Goal: Information Seeking & Learning: Learn about a topic

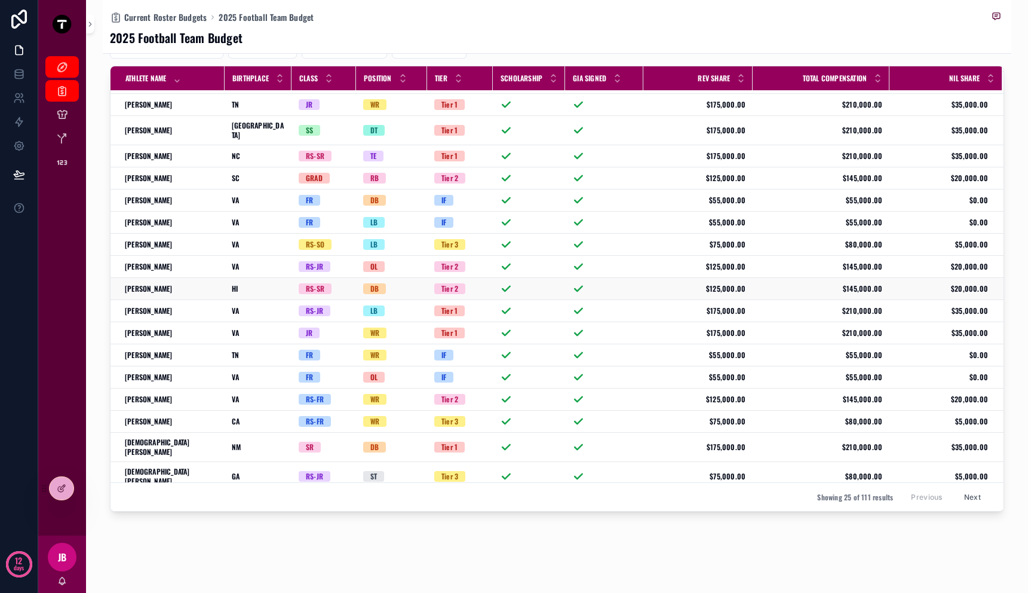
scroll to position [161, 0]
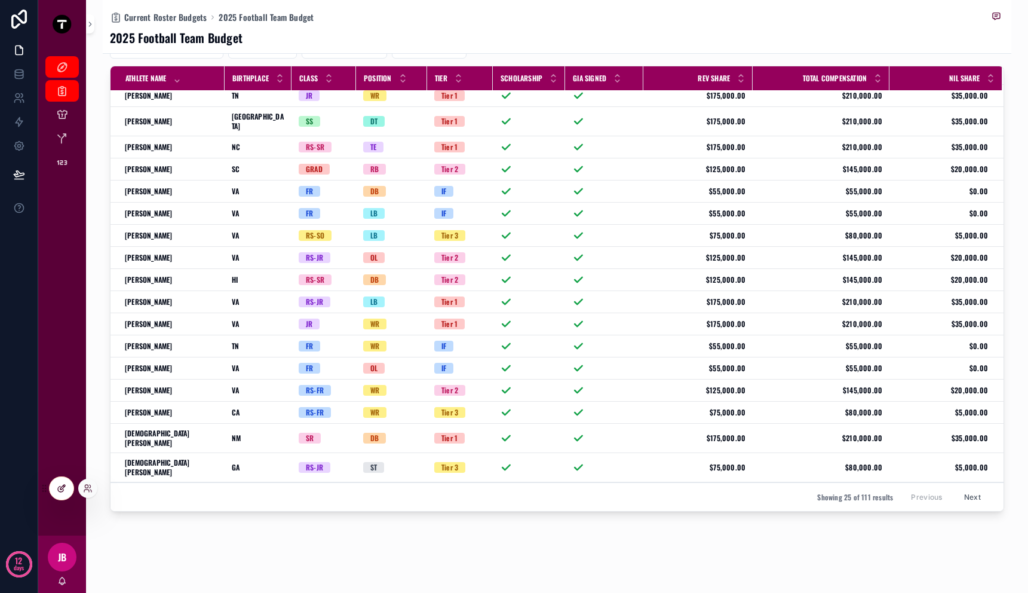
click at [56, 491] on div at bounding box center [62, 488] width 24 height 23
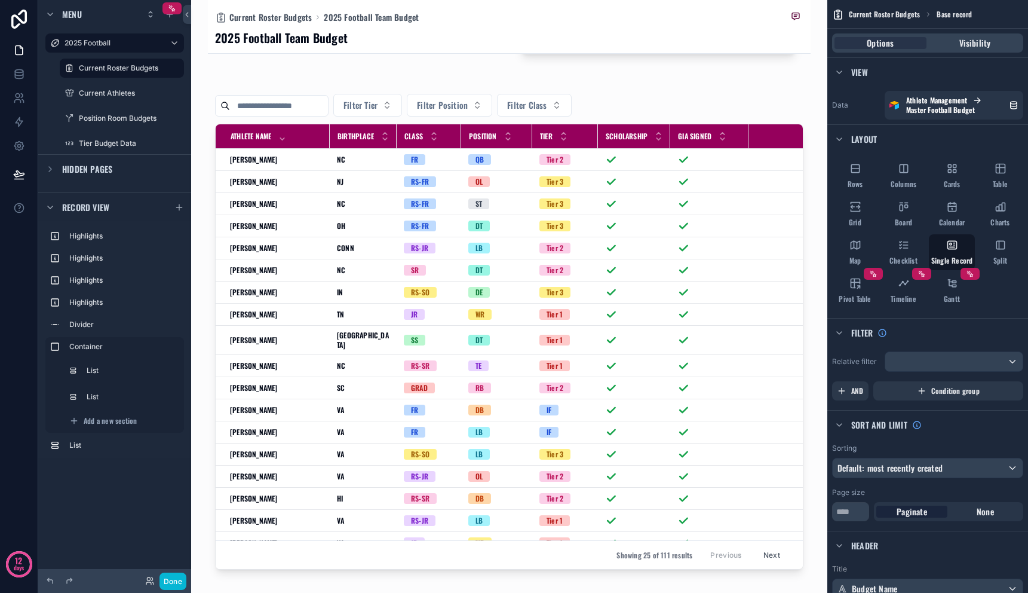
click at [487, 563] on div "scrollable content" at bounding box center [509, 326] width 603 height 1575
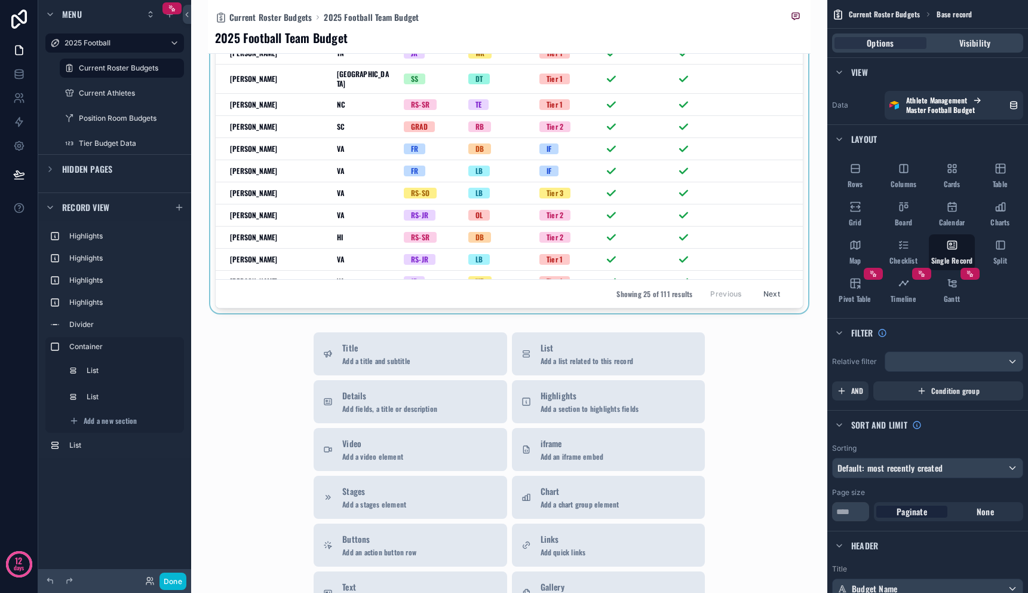
scroll to position [724, 0]
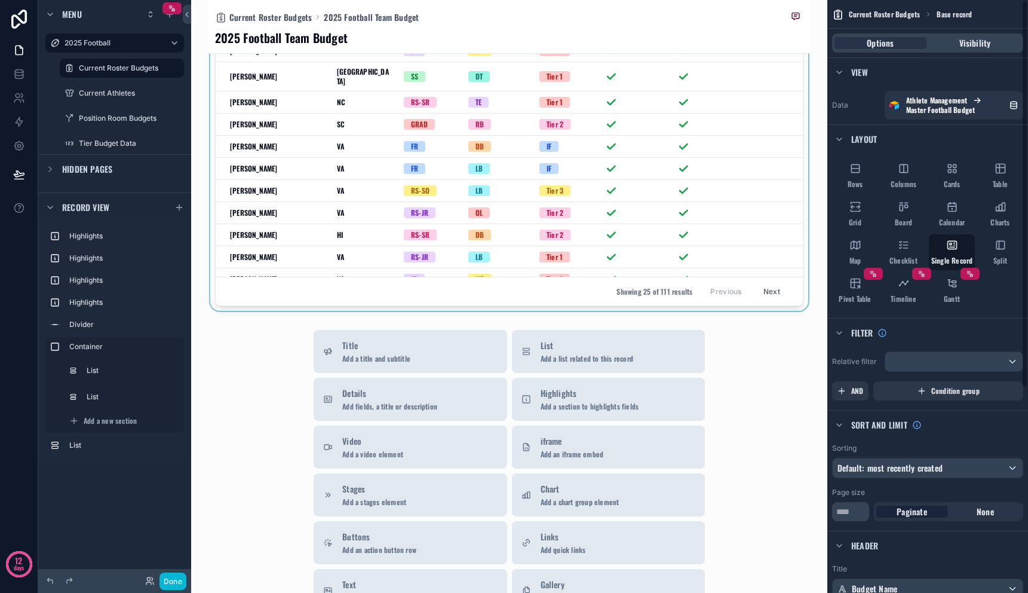
click at [701, 215] on div "scrollable content" at bounding box center [509, 61] width 603 height 498
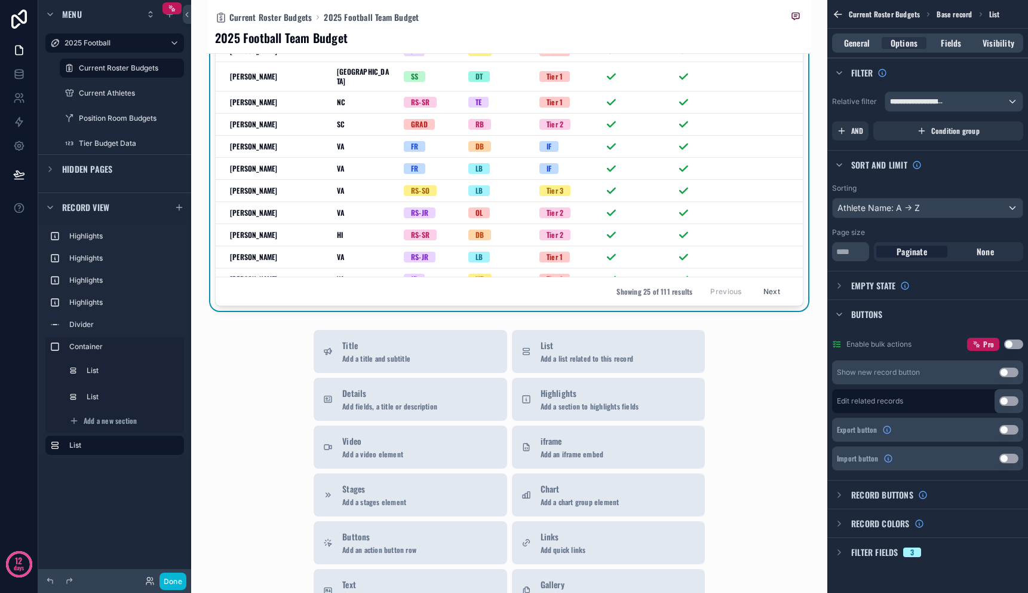
click at [660, 278] on div "Showing 25 of 111 results Previous Next" at bounding box center [509, 291] width 587 height 29
click at [838, 495] on icon "scrollable content" at bounding box center [840, 495] width 10 height 10
click at [838, 495] on icon "scrollable content" at bounding box center [839, 495] width 5 height 2
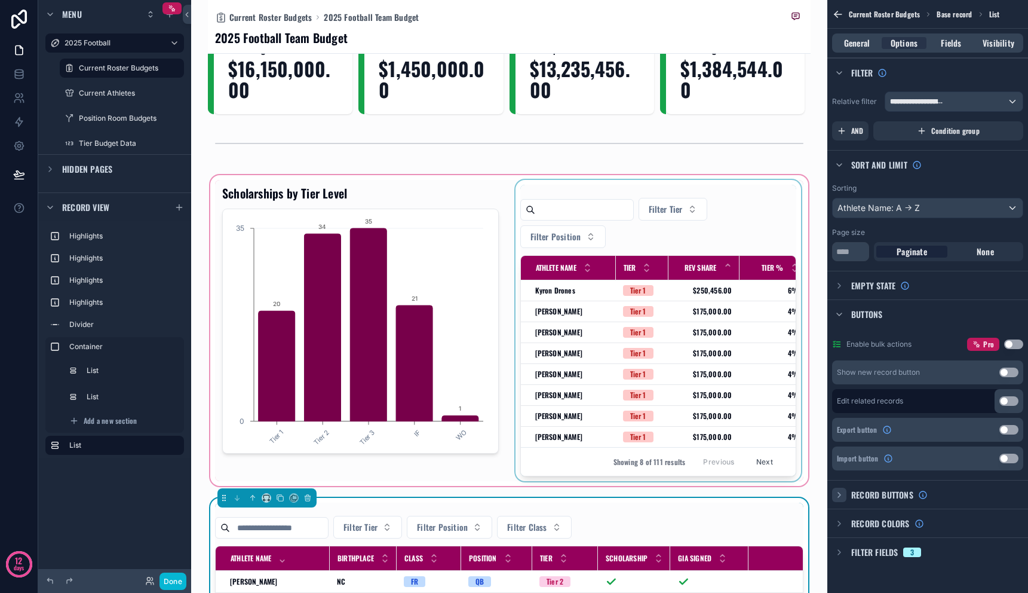
scroll to position [0, 0]
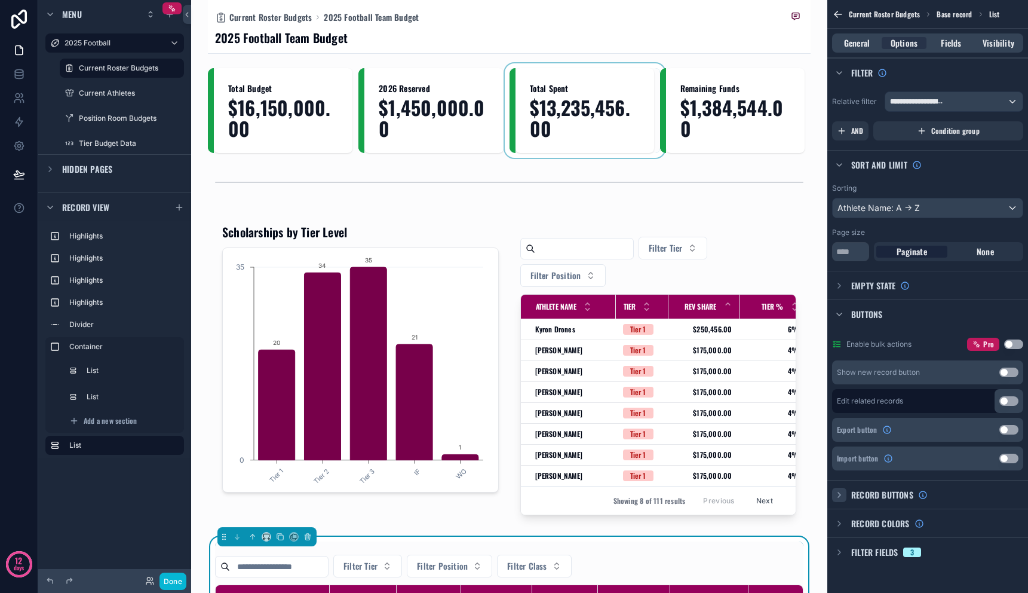
click at [571, 151] on div "scrollable content" at bounding box center [585, 110] width 151 height 85
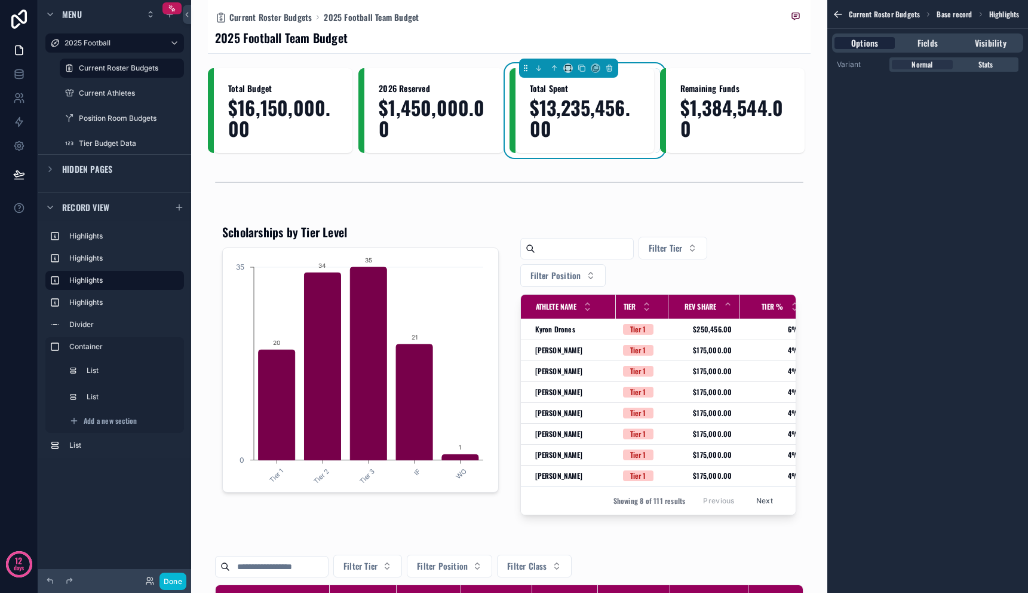
click at [883, 45] on div "Options" at bounding box center [865, 43] width 60 height 12
click at [914, 44] on div "Fields" at bounding box center [927, 43] width 60 height 12
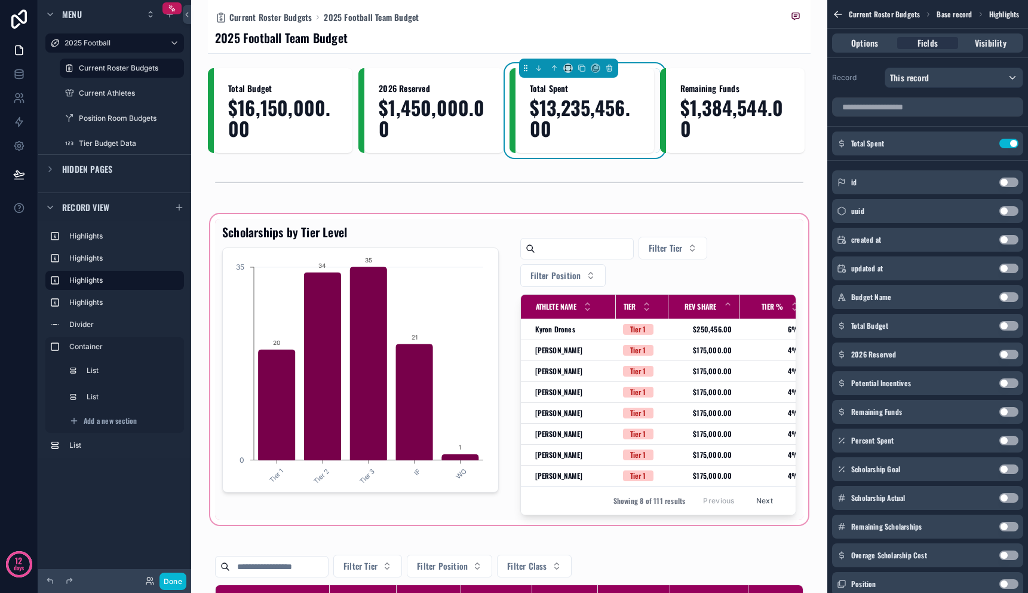
click at [738, 216] on div "scrollable content" at bounding box center [509, 369] width 603 height 315
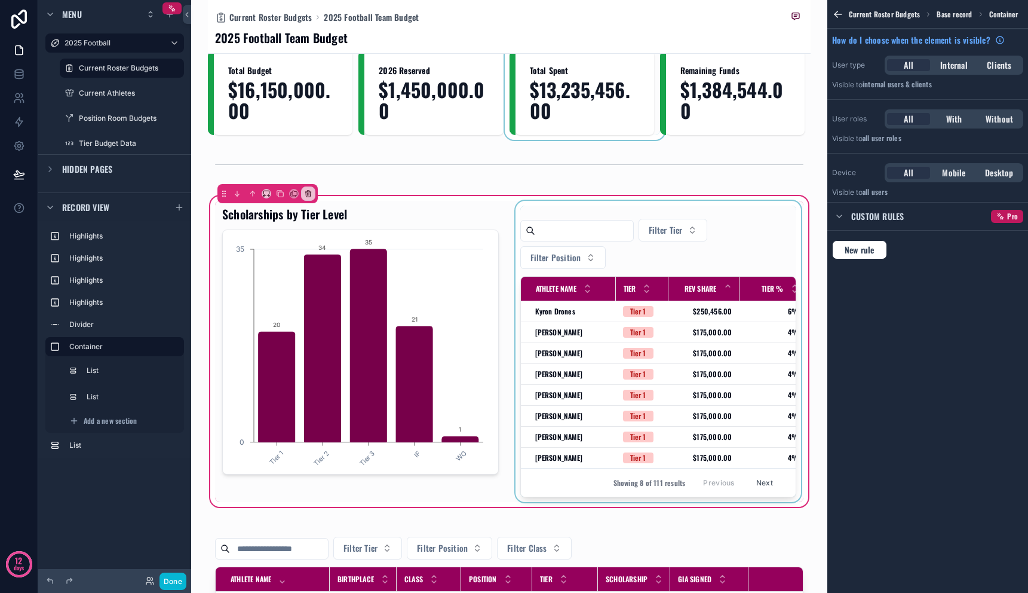
scroll to position [21, 0]
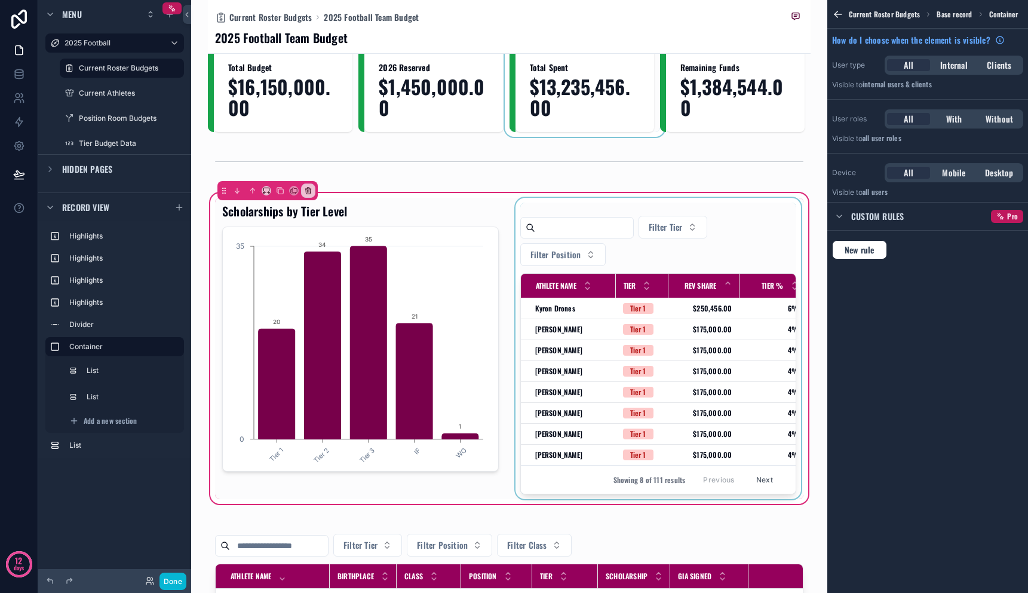
click at [724, 229] on div "scrollable content" at bounding box center [658, 348] width 291 height 301
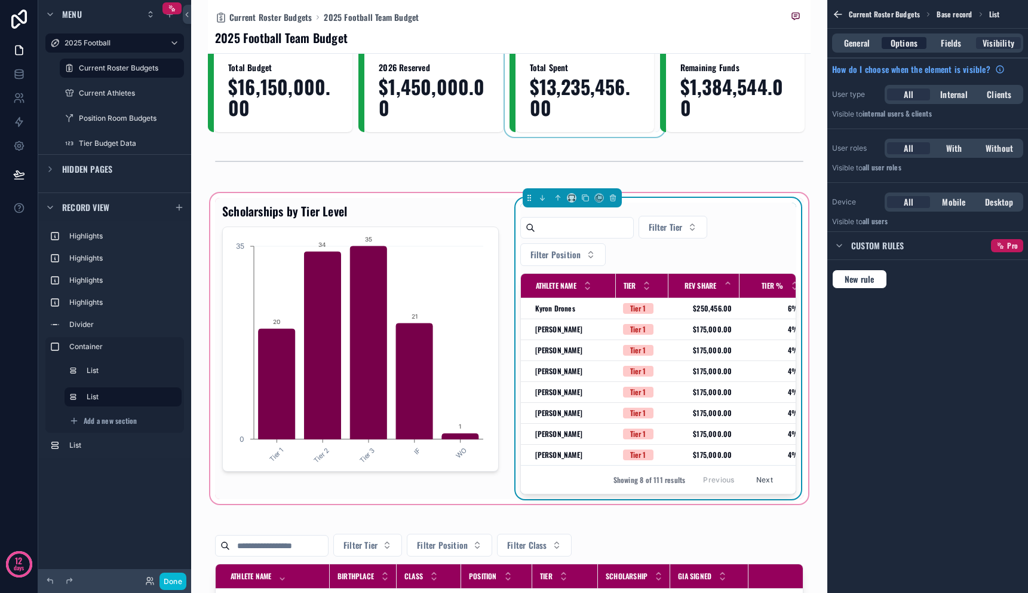
click at [908, 40] on span "Options" at bounding box center [904, 43] width 27 height 12
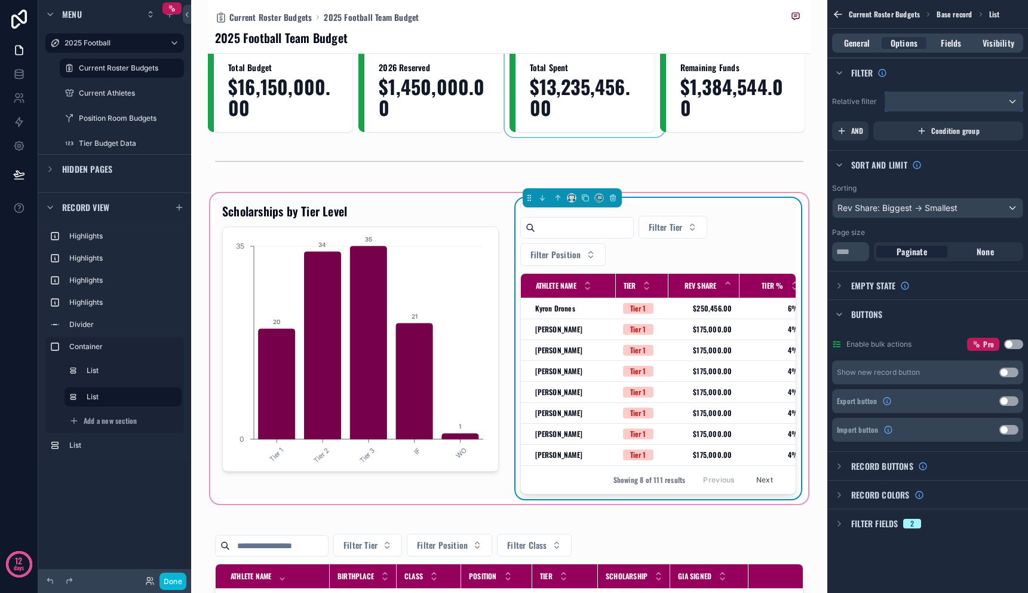
click at [948, 94] on div "scrollable content" at bounding box center [953, 101] width 137 height 19
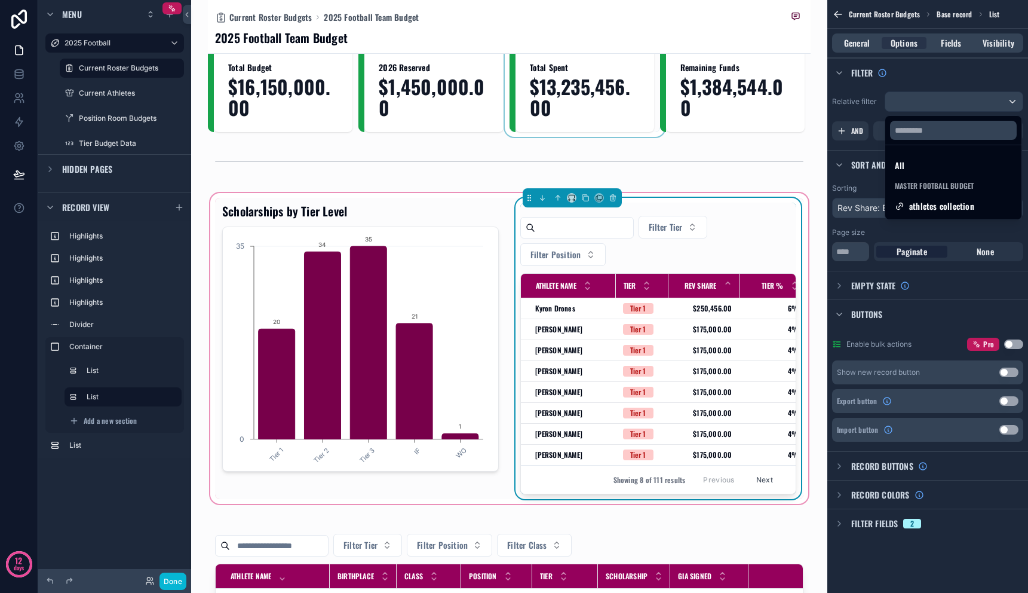
click at [802, 187] on div "Current Roster Budgets 2025 Football Team Budget 2025 Football Team Budget Tota…" at bounding box center [509, 296] width 636 height 593
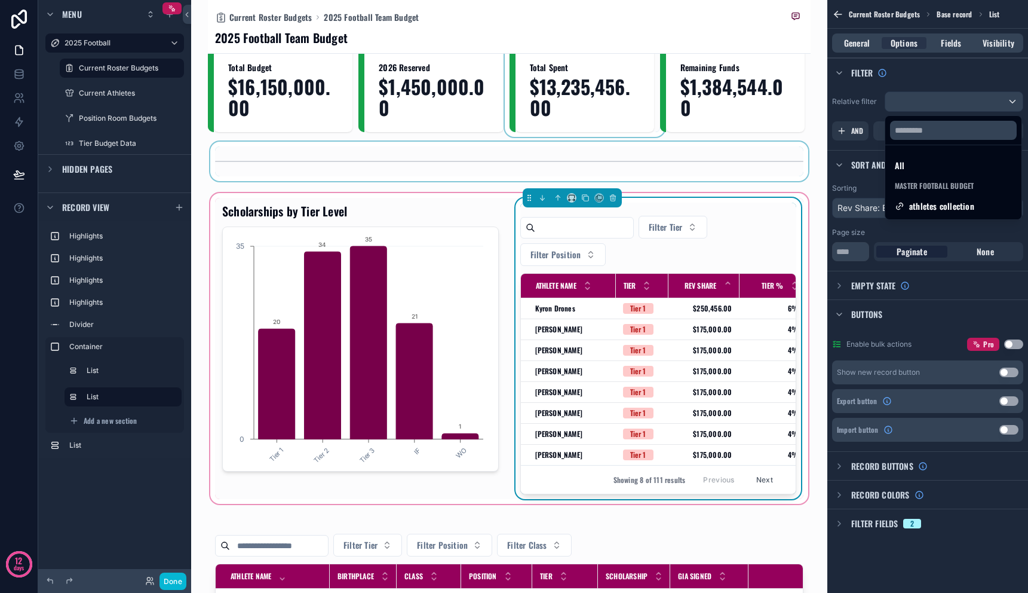
click at [795, 168] on div "scrollable content" at bounding box center [509, 161] width 603 height 39
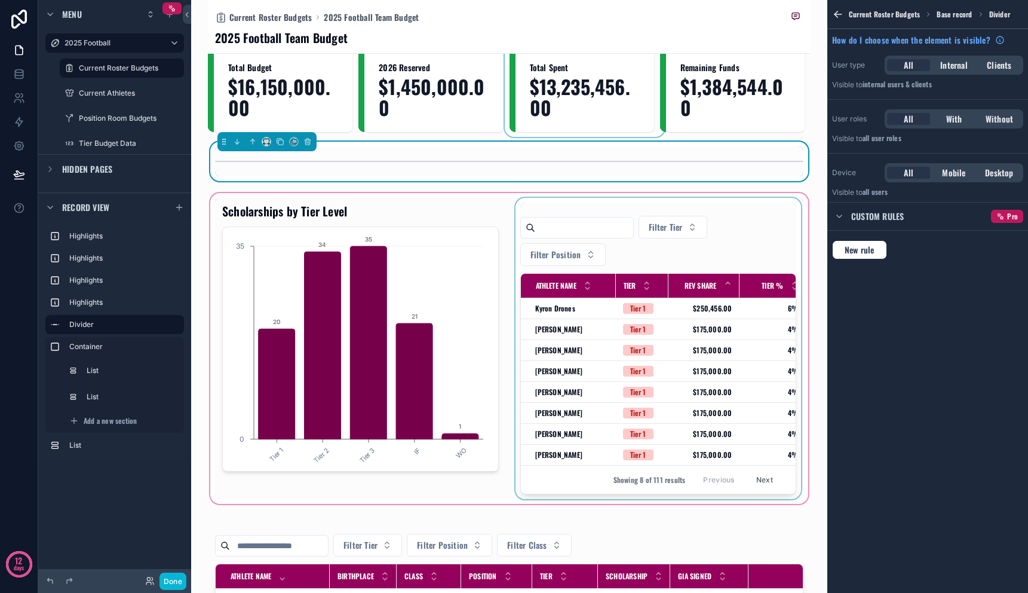
click at [808, 187] on div "Current Roster Budgets 2025 Football Team Budget 2025 Football Team Budget Tota…" at bounding box center [509, 296] width 636 height 593
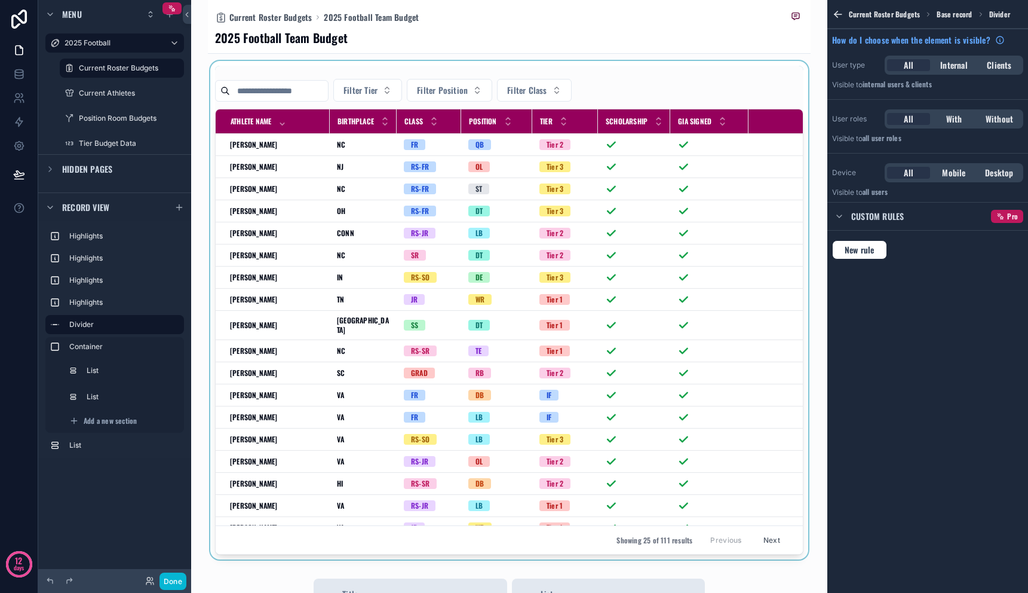
scroll to position [456, 0]
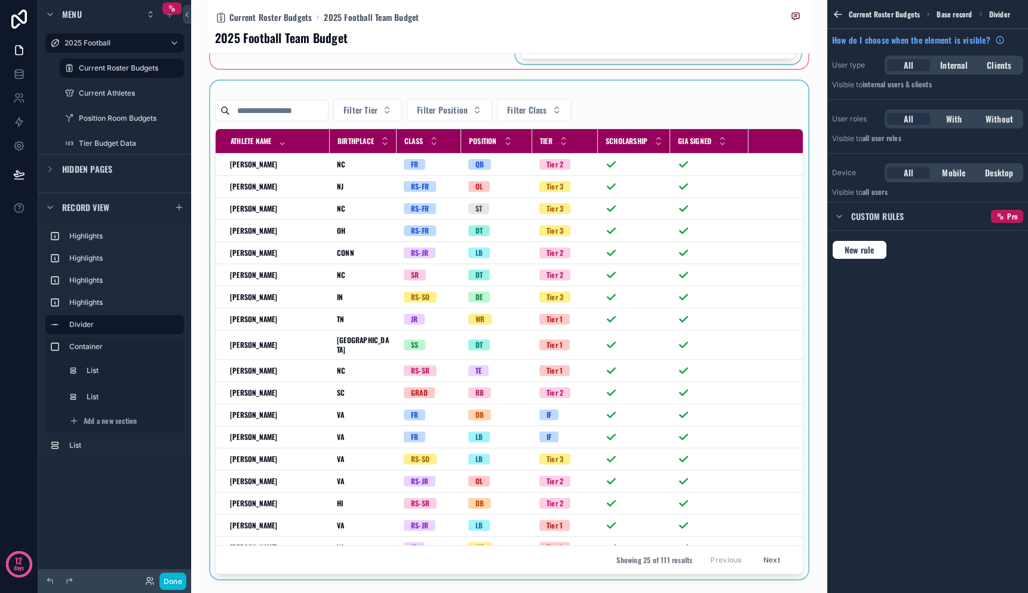
click at [533, 579] on div "scrollable content" at bounding box center [509, 330] width 603 height 498
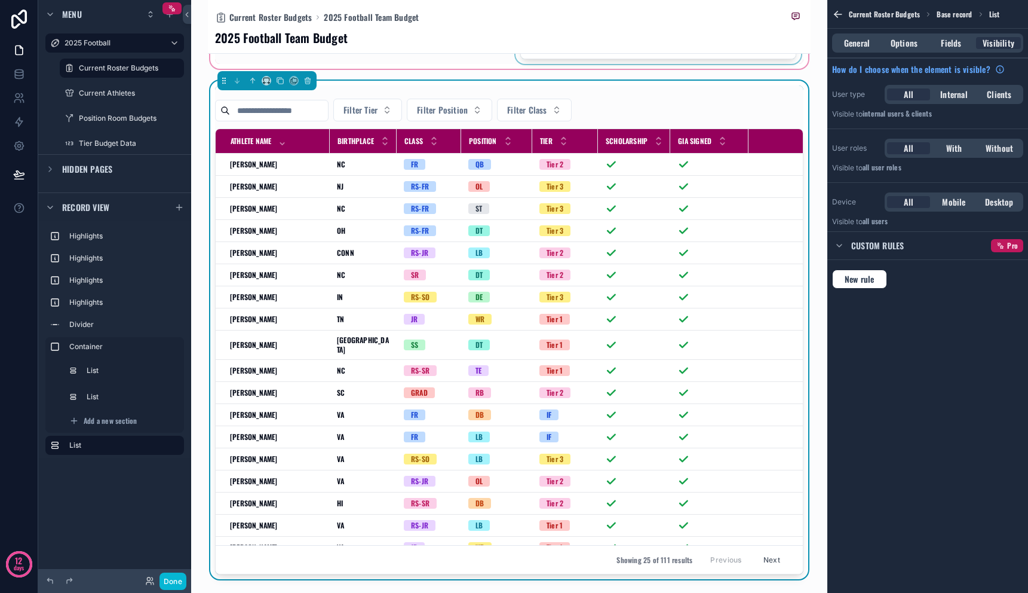
click at [532, 568] on div "Showing 25 of 111 results Previous Next" at bounding box center [509, 559] width 587 height 29
click at [531, 553] on div "Showing 25 of 111 results Previous Next" at bounding box center [509, 559] width 587 height 29
click at [490, 464] on div "LB" at bounding box center [496, 458] width 57 height 11
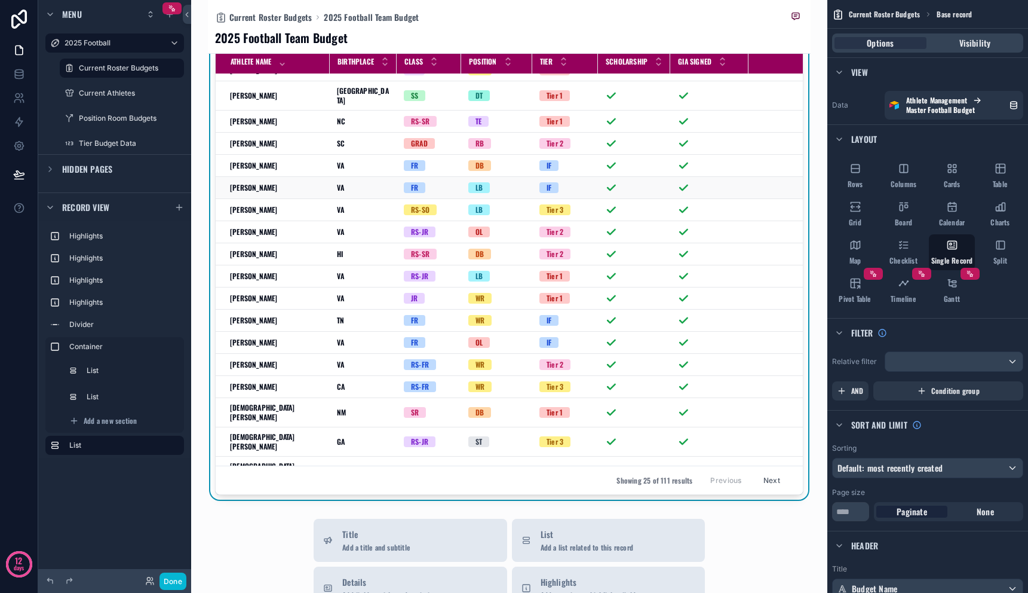
click at [656, 182] on td "scrollable content" at bounding box center [634, 188] width 72 height 22
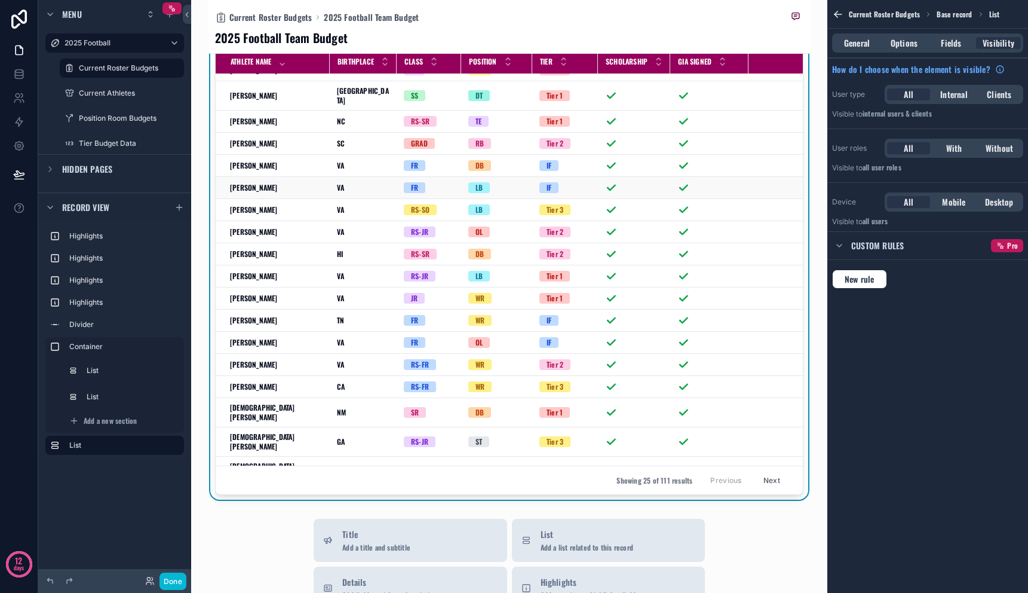
click at [657, 188] on td "scrollable content" at bounding box center [634, 188] width 72 height 22
click at [957, 42] on span "Fields" at bounding box center [951, 43] width 20 height 12
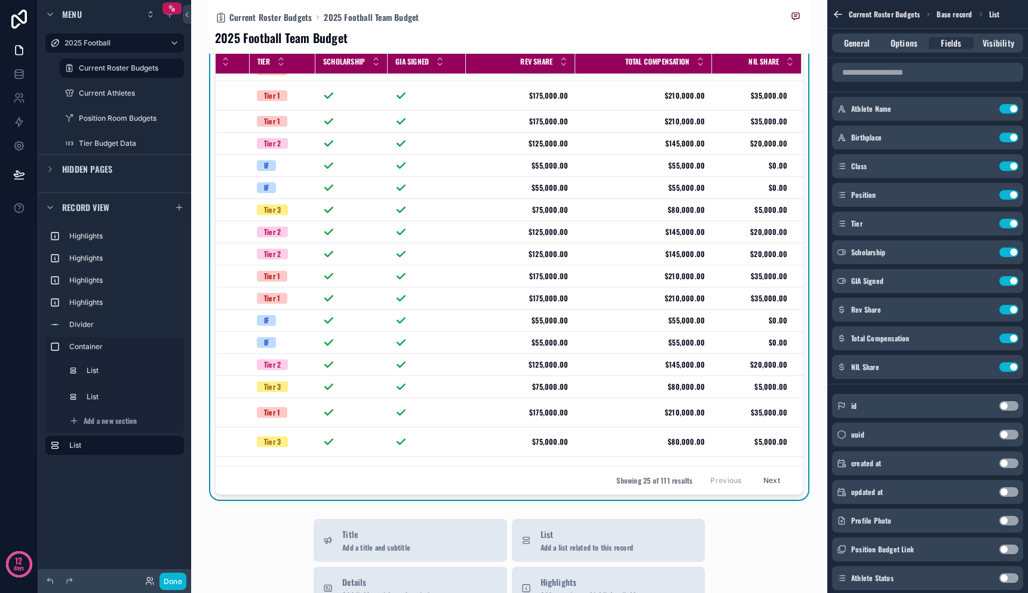
scroll to position [170, 292]
click at [983, 308] on icon "scrollable content" at bounding box center [985, 310] width 10 height 10
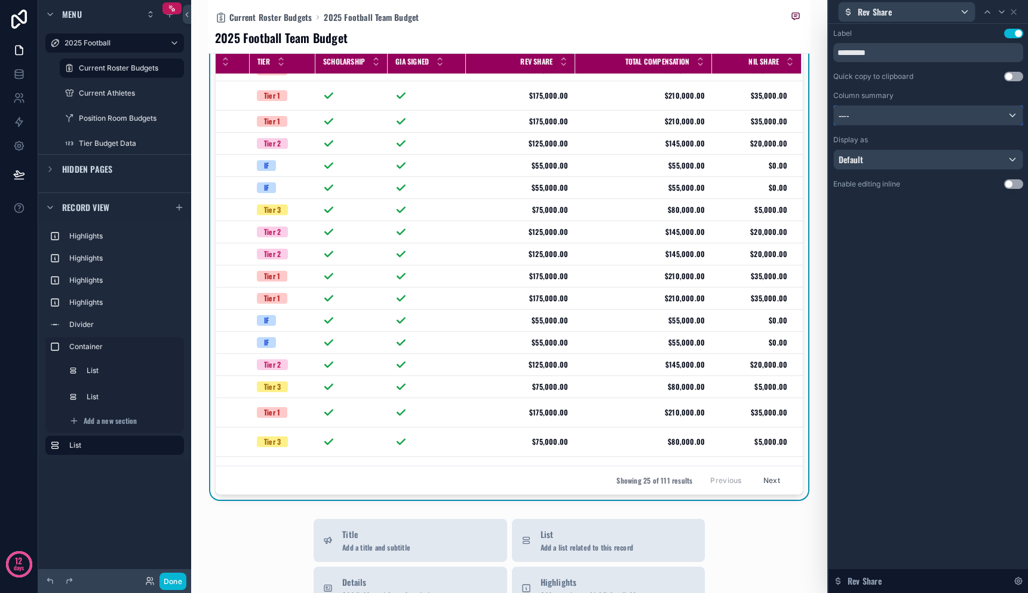
click at [929, 116] on div "----" at bounding box center [928, 115] width 189 height 19
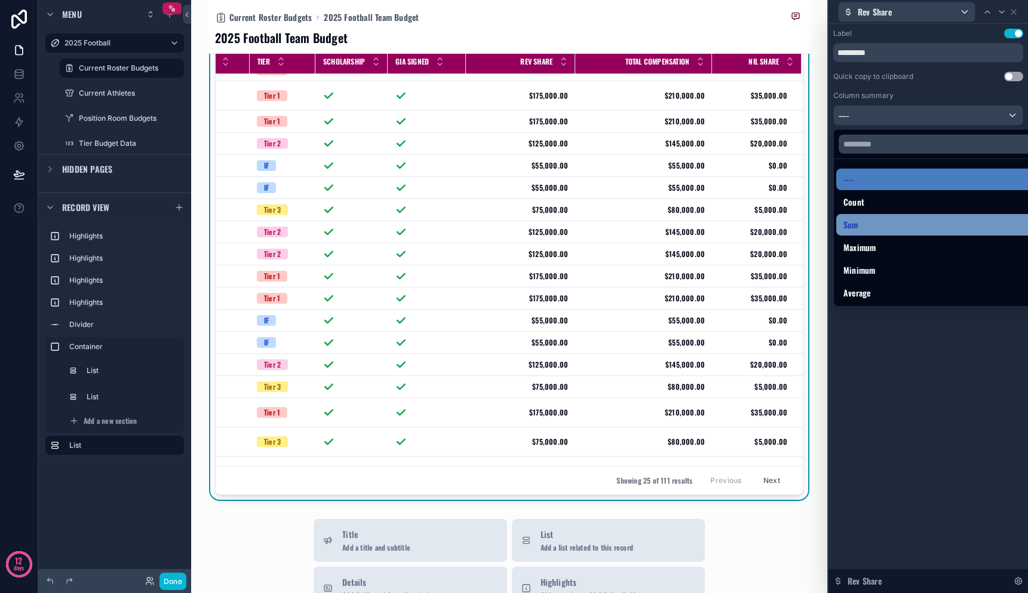
click at [919, 220] on div "Sum" at bounding box center [942, 224] width 197 height 14
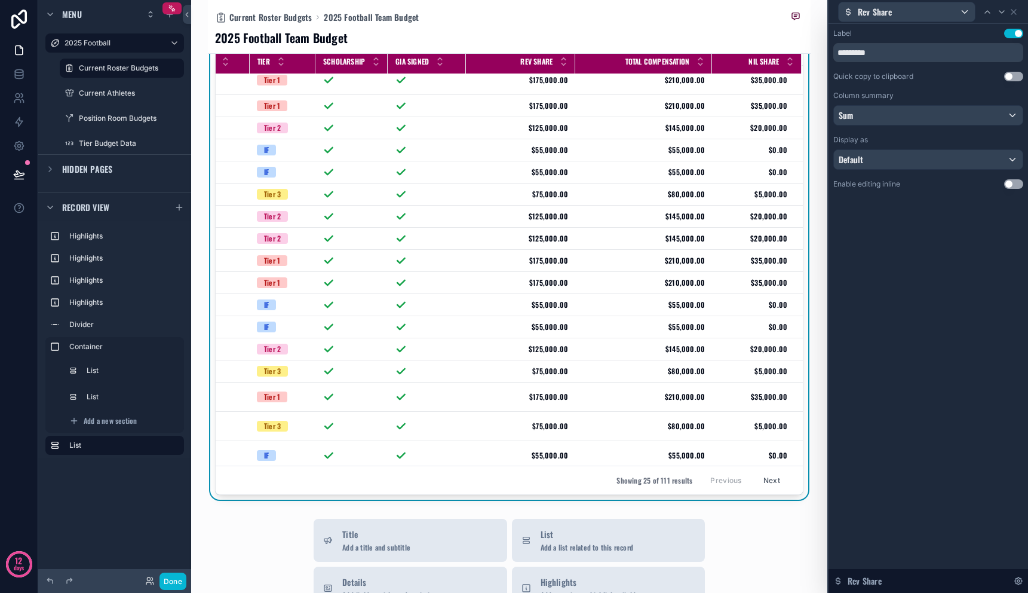
scroll to position [185, 0]
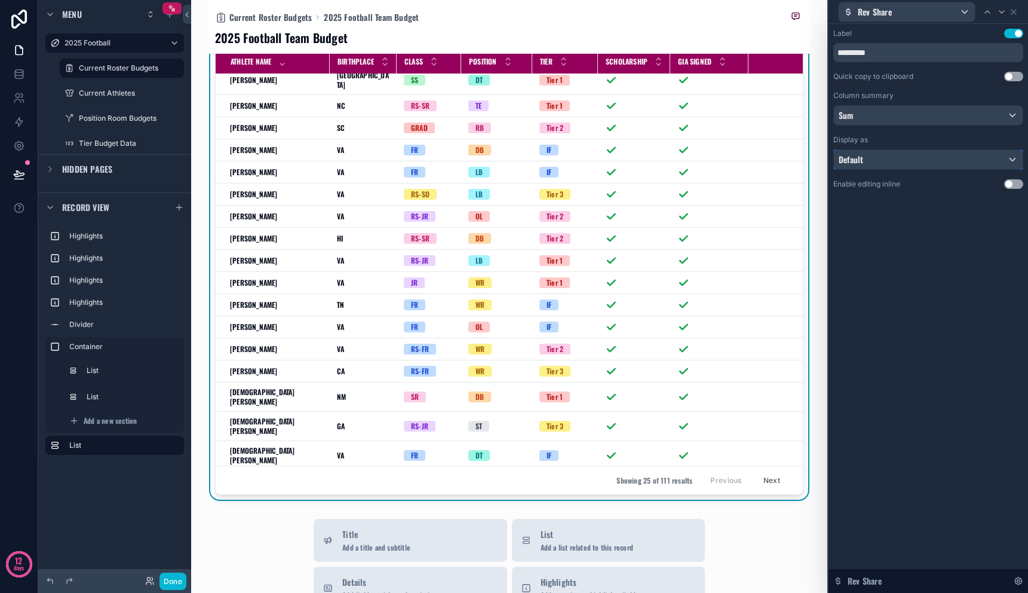
click at [903, 158] on div "Default" at bounding box center [928, 159] width 189 height 19
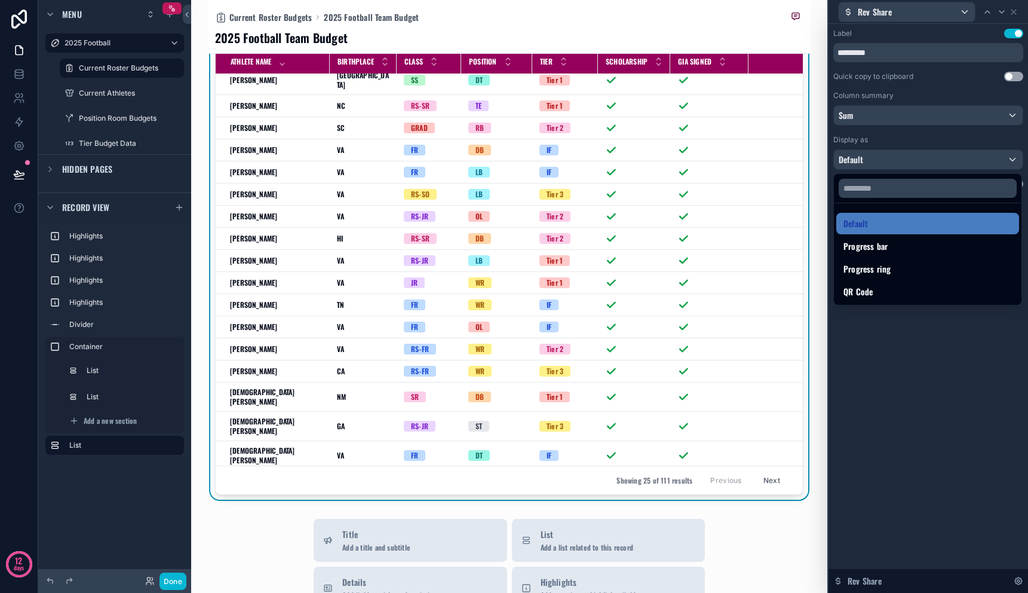
click at [933, 375] on div at bounding box center [929, 296] width 200 height 593
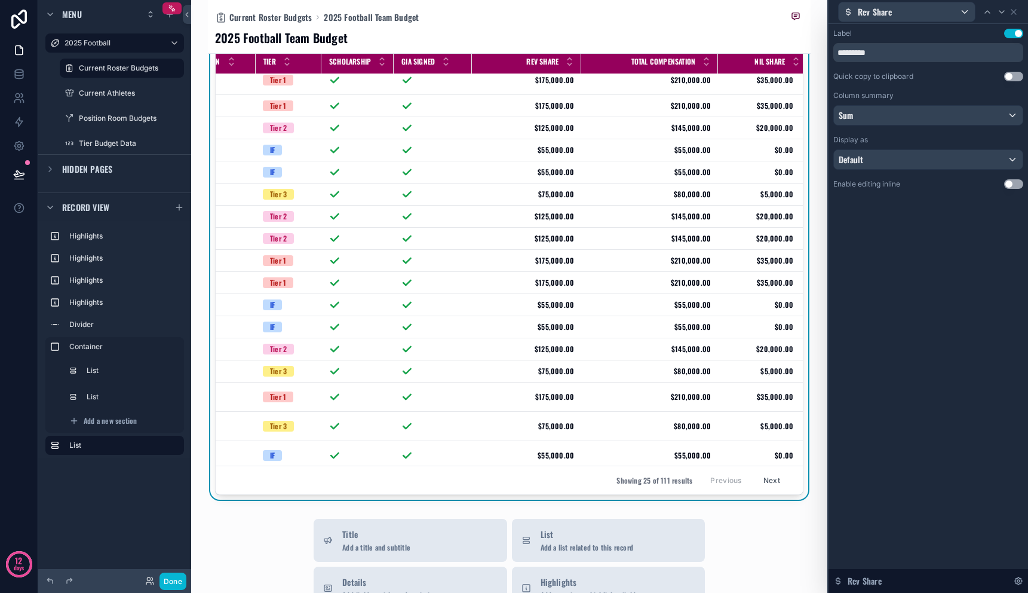
scroll to position [185, 292]
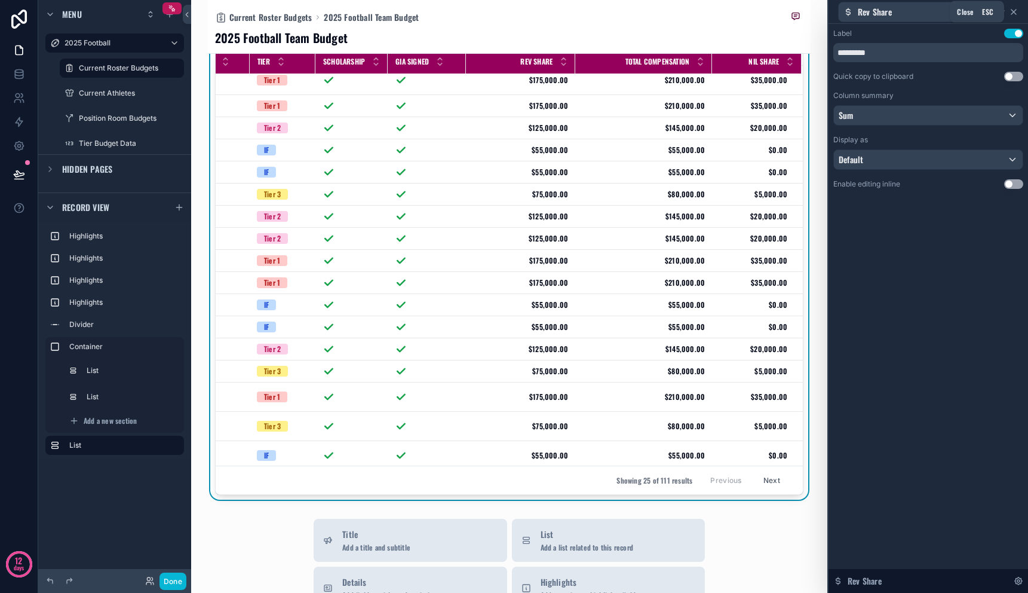
click at [1015, 13] on icon at bounding box center [1014, 12] width 5 height 5
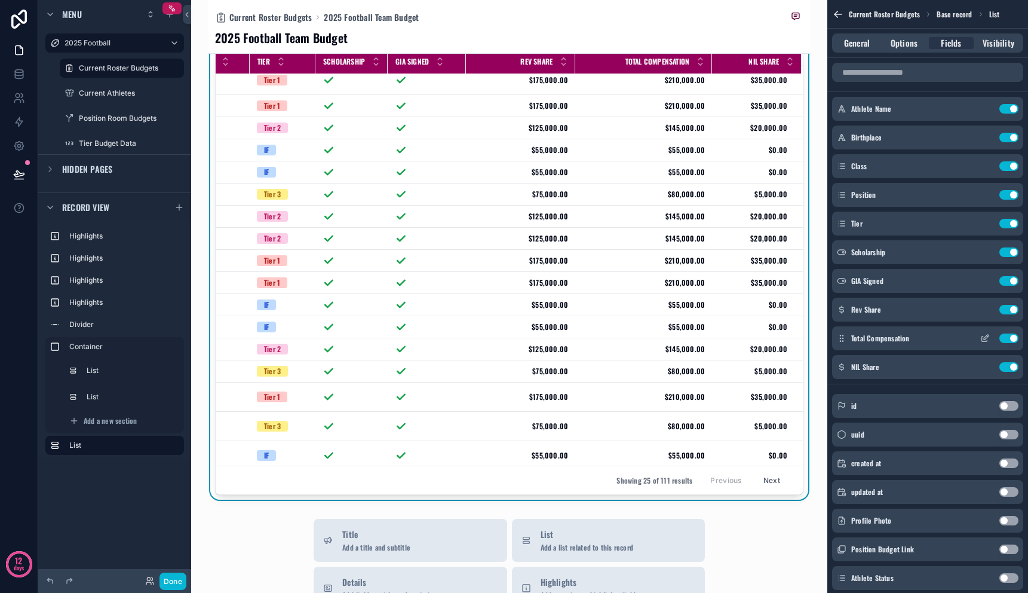
click at [984, 338] on icon "scrollable content" at bounding box center [986, 337] width 5 height 5
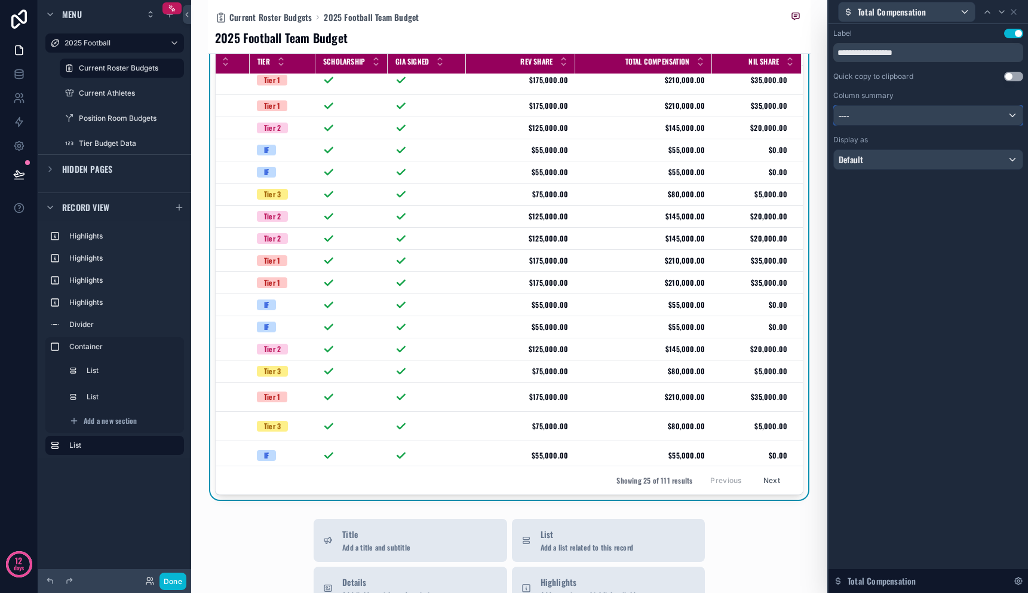
click at [901, 118] on div "----" at bounding box center [928, 115] width 189 height 19
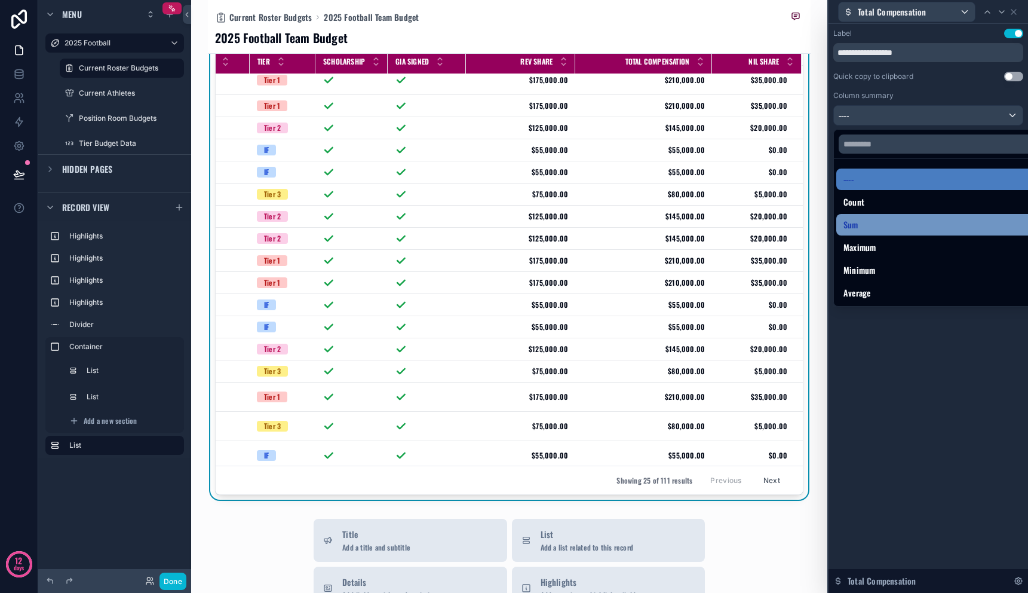
click at [904, 224] on div "Sum" at bounding box center [942, 224] width 197 height 14
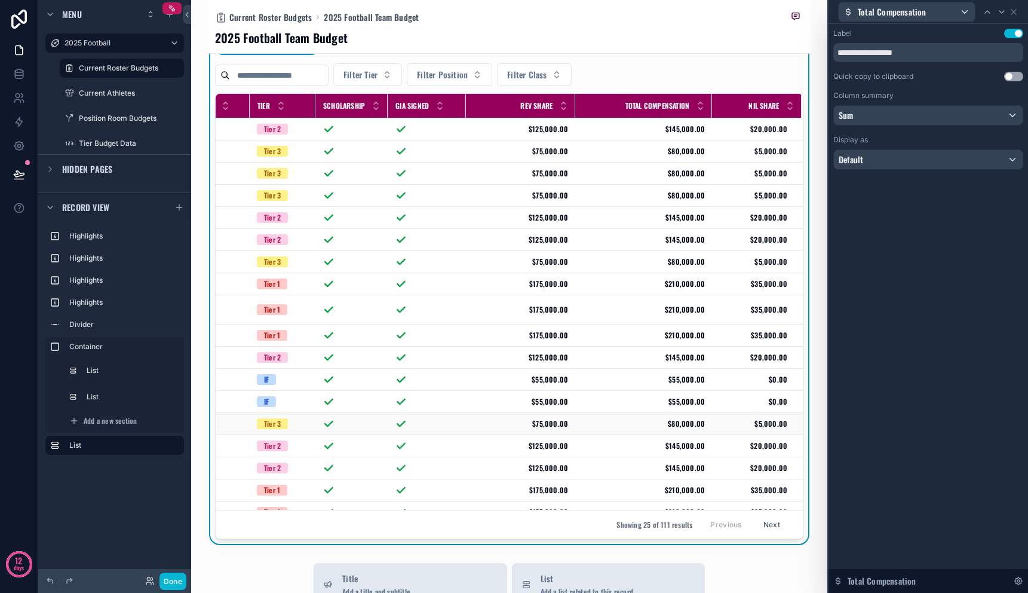
scroll to position [366, 0]
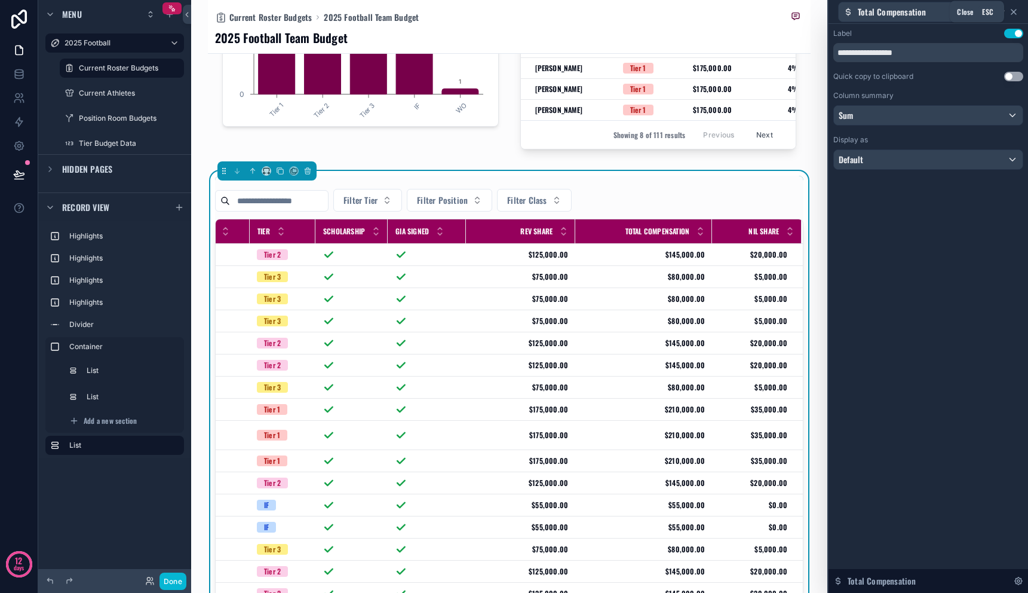
click at [1013, 10] on icon at bounding box center [1014, 12] width 5 height 5
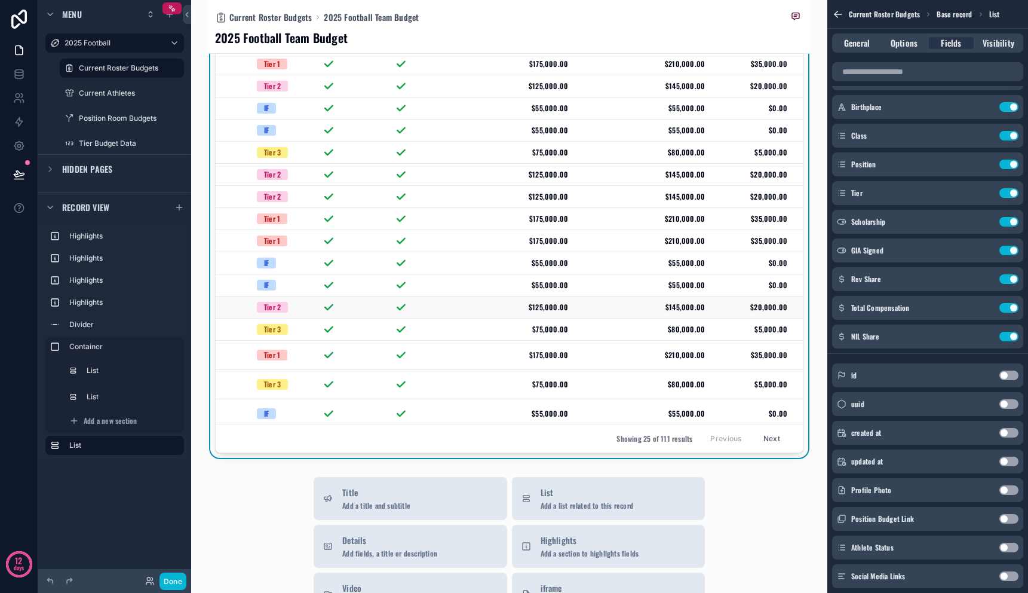
scroll to position [183, 292]
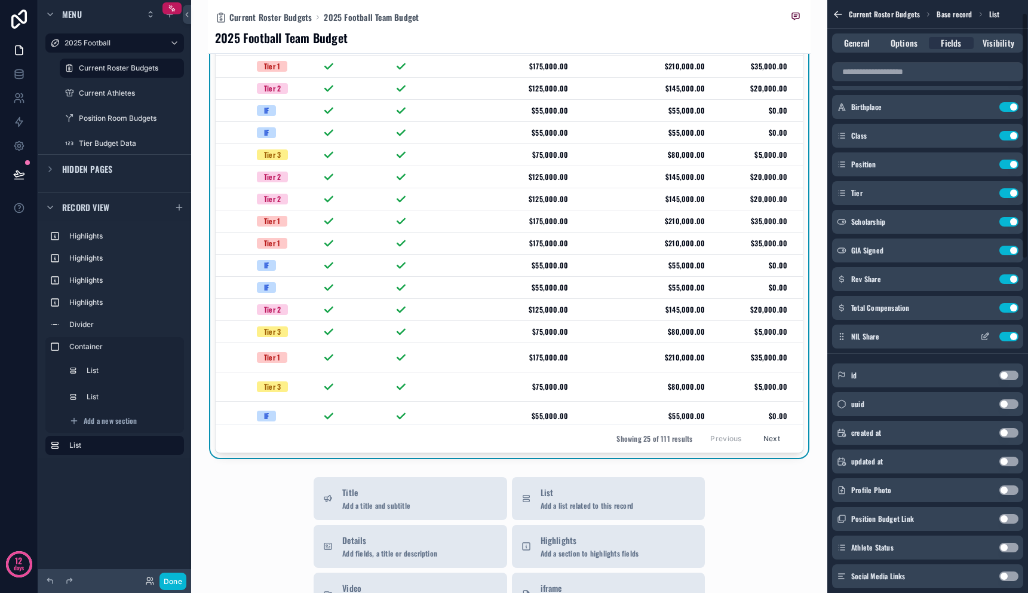
click at [986, 336] on icon "scrollable content" at bounding box center [986, 335] width 5 height 5
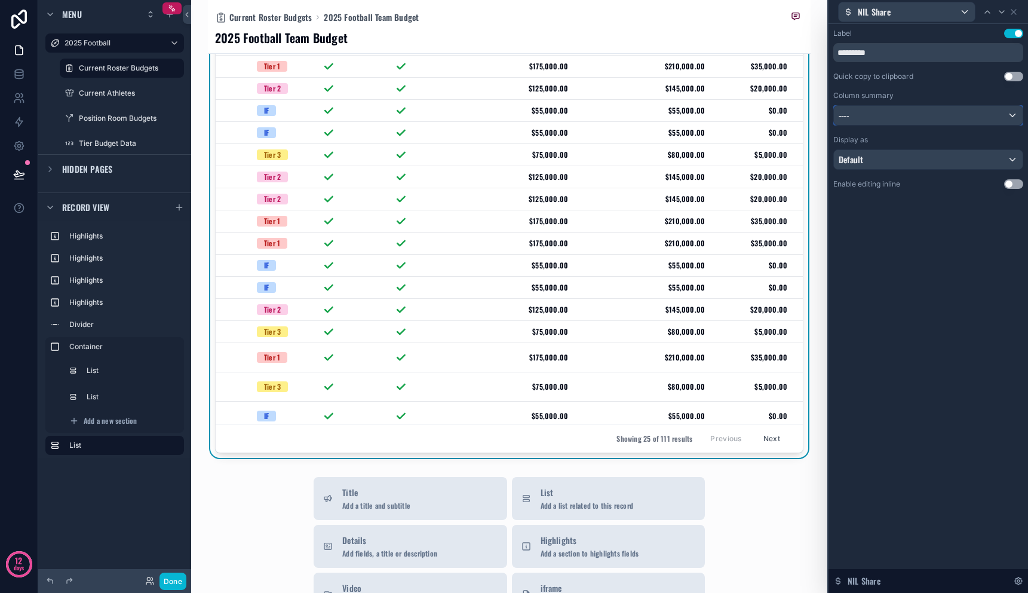
click at [912, 114] on div "----" at bounding box center [928, 115] width 189 height 19
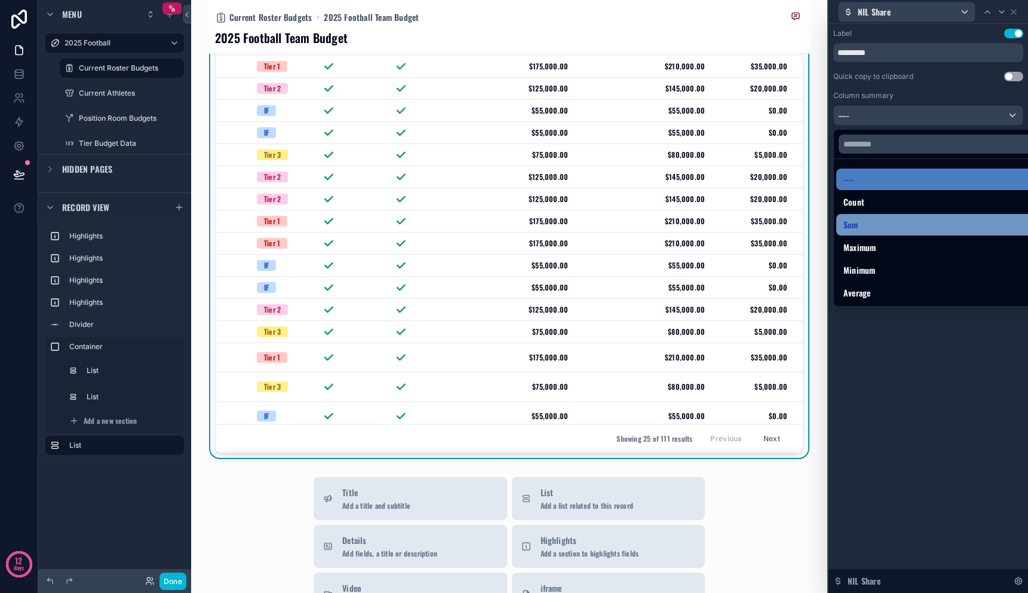
click at [885, 221] on div "Sum" at bounding box center [942, 224] width 197 height 14
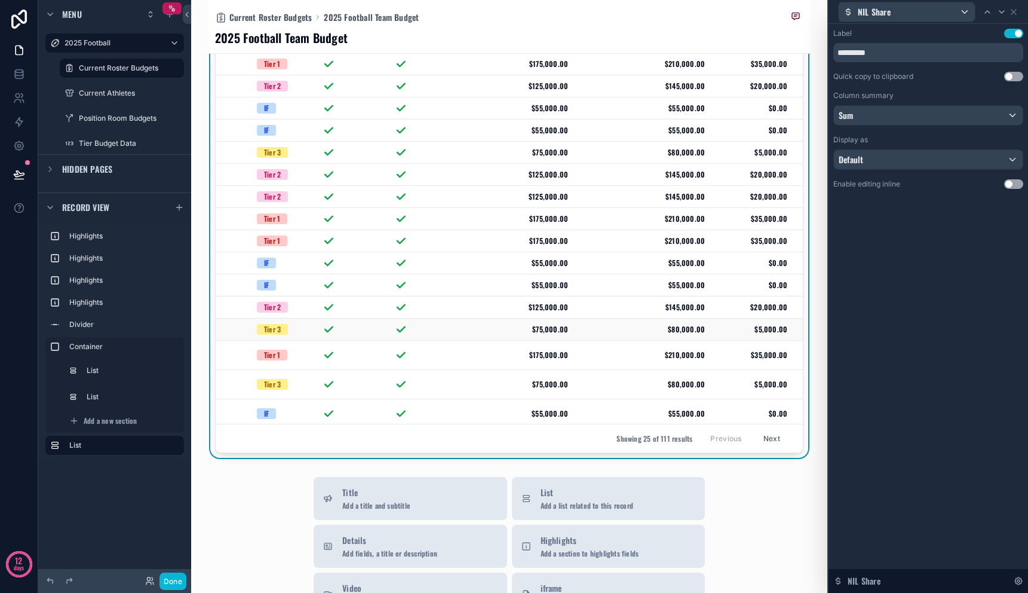
scroll to position [0, 292]
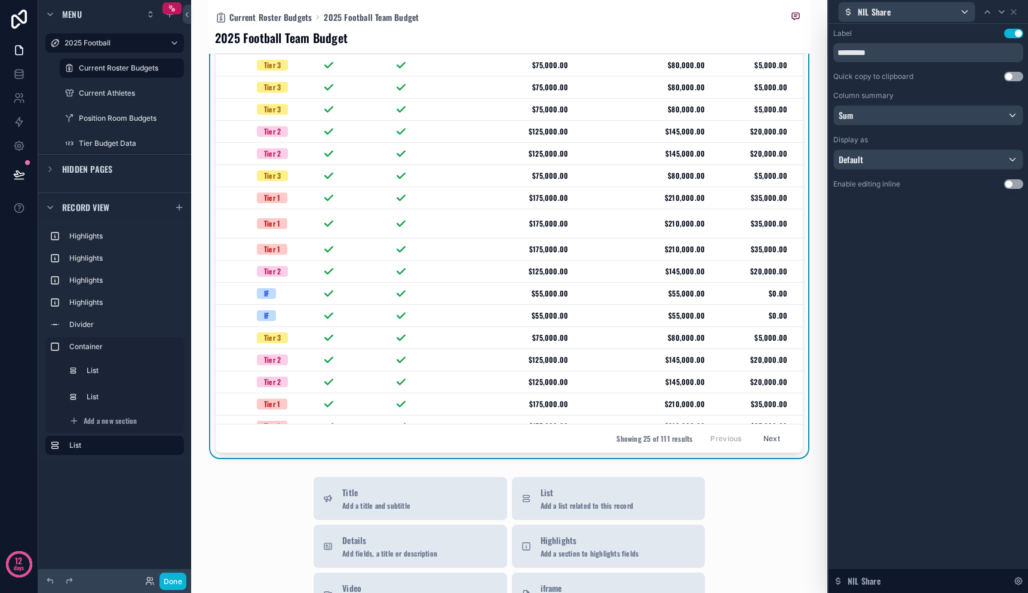
click at [883, 365] on div "Label Use setting ********* Quick copy to clipboard Use setting Column summary …" at bounding box center [929, 308] width 200 height 569
click at [13, 171] on icon at bounding box center [19, 174] width 12 height 12
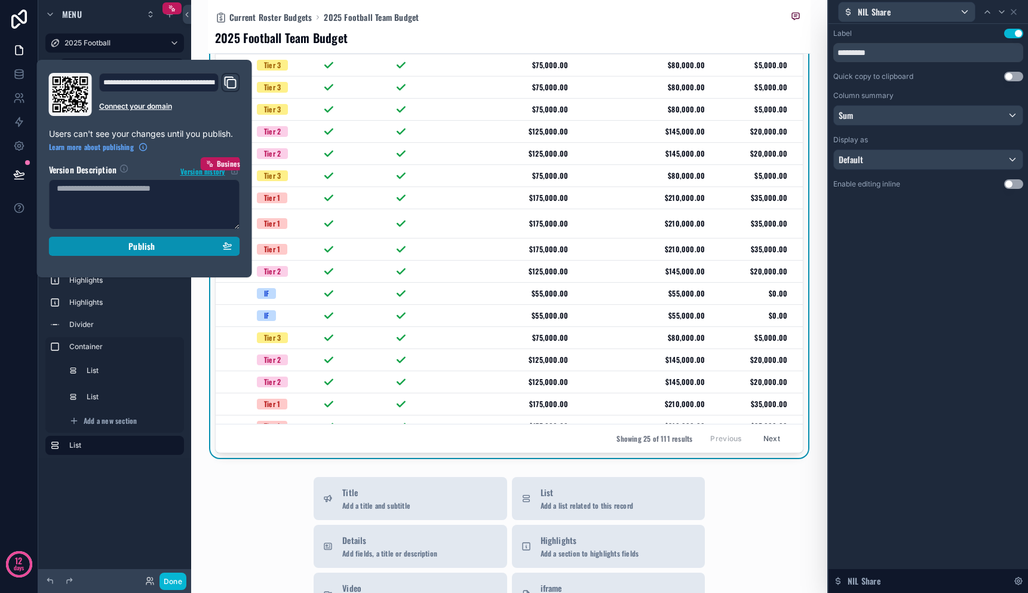
click at [108, 244] on div "Publish" at bounding box center [145, 246] width 176 height 11
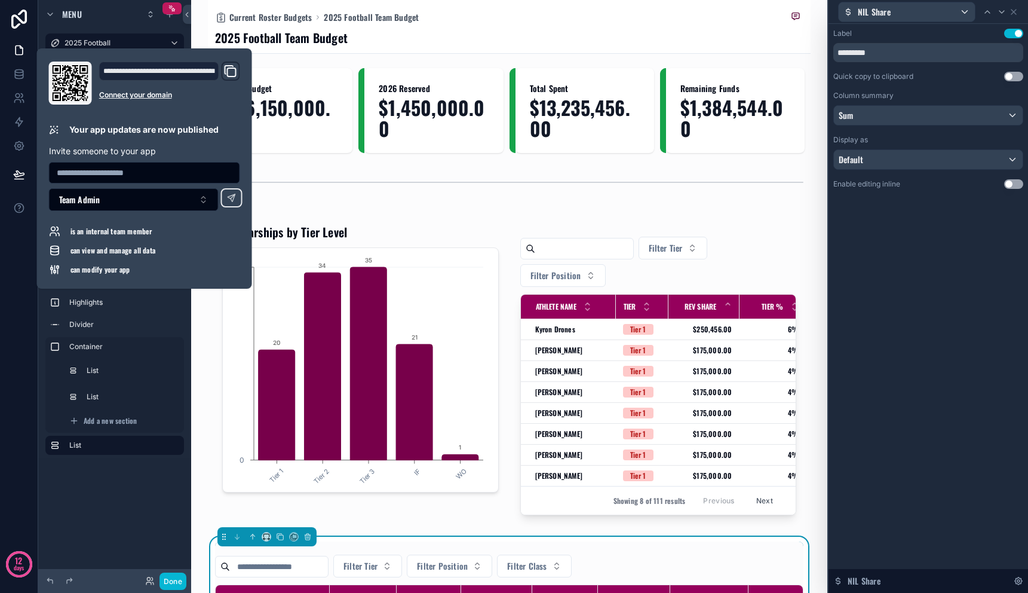
click at [616, 27] on div "Current Roster Budgets 2025 Football Team Budget 2025 Football Team Budget" at bounding box center [509, 26] width 589 height 53
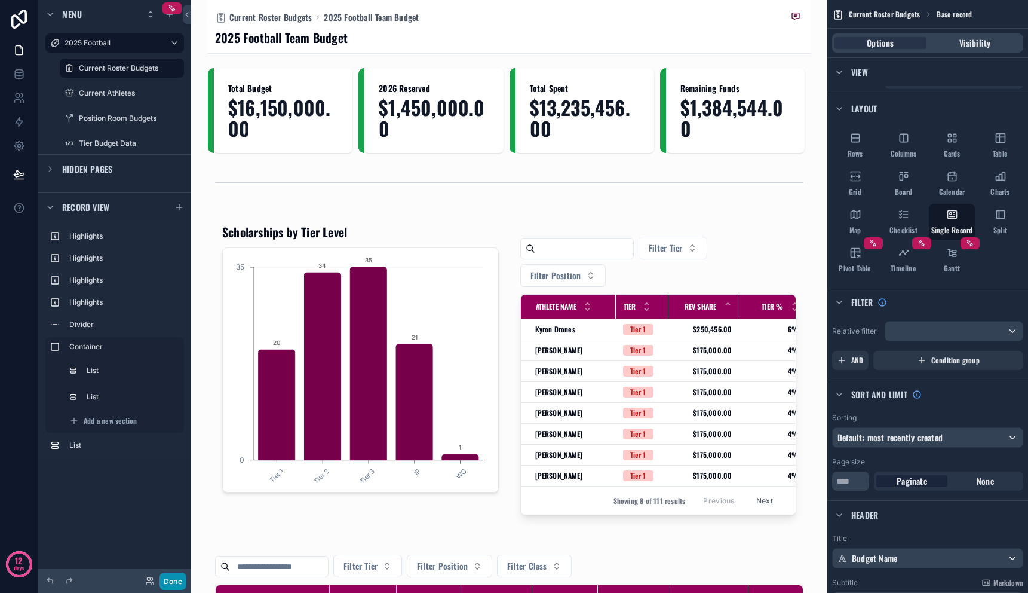
click at [168, 576] on button "Done" at bounding box center [173, 580] width 27 height 17
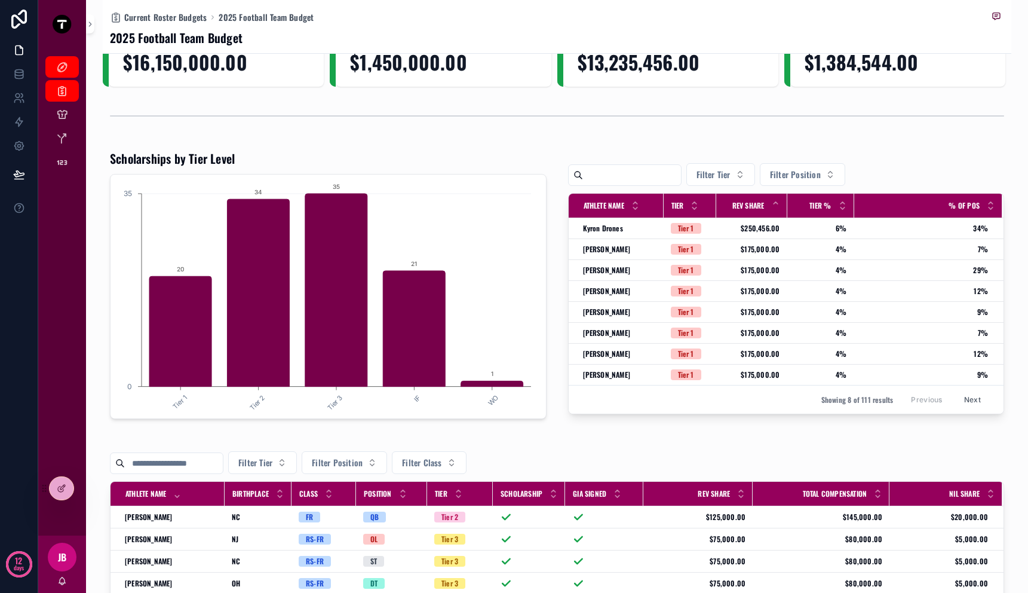
scroll to position [49, 0]
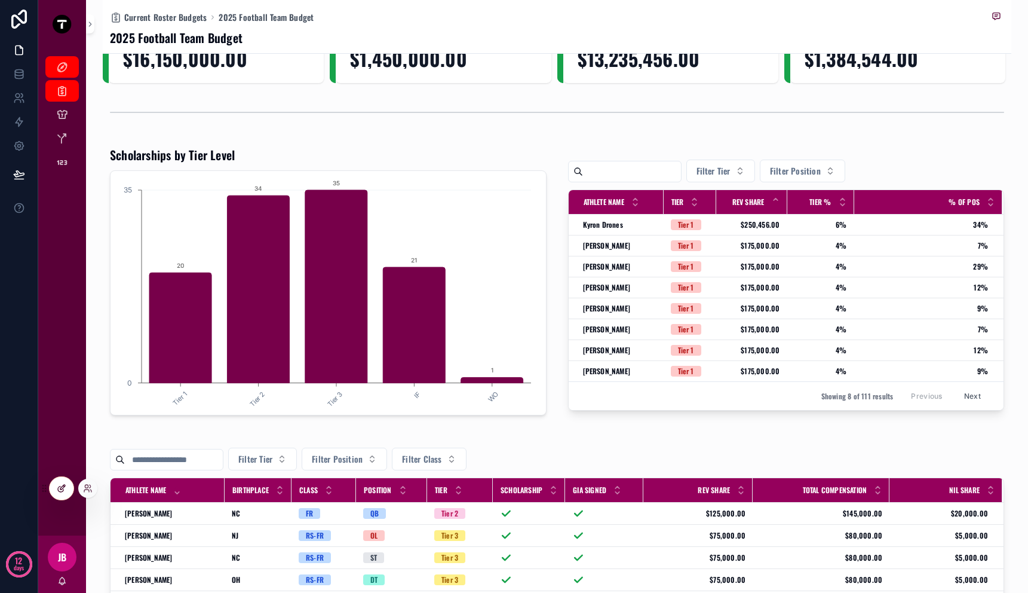
click at [60, 494] on div at bounding box center [62, 488] width 24 height 23
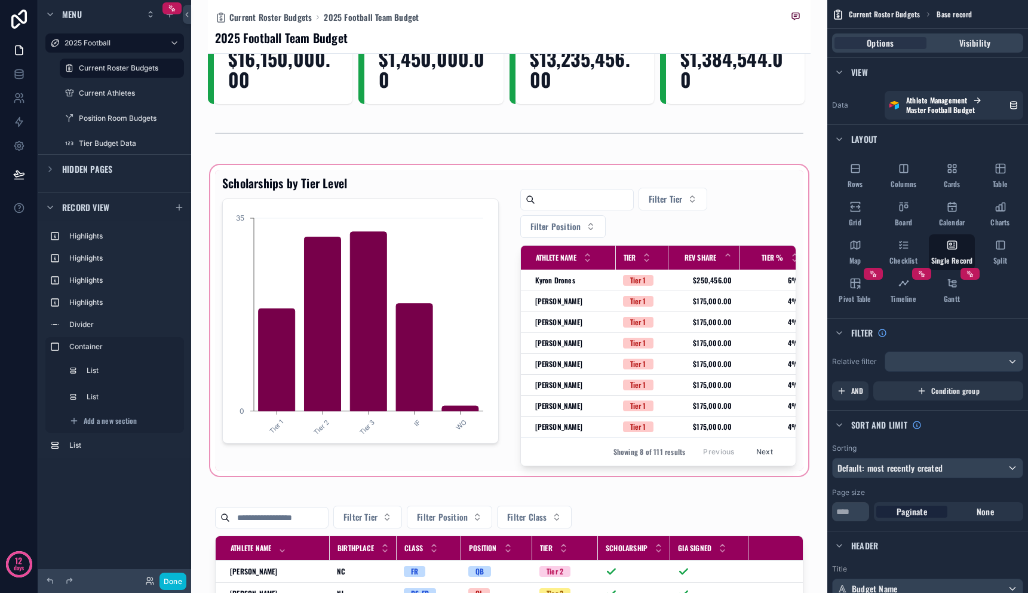
click at [679, 378] on div "scrollable content" at bounding box center [509, 320] width 603 height 315
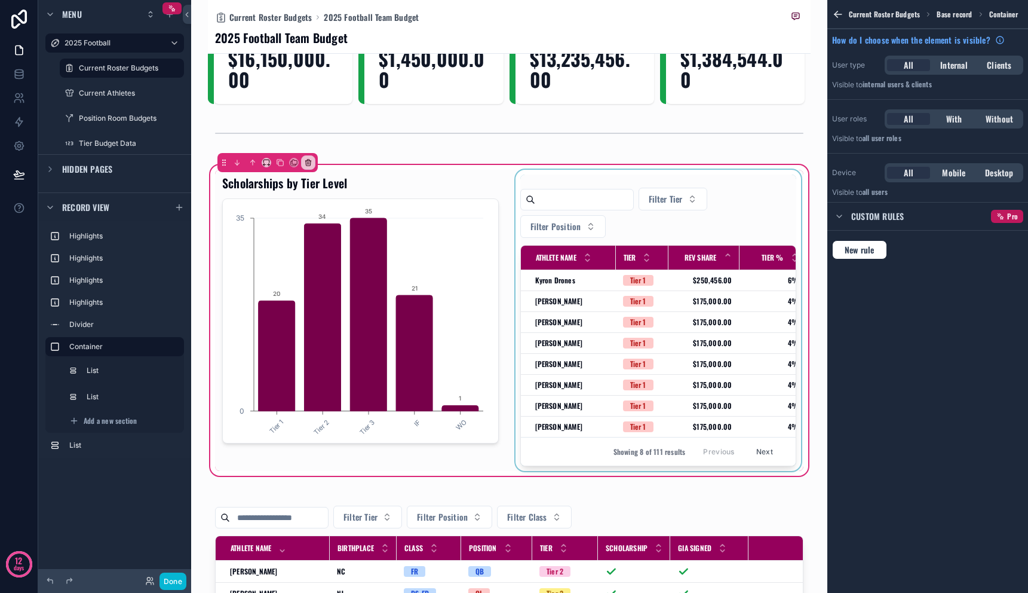
click at [732, 337] on div "scrollable content" at bounding box center [658, 320] width 291 height 301
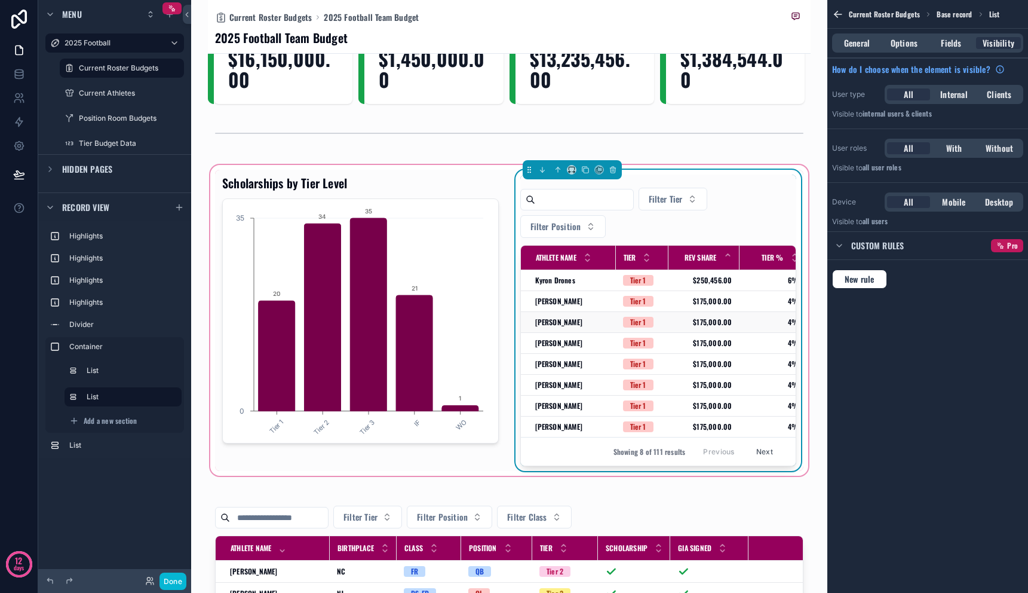
click at [731, 331] on td "$175,000.00 $175,000.00" at bounding box center [704, 322] width 71 height 21
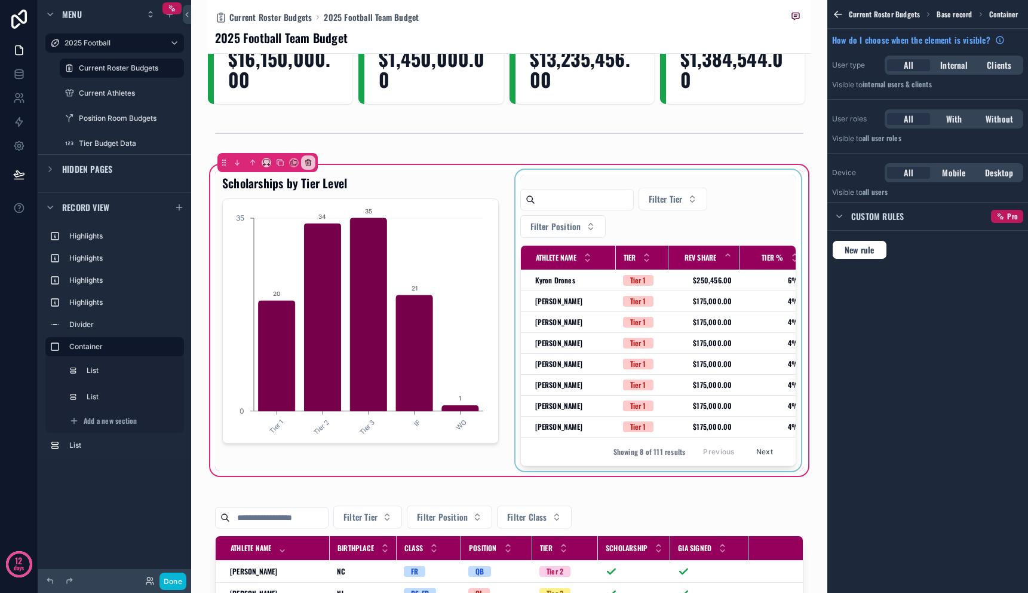
click at [725, 327] on div "scrollable content" at bounding box center [658, 320] width 291 height 301
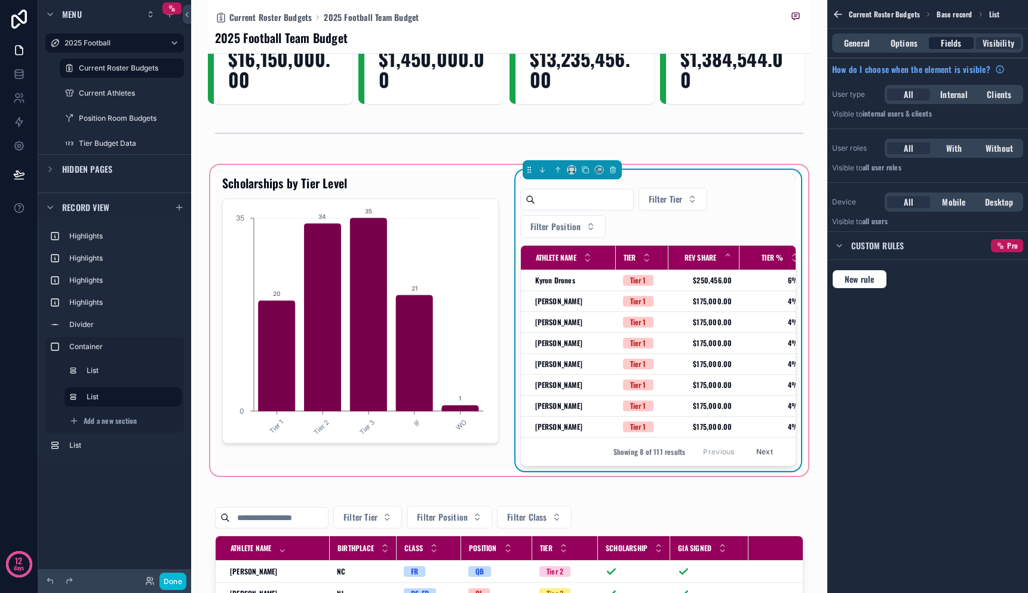
click at [955, 42] on span "Fields" at bounding box center [951, 43] width 20 height 12
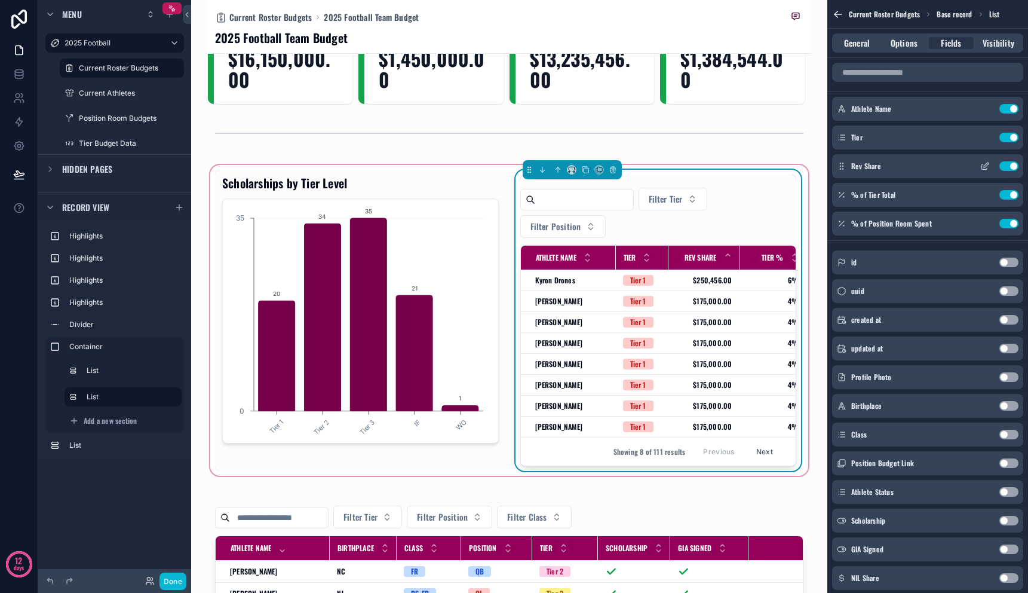
click at [985, 167] on icon "scrollable content" at bounding box center [985, 166] width 10 height 10
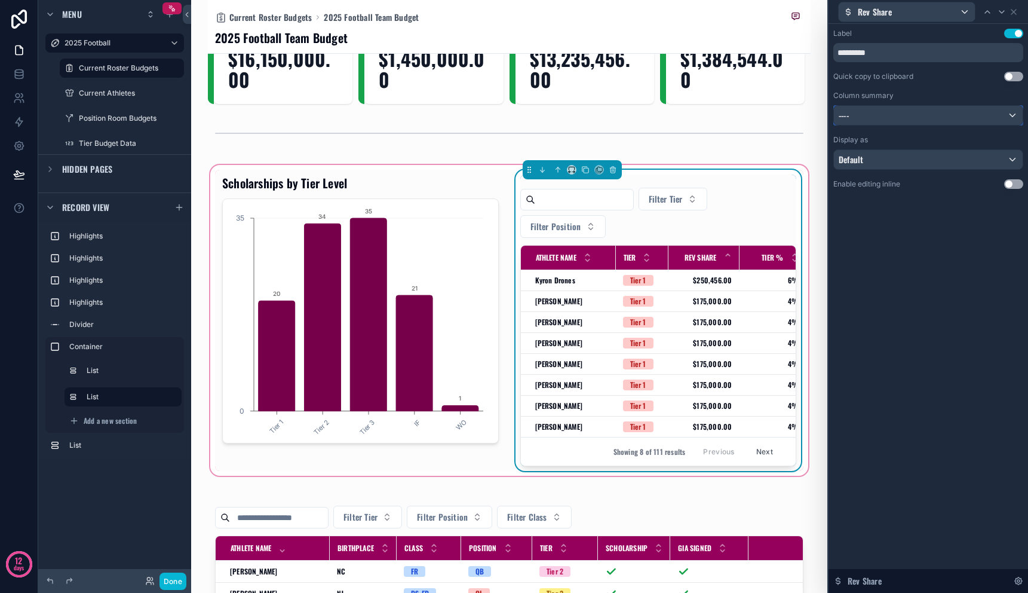
click at [987, 112] on div "----" at bounding box center [928, 115] width 189 height 19
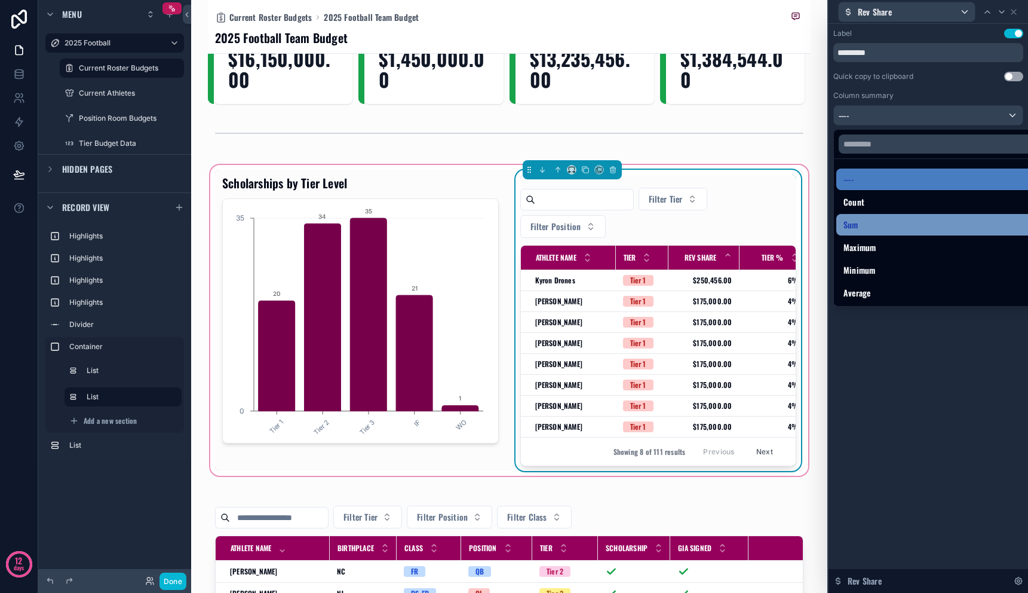
click at [967, 233] on div "Sum" at bounding box center [942, 225] width 212 height 22
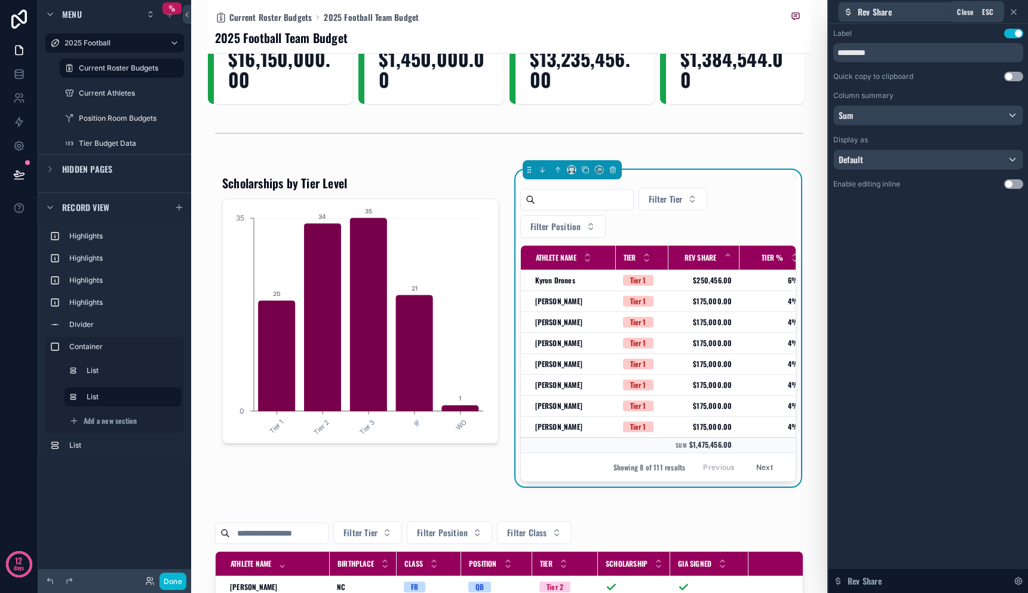
click at [1014, 14] on icon at bounding box center [1014, 12] width 10 height 10
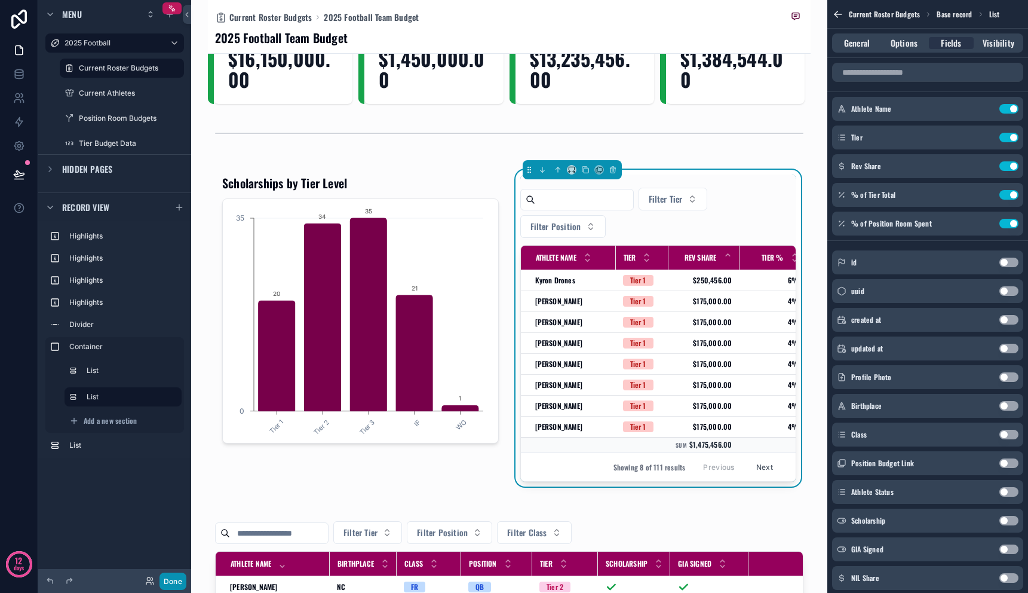
click at [176, 584] on button "Done" at bounding box center [173, 580] width 27 height 17
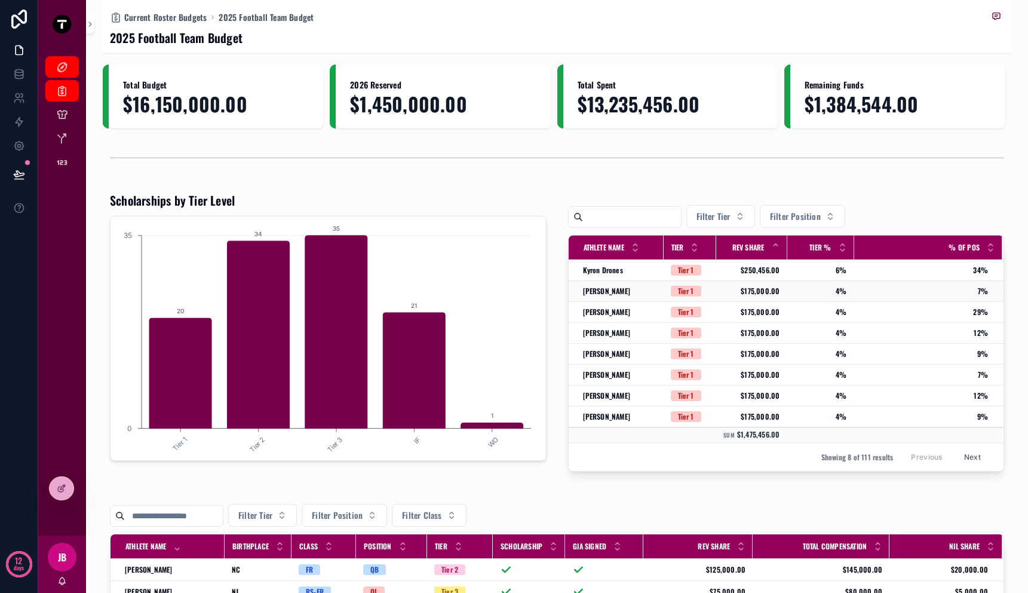
scroll to position [5, 0]
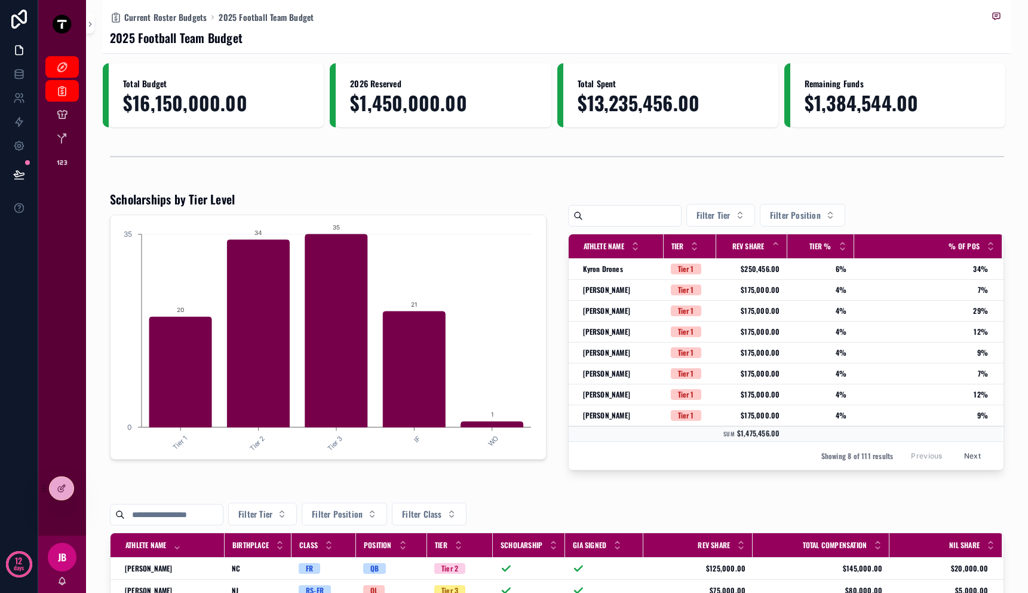
click at [965, 456] on button "Next" at bounding box center [972, 455] width 33 height 19
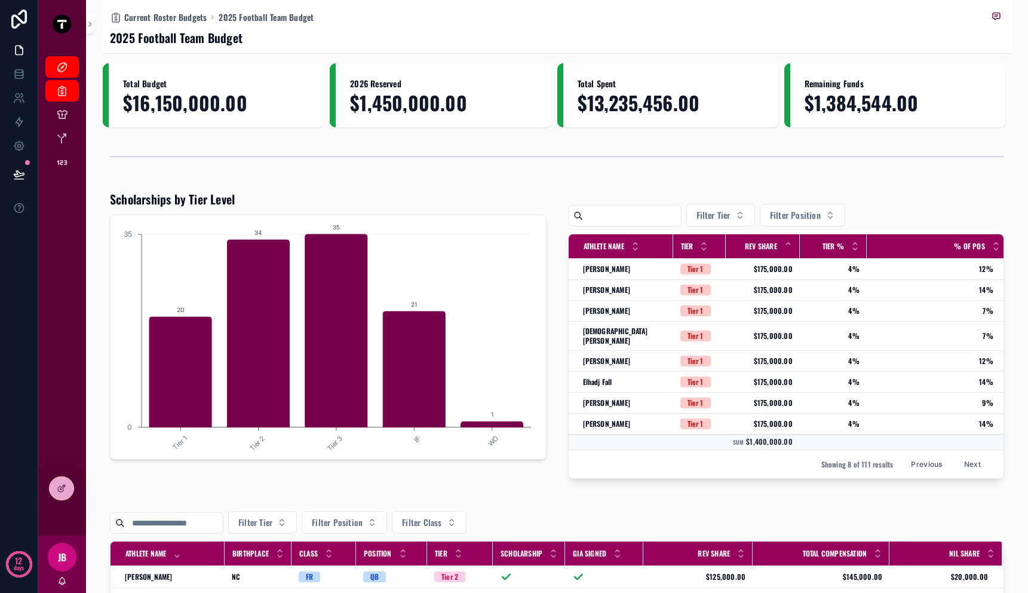
click at [925, 458] on button "Previous" at bounding box center [927, 464] width 48 height 19
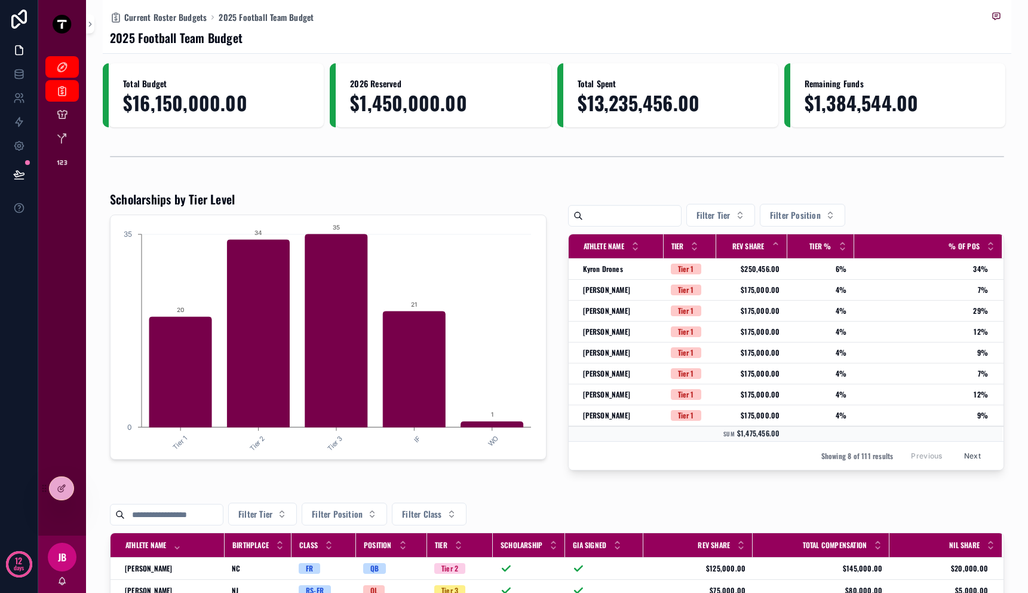
click at [969, 457] on button "Next" at bounding box center [972, 455] width 33 height 19
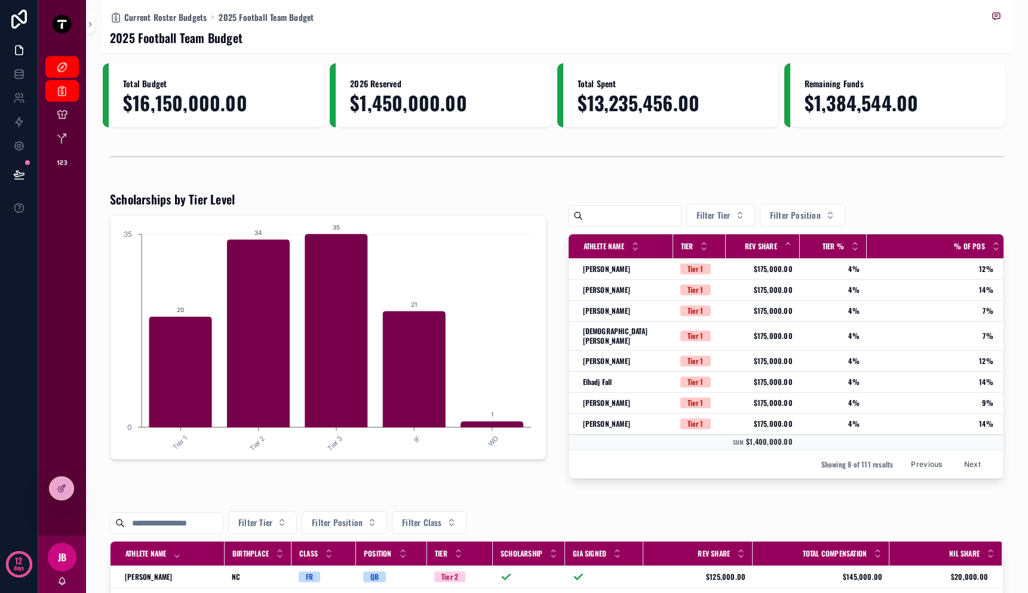
click at [969, 457] on button "Next" at bounding box center [972, 464] width 33 height 19
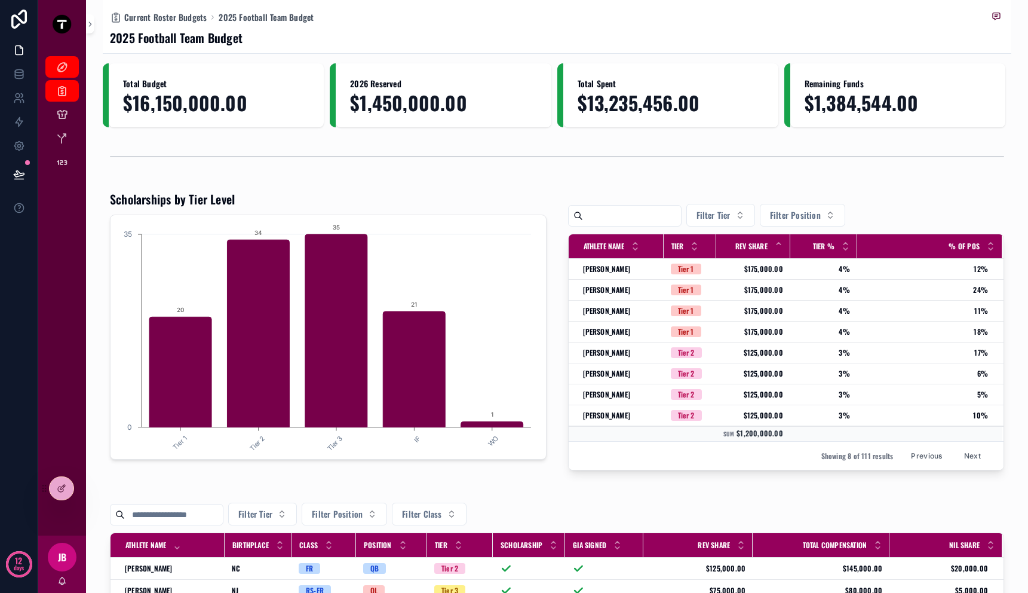
click at [959, 457] on button "Next" at bounding box center [972, 455] width 33 height 19
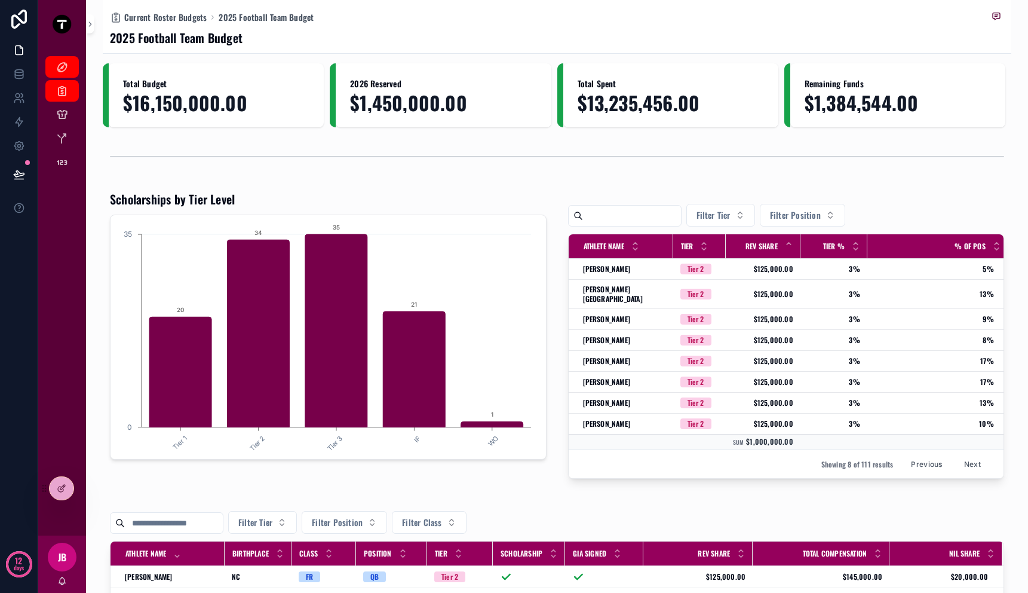
click at [959, 457] on button "Next" at bounding box center [972, 464] width 33 height 19
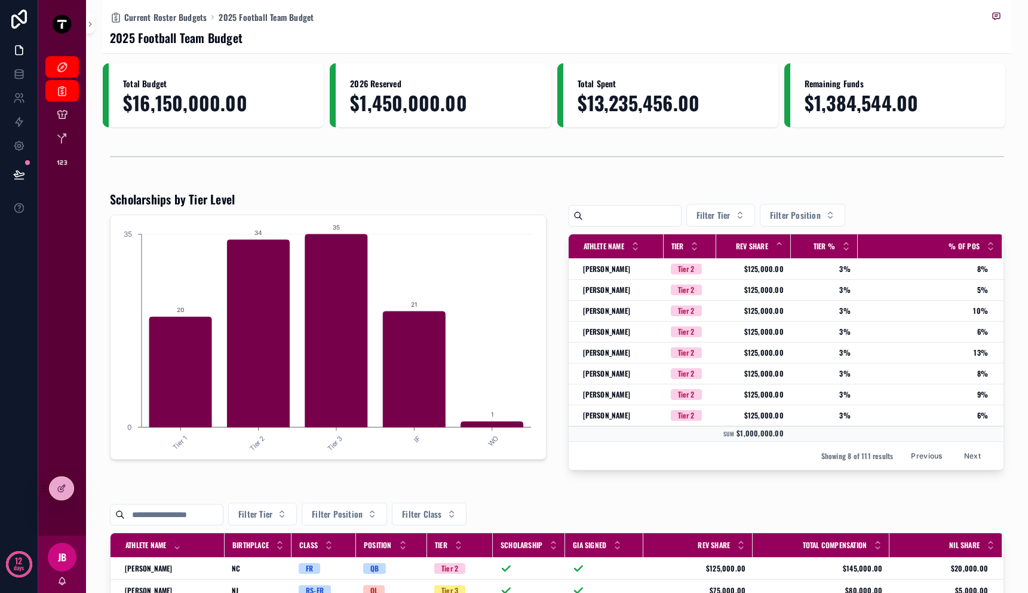
click at [959, 457] on button "Next" at bounding box center [972, 455] width 33 height 19
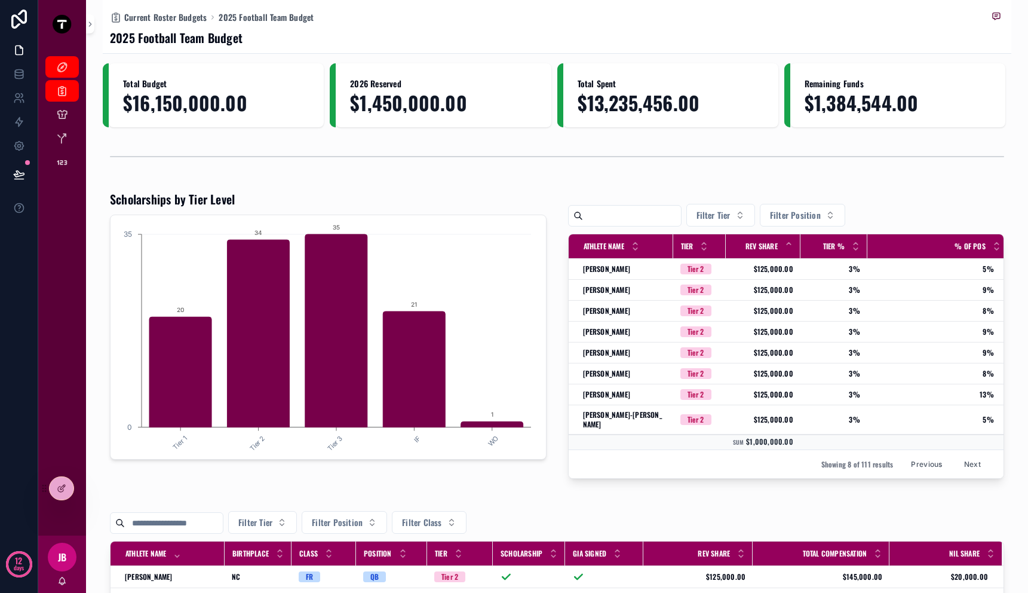
click at [933, 458] on button "Previous" at bounding box center [927, 464] width 48 height 19
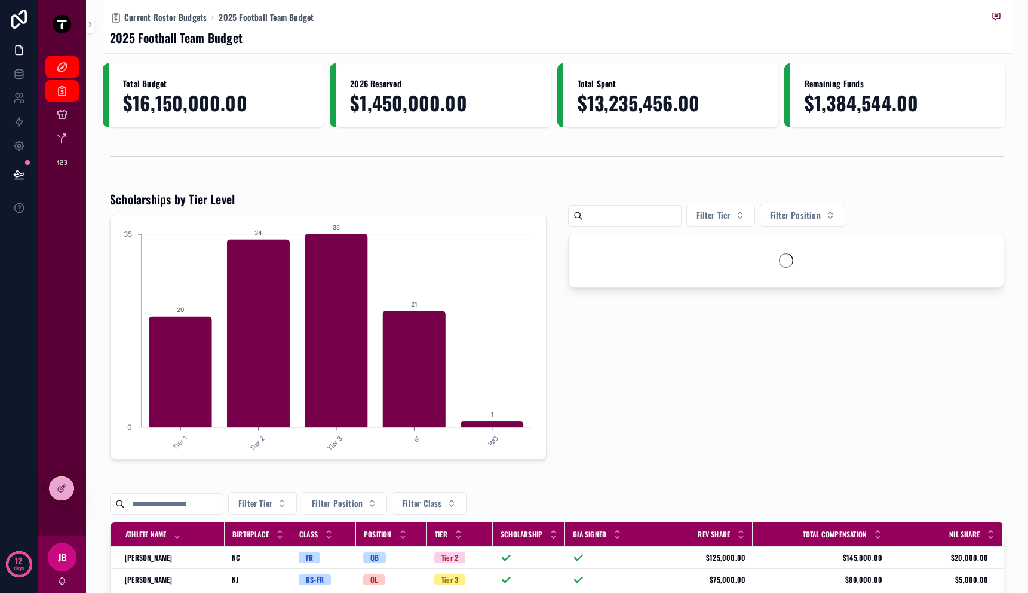
click at [933, 458] on div "Filter Tier Filter Position" at bounding box center [786, 325] width 451 height 278
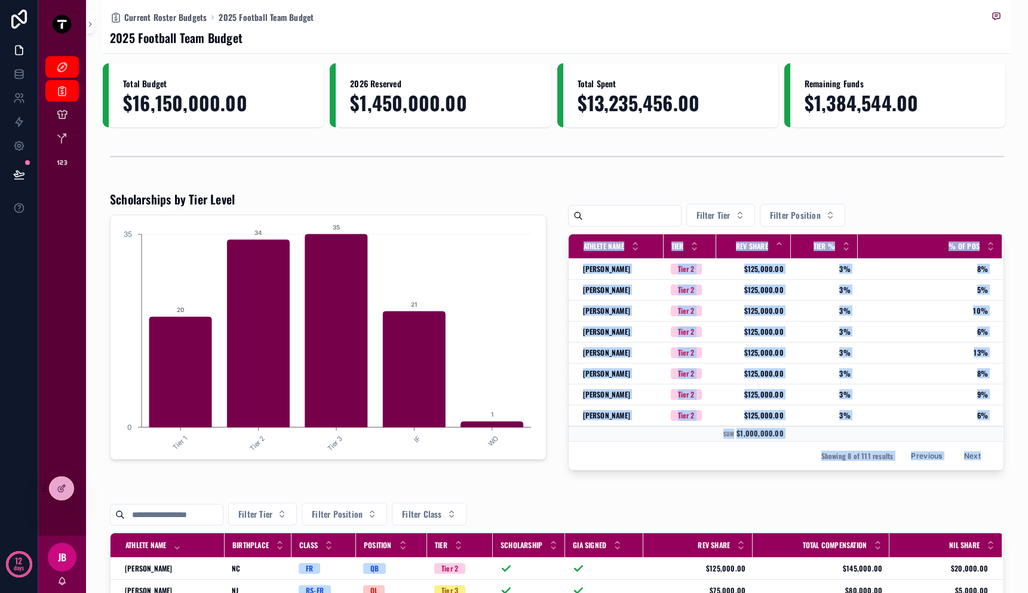
click at [912, 458] on button "Previous" at bounding box center [927, 455] width 48 height 19
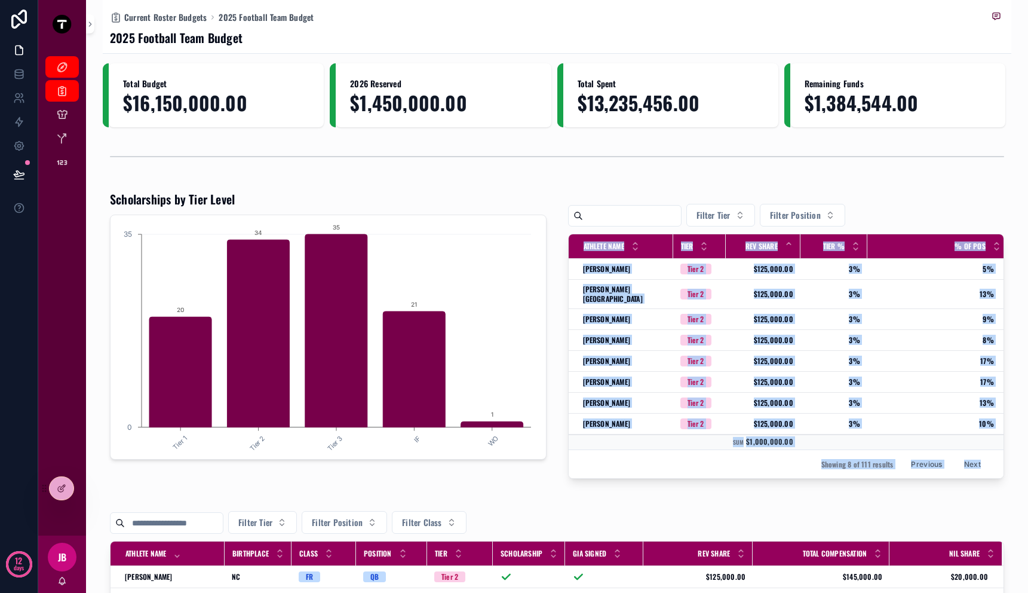
click at [912, 458] on button "Previous" at bounding box center [927, 464] width 48 height 19
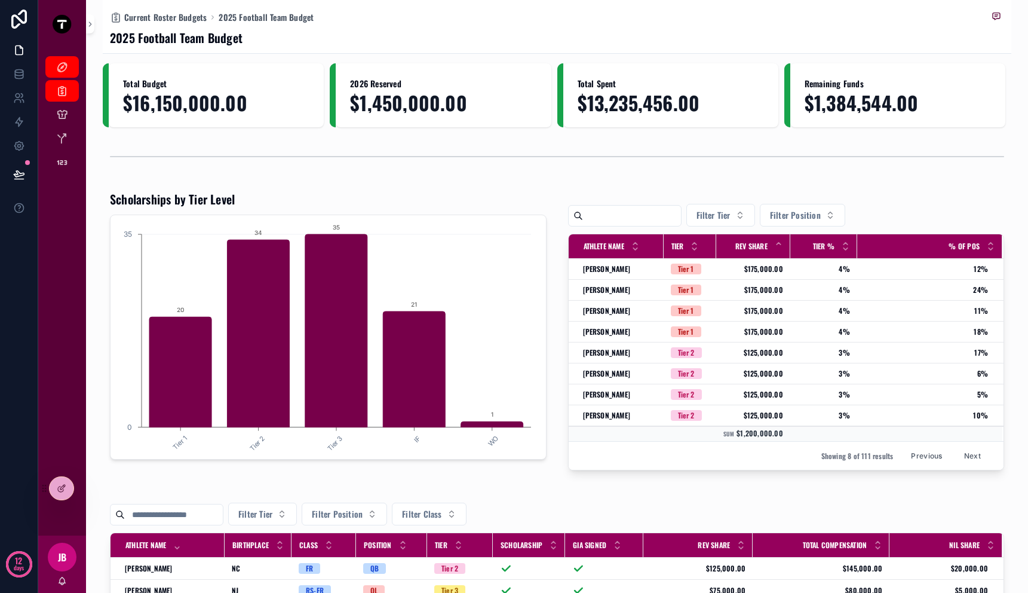
click at [915, 477] on div "Total Budget $16,150,000.00 2026 Reserved $1,450,000.00 Total Spent $13,235,456…" at bounding box center [557, 523] width 909 height 920
click at [749, 218] on button "Filter Tier" at bounding box center [720, 215] width 69 height 23
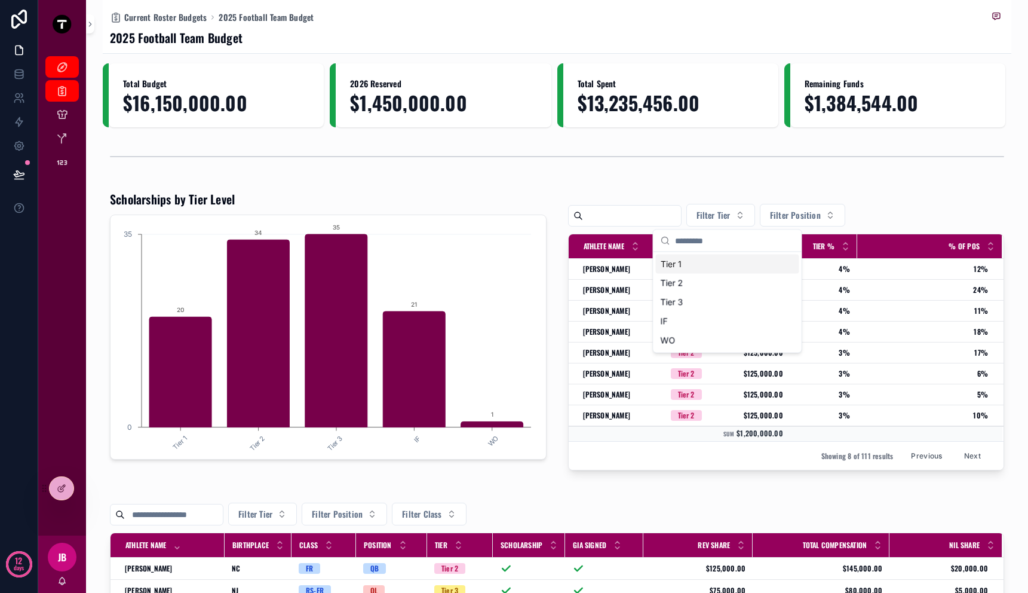
click at [741, 264] on div "Tier 1" at bounding box center [727, 264] width 143 height 19
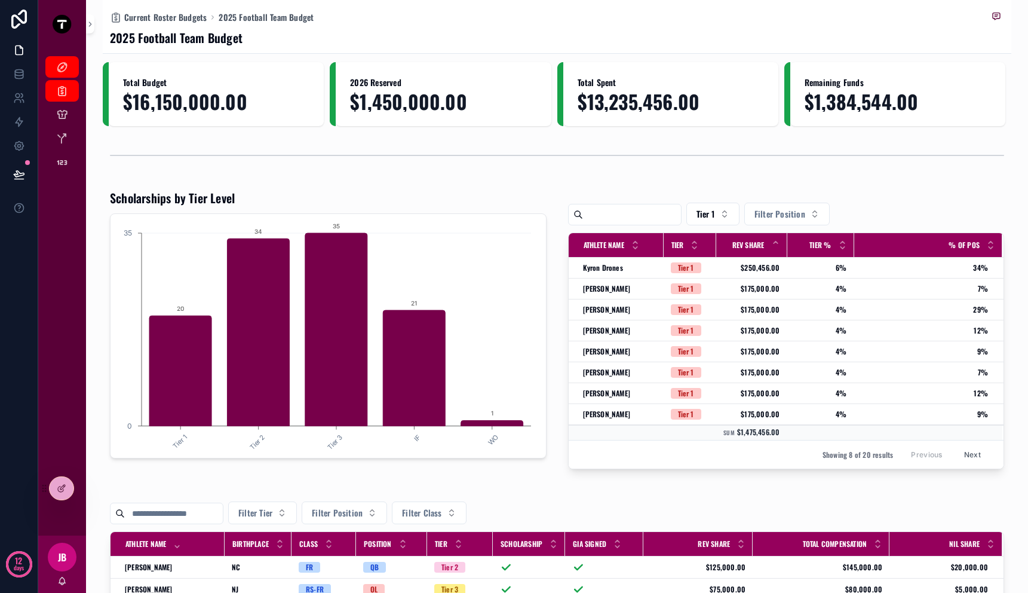
scroll to position [7, 0]
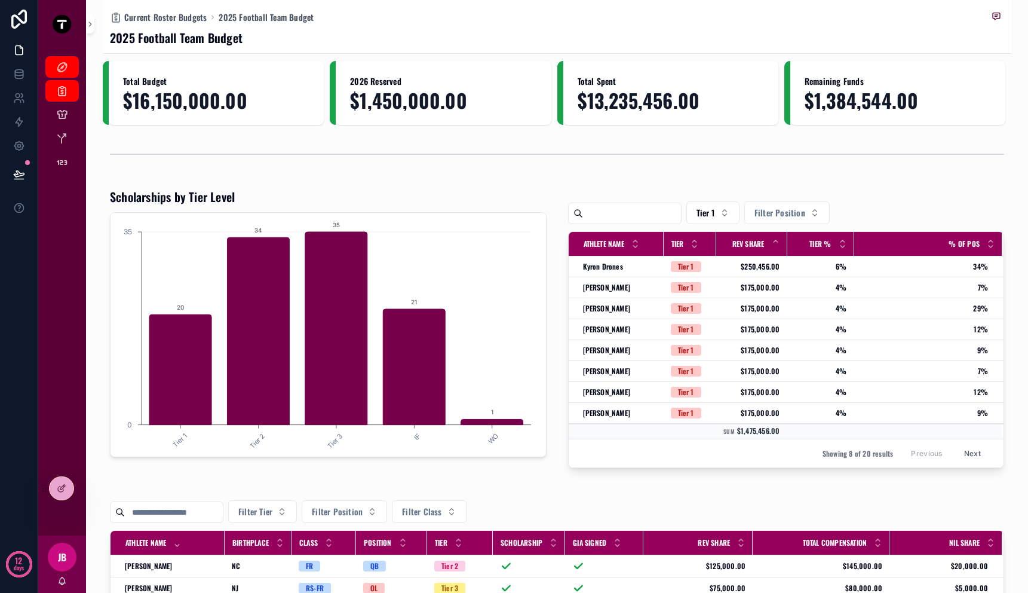
click at [924, 458] on div "Previous Next" at bounding box center [946, 453] width 87 height 19
click at [963, 458] on button "Next" at bounding box center [972, 453] width 33 height 19
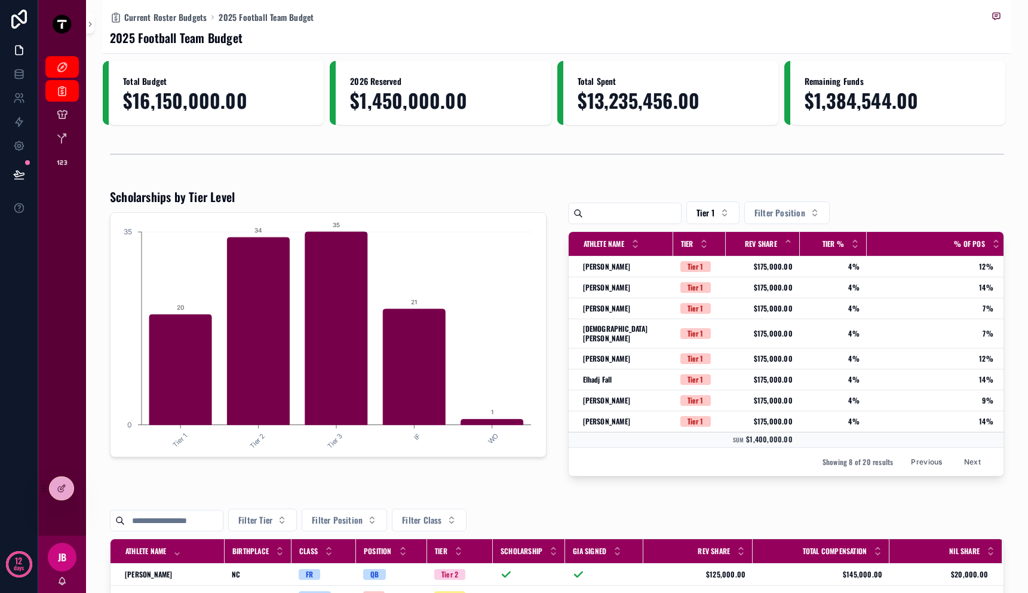
click at [931, 456] on button "Previous" at bounding box center [927, 461] width 48 height 19
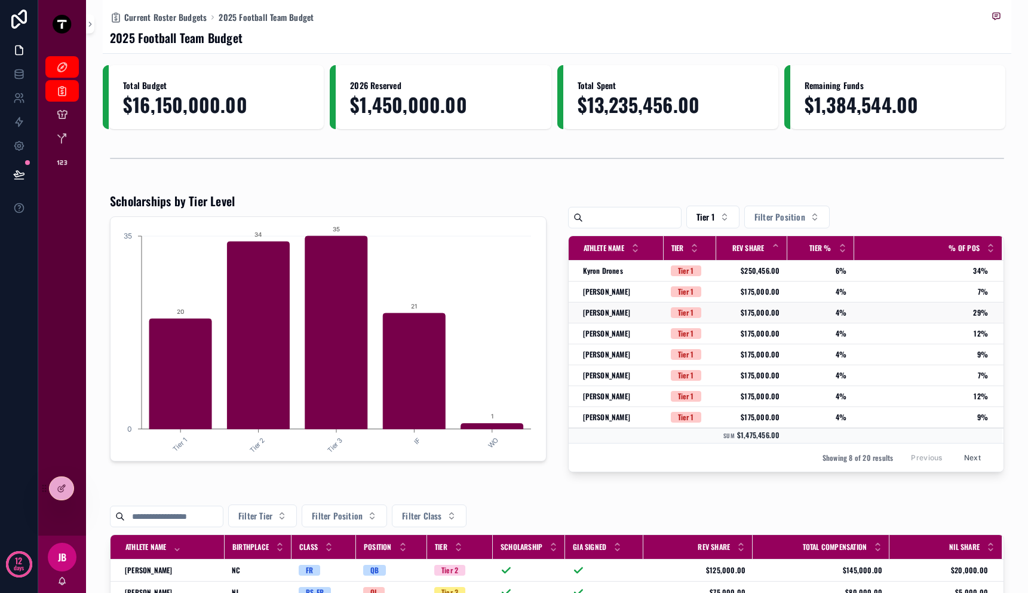
scroll to position [5, 0]
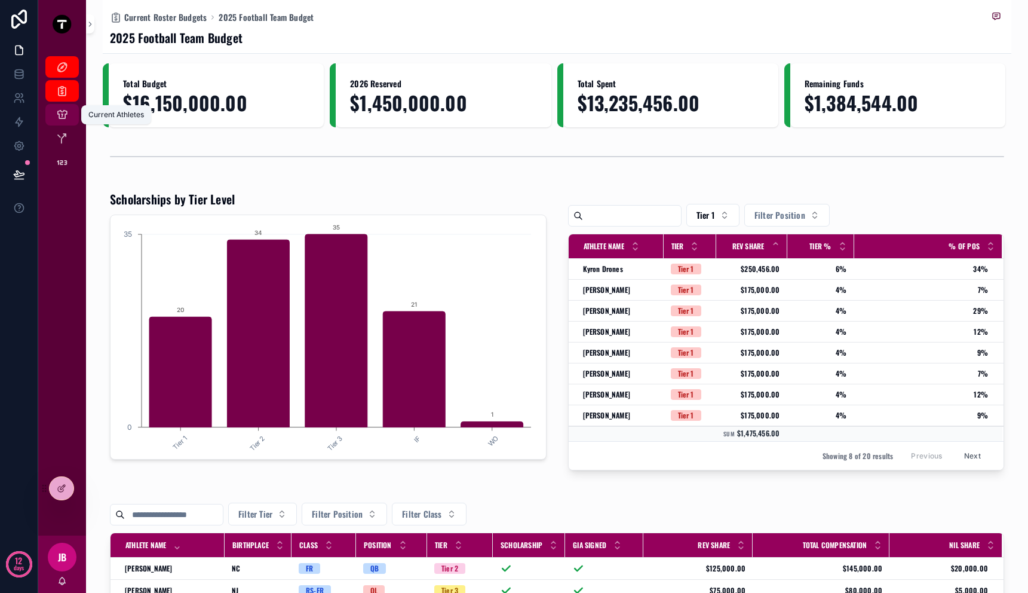
click at [53, 112] on div "Current Athletes" at bounding box center [62, 114] width 19 height 19
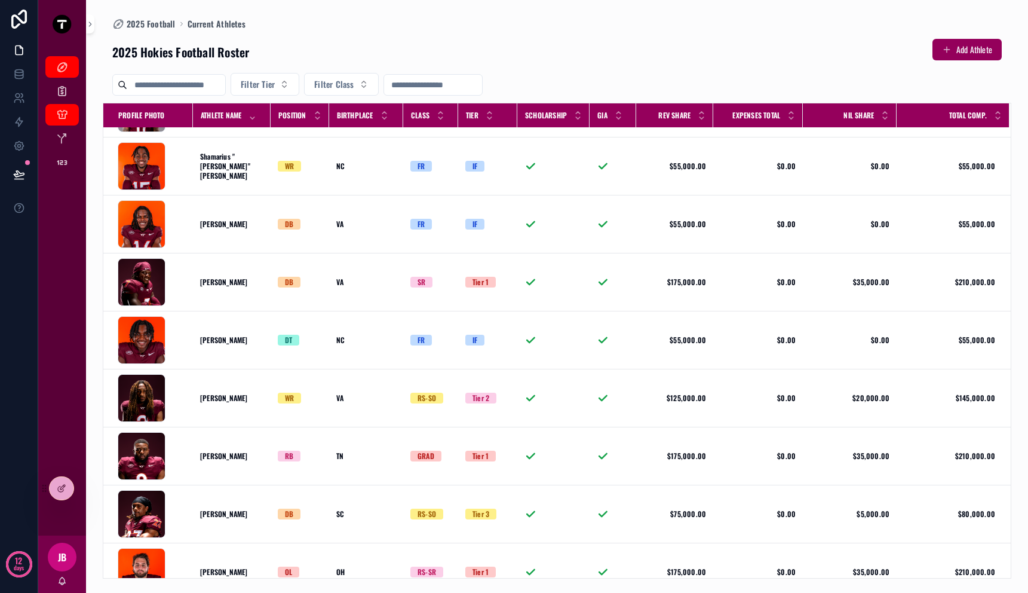
scroll to position [5982, 0]
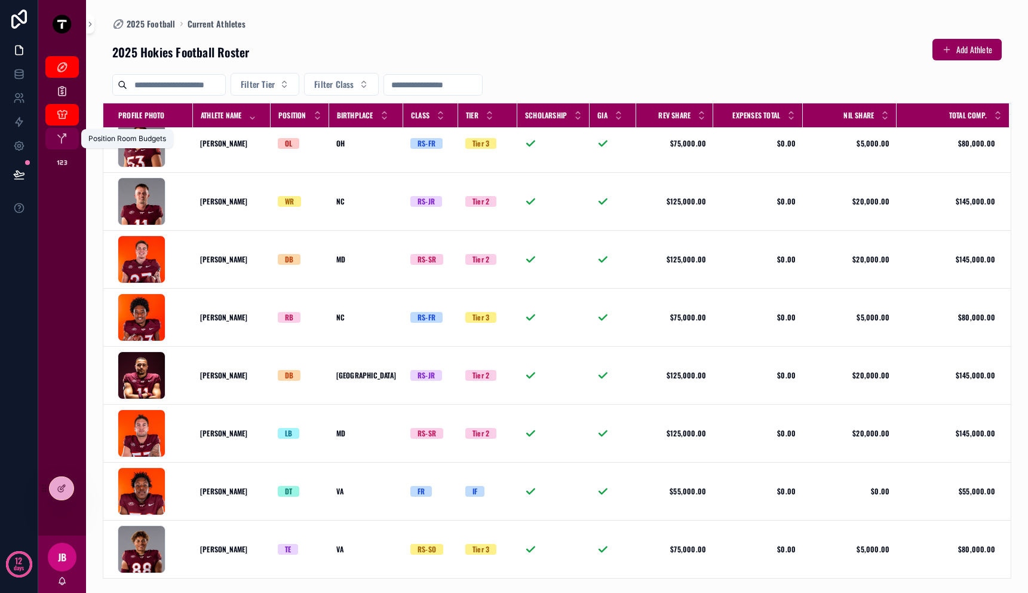
click at [67, 137] on icon "scrollable content" at bounding box center [62, 139] width 12 height 12
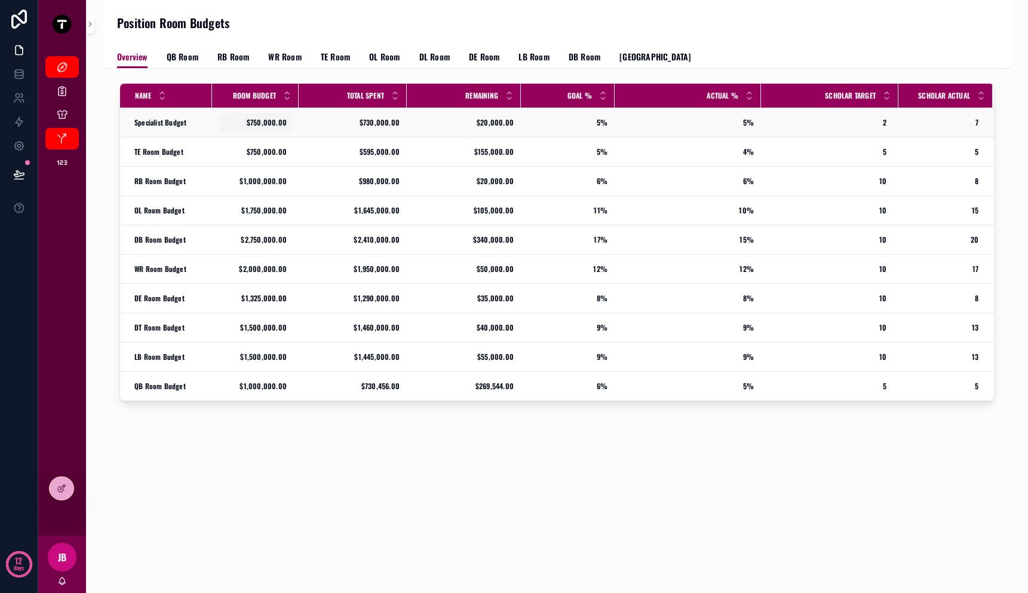
click at [266, 125] on span "$750,000.00" at bounding box center [255, 123] width 63 height 10
click at [259, 200] on td "$1,750,000.00 $1,750,000.00" at bounding box center [255, 210] width 87 height 29
click at [259, 179] on span "$1,000,000.00" at bounding box center [255, 181] width 63 height 10
click at [261, 152] on span "$750,000.00" at bounding box center [255, 152] width 63 height 10
click at [254, 246] on div "$2,750,000.00 $2,750,000.00" at bounding box center [255, 239] width 72 height 19
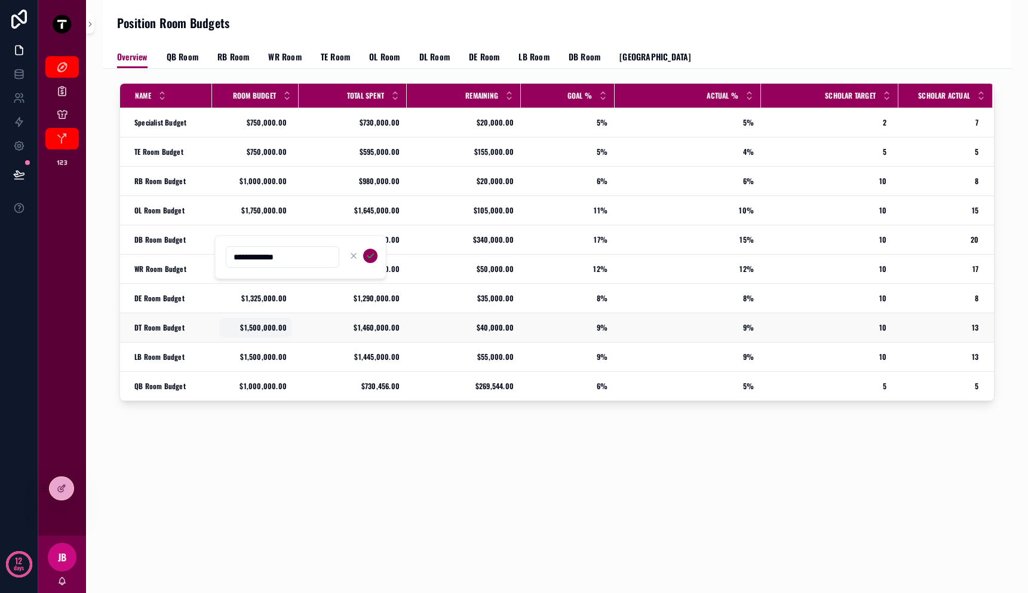
click at [250, 329] on span "$1,500,000.00" at bounding box center [255, 328] width 63 height 10
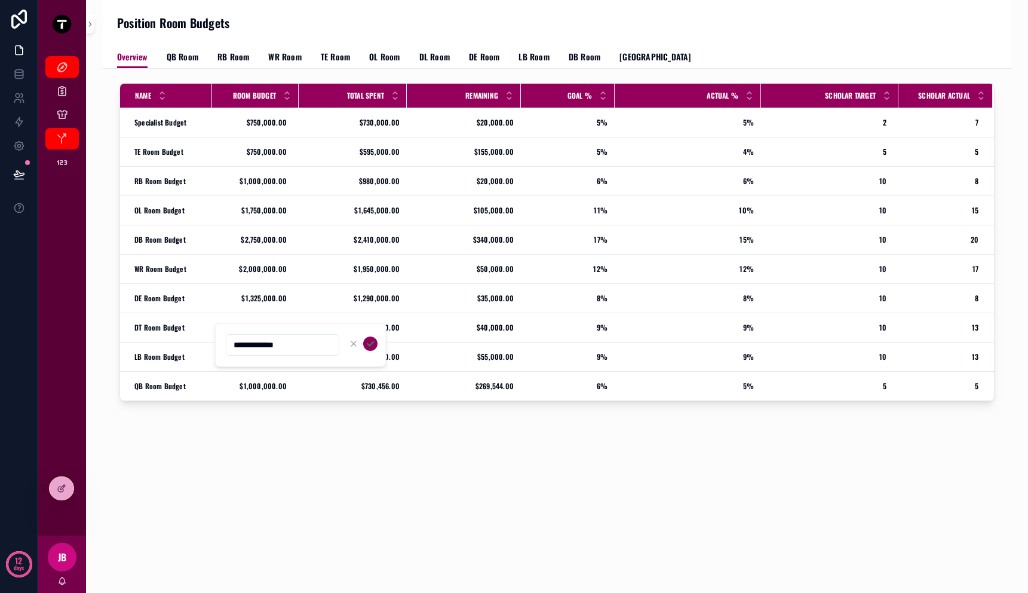
click at [253, 443] on div "Name Room Budget Total Spent Remaining Goal % Actual % Scholar Target Scholar A…" at bounding box center [557, 278] width 909 height 418
click at [62, 488] on icon at bounding box center [62, 487] width 5 height 5
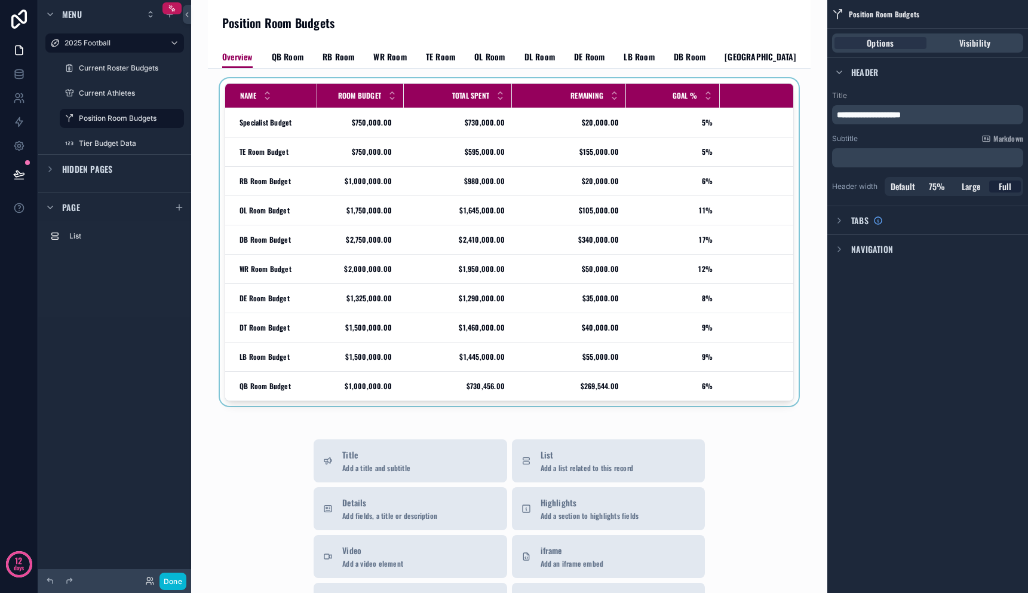
drag, startPoint x: 452, startPoint y: 406, endPoint x: 508, endPoint y: 408, distance: 56.8
click at [508, 408] on div "scrollable content" at bounding box center [509, 244] width 584 height 332
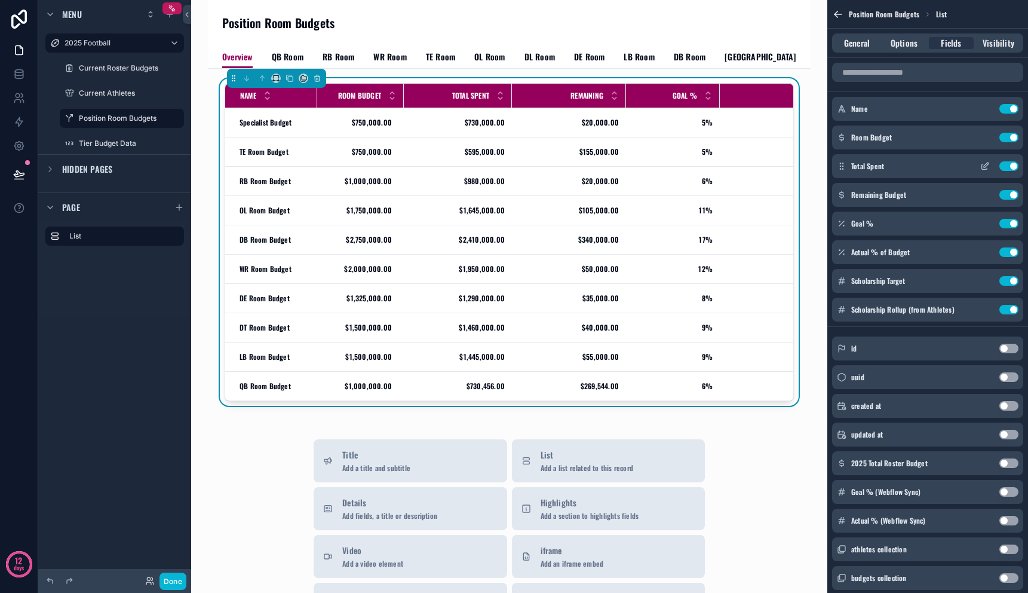
click at [988, 165] on icon "scrollable content" at bounding box center [985, 166] width 10 height 10
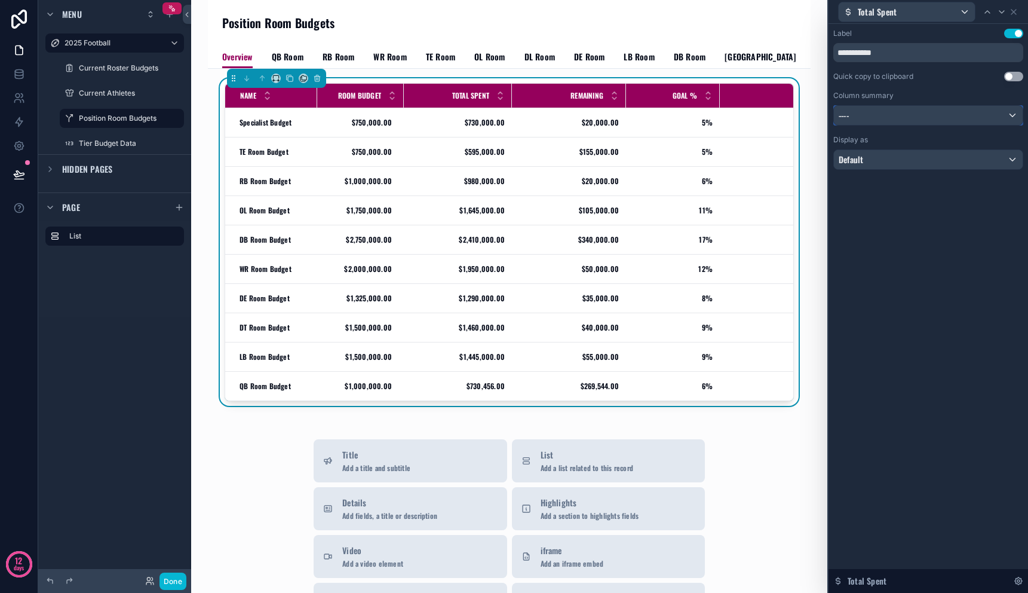
click at [912, 119] on div "----" at bounding box center [928, 115] width 189 height 19
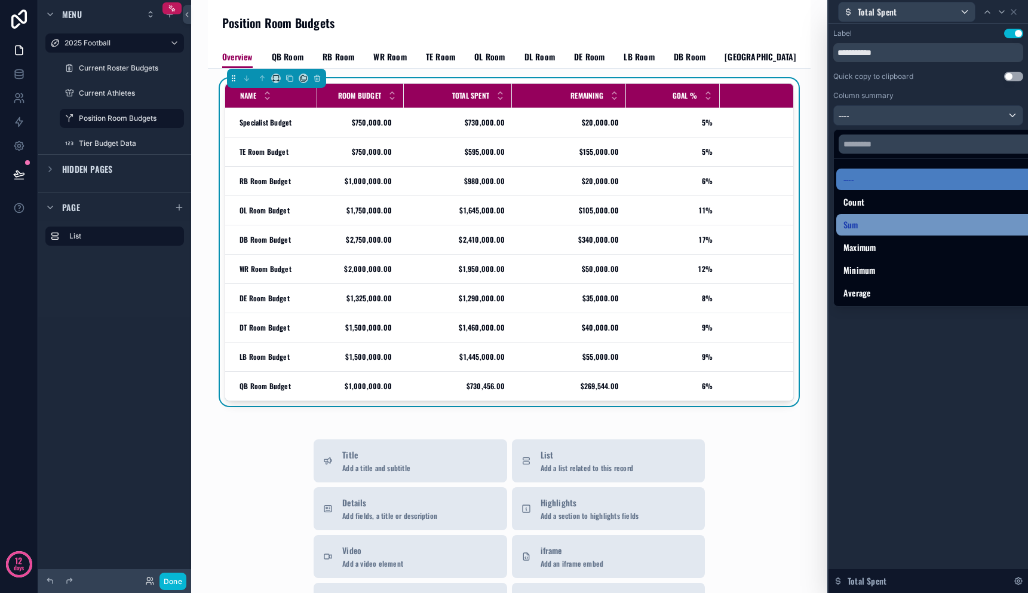
click at [902, 227] on div "Sum" at bounding box center [942, 224] width 197 height 14
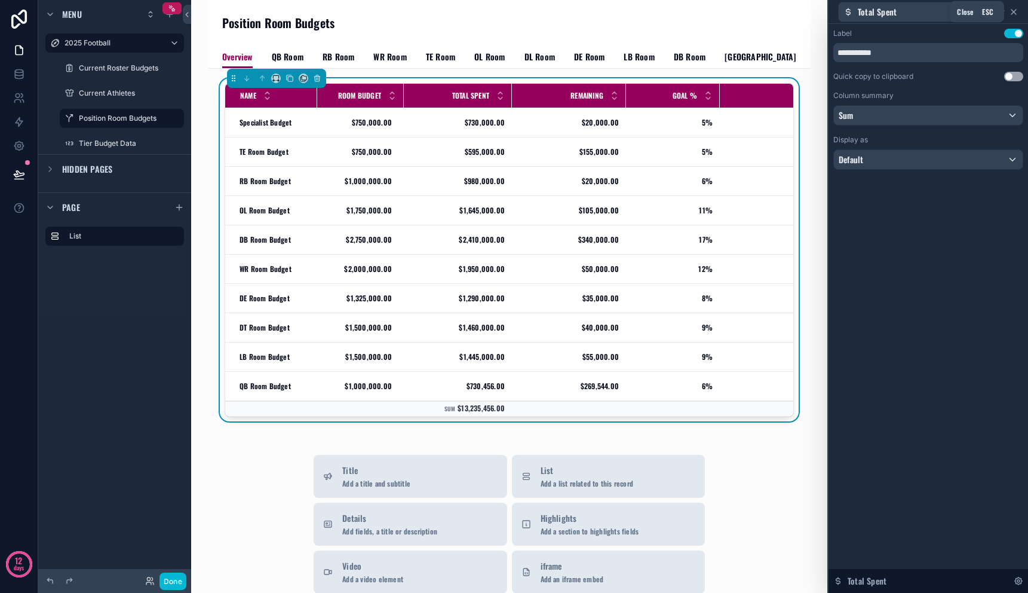
click at [1013, 13] on icon at bounding box center [1014, 12] width 10 height 10
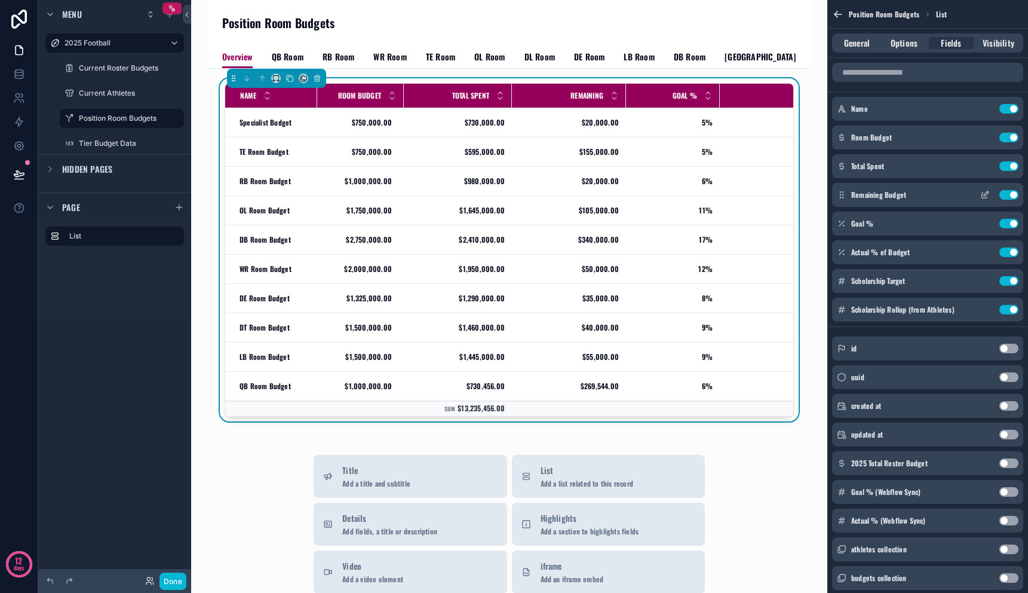
click at [986, 196] on icon "scrollable content" at bounding box center [985, 195] width 10 height 10
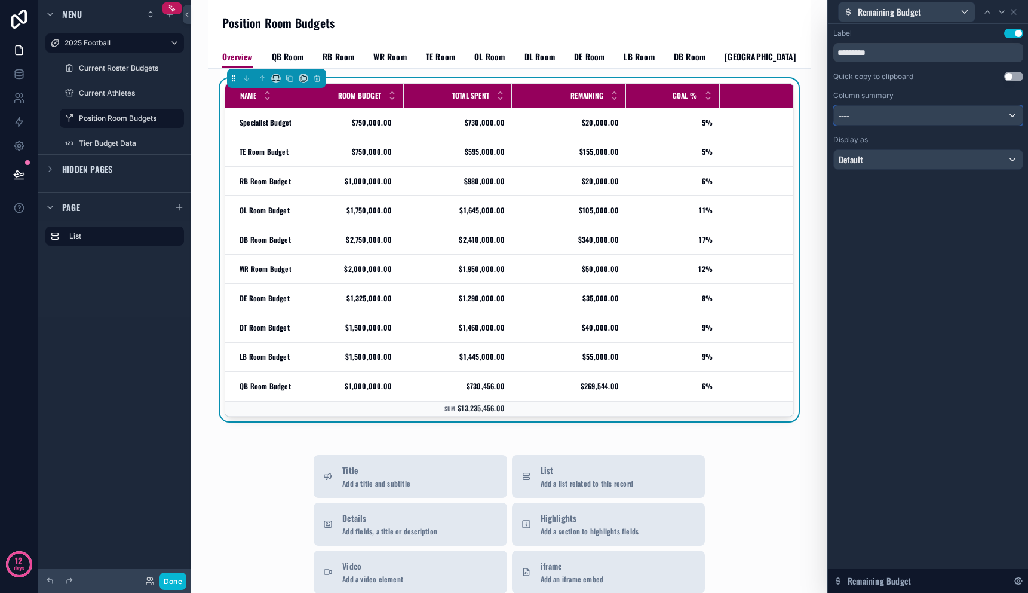
click at [937, 117] on div "----" at bounding box center [928, 115] width 189 height 19
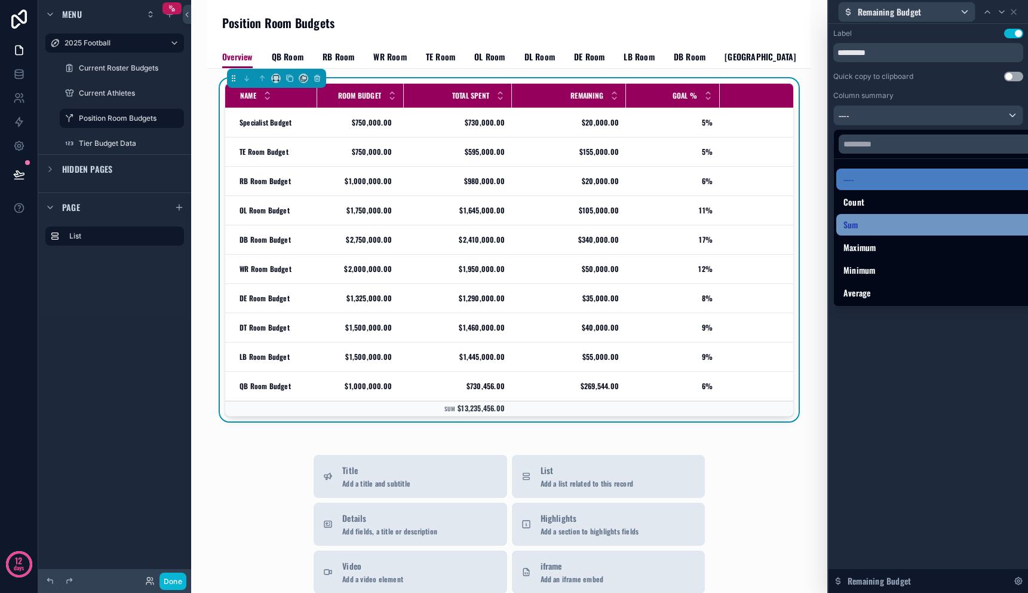
click at [927, 229] on div "Sum" at bounding box center [942, 224] width 197 height 14
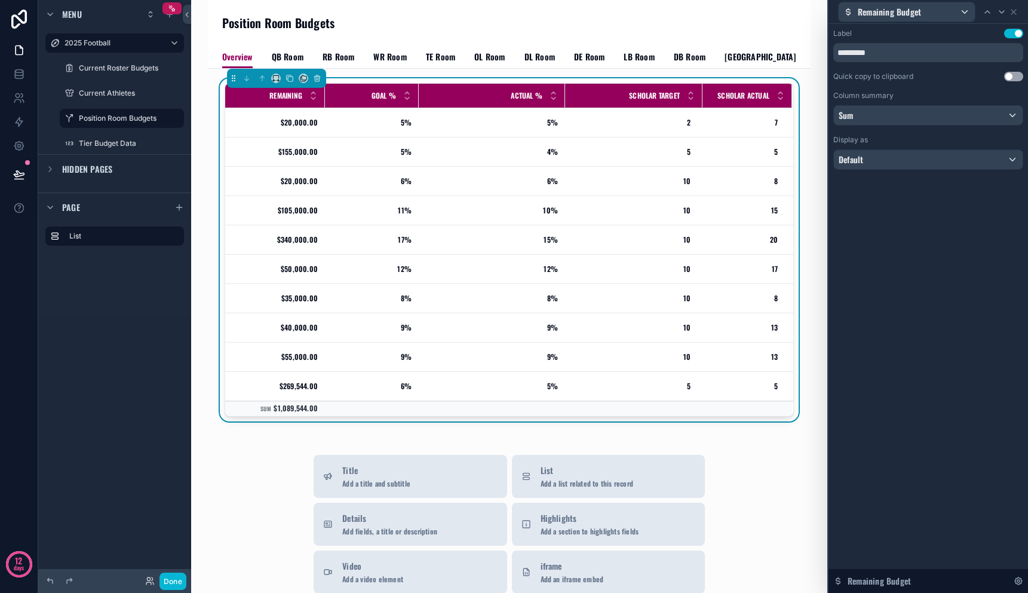
scroll to position [0, 310]
click at [1013, 12] on icon at bounding box center [1014, 12] width 5 height 5
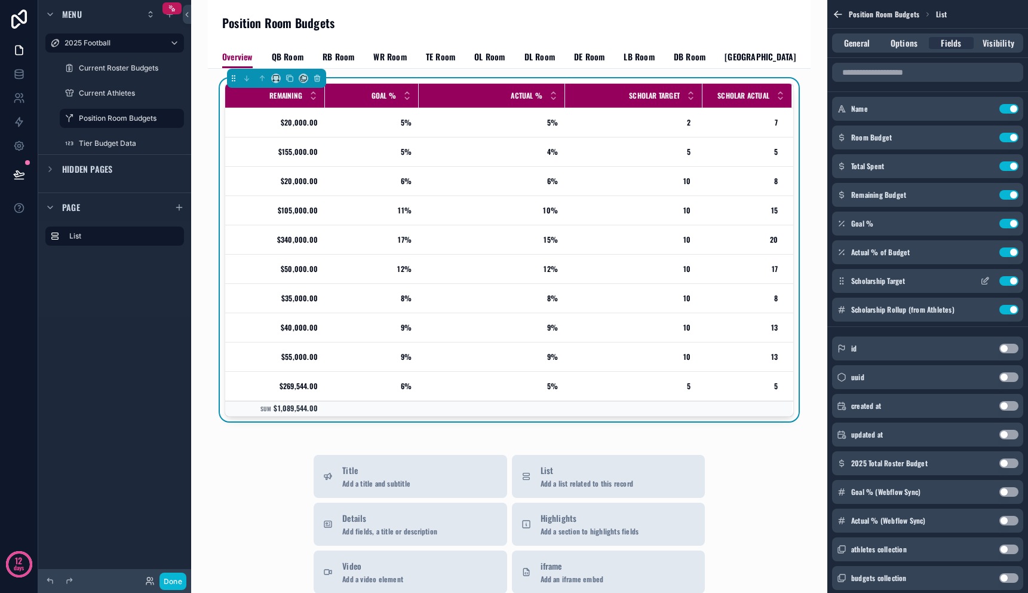
click at [983, 283] on icon "scrollable content" at bounding box center [985, 281] width 10 height 10
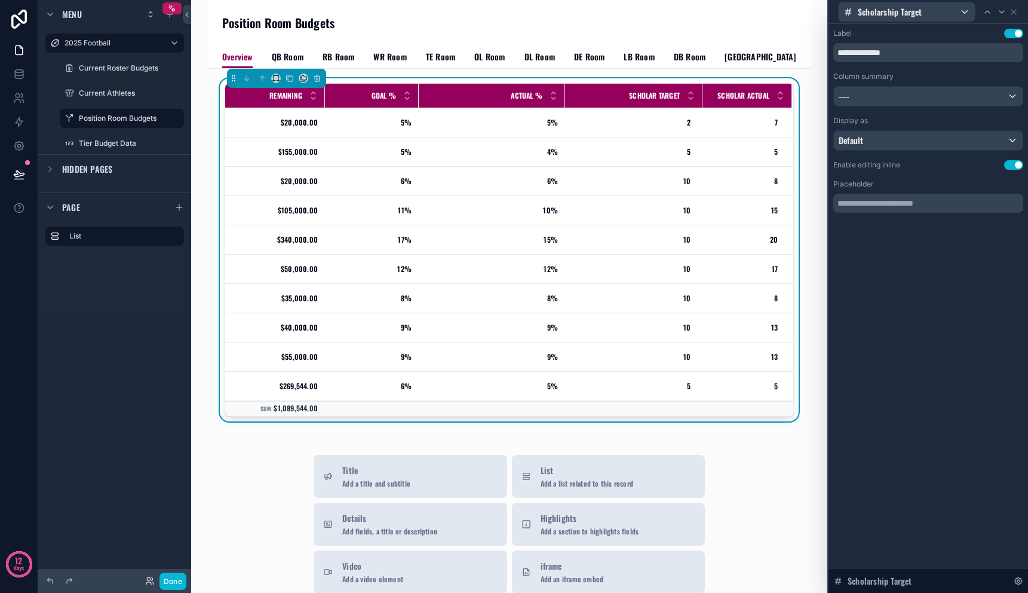
click at [937, 85] on div "Column summary ----" at bounding box center [928, 89] width 190 height 35
click at [937, 93] on div "----" at bounding box center [928, 96] width 189 height 19
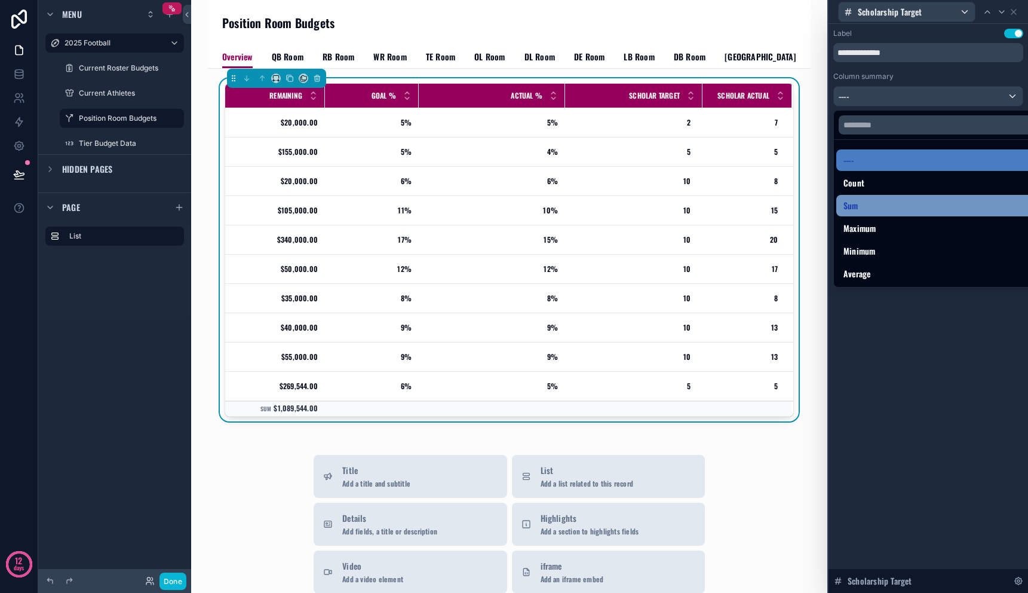
click at [912, 204] on div "Sum" at bounding box center [942, 205] width 197 height 14
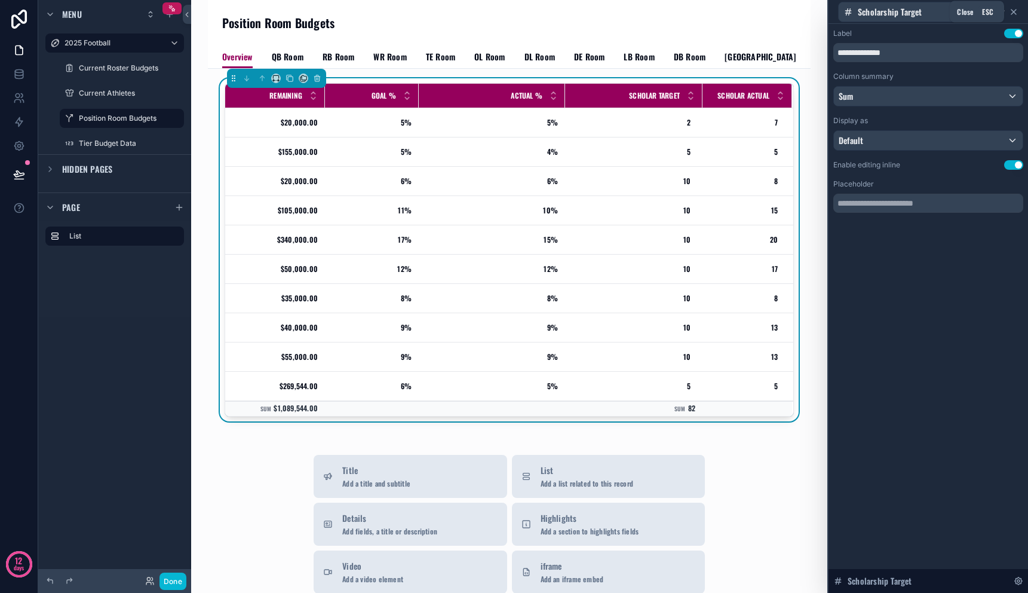
click at [1017, 13] on icon at bounding box center [1014, 12] width 10 height 10
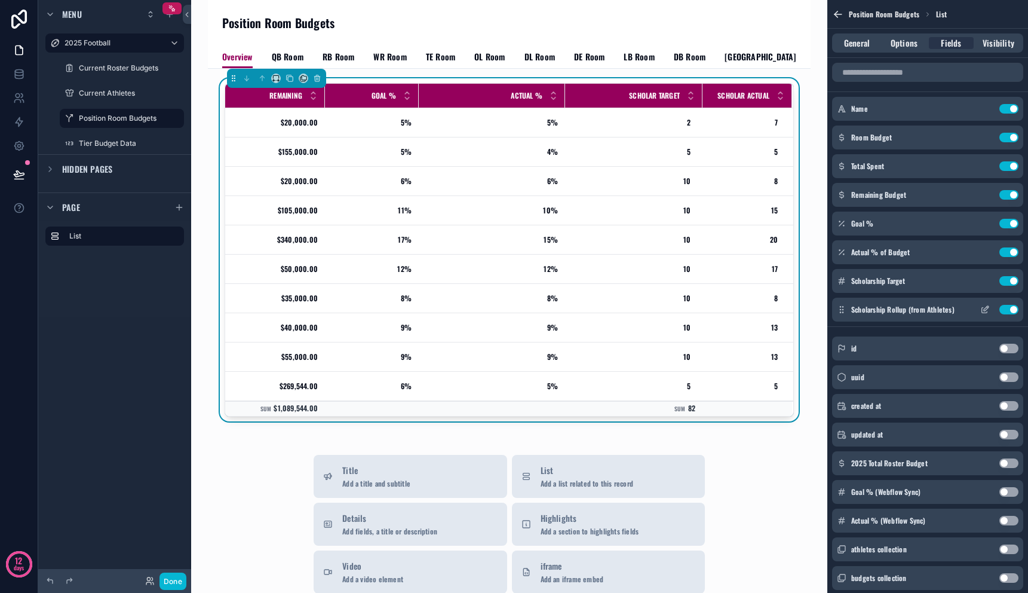
click at [981, 310] on icon "scrollable content" at bounding box center [985, 310] width 10 height 10
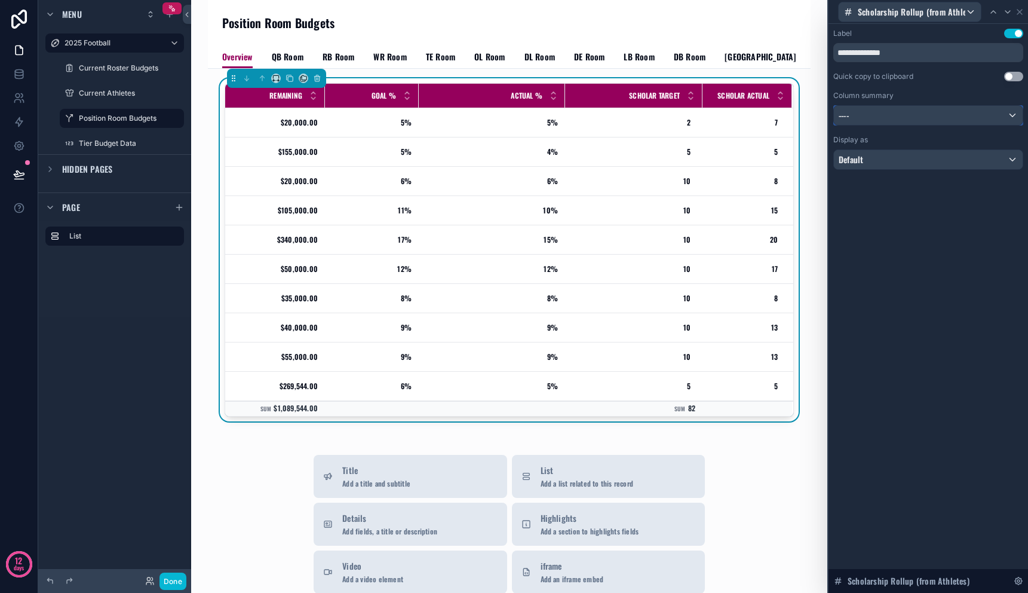
click at [915, 106] on div "----" at bounding box center [928, 115] width 189 height 19
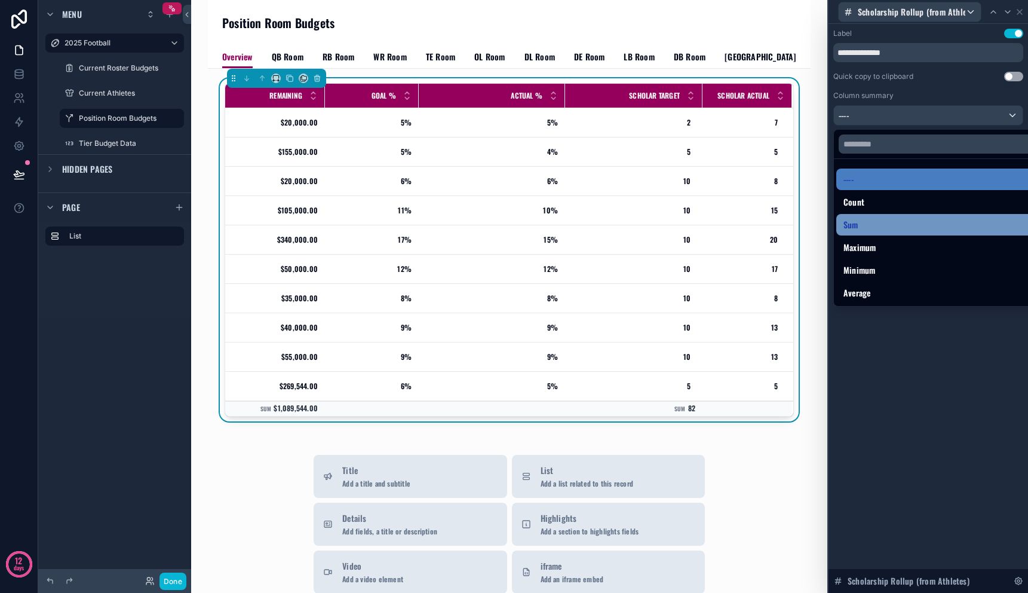
click at [893, 219] on div "Sum" at bounding box center [942, 224] width 197 height 14
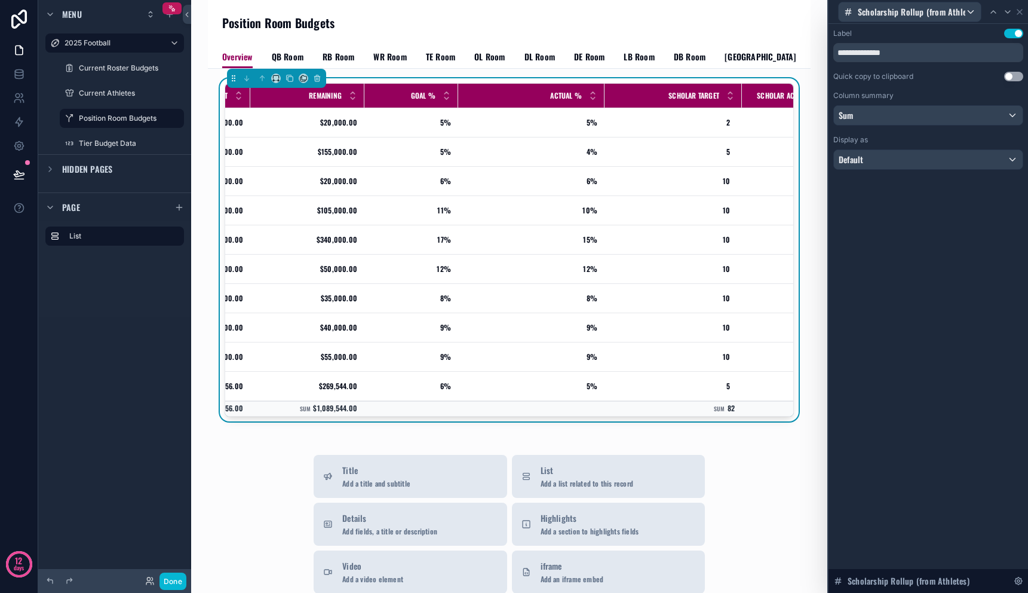
scroll to position [0, 266]
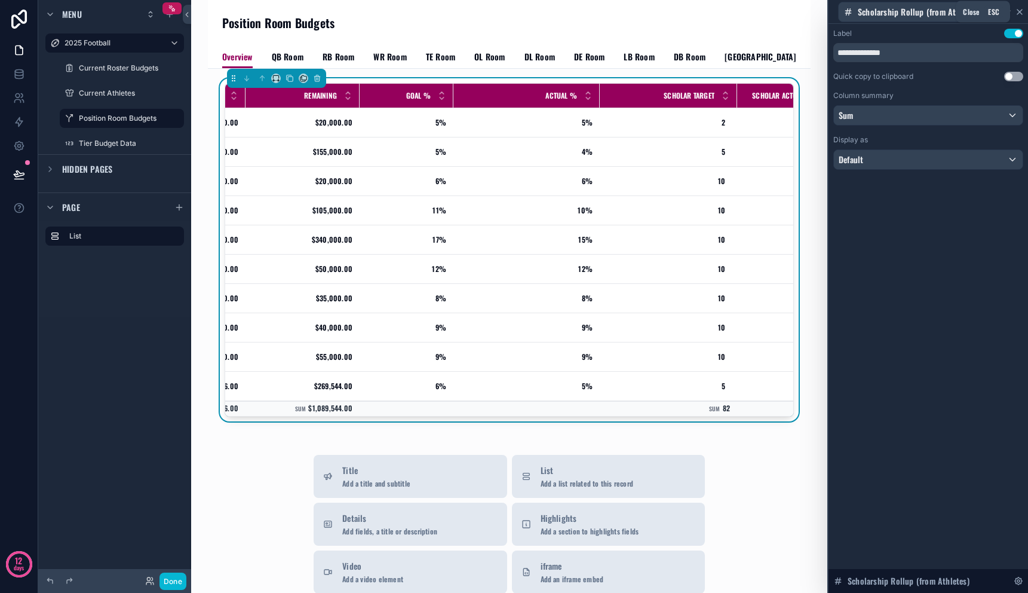
click at [1022, 16] on icon at bounding box center [1020, 12] width 10 height 10
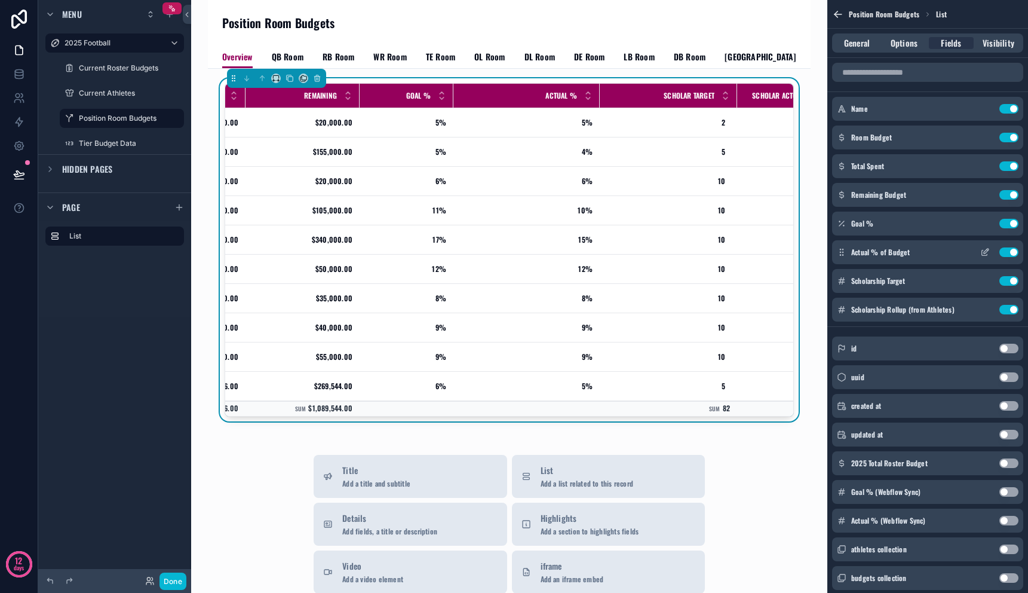
click at [984, 253] on icon "scrollable content" at bounding box center [986, 251] width 5 height 5
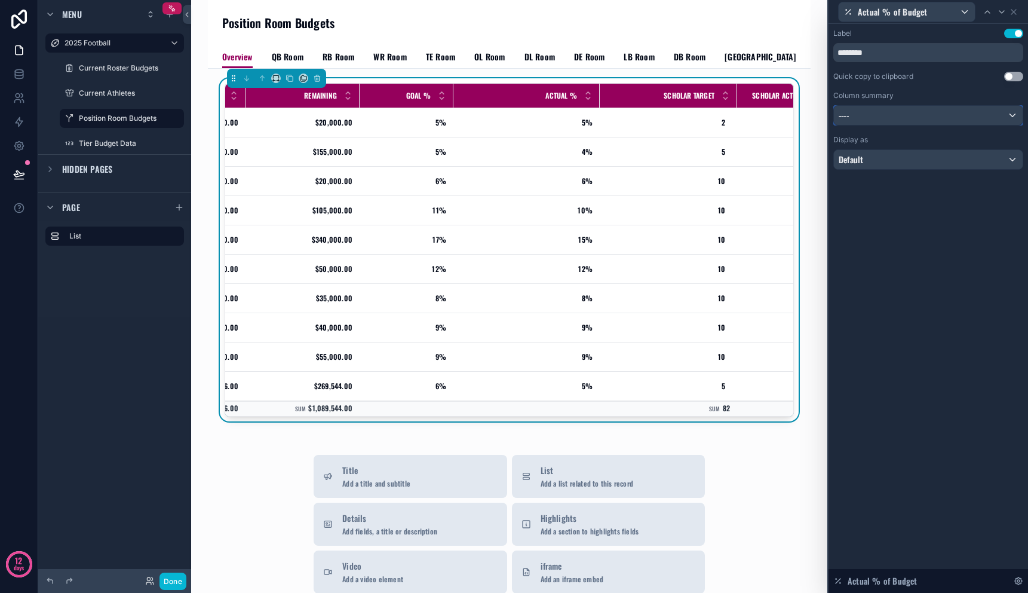
click at [927, 116] on div "----" at bounding box center [928, 115] width 189 height 19
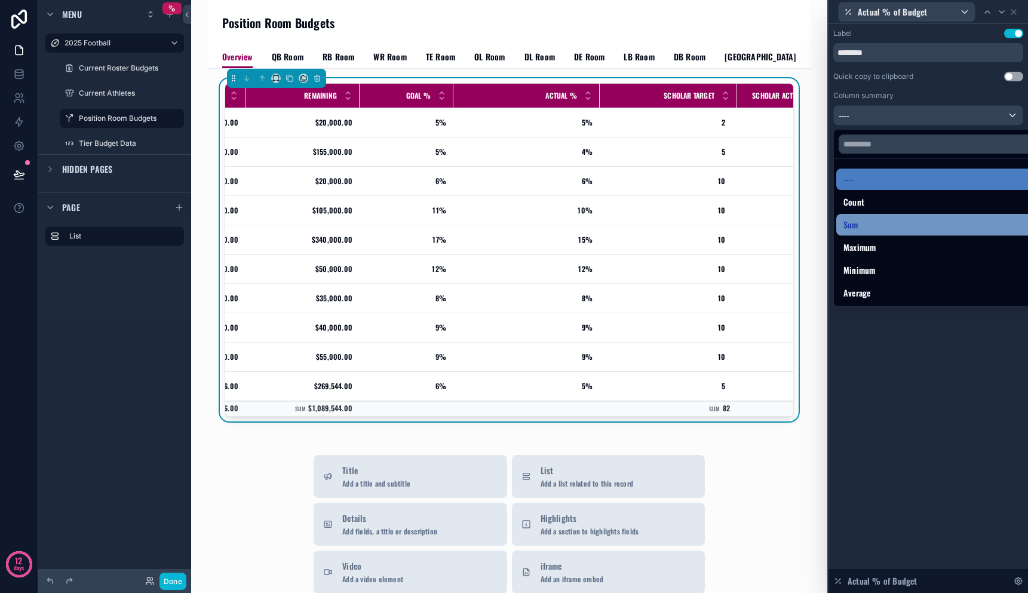
click at [901, 220] on div "Sum" at bounding box center [942, 224] width 197 height 14
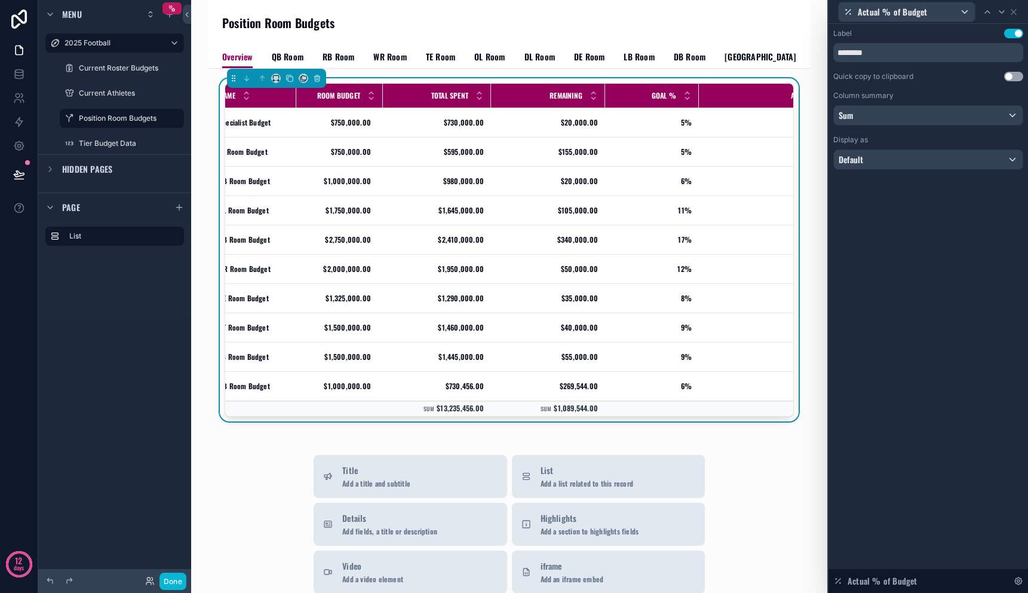
scroll to position [0, 0]
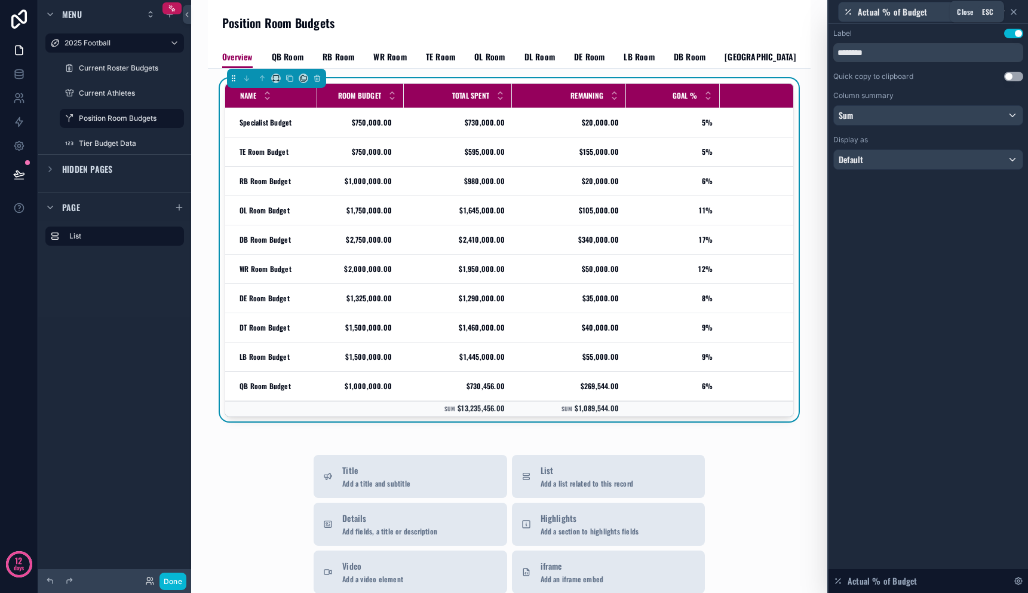
click at [1015, 14] on icon at bounding box center [1014, 12] width 10 height 10
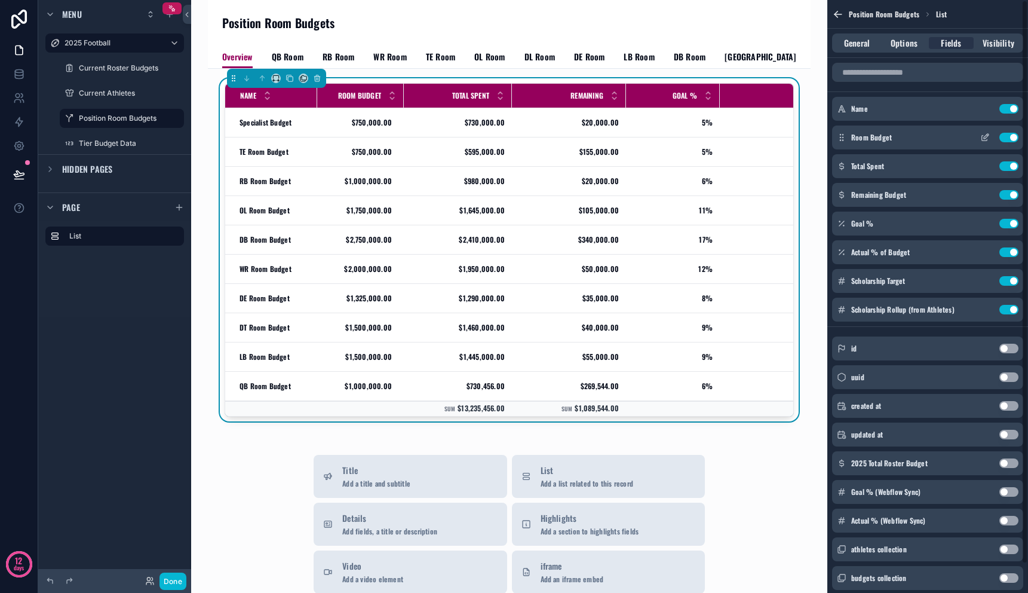
click at [985, 137] on icon "scrollable content" at bounding box center [986, 136] width 5 height 5
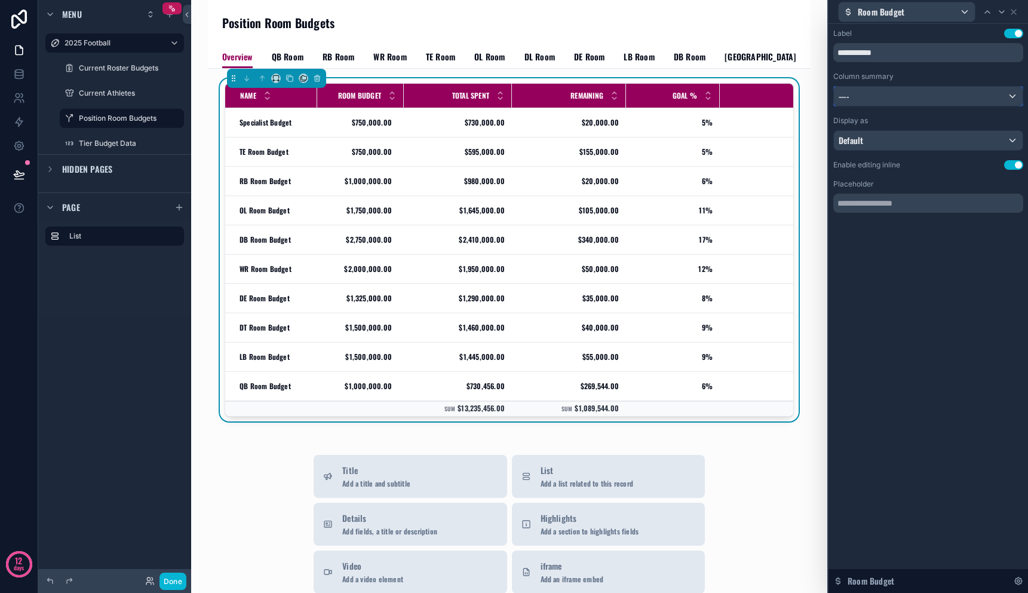
click at [914, 87] on div "----" at bounding box center [928, 96] width 189 height 19
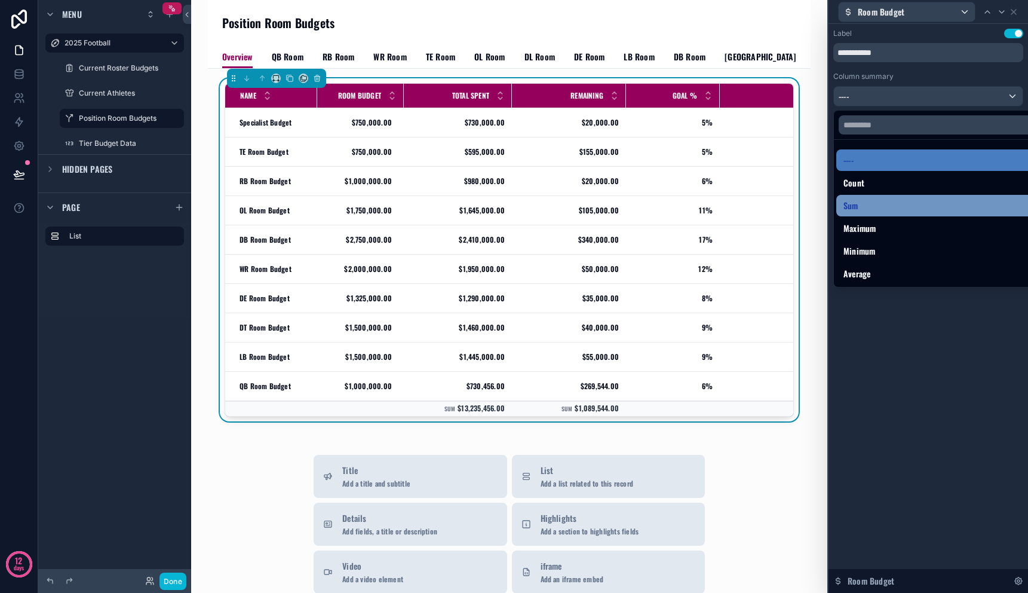
click at [893, 205] on div "Sum" at bounding box center [942, 205] width 197 height 14
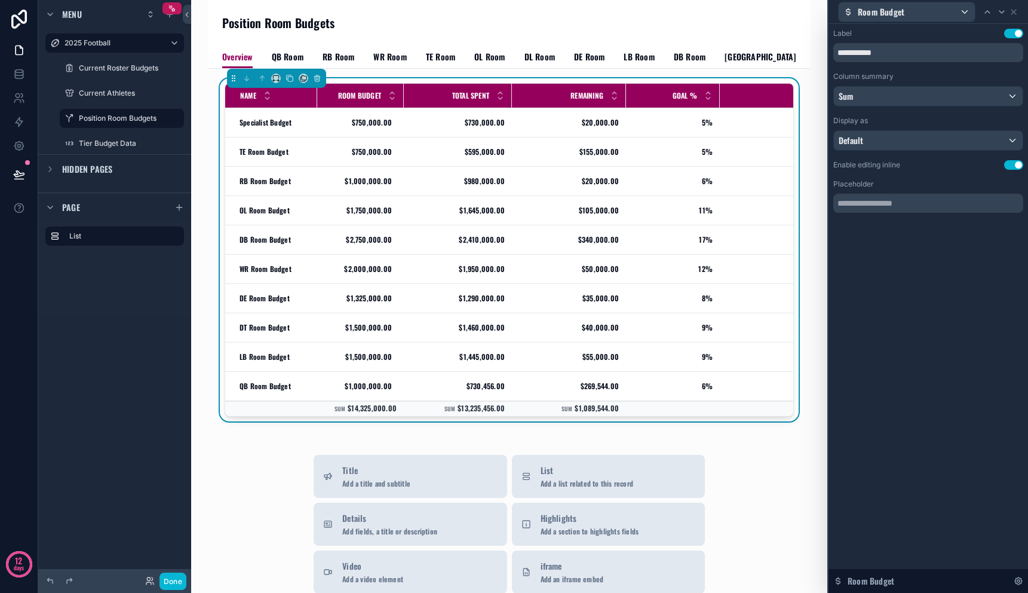
click at [796, 470] on div "Name Room Budget Total Spent Remaining Goal % Actual % Scholar Target Scholar A…" at bounding box center [509, 522] width 603 height 907
click at [24, 177] on icon at bounding box center [19, 174] width 12 height 12
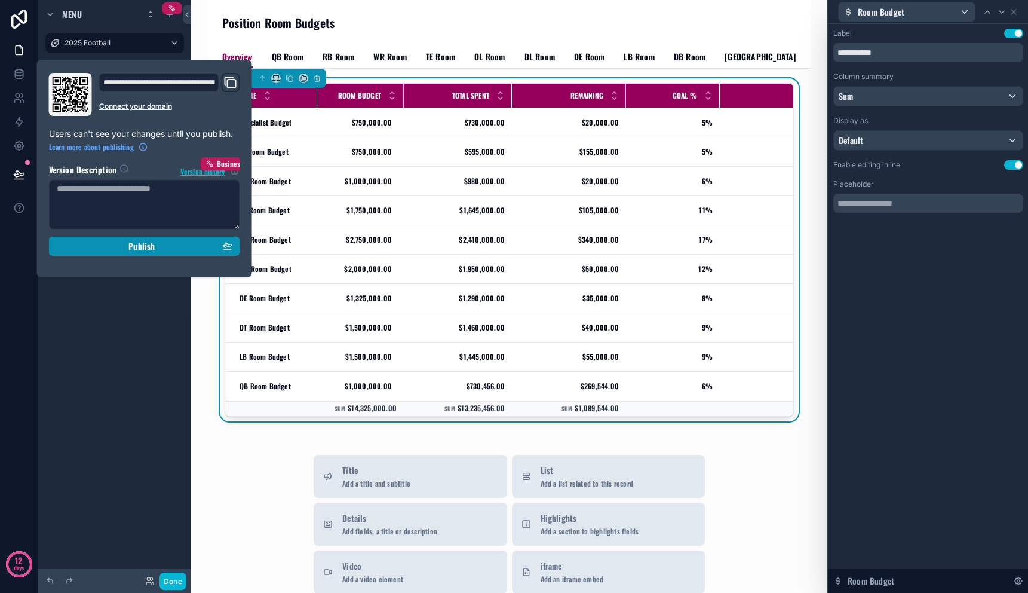
click at [96, 250] on div "Publish" at bounding box center [145, 246] width 176 height 11
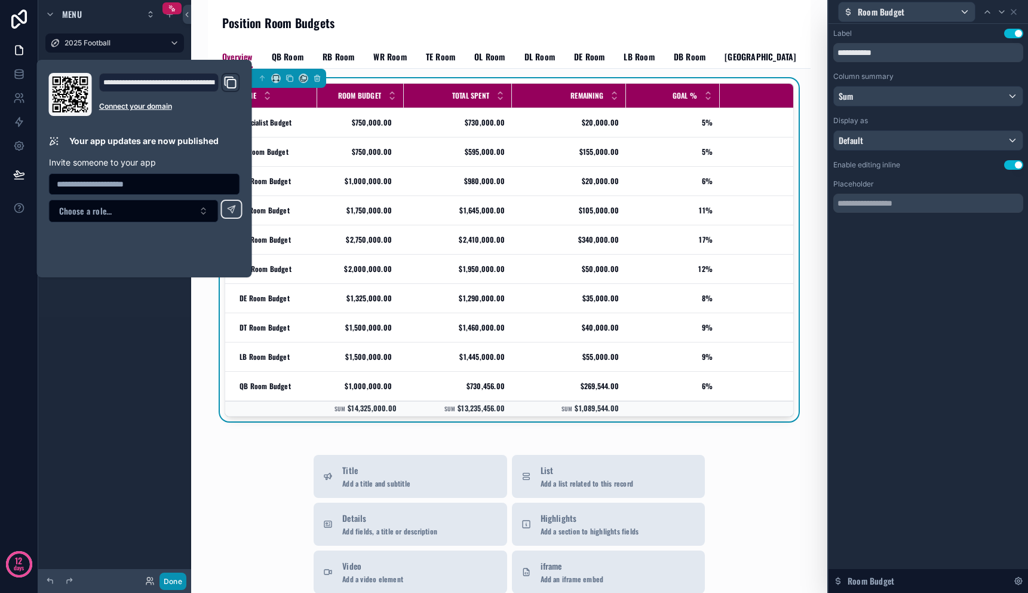
click at [168, 580] on button "Done" at bounding box center [173, 580] width 27 height 17
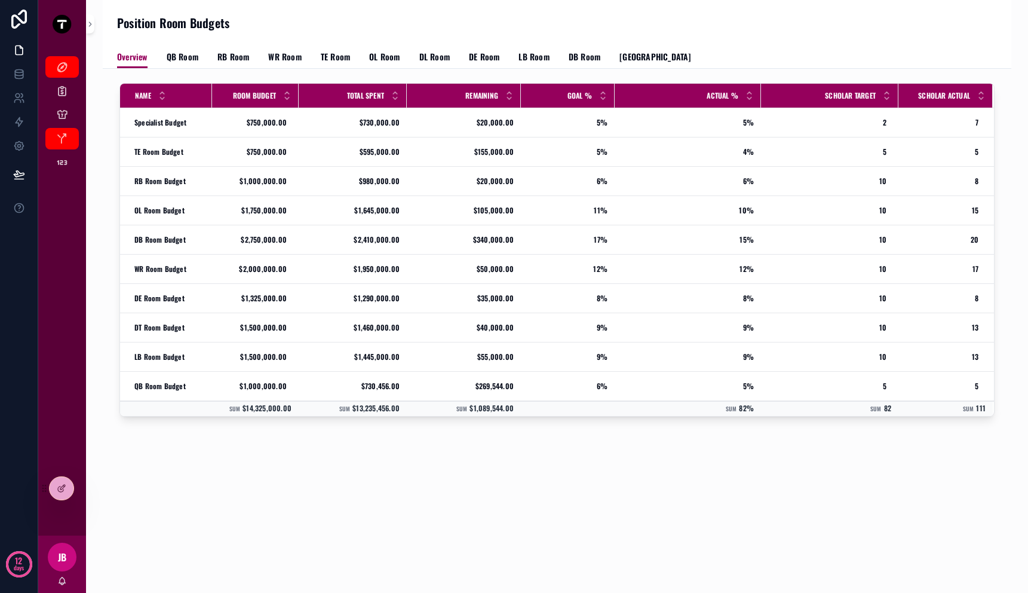
click at [265, 503] on div "Position Room Budgets Overview Overview QB Room RB Room WR Room TE Room OL Room…" at bounding box center [557, 261] width 909 height 522
click at [171, 59] on span "QB Room" at bounding box center [183, 57] width 32 height 12
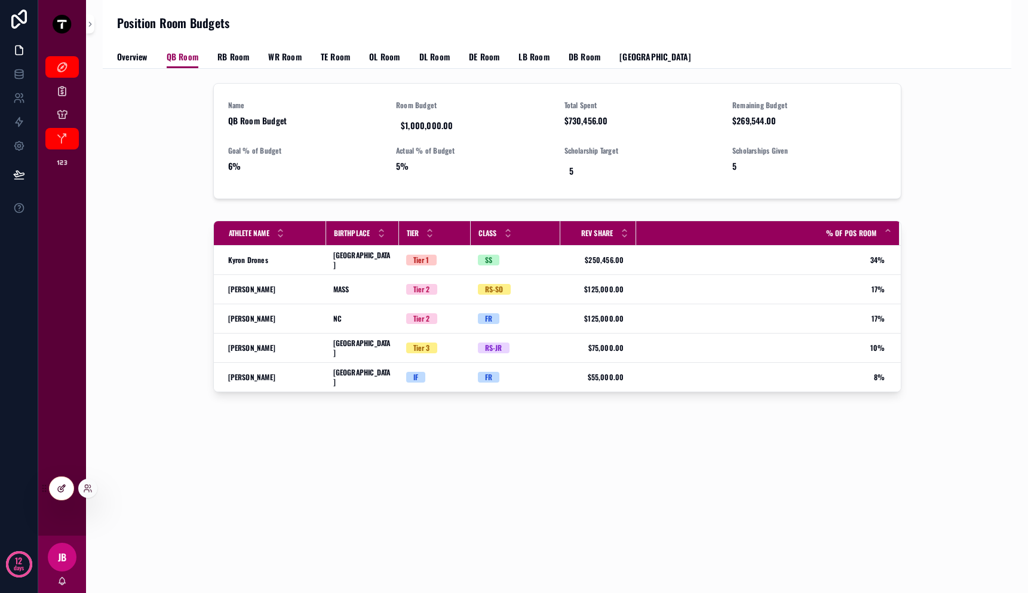
click at [58, 488] on icon at bounding box center [60, 488] width 5 height 5
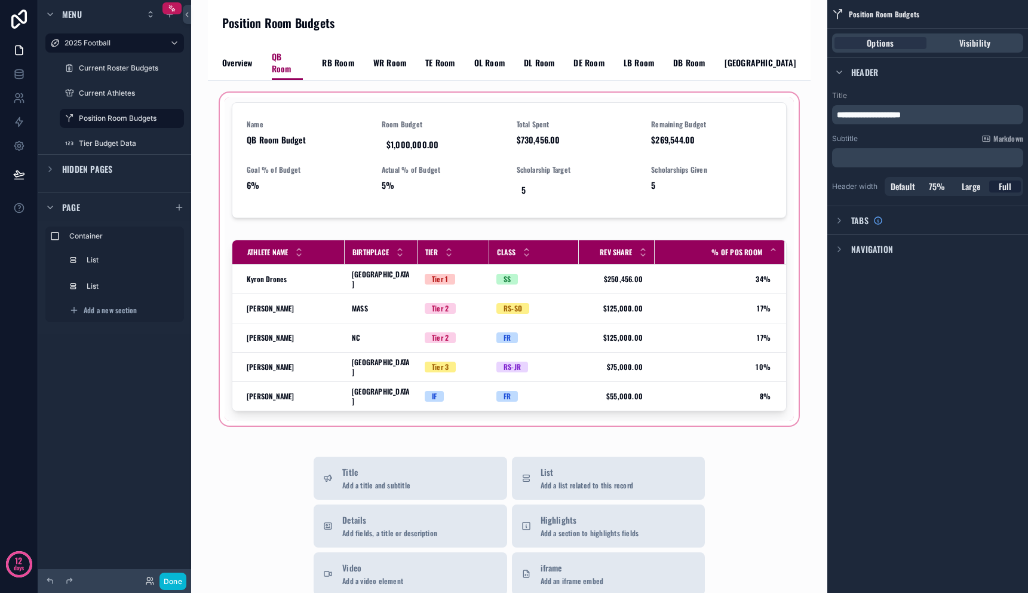
click at [402, 314] on div "scrollable content" at bounding box center [509, 259] width 584 height 338
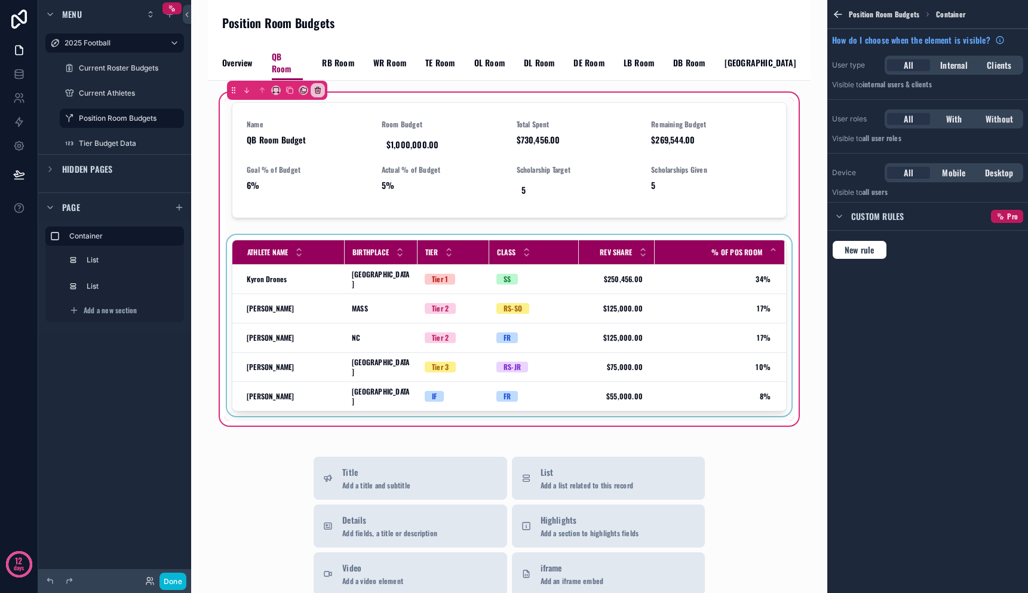
click at [432, 314] on div "scrollable content" at bounding box center [509, 328] width 569 height 186
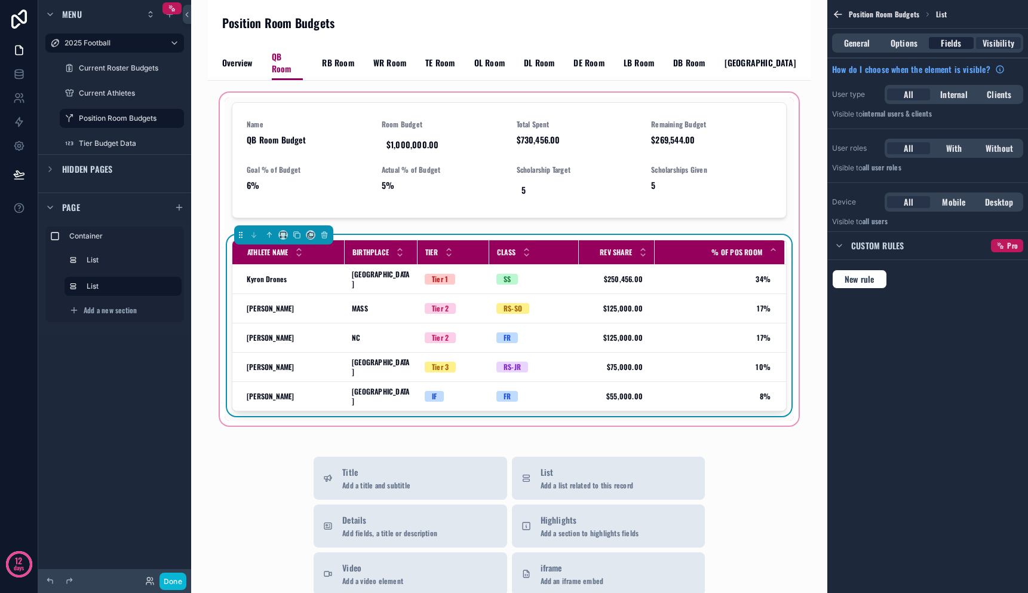
click at [954, 41] on span "Fields" at bounding box center [951, 43] width 20 height 12
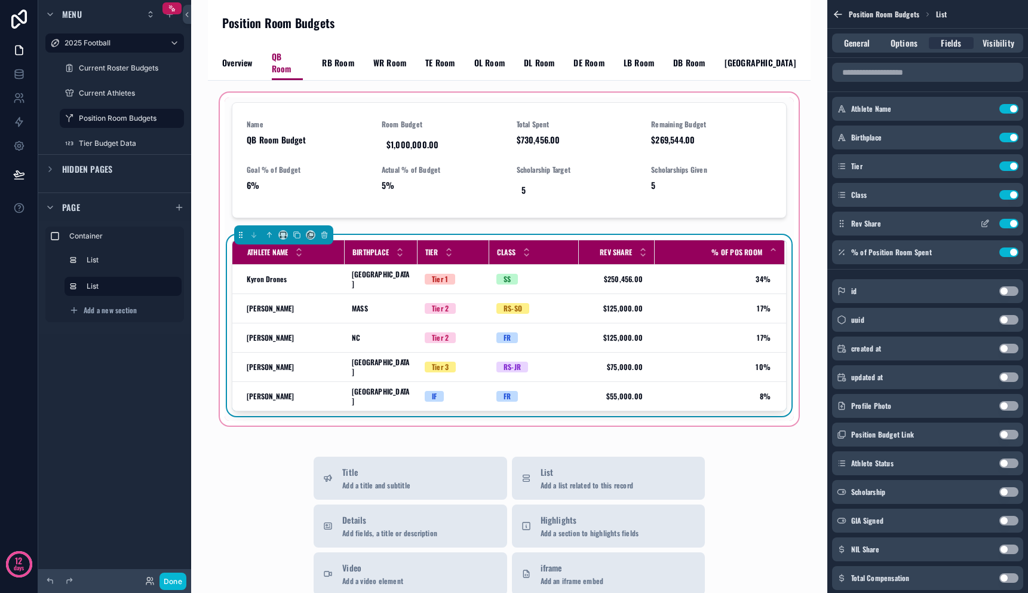
click at [981, 226] on icon "scrollable content" at bounding box center [985, 224] width 10 height 10
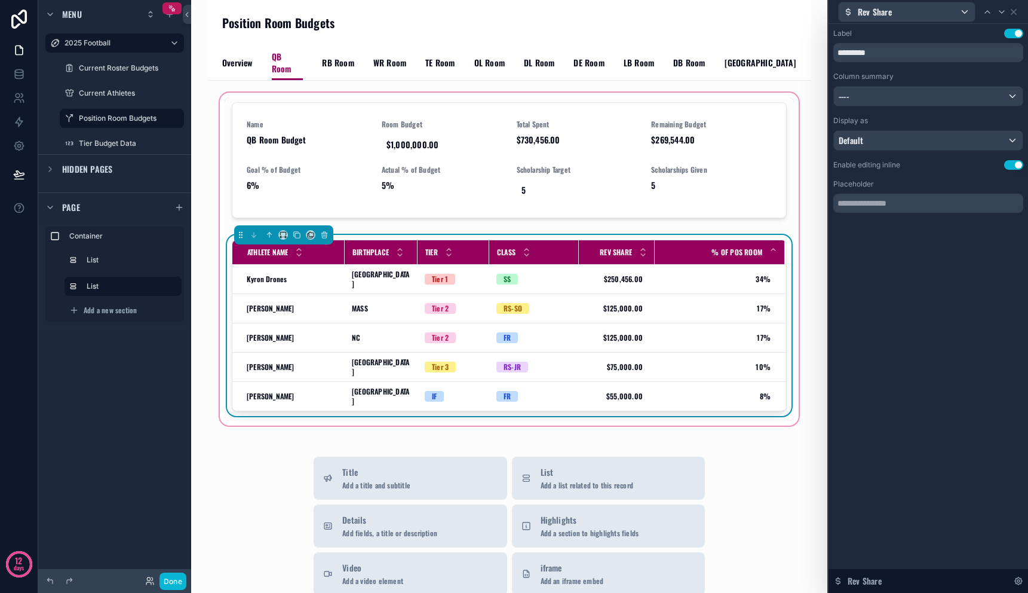
click at [935, 107] on div "Label Use setting ********* Column summary ---- Display as Default Enable editi…" at bounding box center [928, 121] width 190 height 184
click at [935, 105] on div "----" at bounding box center [928, 96] width 189 height 19
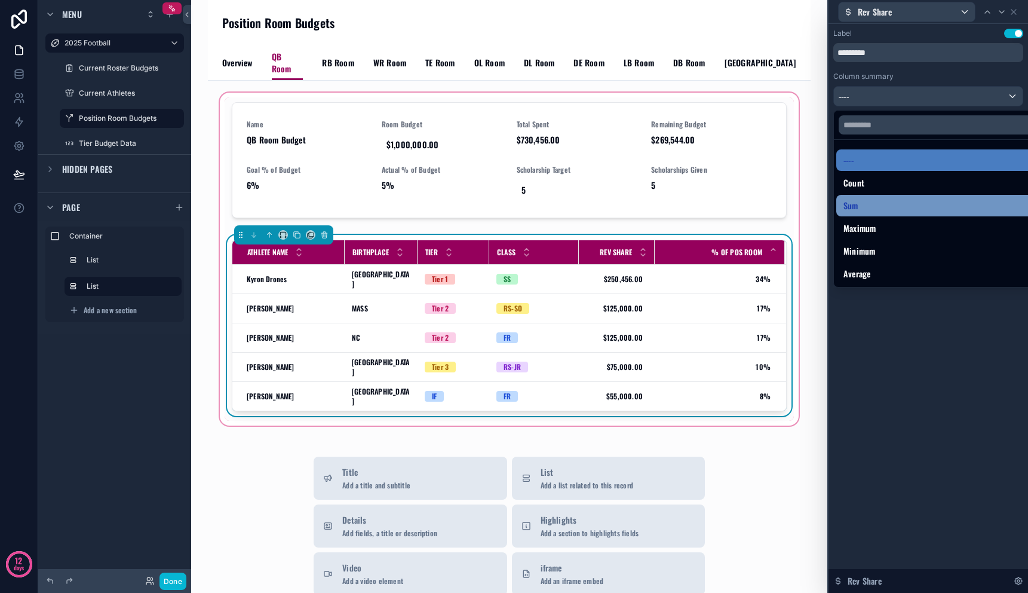
click at [914, 213] on div "Sum" at bounding box center [942, 206] width 212 height 22
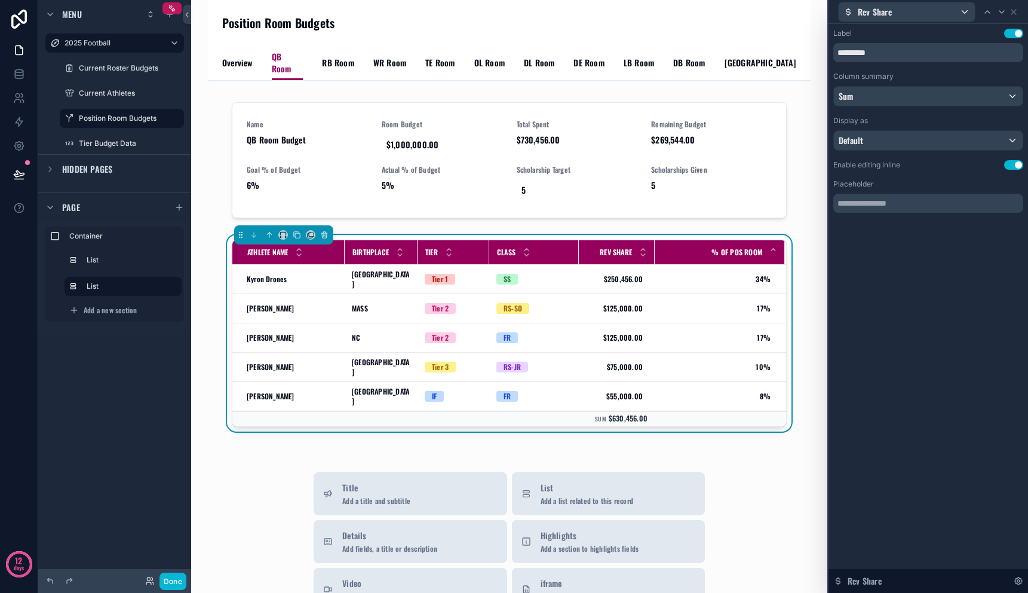
click at [816, 215] on div "Position Room Budgets QB Room Overview QB Room RB Room WR Room TE Room OL Room …" at bounding box center [509, 296] width 636 height 593
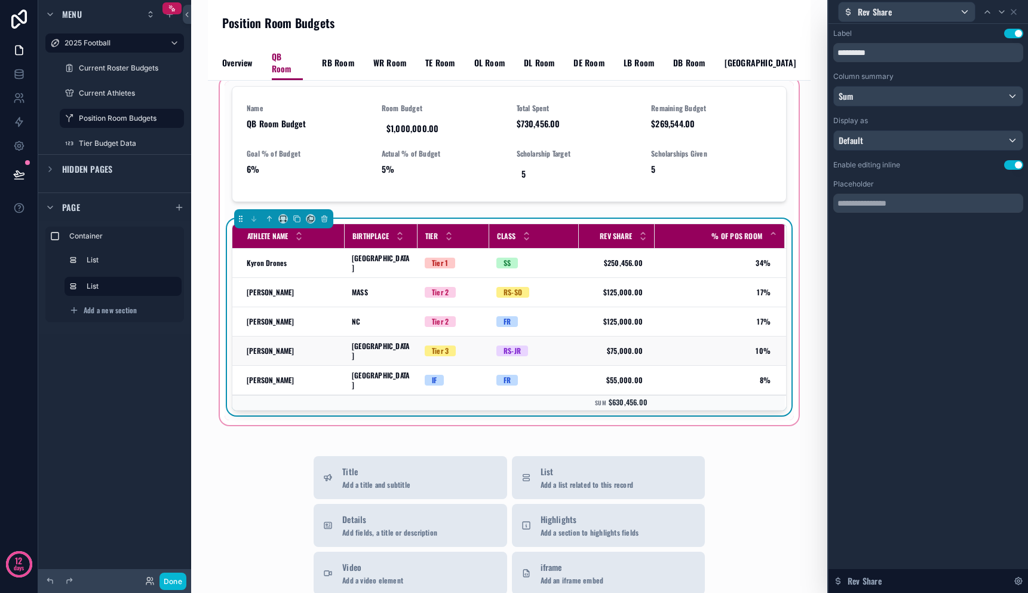
scroll to position [20, 0]
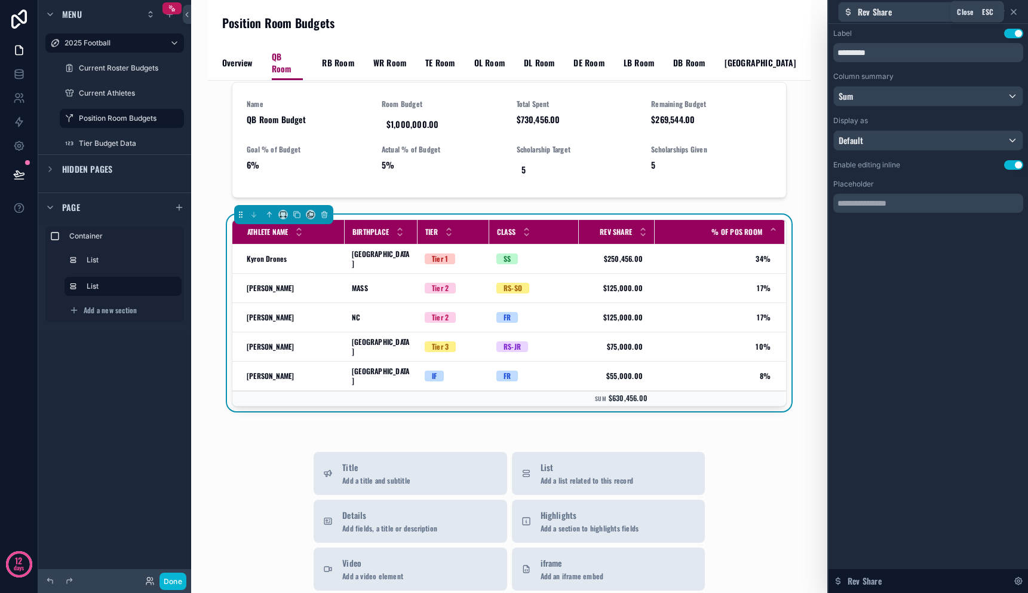
click at [1015, 11] on icon at bounding box center [1014, 12] width 10 height 10
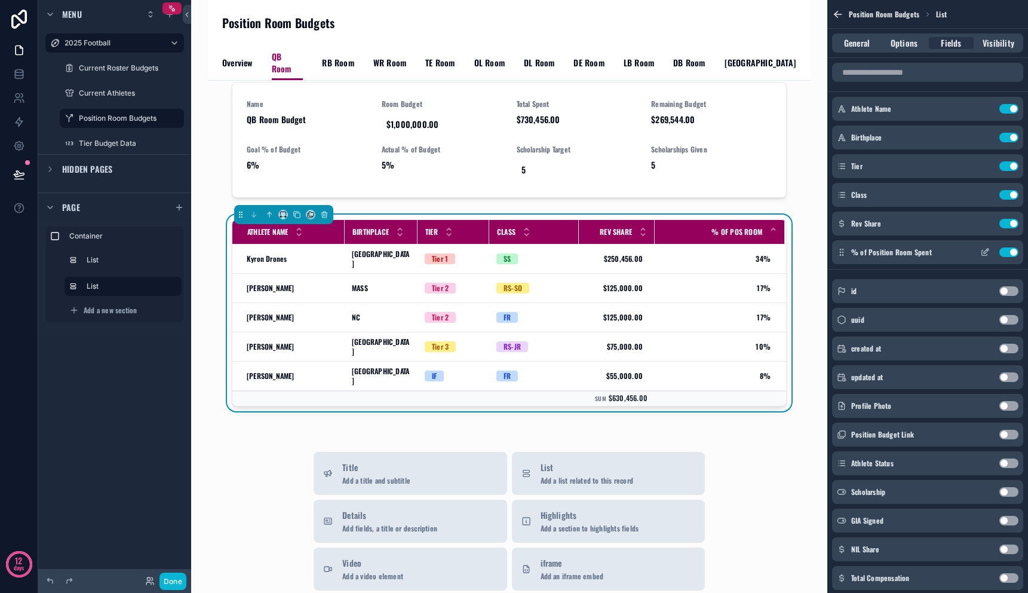
click at [986, 254] on icon "scrollable content" at bounding box center [984, 252] width 5 height 5
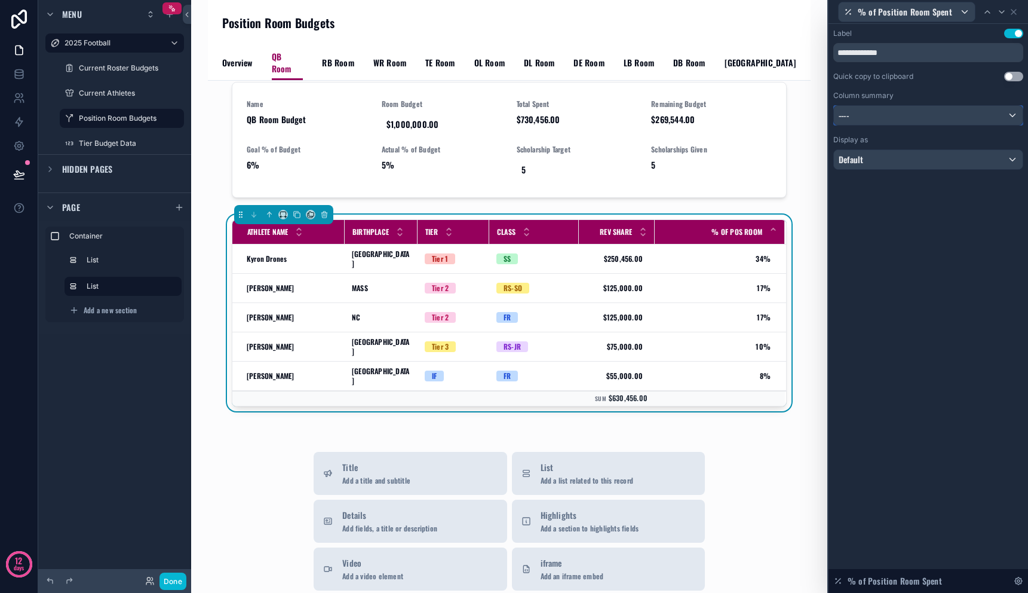
click at [957, 117] on div "----" at bounding box center [928, 115] width 189 height 19
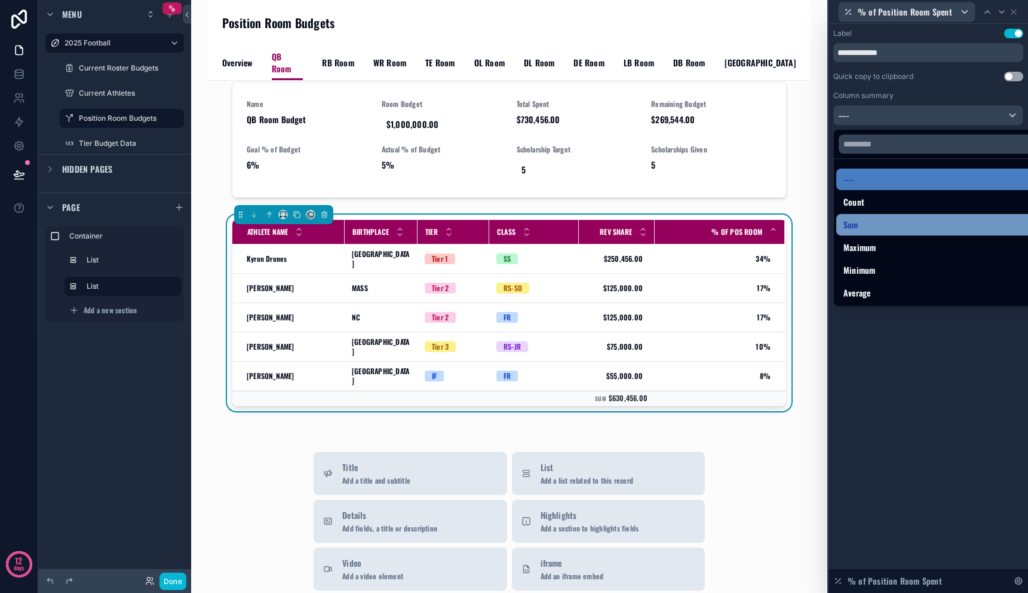
click at [947, 230] on div "Sum" at bounding box center [942, 224] width 197 height 14
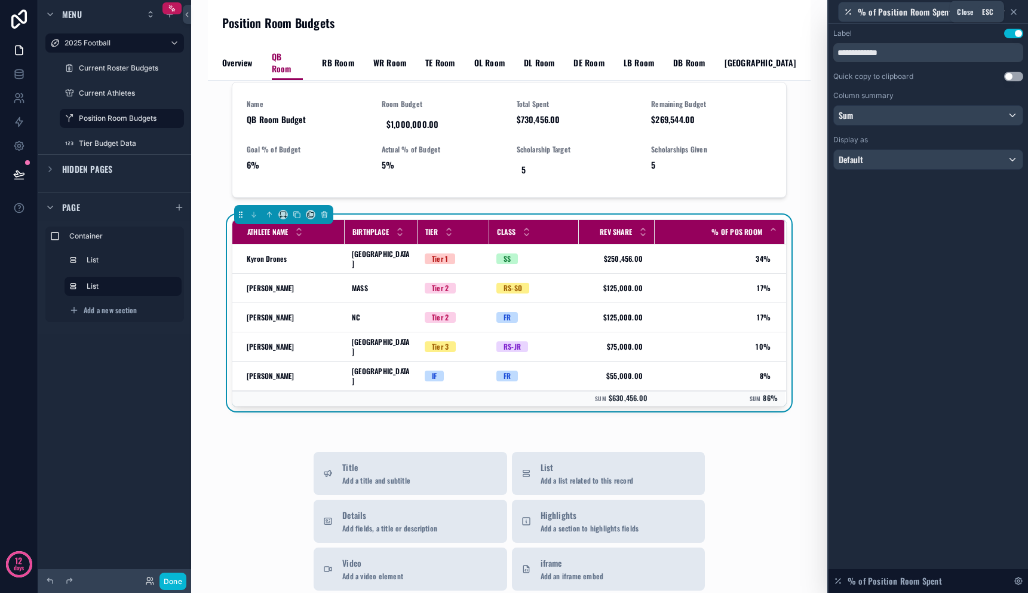
click at [1017, 13] on icon at bounding box center [1014, 12] width 10 height 10
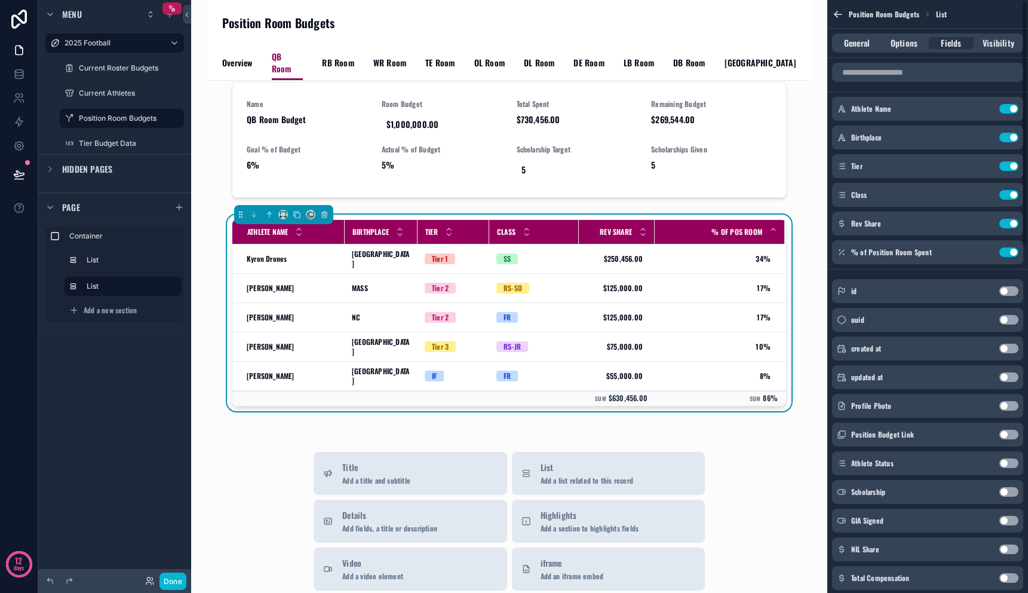
click at [798, 151] on div "Name QB Room Budget Room Budget $1,000,000.00 Total Spent $730,456.00 Remaining…" at bounding box center [509, 516] width 603 height 912
click at [14, 175] on icon at bounding box center [19, 174] width 10 height 6
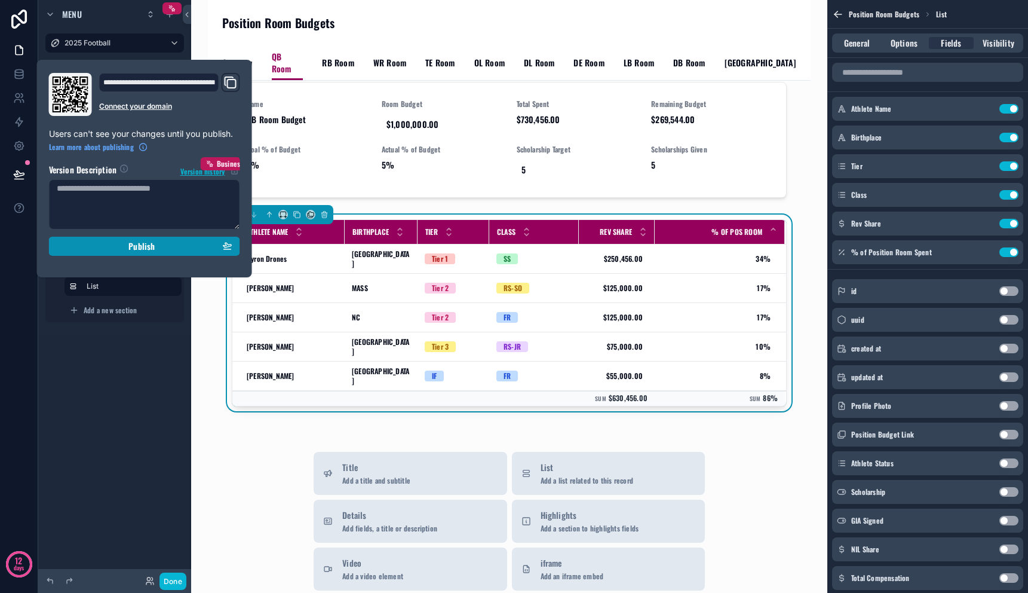
click at [121, 241] on div "Publish" at bounding box center [145, 246] width 176 height 11
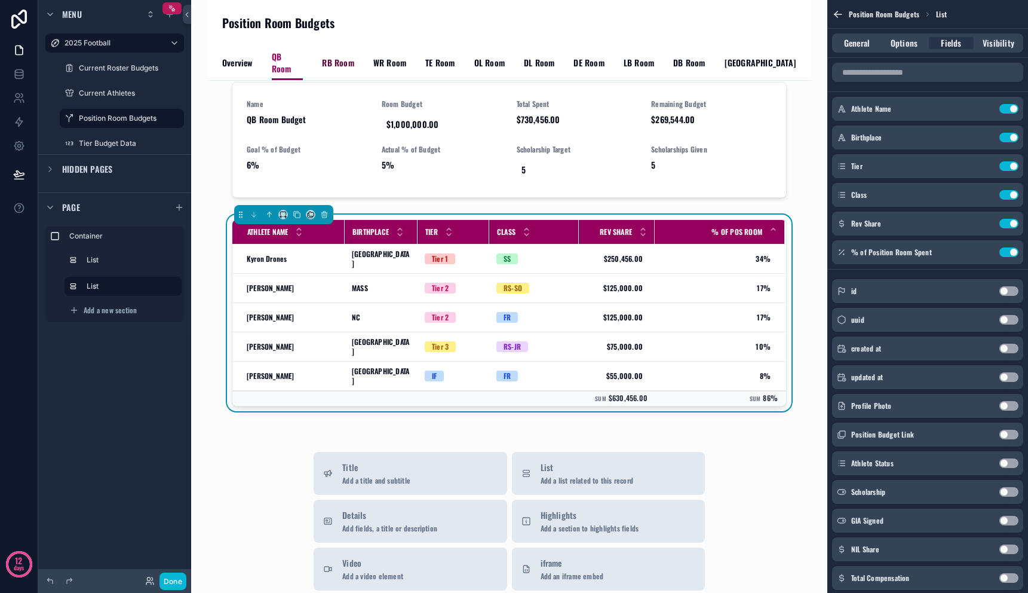
click at [328, 57] on span "RB Room" at bounding box center [338, 63] width 32 height 12
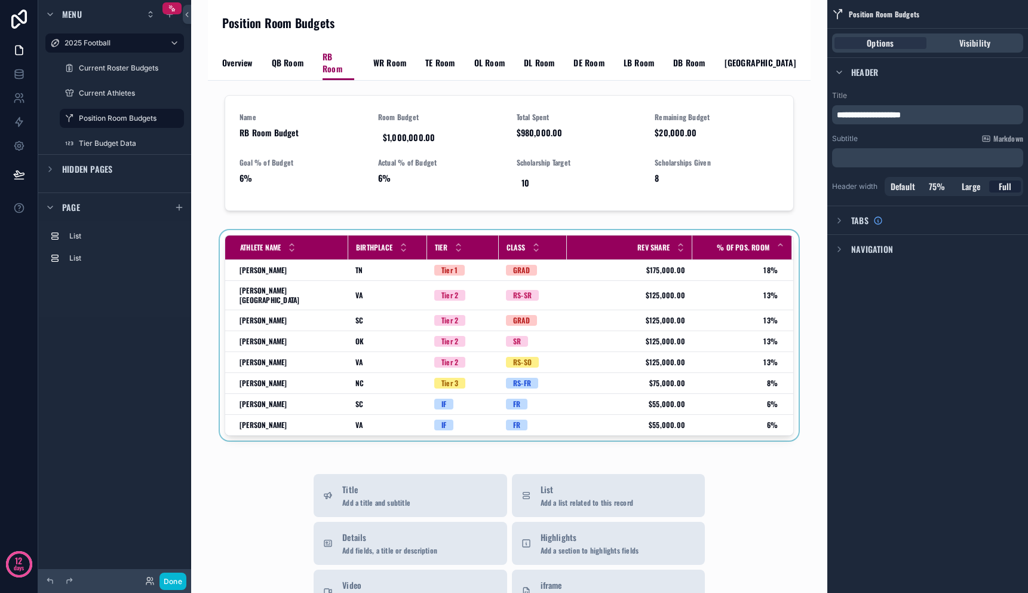
click at [352, 266] on div "scrollable content" at bounding box center [509, 337] width 584 height 215
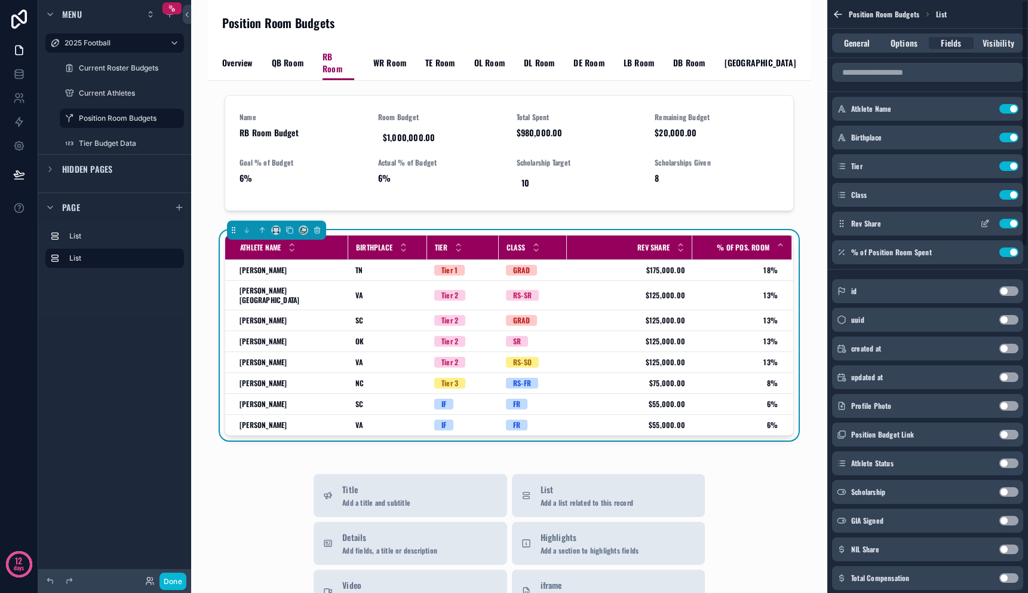
click at [988, 225] on icon "scrollable content" at bounding box center [985, 224] width 10 height 10
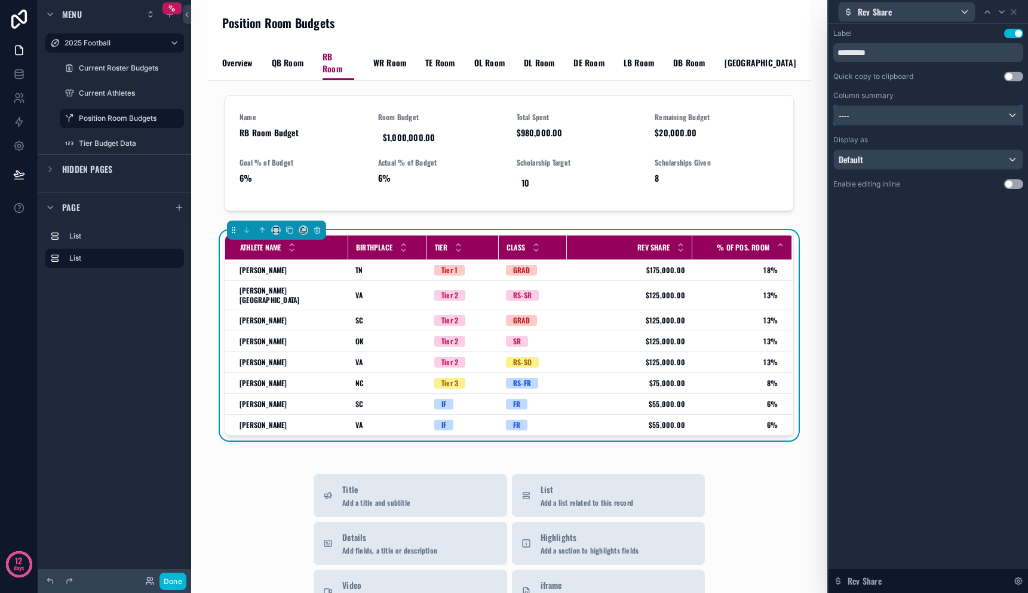
click at [947, 113] on div "----" at bounding box center [928, 115] width 189 height 19
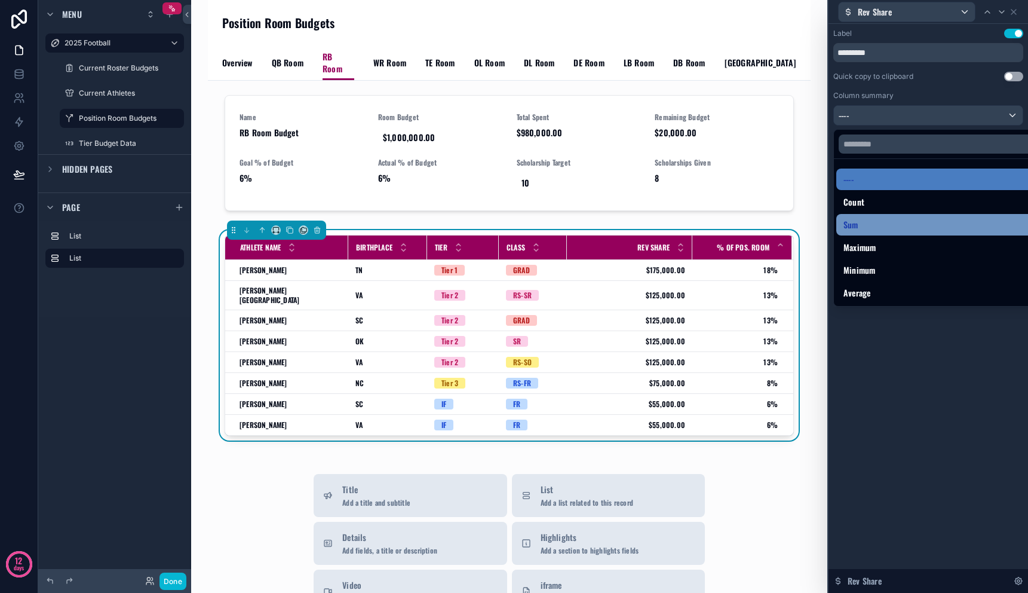
click at [928, 220] on div "Sum" at bounding box center [942, 224] width 197 height 14
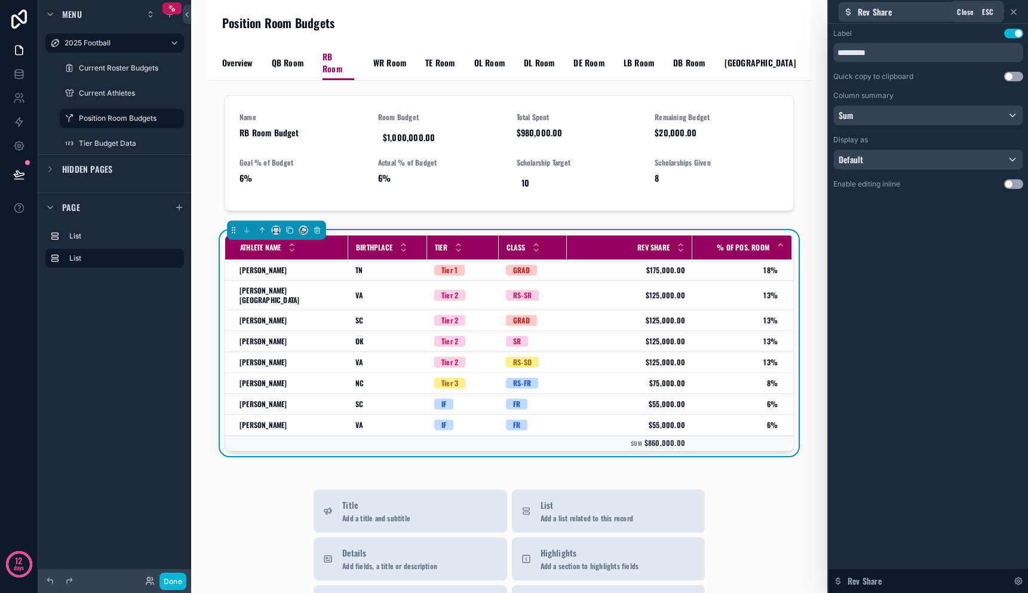
click at [1016, 10] on icon at bounding box center [1014, 12] width 10 height 10
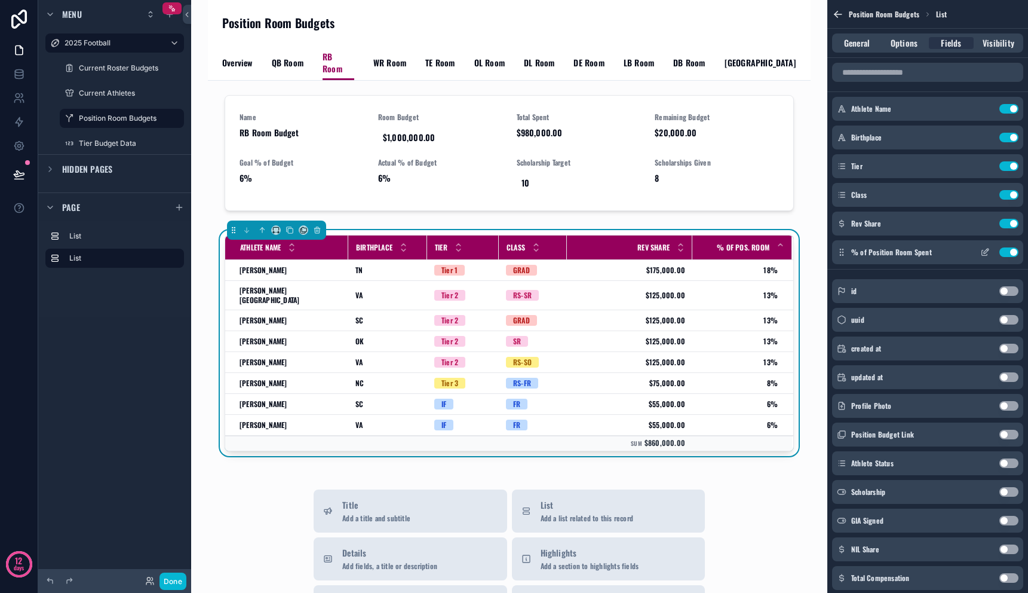
click at [984, 252] on icon "scrollable content" at bounding box center [985, 252] width 10 height 10
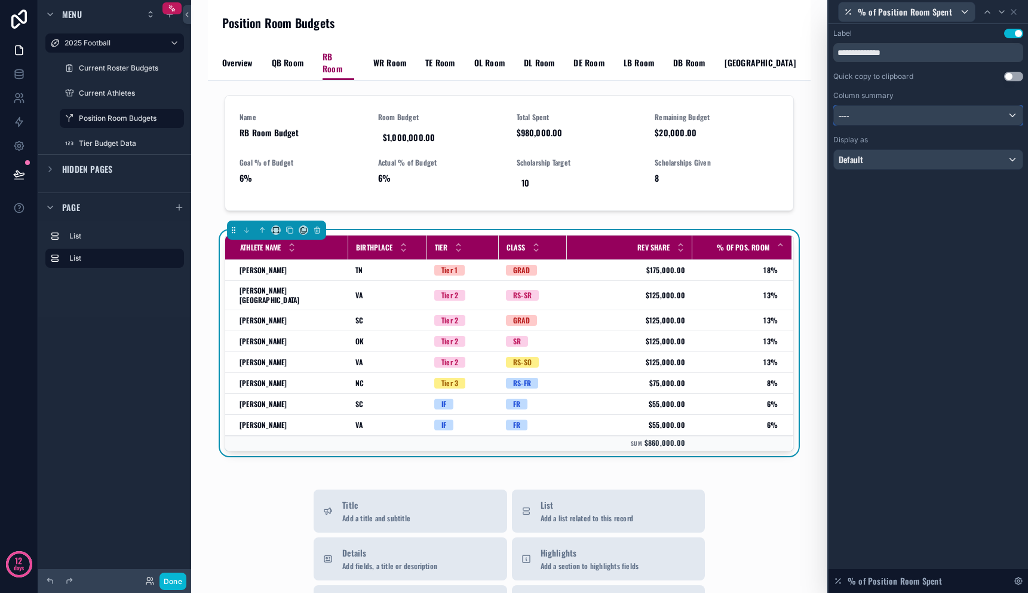
click at [903, 121] on div "----" at bounding box center [928, 115] width 189 height 19
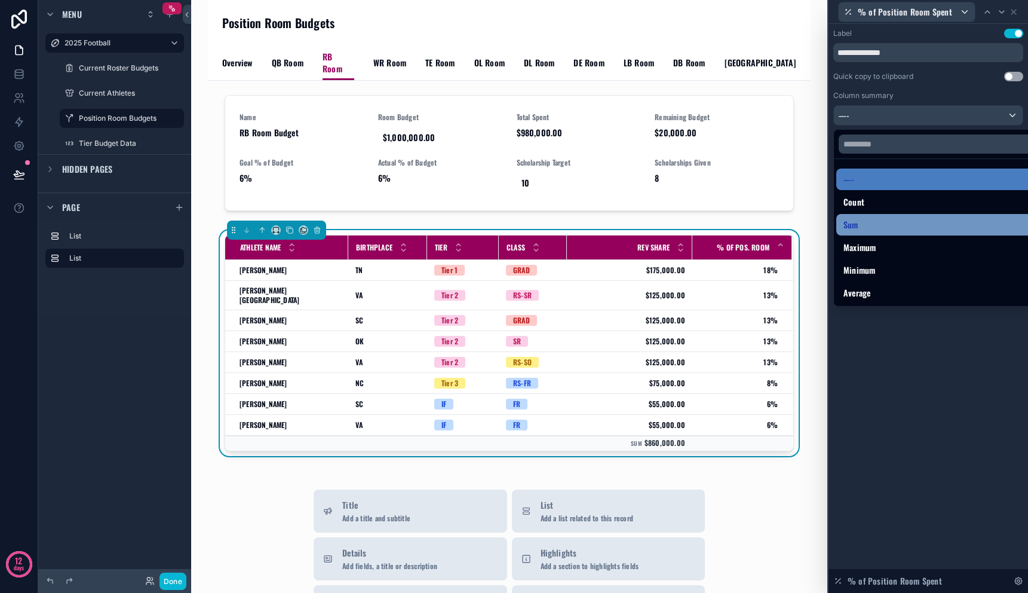
click at [884, 227] on div "Sum" at bounding box center [942, 224] width 197 height 14
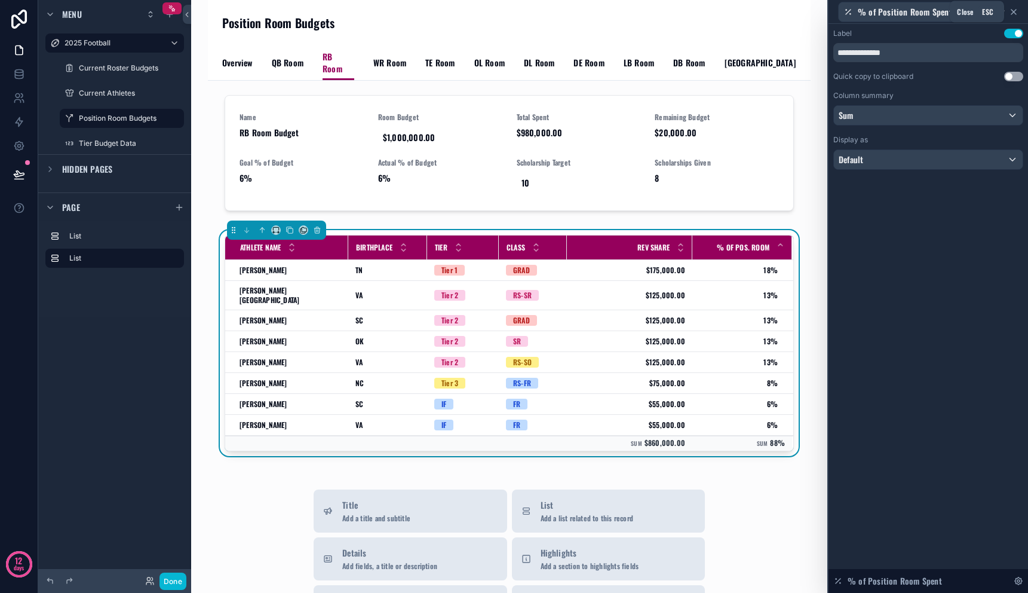
click at [1017, 11] on icon at bounding box center [1014, 12] width 10 height 10
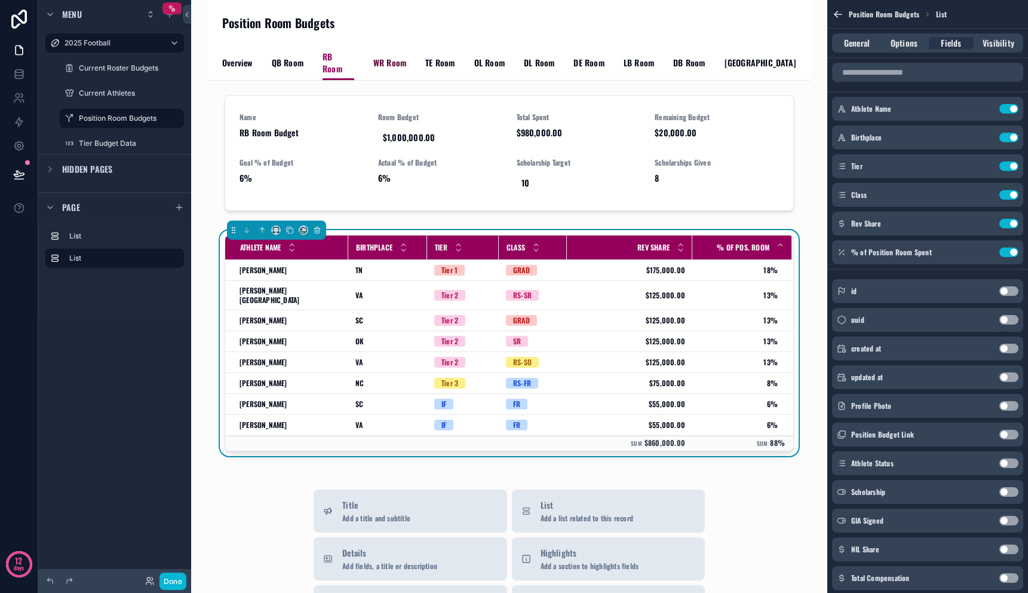
click at [387, 57] on span "WR Room" at bounding box center [389, 63] width 33 height 12
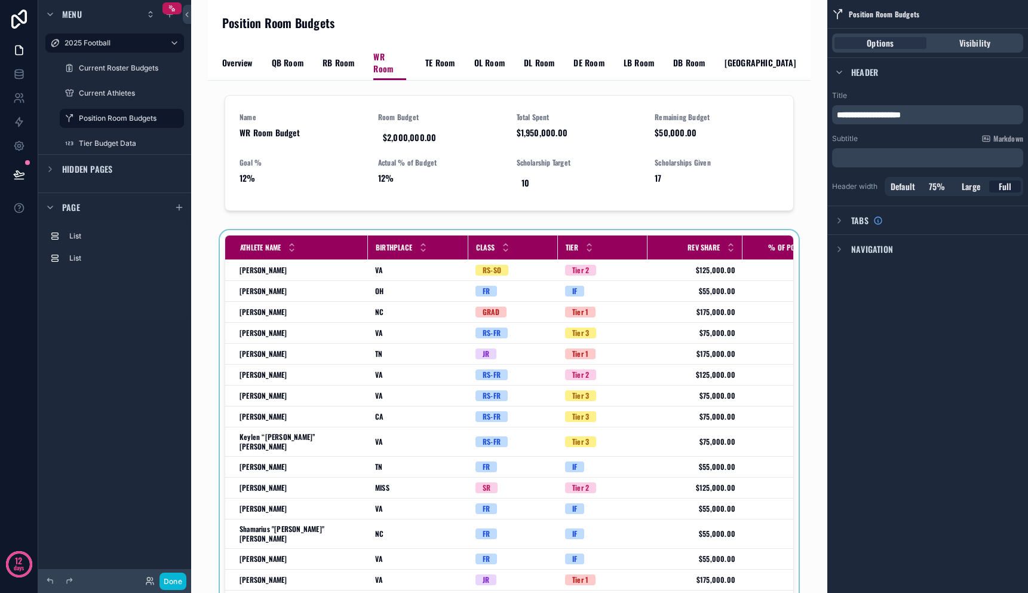
click at [601, 372] on div "scrollable content" at bounding box center [509, 436] width 584 height 412
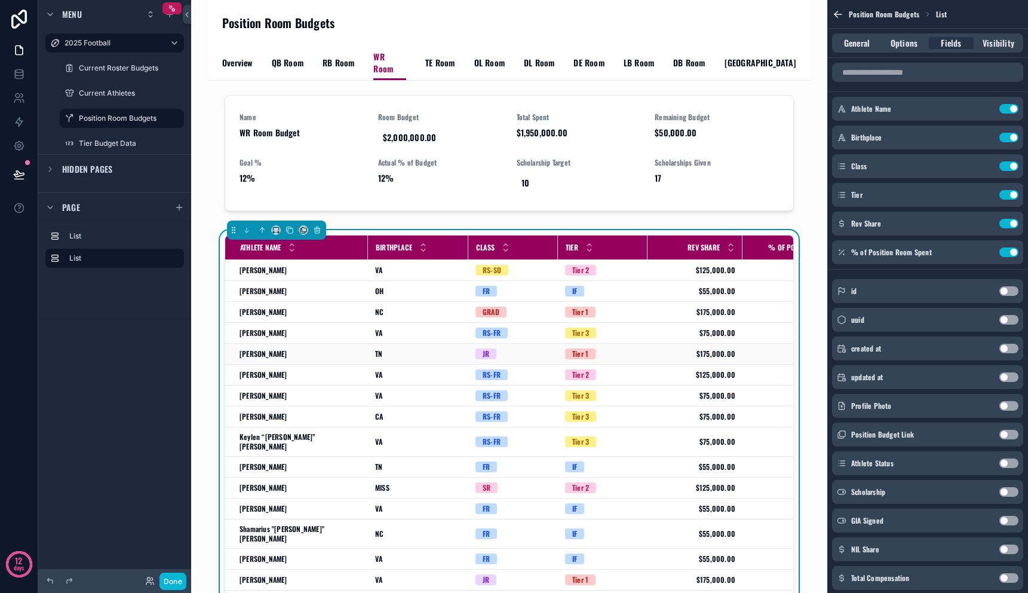
click at [624, 351] on td "Tier 1" at bounding box center [603, 354] width 90 height 21
click at [985, 222] on icon "scrollable content" at bounding box center [986, 222] width 5 height 5
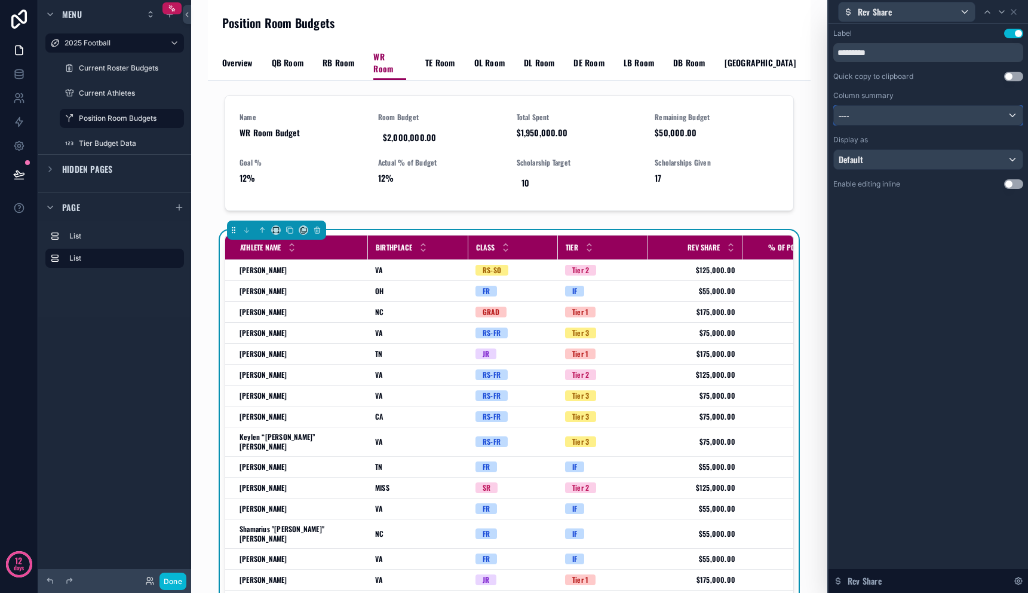
click at [934, 111] on div "----" at bounding box center [928, 115] width 189 height 19
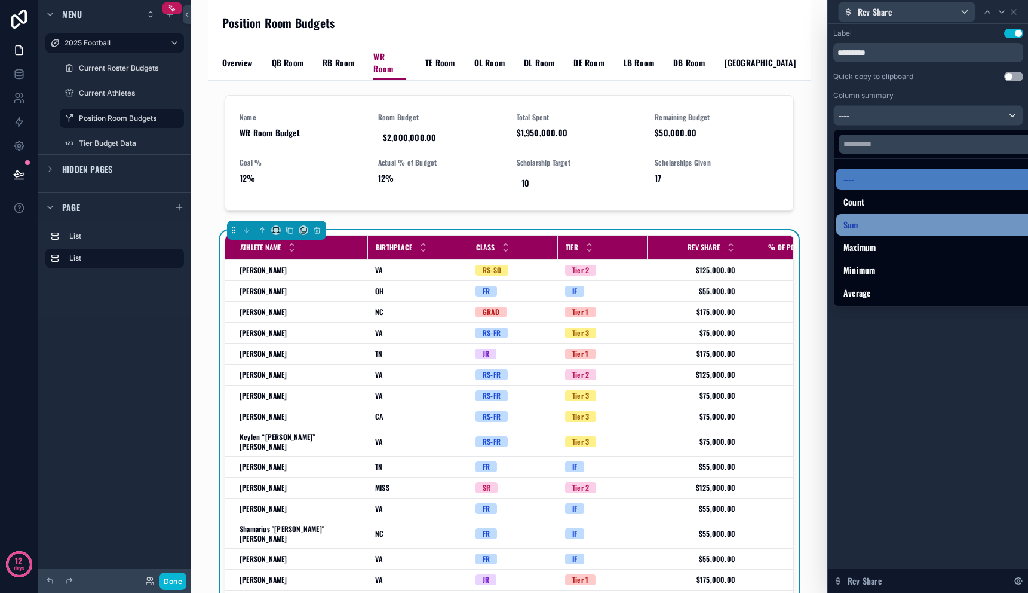
click at [924, 223] on div "Sum" at bounding box center [942, 224] width 197 height 14
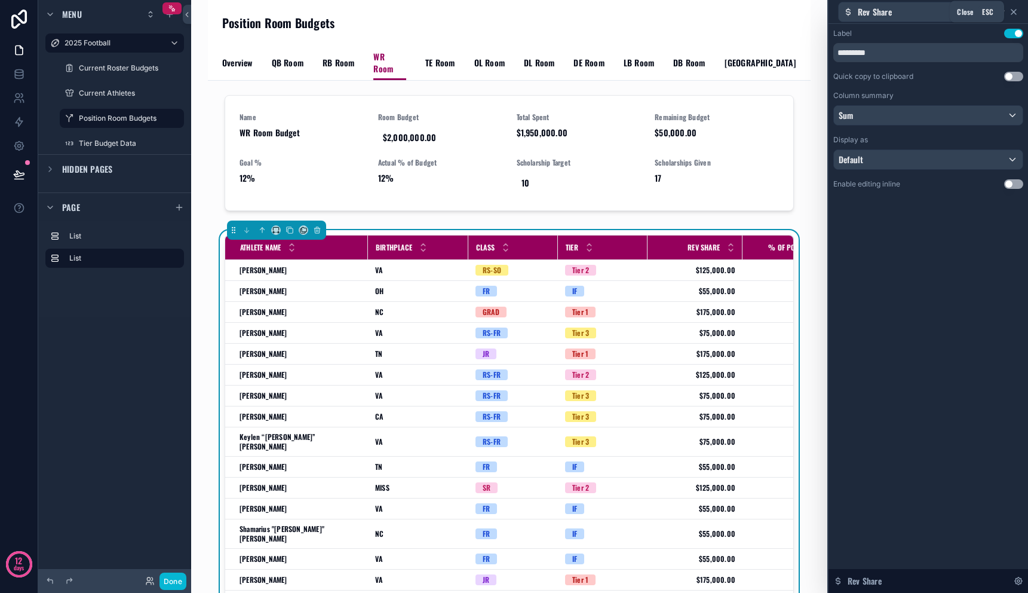
click at [1016, 10] on icon at bounding box center [1014, 12] width 10 height 10
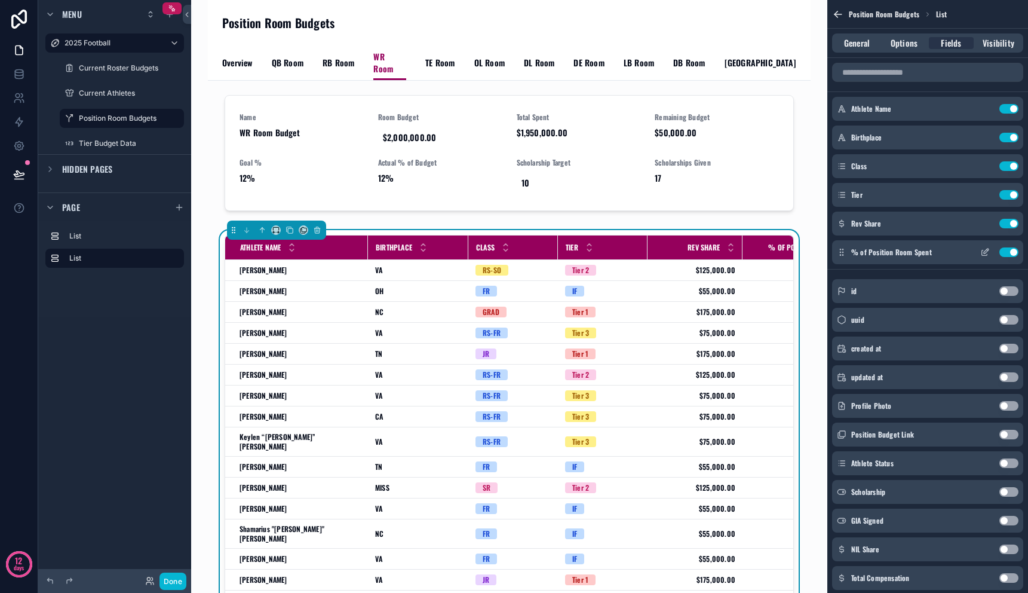
click at [981, 254] on icon "scrollable content" at bounding box center [985, 252] width 10 height 10
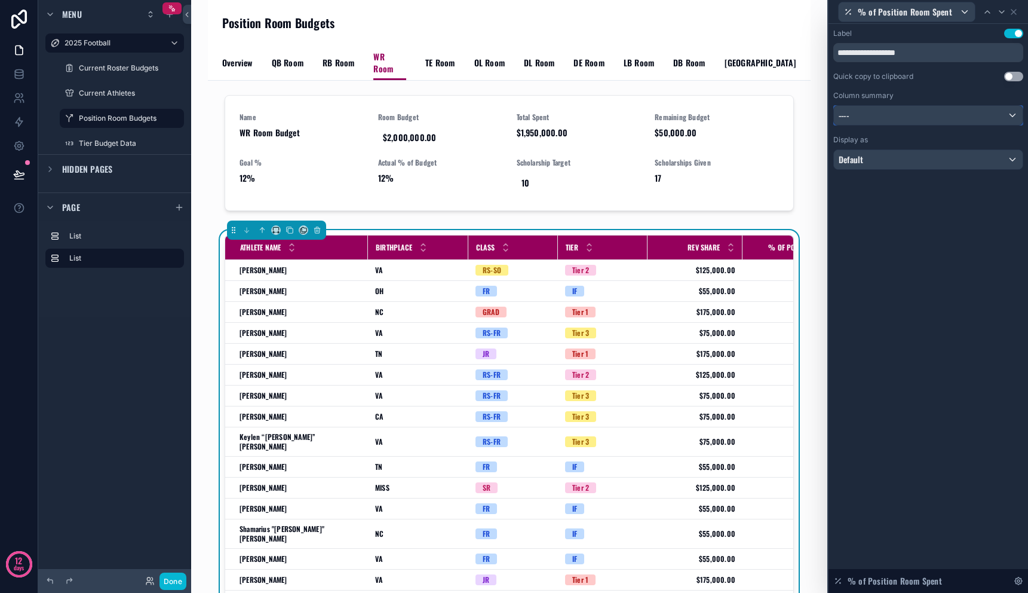
click at [922, 122] on div "----" at bounding box center [928, 115] width 189 height 19
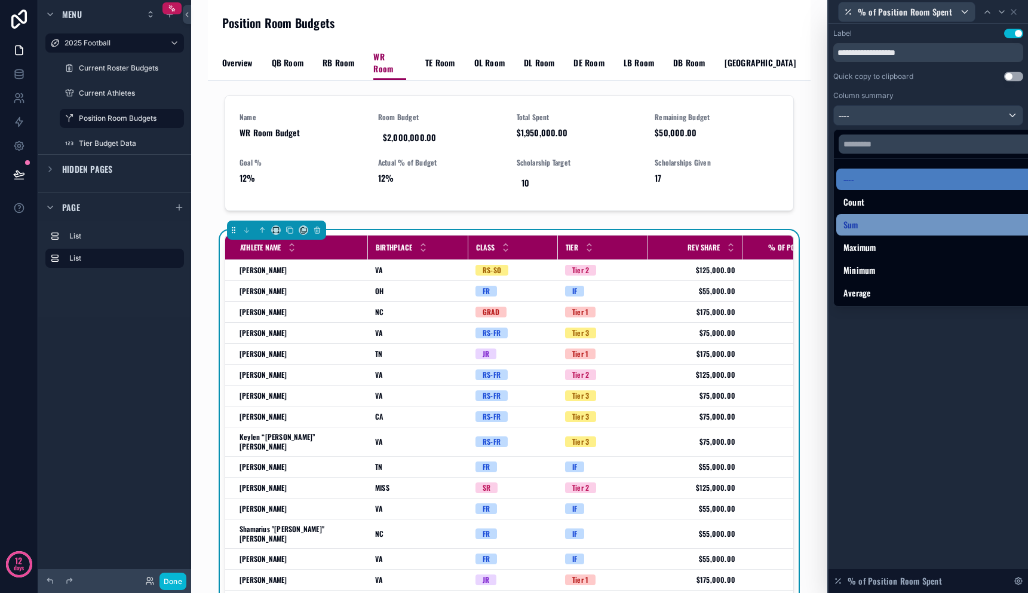
click at [917, 223] on div "Sum" at bounding box center [942, 224] width 197 height 14
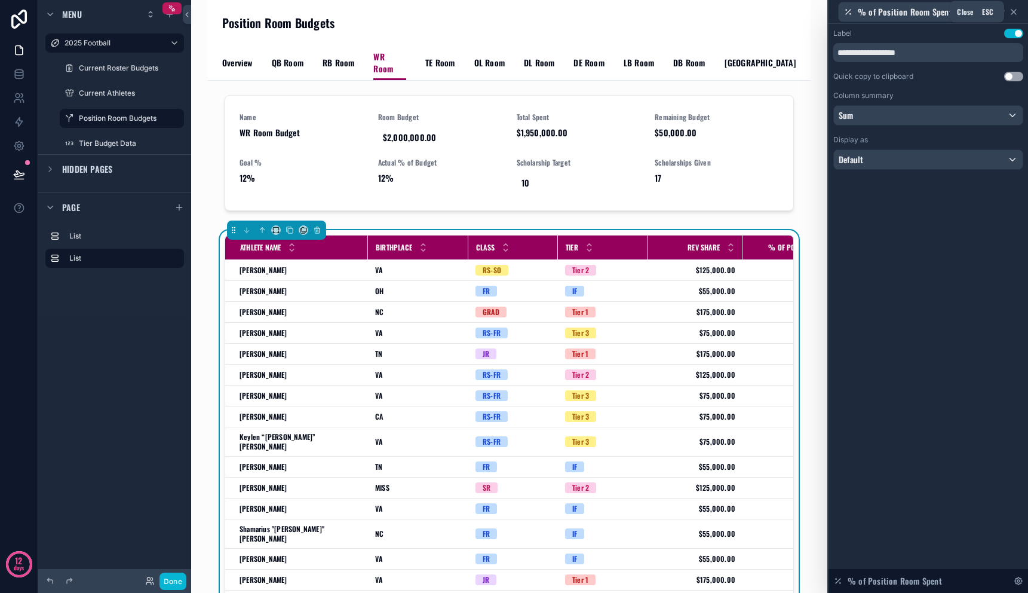
click at [1015, 11] on icon at bounding box center [1014, 12] width 10 height 10
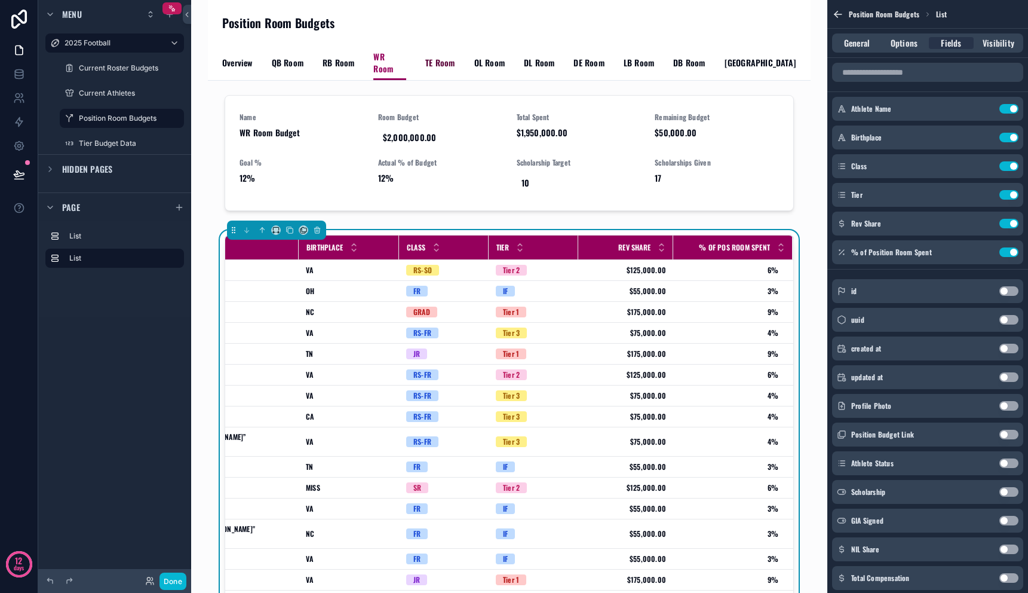
click at [437, 57] on span "TE Room" at bounding box center [439, 63] width 29 height 12
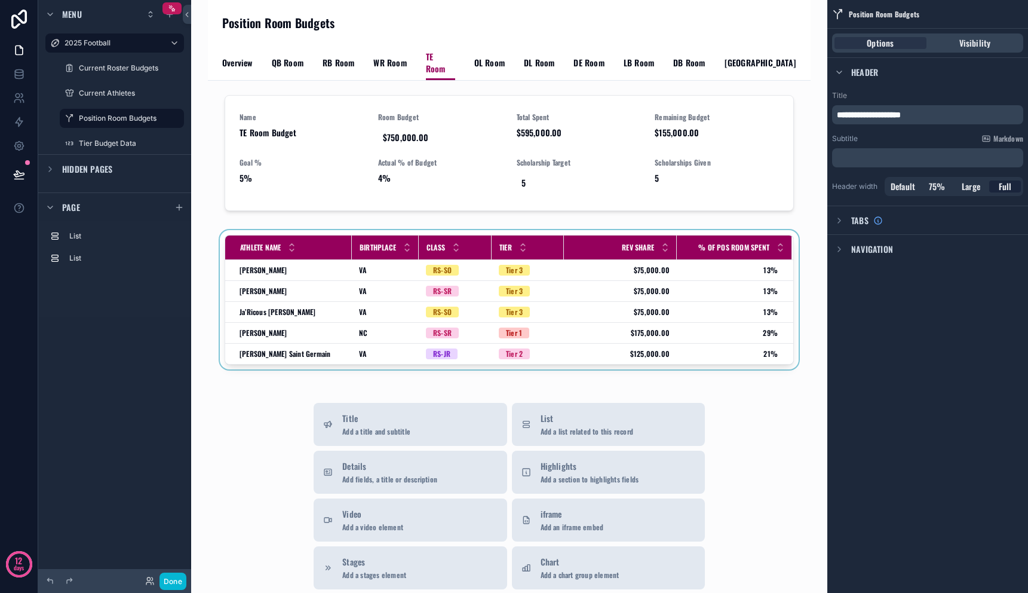
click at [587, 281] on div "scrollable content" at bounding box center [509, 302] width 584 height 144
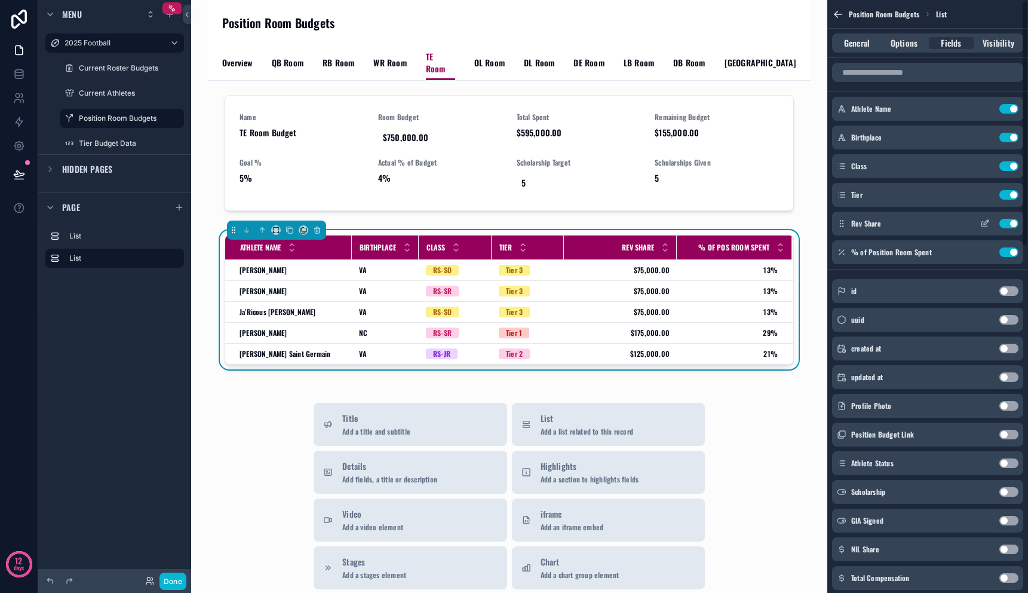
click at [984, 225] on icon "scrollable content" at bounding box center [985, 224] width 10 height 10
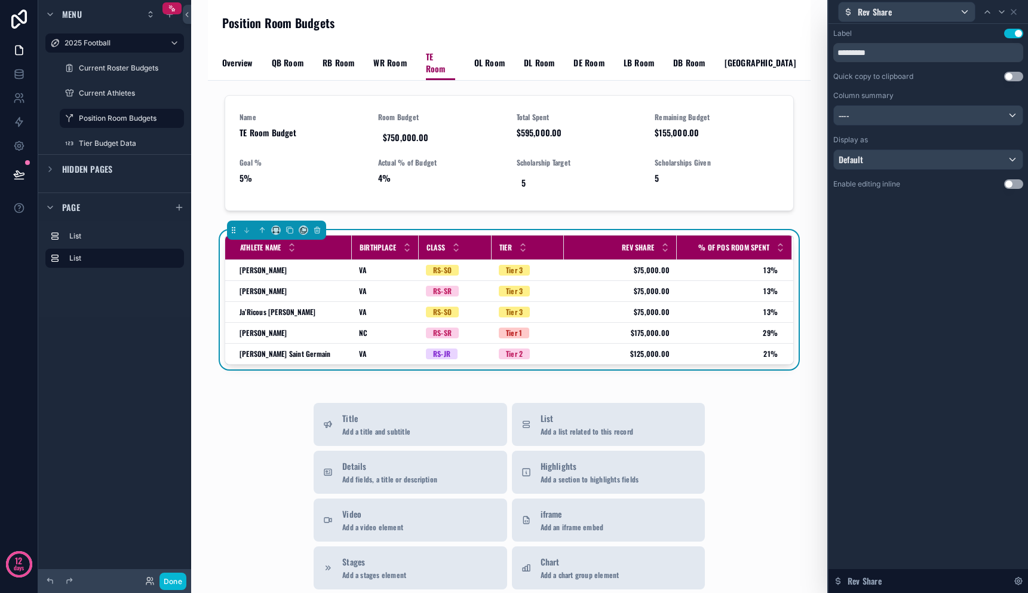
click at [886, 99] on label "Column summary" at bounding box center [863, 96] width 60 height 10
click at [886, 115] on div "----" at bounding box center [928, 115] width 189 height 19
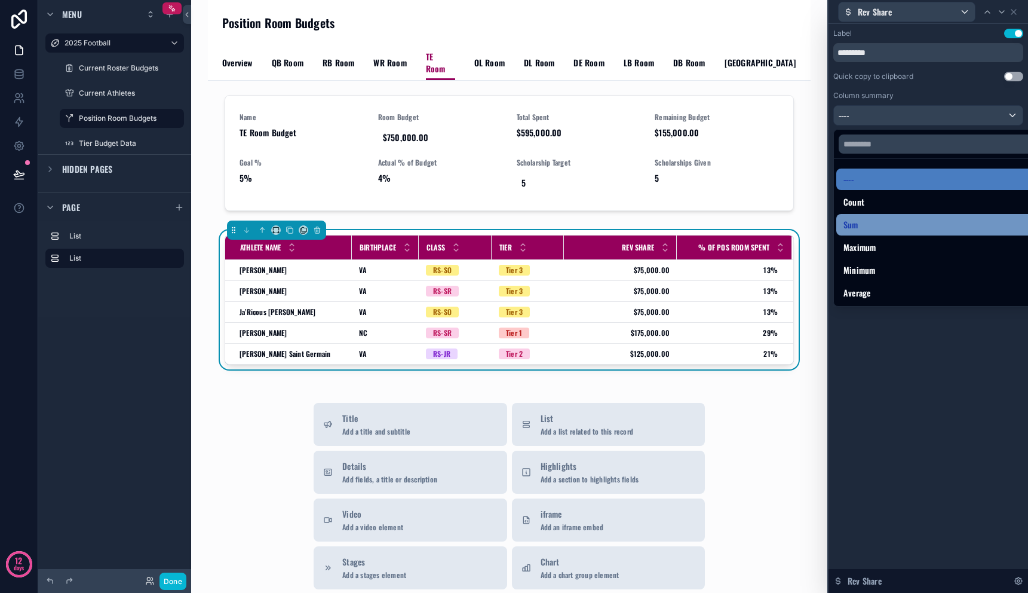
click at [883, 219] on div "Sum" at bounding box center [942, 224] width 197 height 14
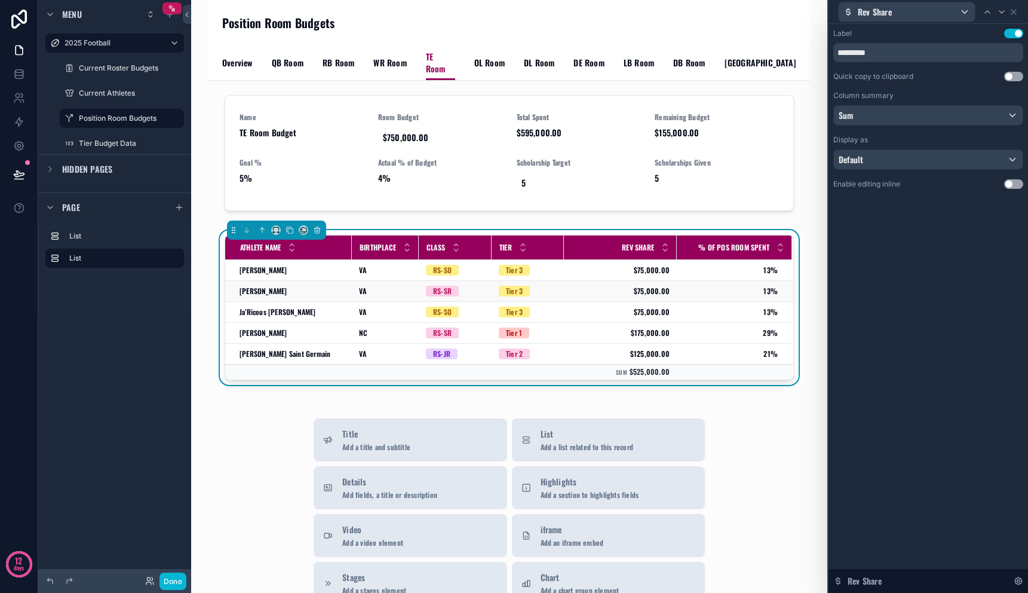
click at [750, 286] on span "13%" at bounding box center [728, 291] width 100 height 10
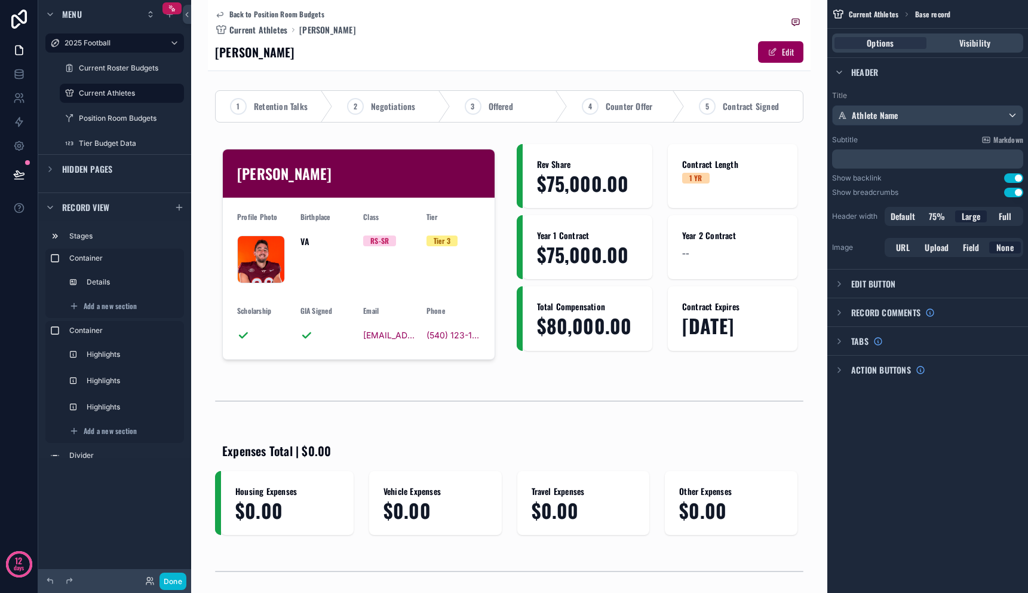
click at [223, 13] on icon "scrollable content" at bounding box center [220, 15] width 6 height 5
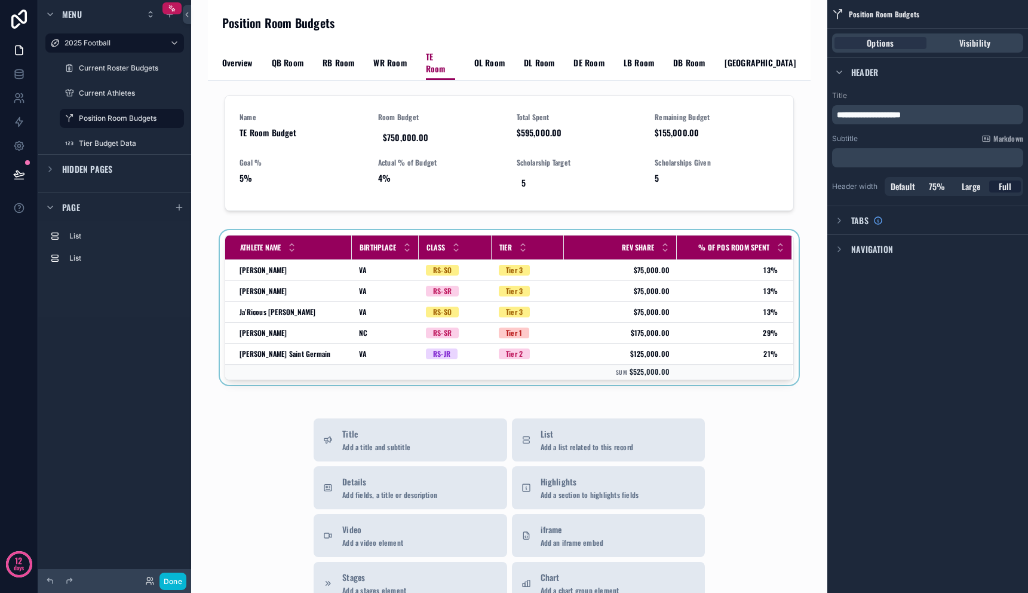
click at [740, 265] on div "scrollable content" at bounding box center [509, 310] width 584 height 160
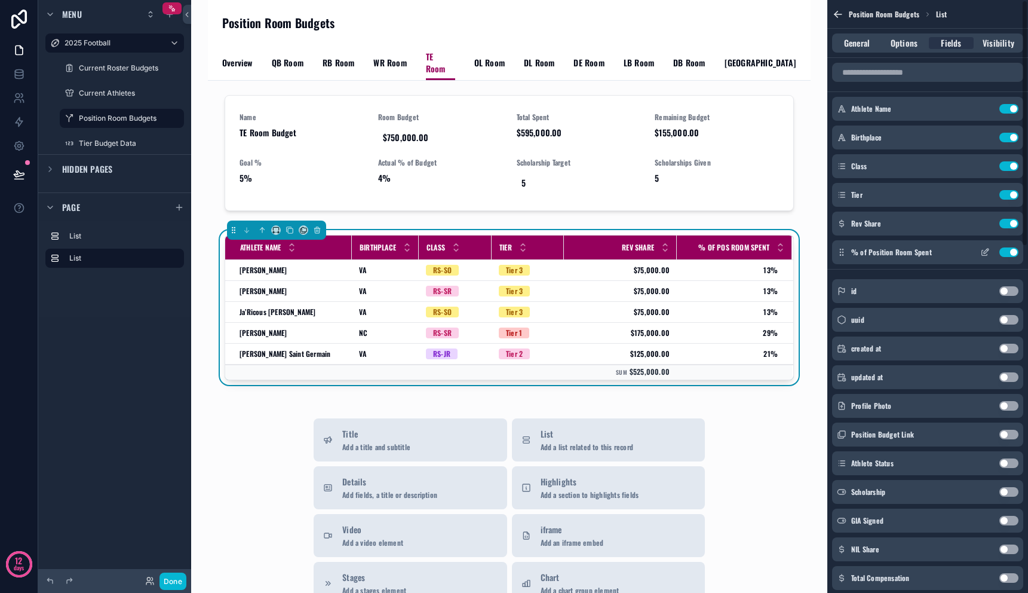
click at [985, 254] on icon "scrollable content" at bounding box center [985, 252] width 10 height 10
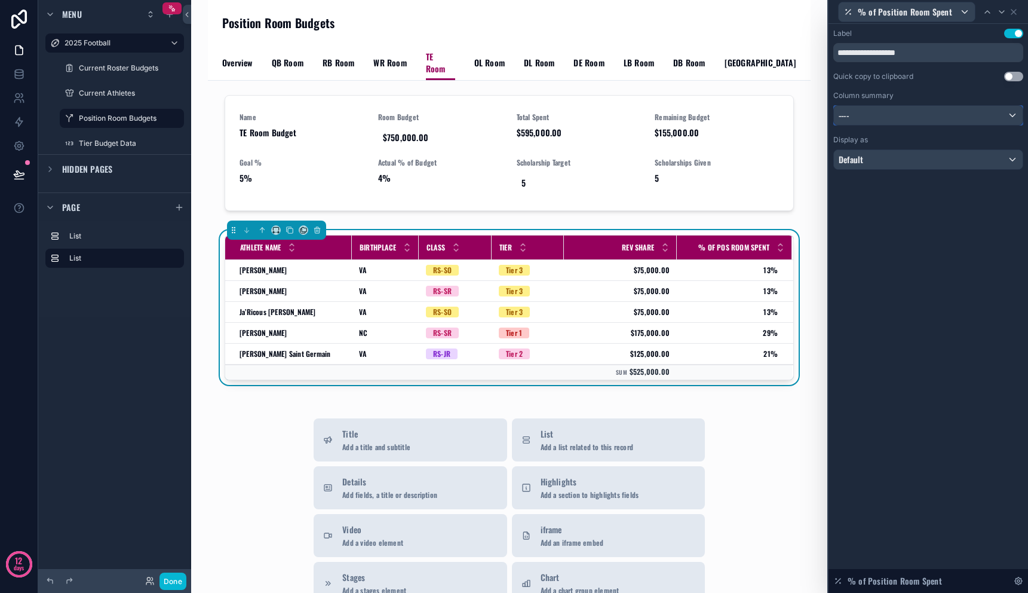
click at [905, 118] on div "----" at bounding box center [928, 115] width 189 height 19
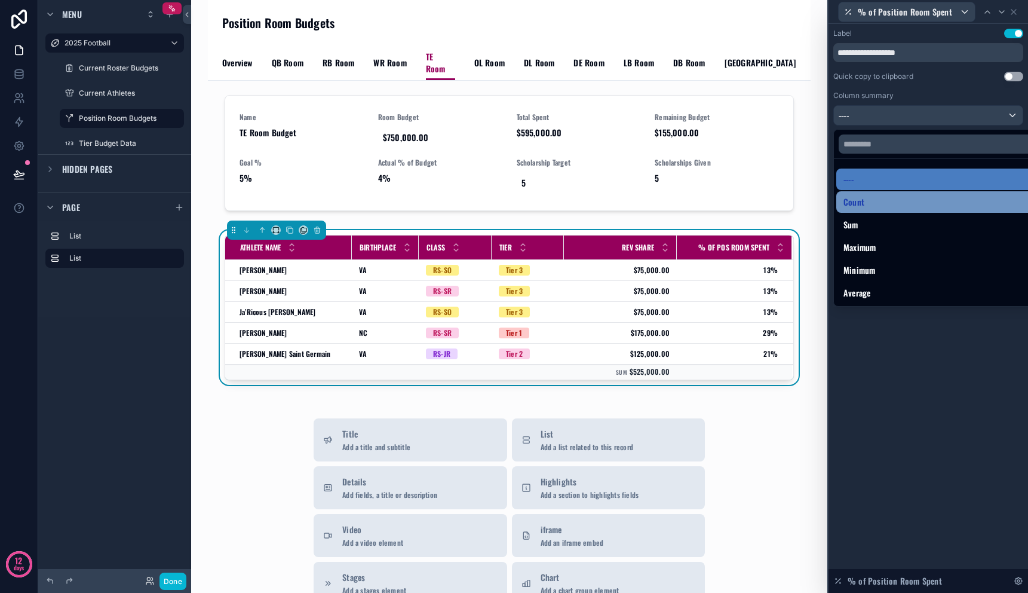
click at [896, 203] on div "Count" at bounding box center [942, 202] width 197 height 14
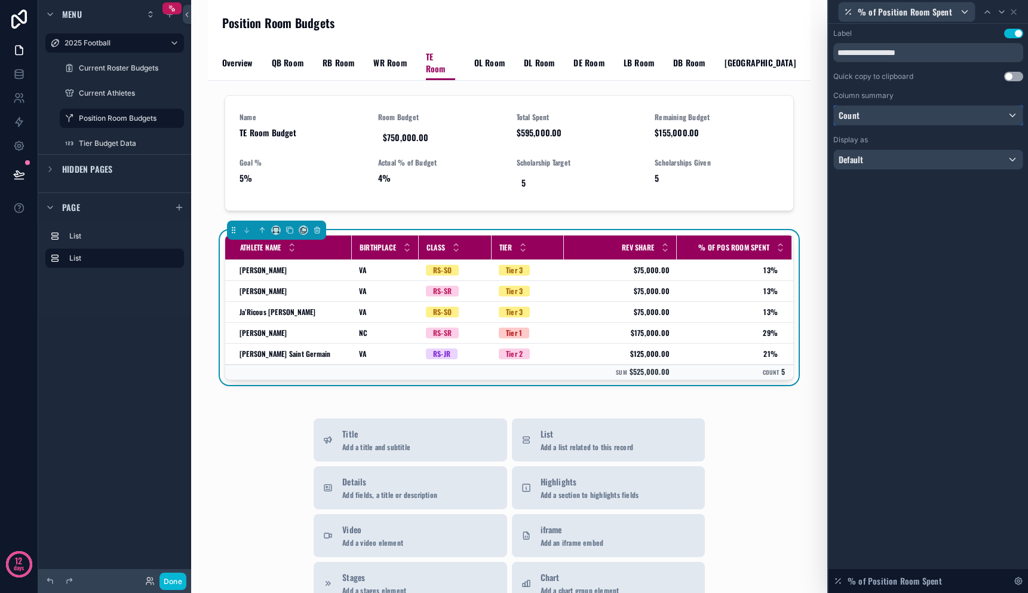
click at [893, 122] on div "Count" at bounding box center [928, 115] width 189 height 19
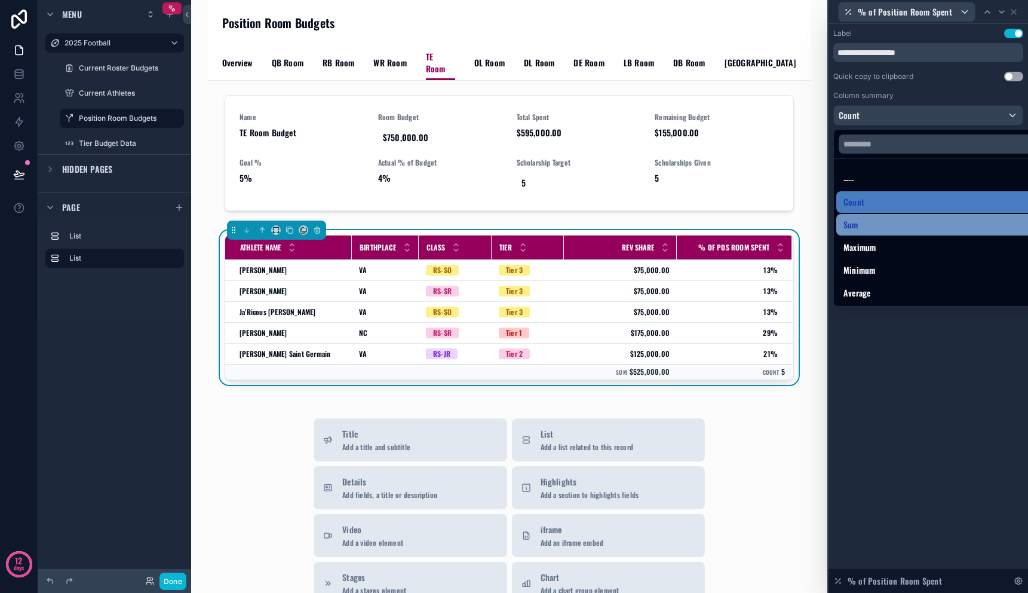
click at [883, 231] on div "Sum" at bounding box center [942, 224] width 197 height 14
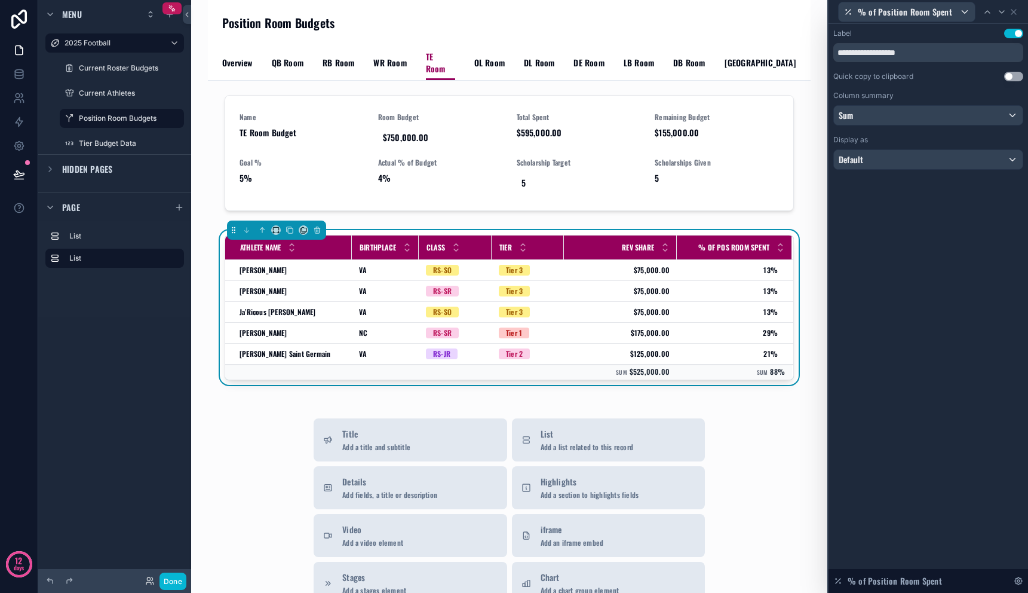
click at [489, 57] on span "OL Room" at bounding box center [489, 63] width 30 height 12
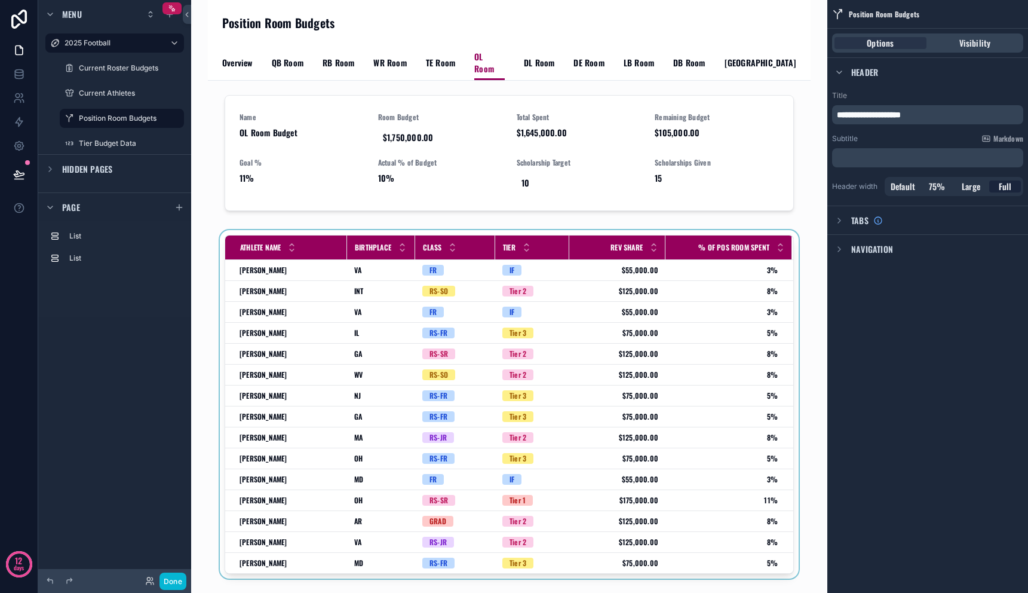
click at [713, 329] on div "scrollable content" at bounding box center [509, 406] width 584 height 353
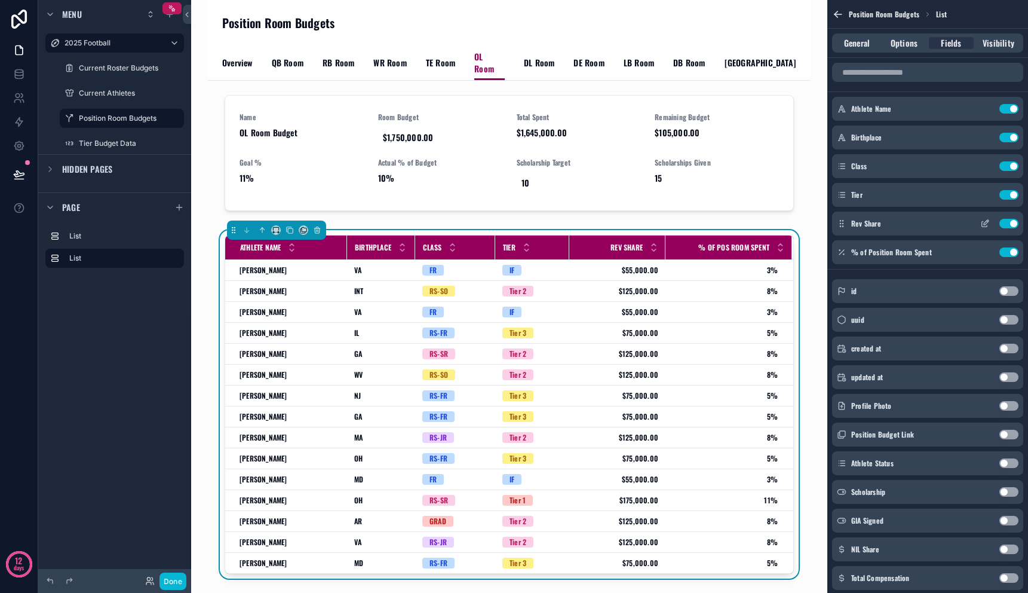
click at [984, 224] on icon "scrollable content" at bounding box center [986, 222] width 5 height 5
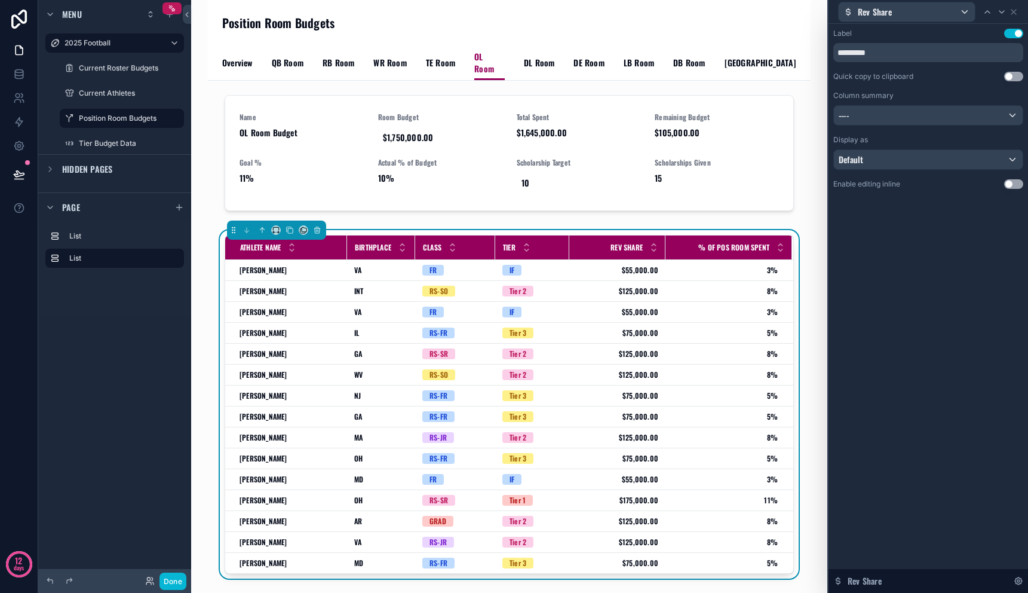
click at [890, 105] on div "Column summary ----" at bounding box center [928, 108] width 190 height 35
click at [890, 111] on div "----" at bounding box center [928, 115] width 189 height 19
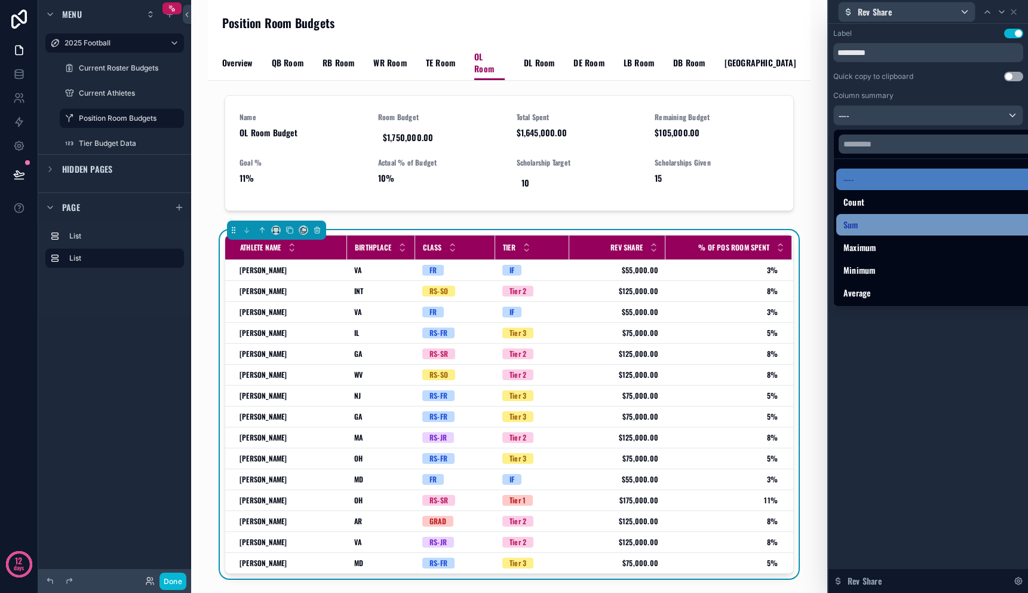
click at [886, 219] on div "Sum" at bounding box center [942, 224] width 197 height 14
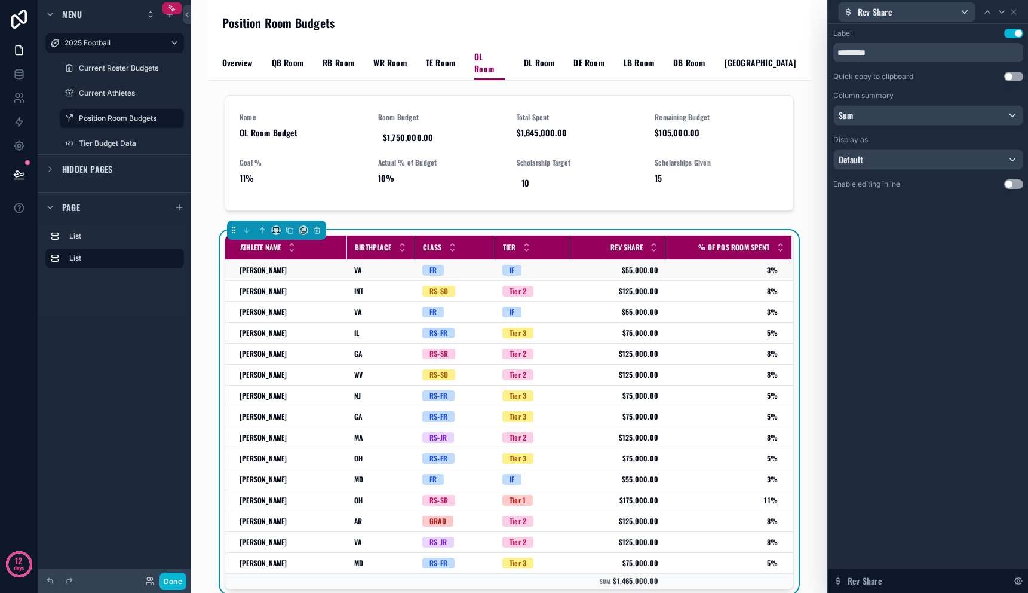
click at [740, 265] on span "3%" at bounding box center [722, 270] width 112 height 10
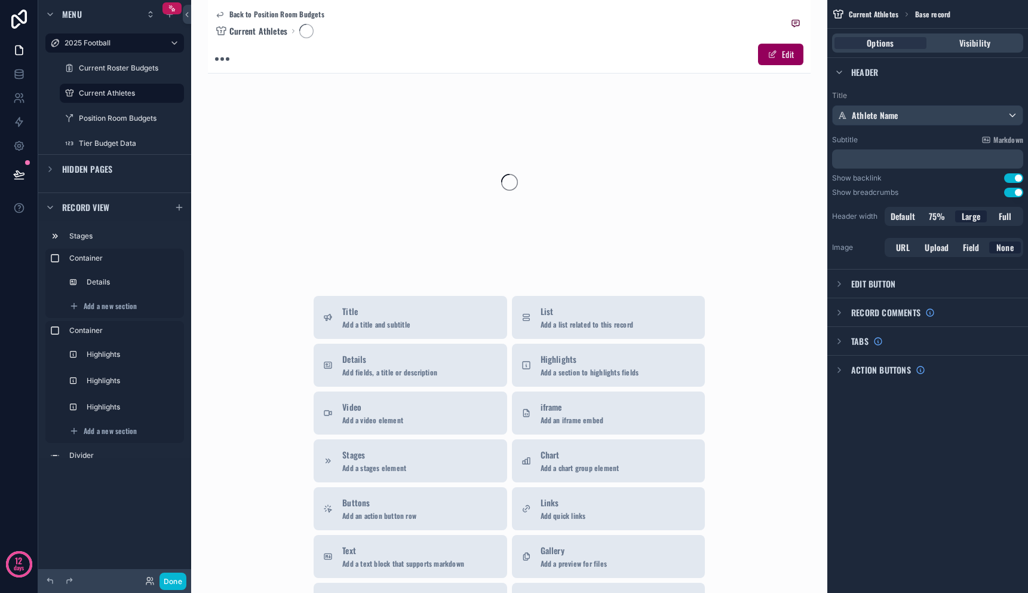
click at [221, 13] on icon "scrollable content" at bounding box center [220, 15] width 10 height 10
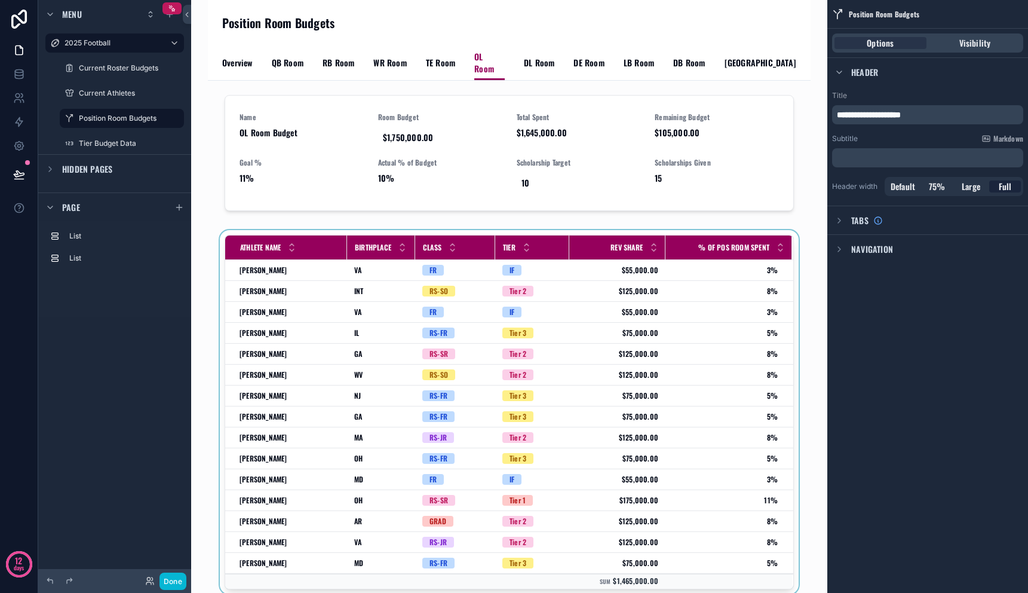
click at [754, 305] on div "scrollable content" at bounding box center [509, 414] width 584 height 369
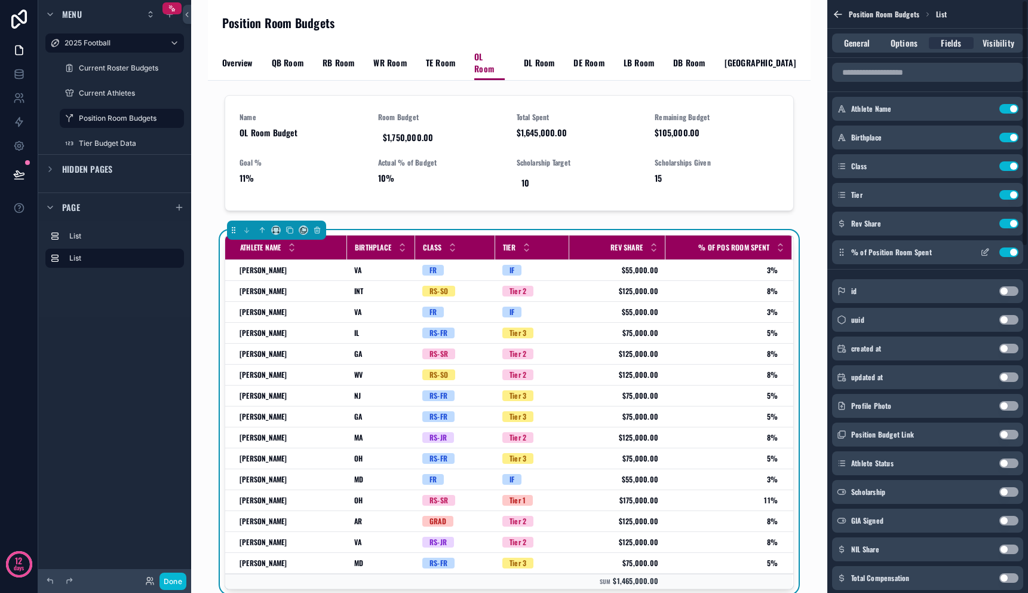
click at [986, 254] on icon "scrollable content" at bounding box center [985, 252] width 10 height 10
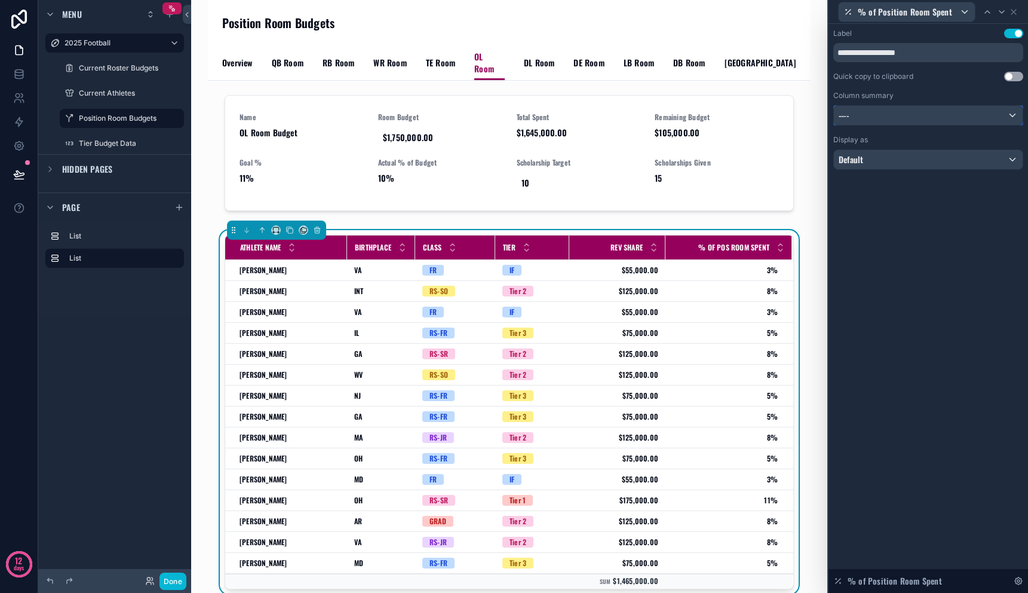
click at [881, 117] on div "----" at bounding box center [928, 115] width 189 height 19
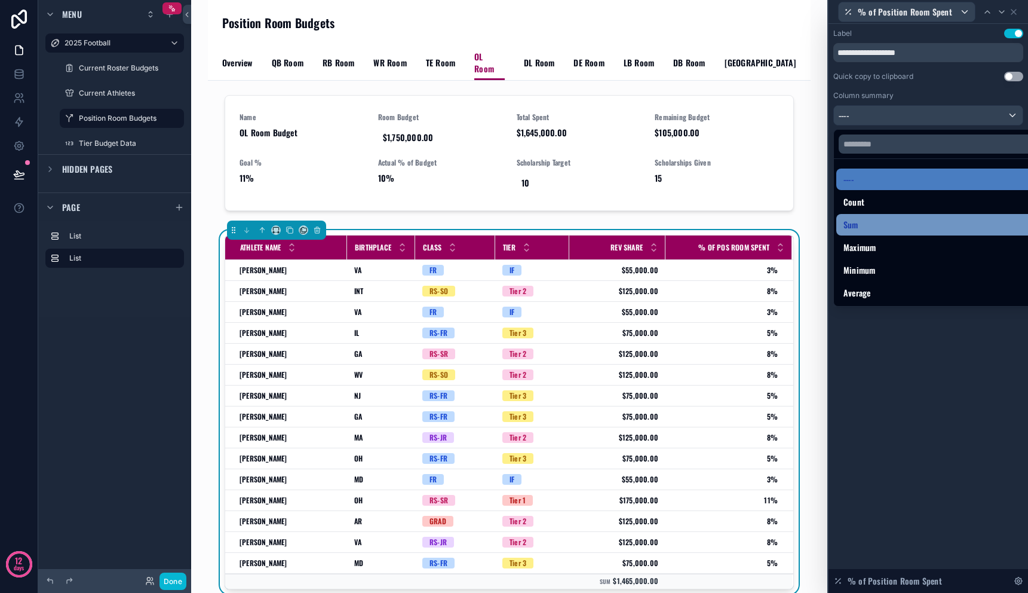
click at [878, 220] on div "Sum" at bounding box center [942, 224] width 197 height 14
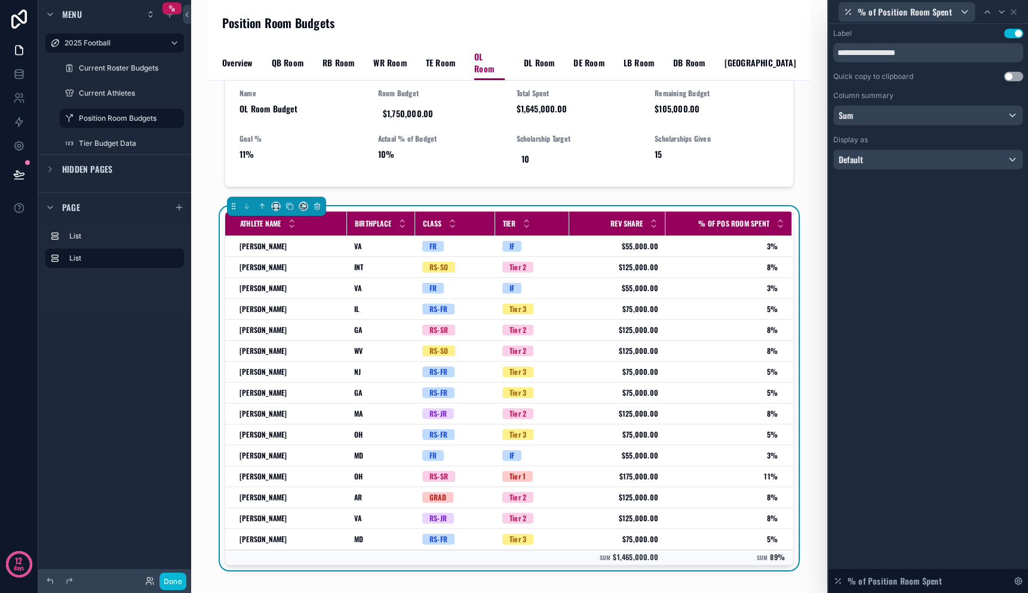
scroll to position [27, 0]
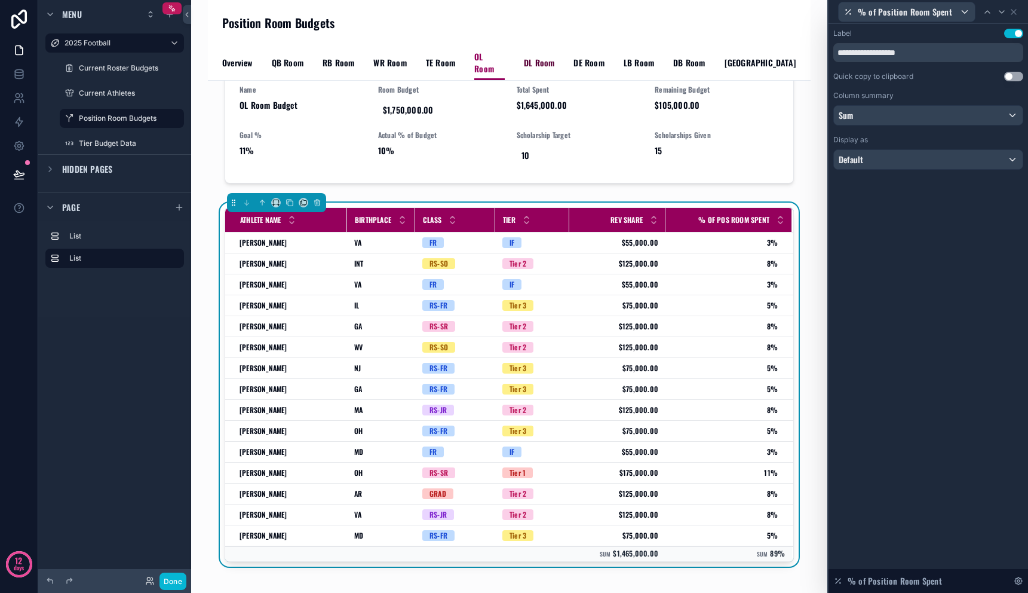
click at [548, 57] on span "DL Room" at bounding box center [539, 63] width 30 height 12
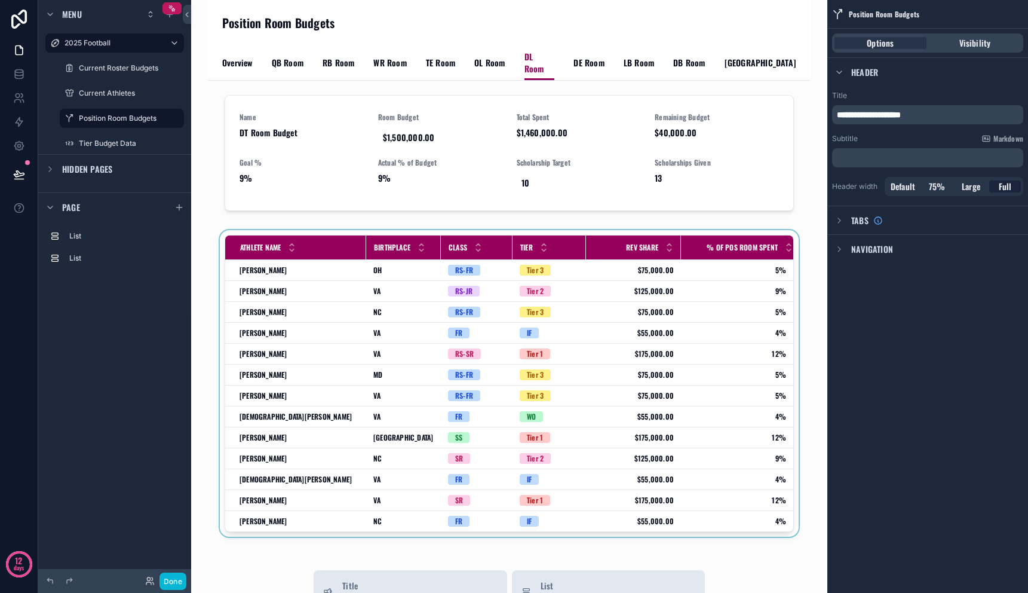
click at [716, 370] on div "scrollable content" at bounding box center [509, 385] width 584 height 311
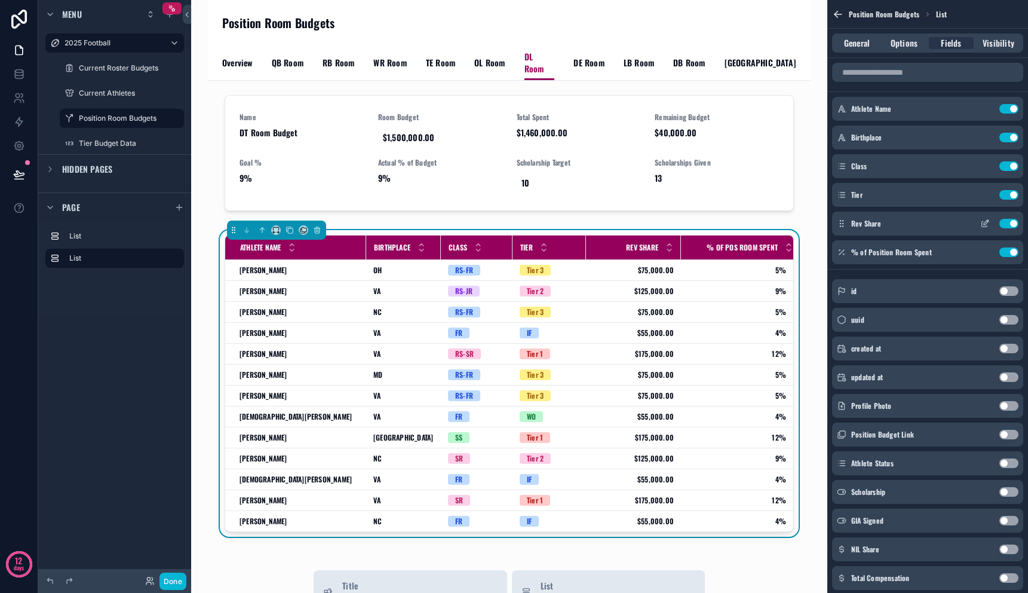
click at [983, 222] on icon "scrollable content" at bounding box center [985, 224] width 10 height 10
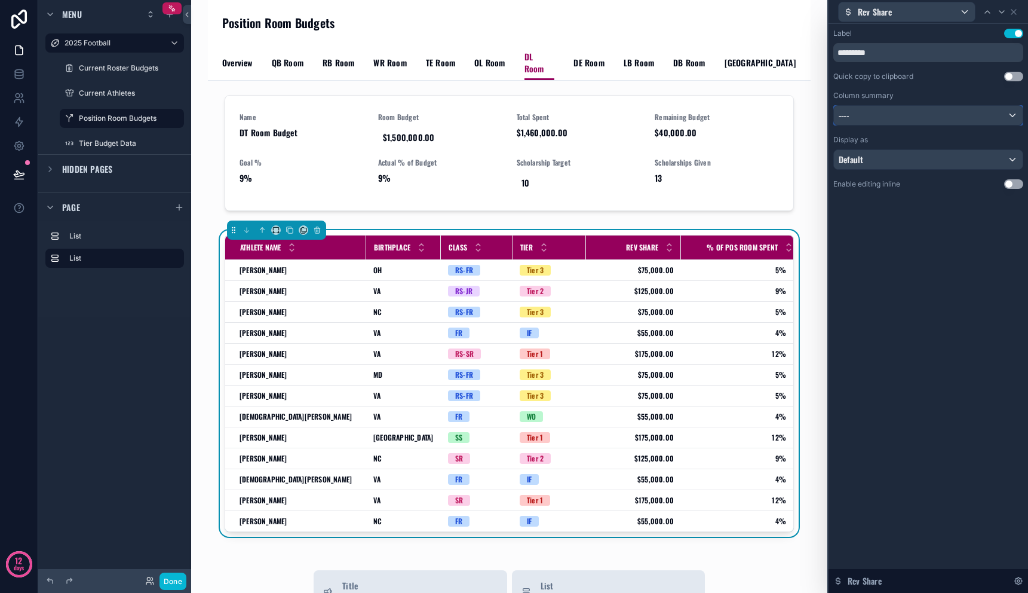
click at [1001, 114] on div "----" at bounding box center [928, 115] width 189 height 19
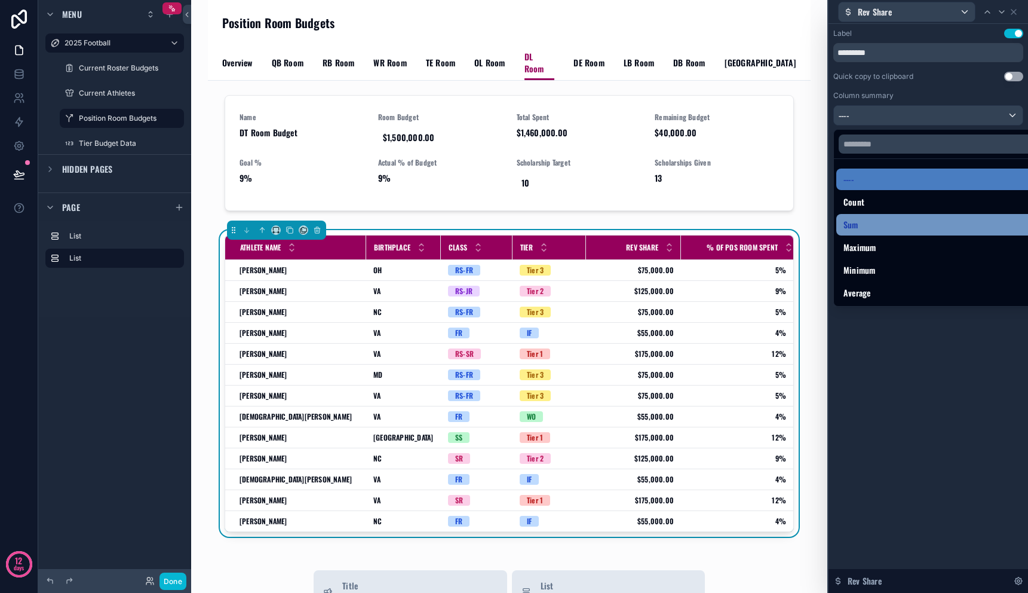
click at [976, 217] on div "Sum" at bounding box center [942, 224] width 197 height 14
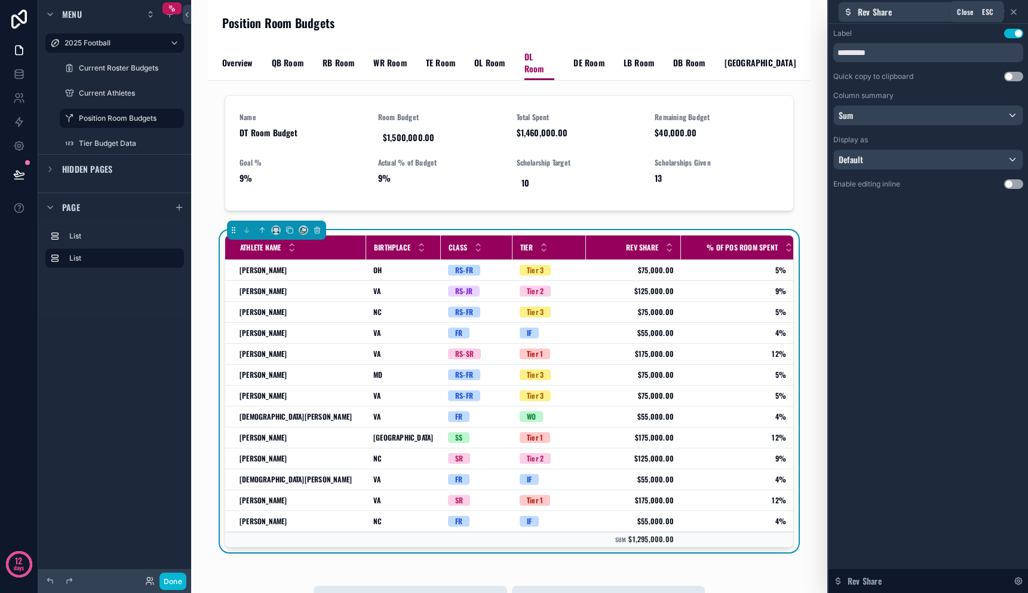
click at [1017, 12] on icon at bounding box center [1014, 12] width 10 height 10
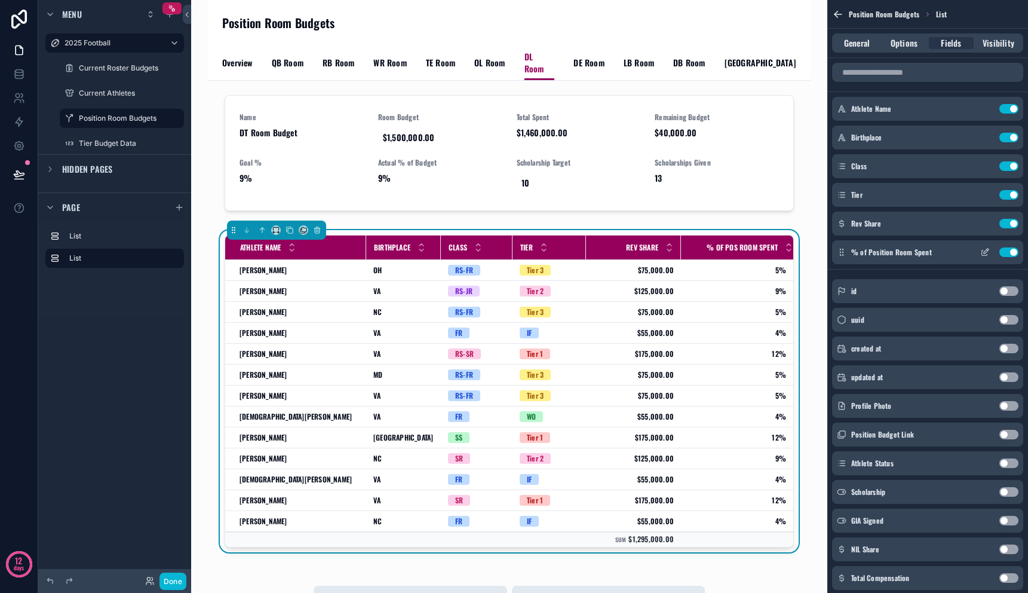
click at [986, 252] on icon "scrollable content" at bounding box center [986, 251] width 5 height 5
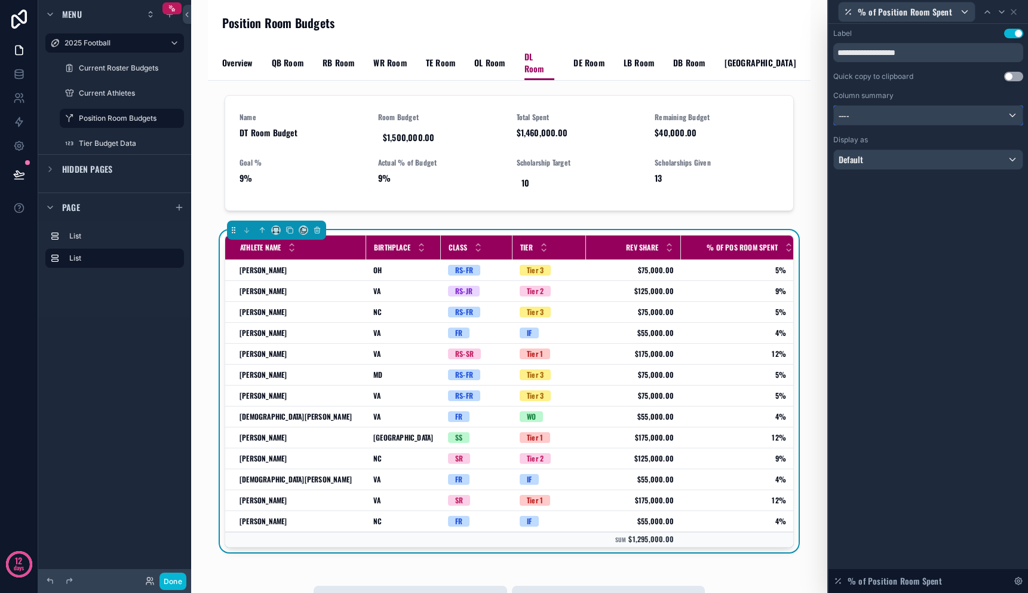
click at [922, 114] on div "----" at bounding box center [928, 115] width 189 height 19
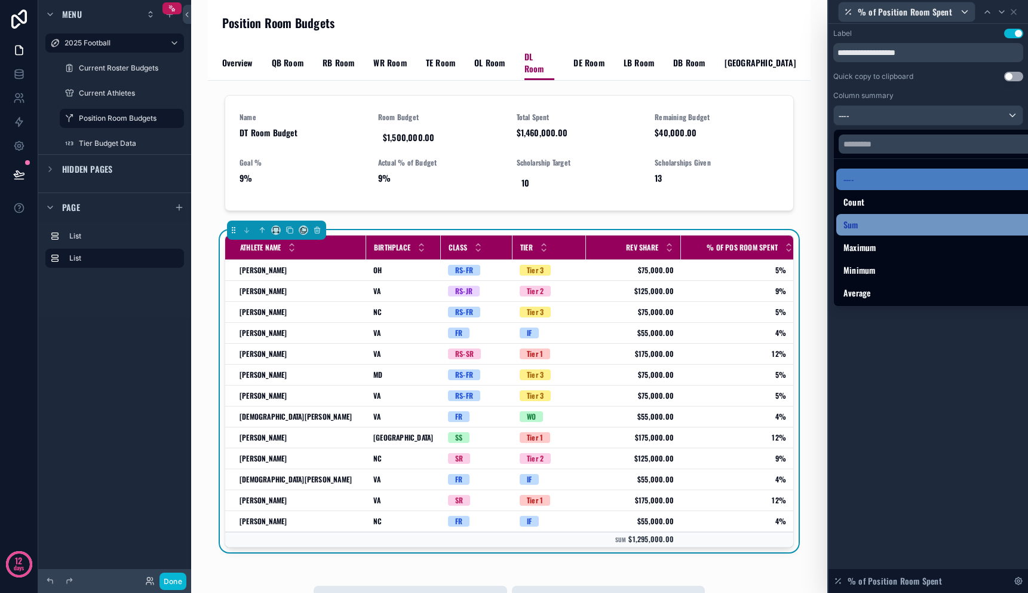
click at [917, 219] on div "Sum" at bounding box center [942, 224] width 197 height 14
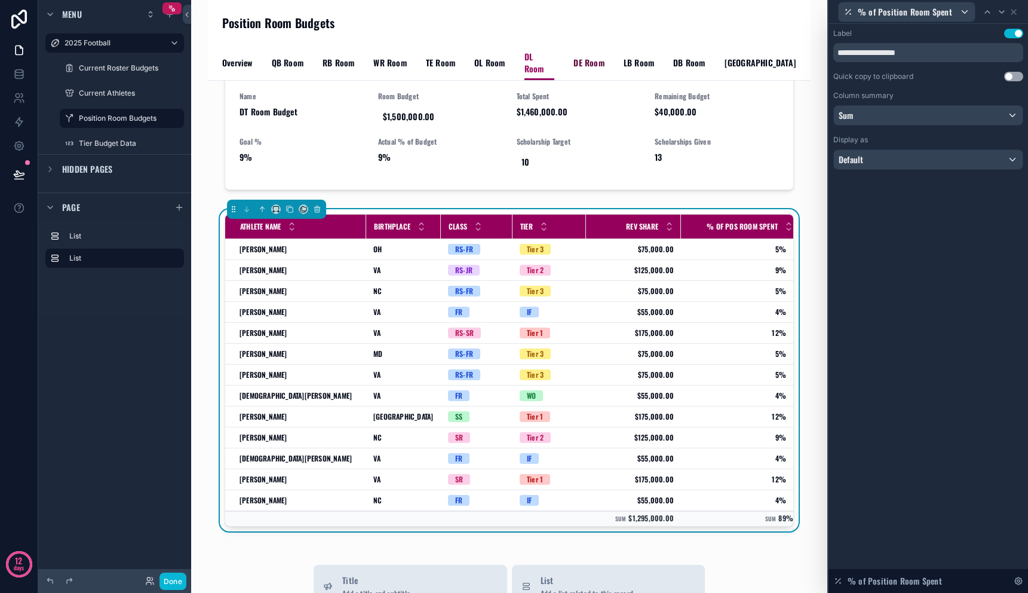
click at [580, 60] on span "DE Room" at bounding box center [589, 63] width 30 height 12
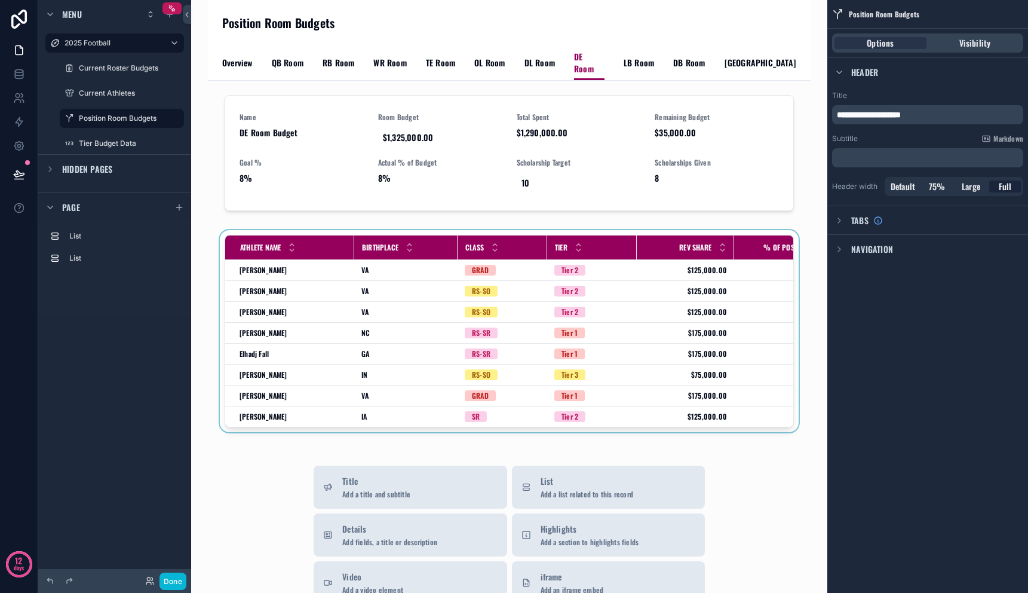
click at [617, 373] on div "scrollable content" at bounding box center [509, 333] width 584 height 207
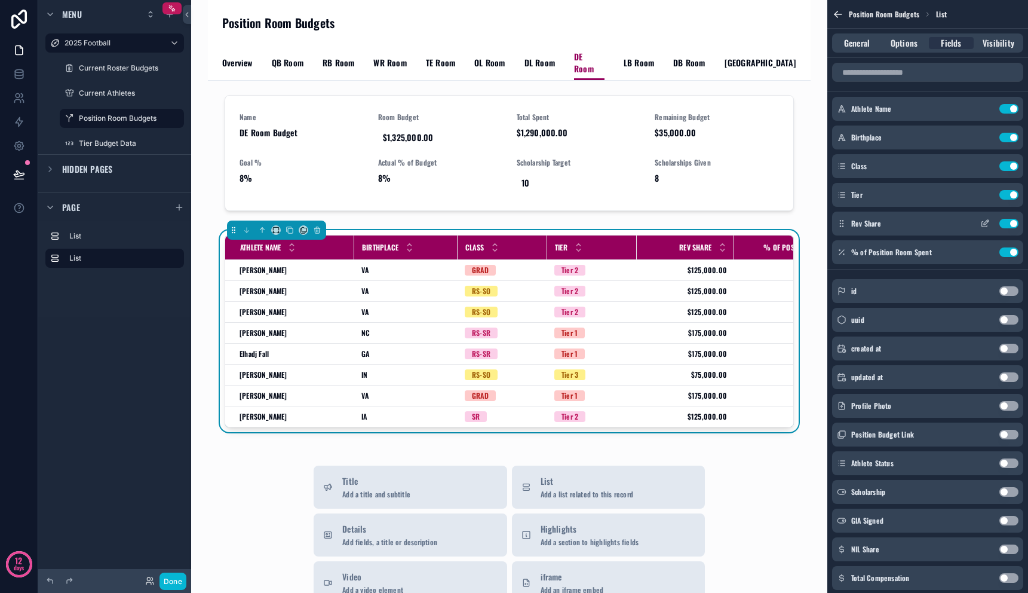
click at [985, 221] on icon "scrollable content" at bounding box center [985, 224] width 10 height 10
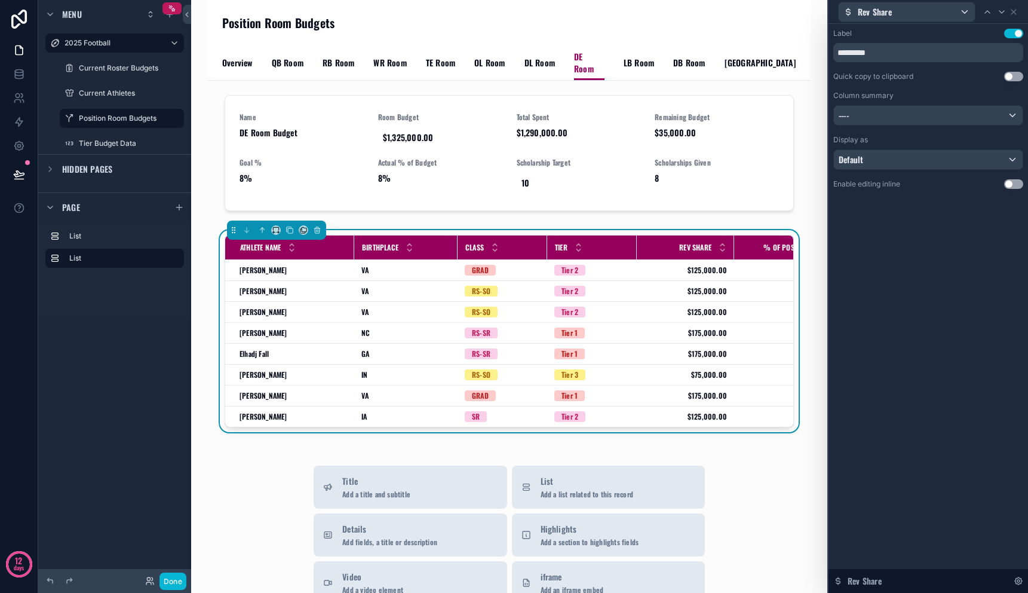
click at [906, 103] on div "Column summary ----" at bounding box center [928, 108] width 190 height 35
click at [906, 111] on div "----" at bounding box center [928, 115] width 189 height 19
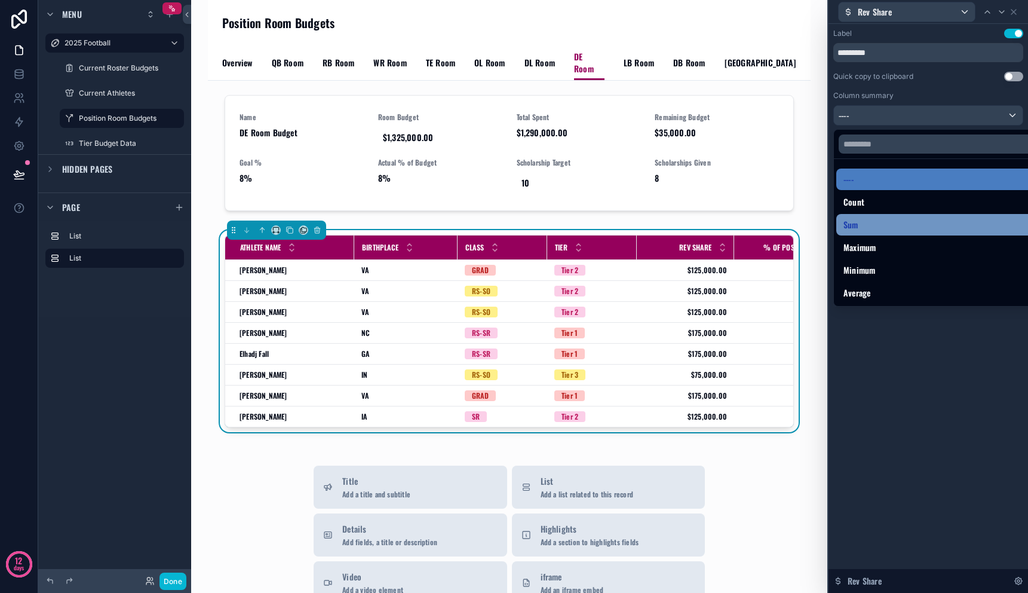
click at [903, 227] on div "Sum" at bounding box center [942, 224] width 197 height 14
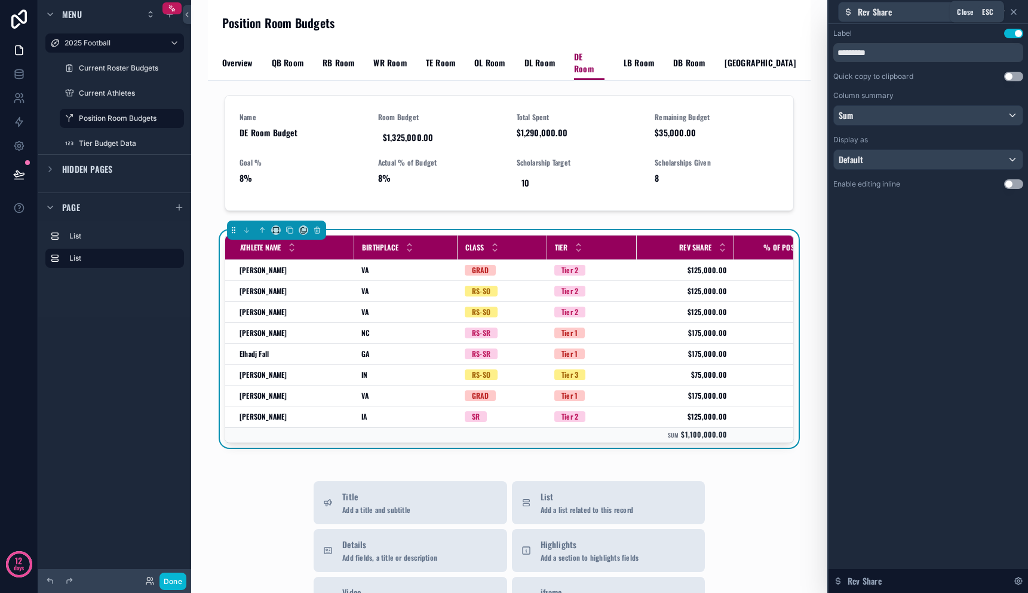
click at [1016, 11] on icon at bounding box center [1014, 12] width 10 height 10
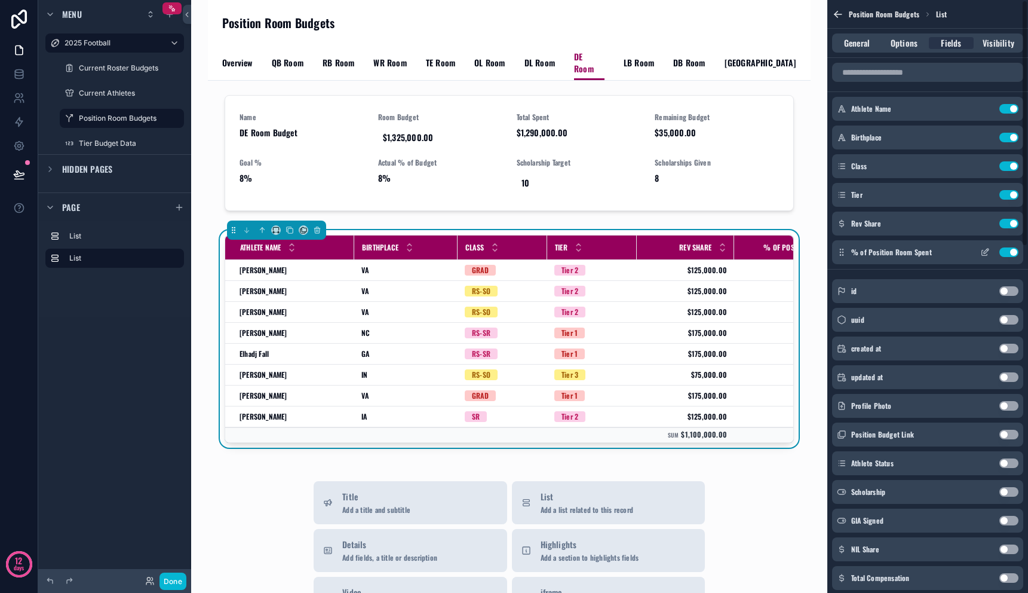
click at [984, 251] on icon "scrollable content" at bounding box center [986, 251] width 5 height 5
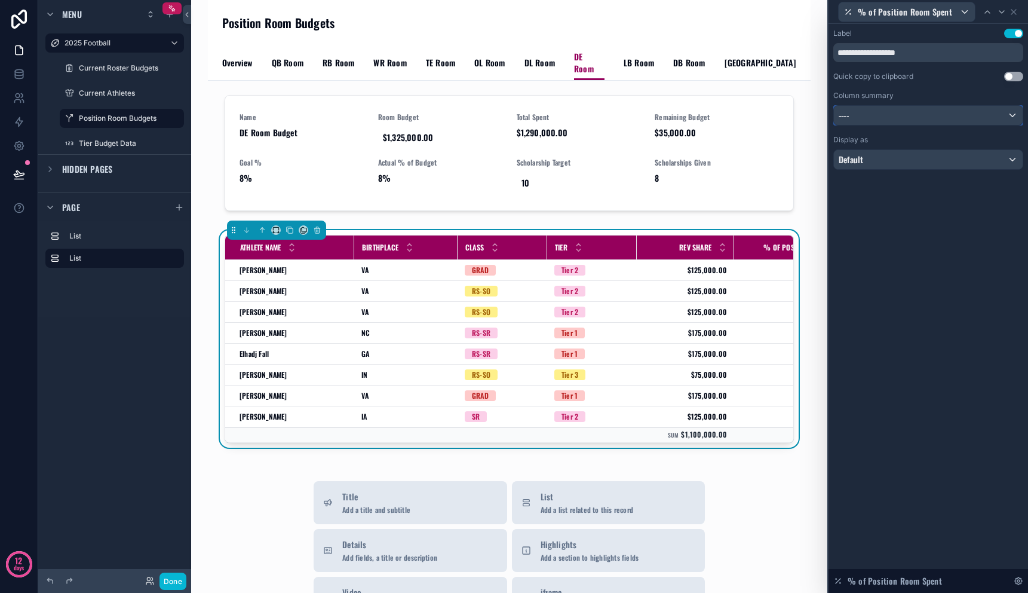
click at [890, 109] on div "----" at bounding box center [928, 115] width 189 height 19
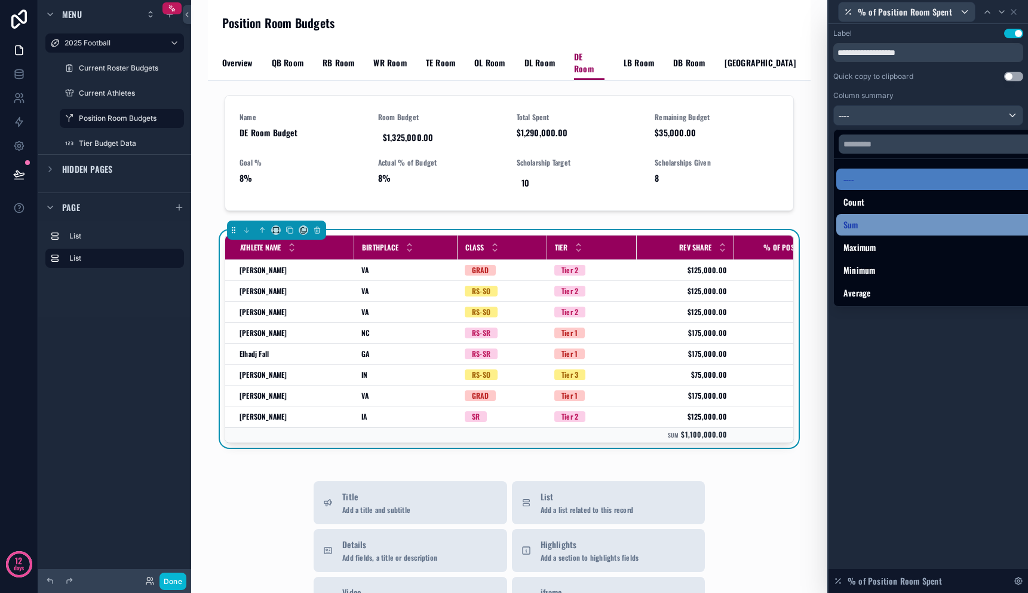
click at [889, 226] on div "Sum" at bounding box center [942, 224] width 197 height 14
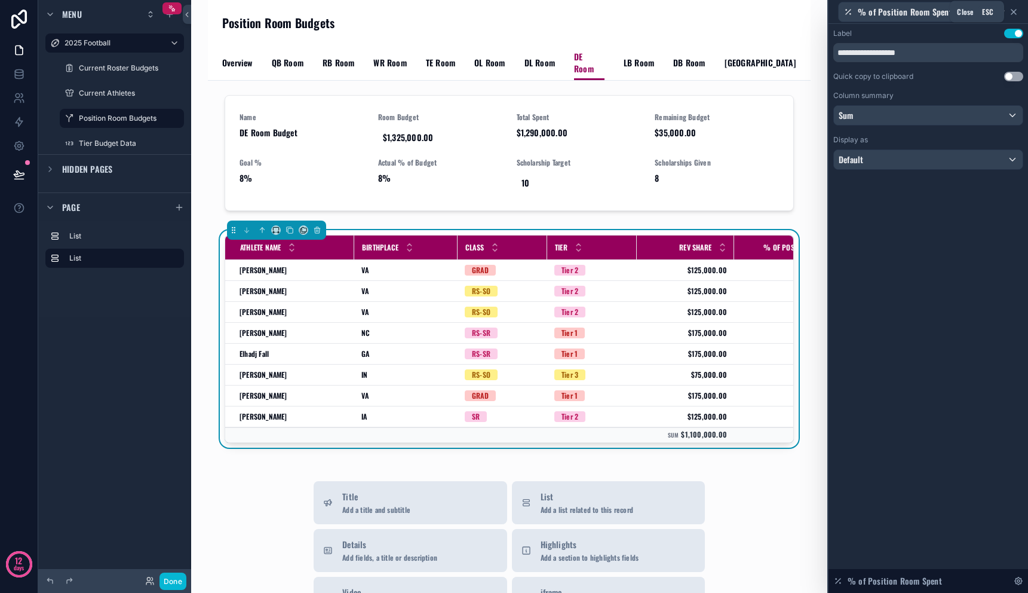
click at [1017, 9] on icon at bounding box center [1014, 12] width 10 height 10
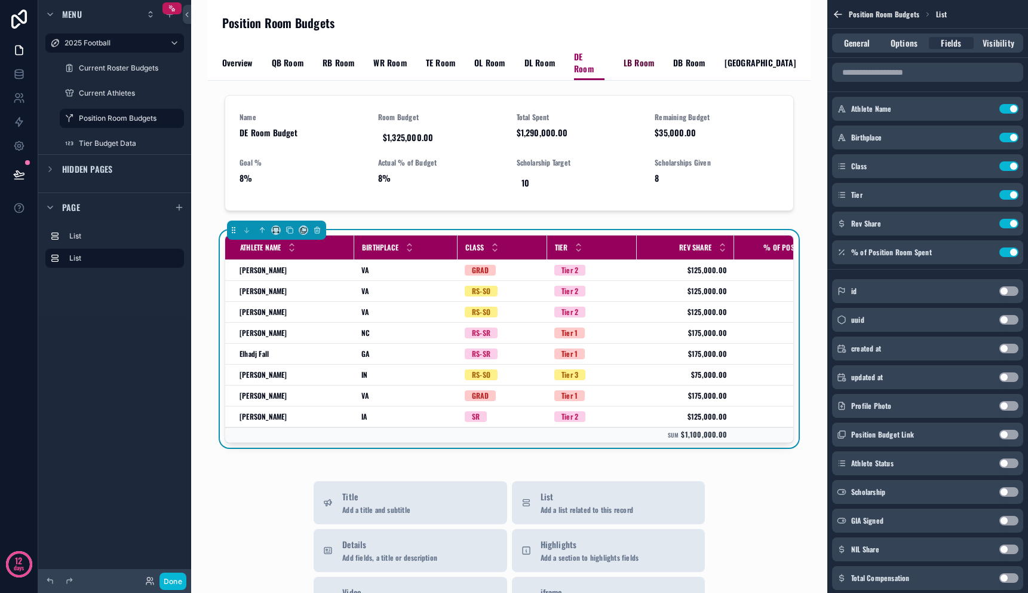
click at [631, 57] on span "LB Room" at bounding box center [639, 63] width 30 height 12
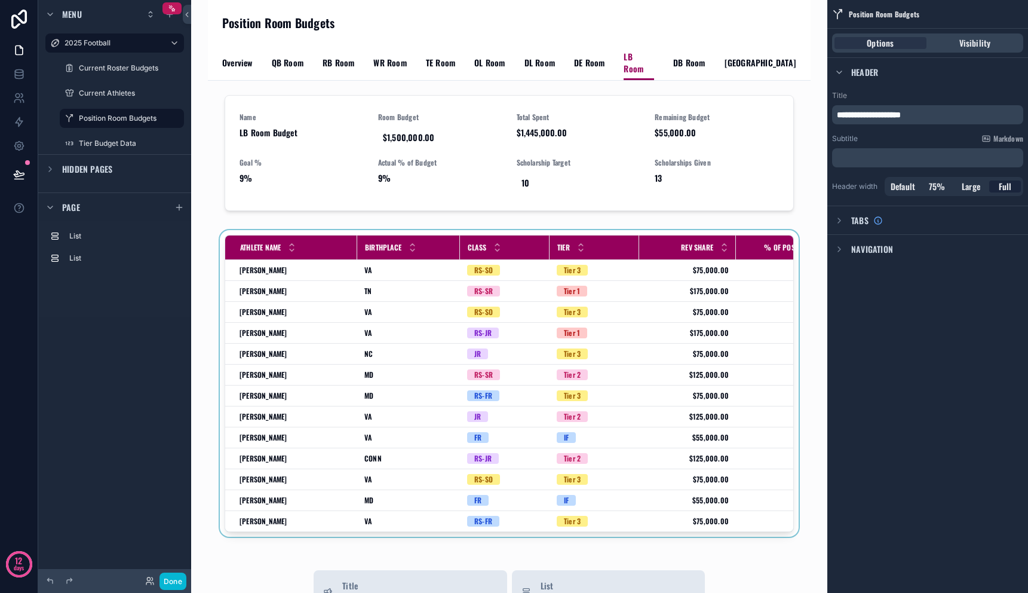
click at [664, 452] on div "scrollable content" at bounding box center [509, 385] width 584 height 311
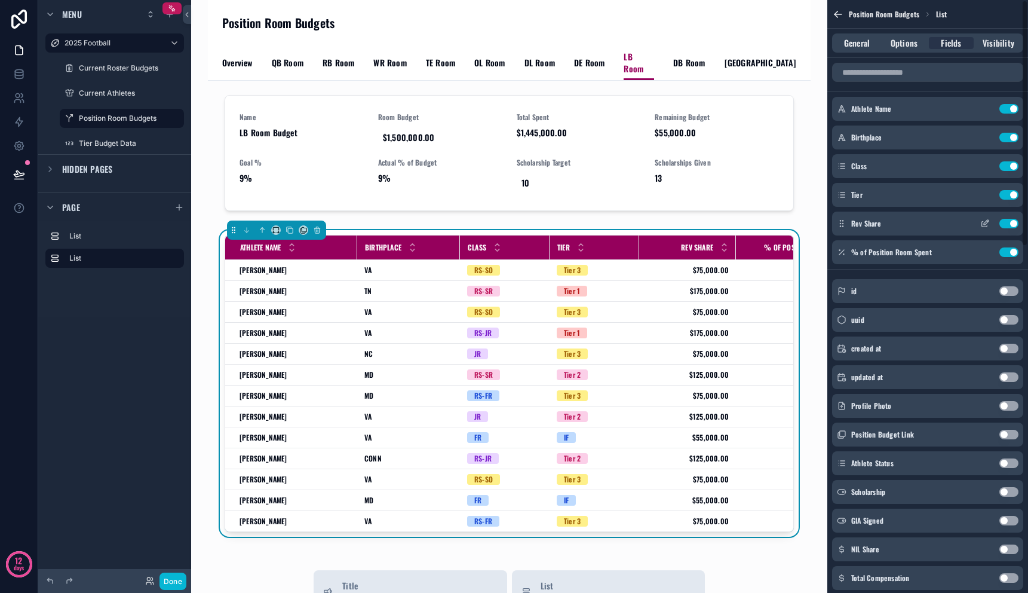
click at [983, 220] on icon "scrollable content" at bounding box center [985, 224] width 10 height 10
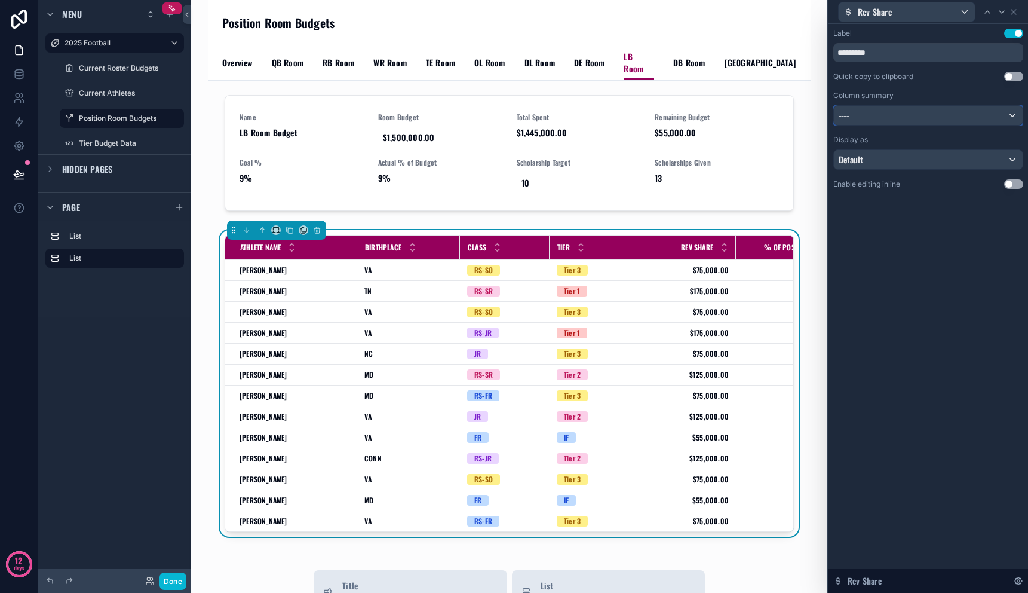
click at [924, 121] on div "----" at bounding box center [928, 115] width 189 height 19
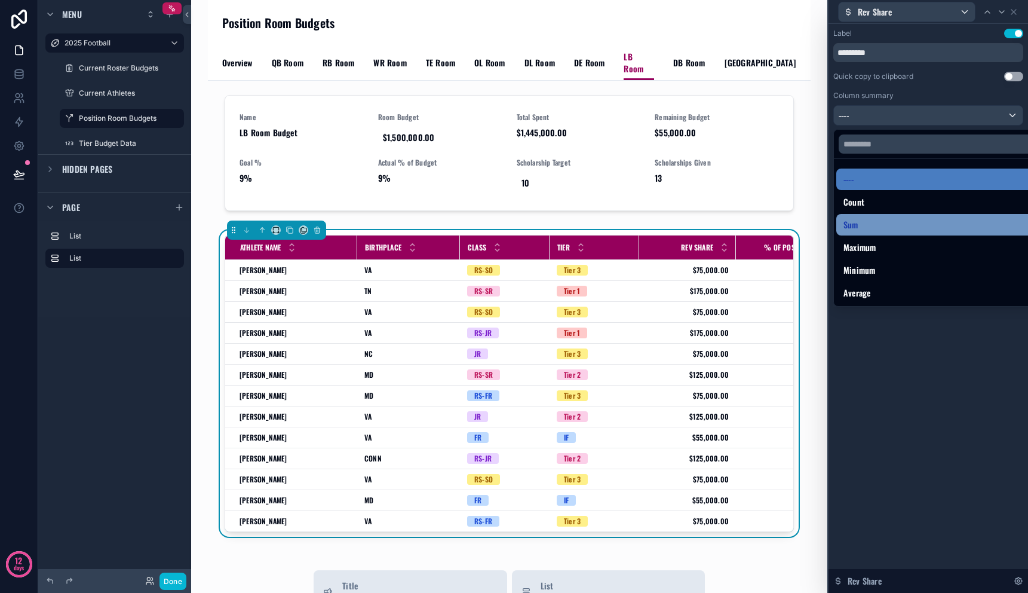
click at [911, 227] on div "Sum" at bounding box center [942, 224] width 197 height 14
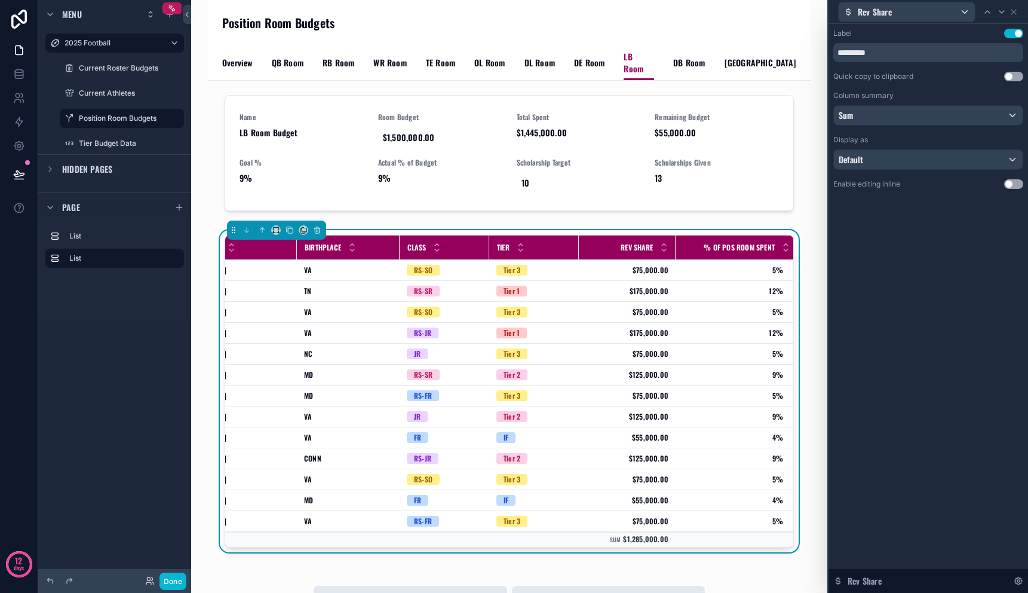
scroll to position [0, 64]
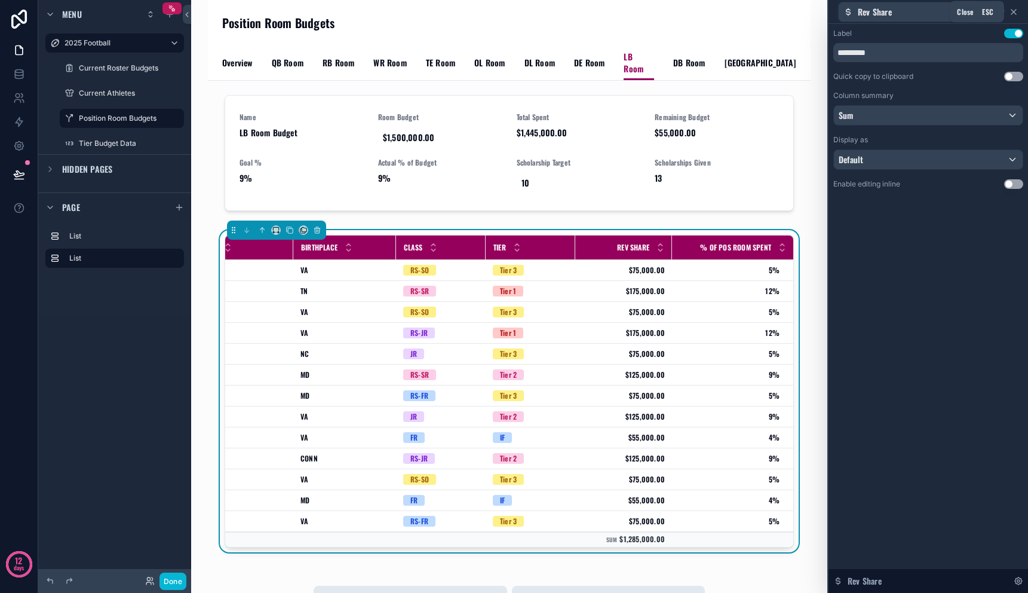
click at [1017, 13] on icon at bounding box center [1014, 12] width 10 height 10
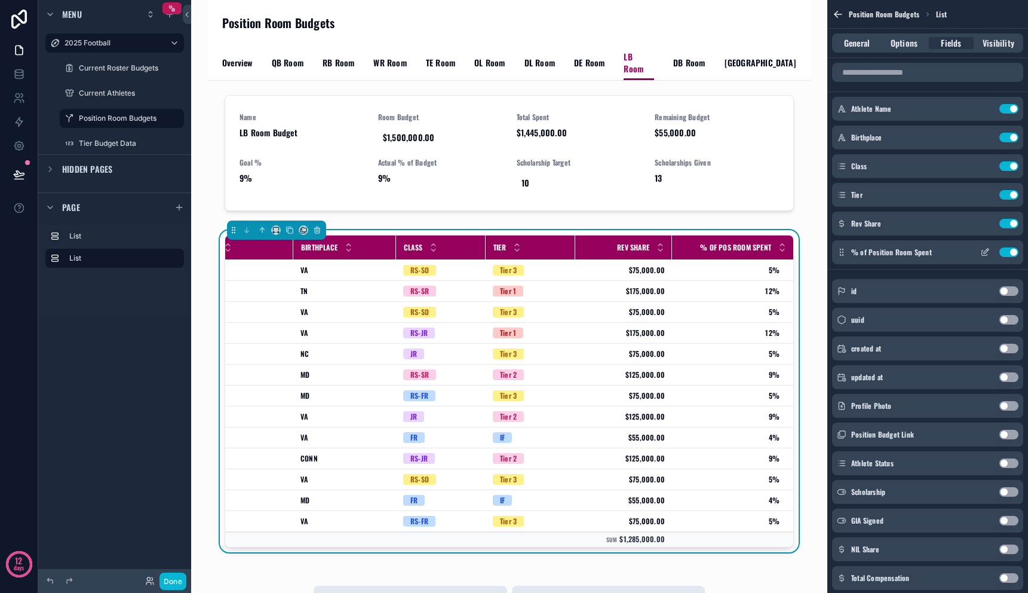
click at [985, 254] on icon "scrollable content" at bounding box center [985, 252] width 10 height 10
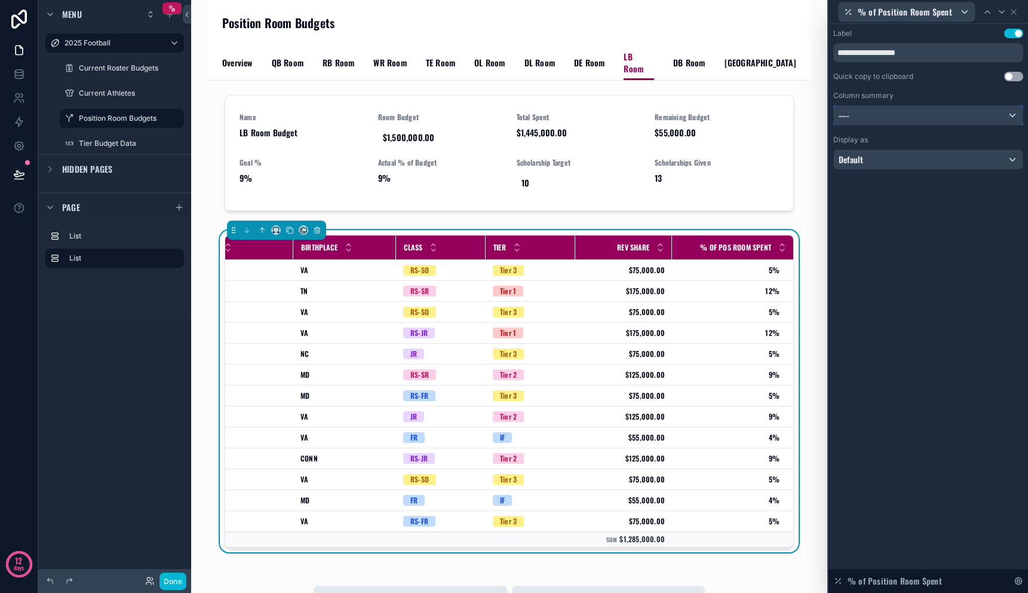
click at [904, 112] on div "----" at bounding box center [928, 115] width 189 height 19
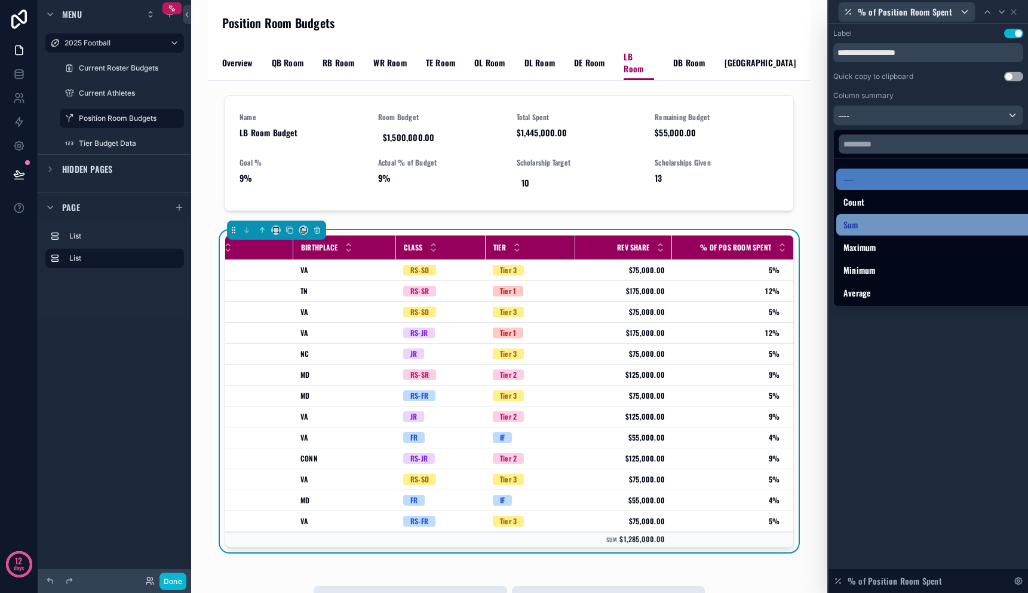
click at [894, 225] on div "Sum" at bounding box center [942, 224] width 197 height 14
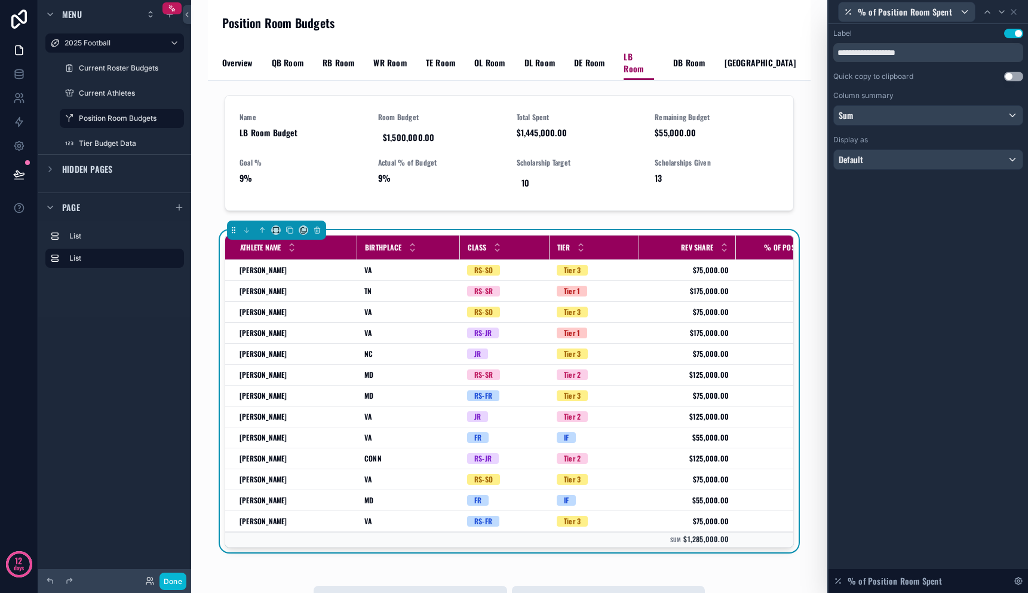
scroll to position [0, 75]
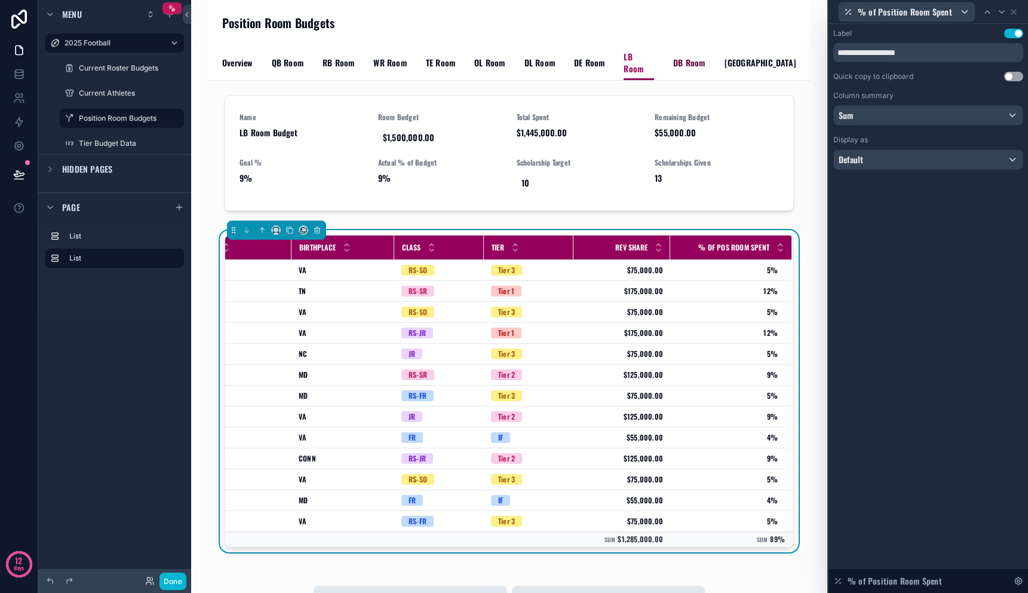
click at [690, 59] on span "DB Room" at bounding box center [689, 63] width 32 height 12
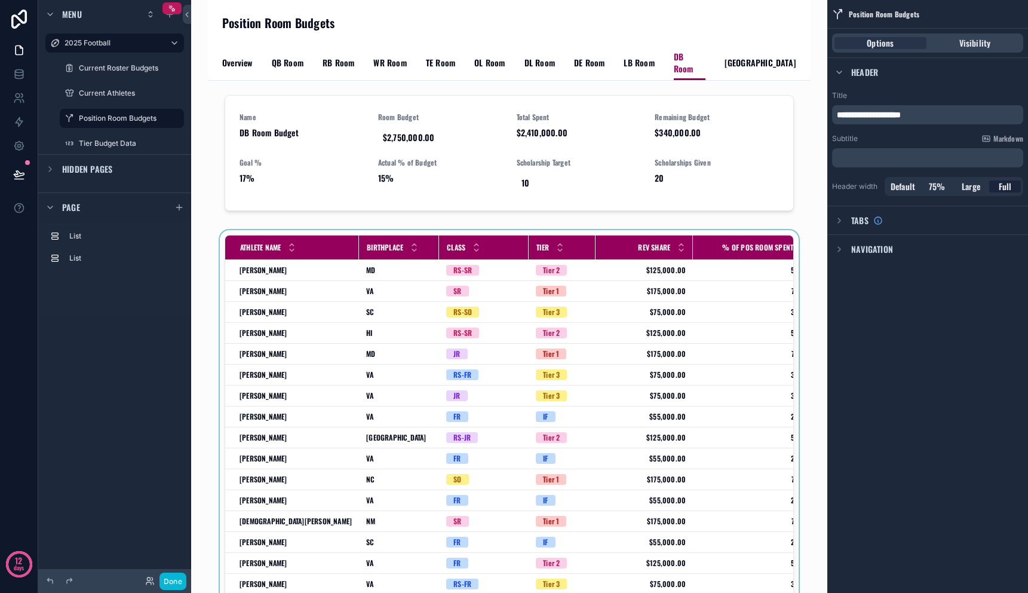
click at [721, 315] on div "scrollable content" at bounding box center [509, 459] width 584 height 458
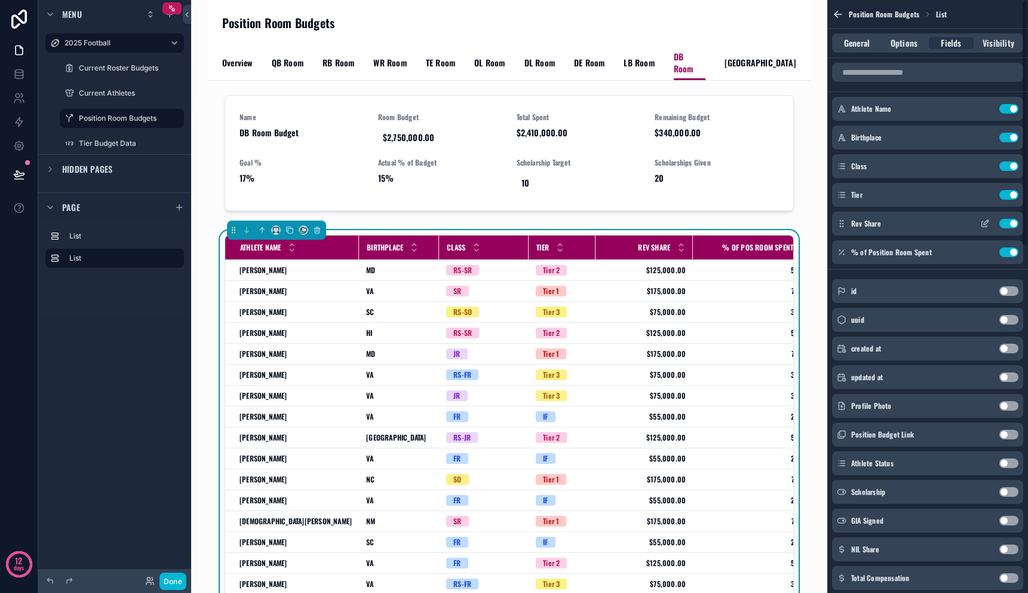
click at [985, 225] on icon "scrollable content" at bounding box center [986, 222] width 5 height 5
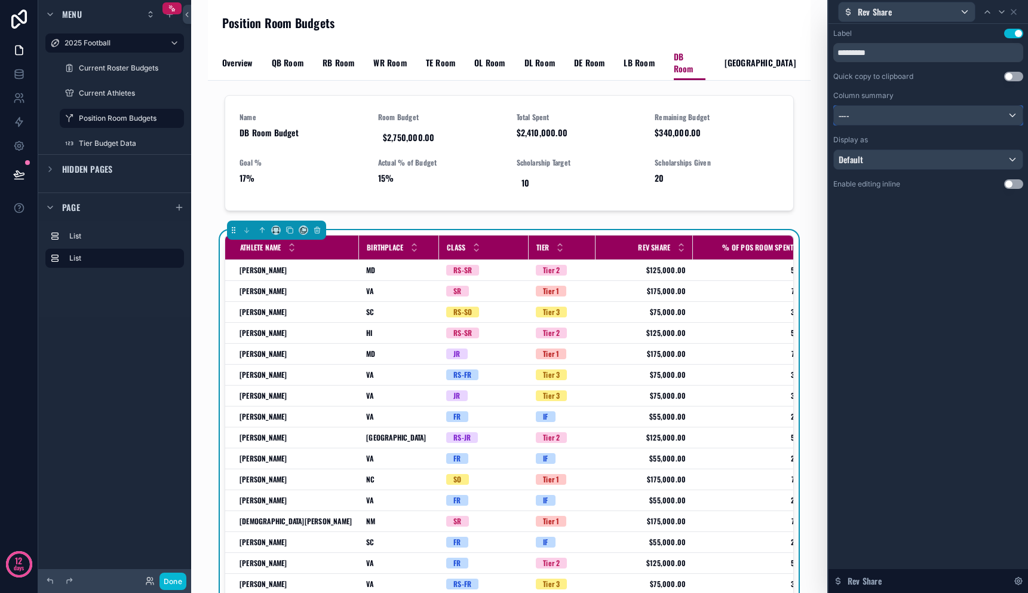
click at [875, 119] on div "----" at bounding box center [928, 115] width 189 height 19
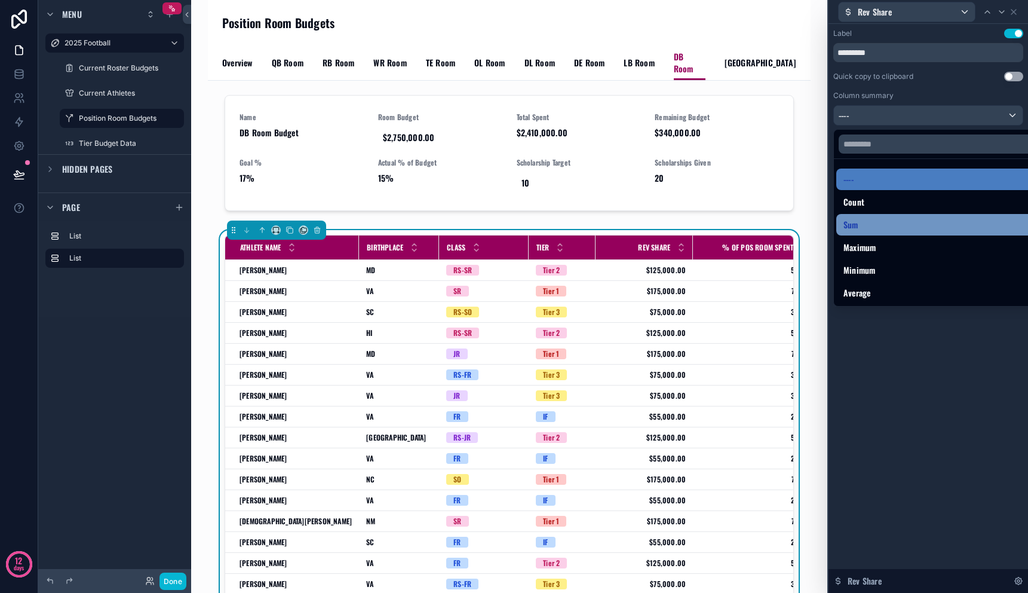
click at [874, 223] on div "Sum" at bounding box center [942, 224] width 197 height 14
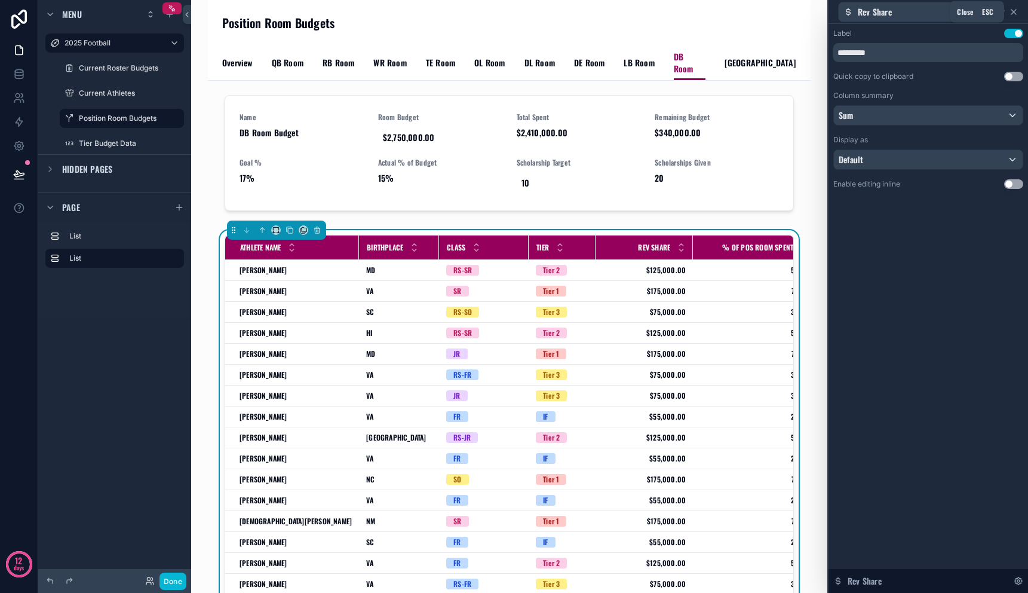
click at [1013, 12] on icon at bounding box center [1014, 12] width 5 height 5
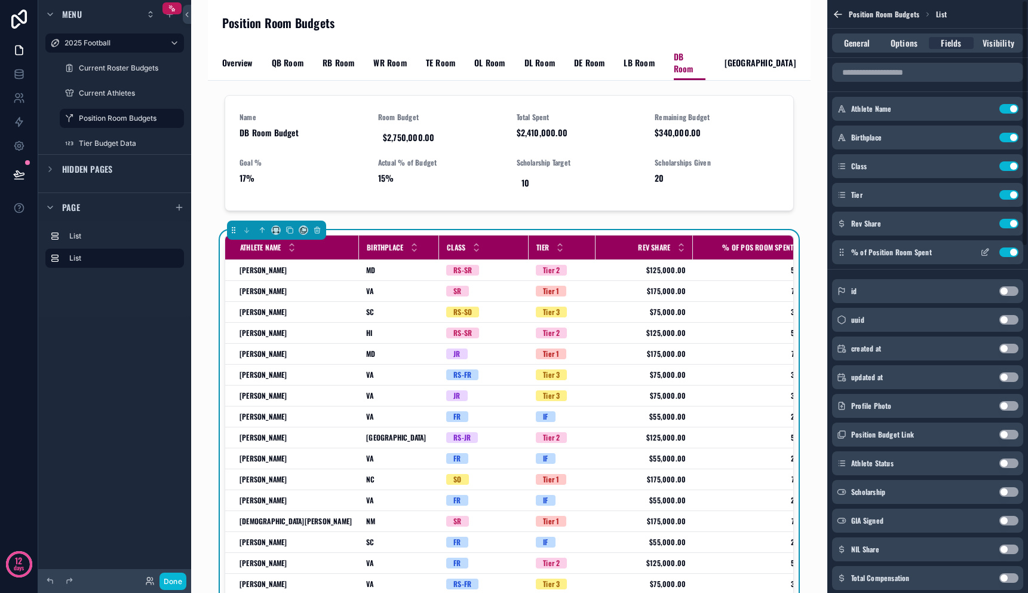
click at [988, 252] on icon "scrollable content" at bounding box center [985, 252] width 10 height 10
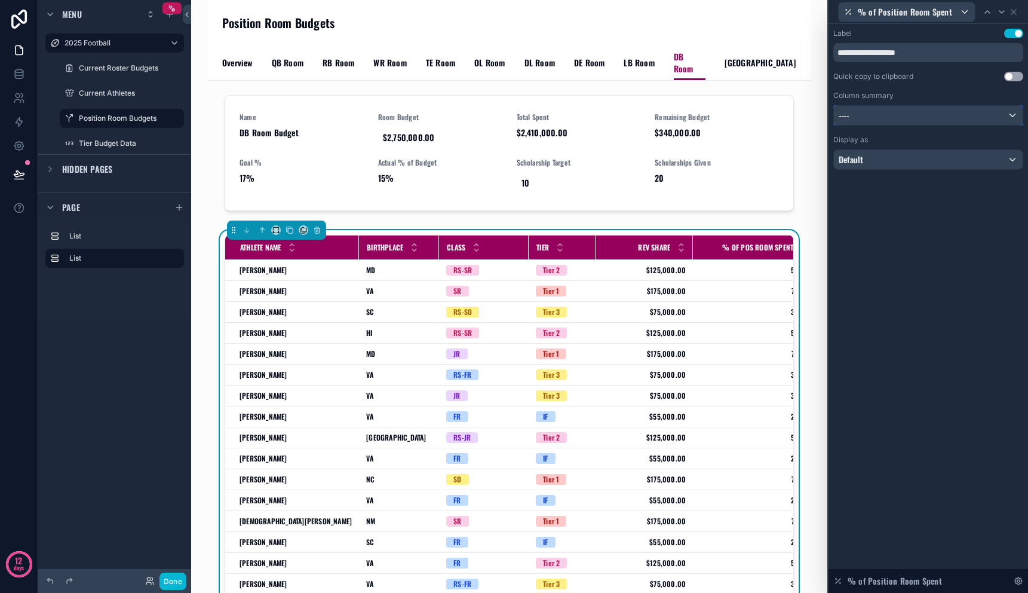
click at [914, 122] on div "----" at bounding box center [928, 115] width 189 height 19
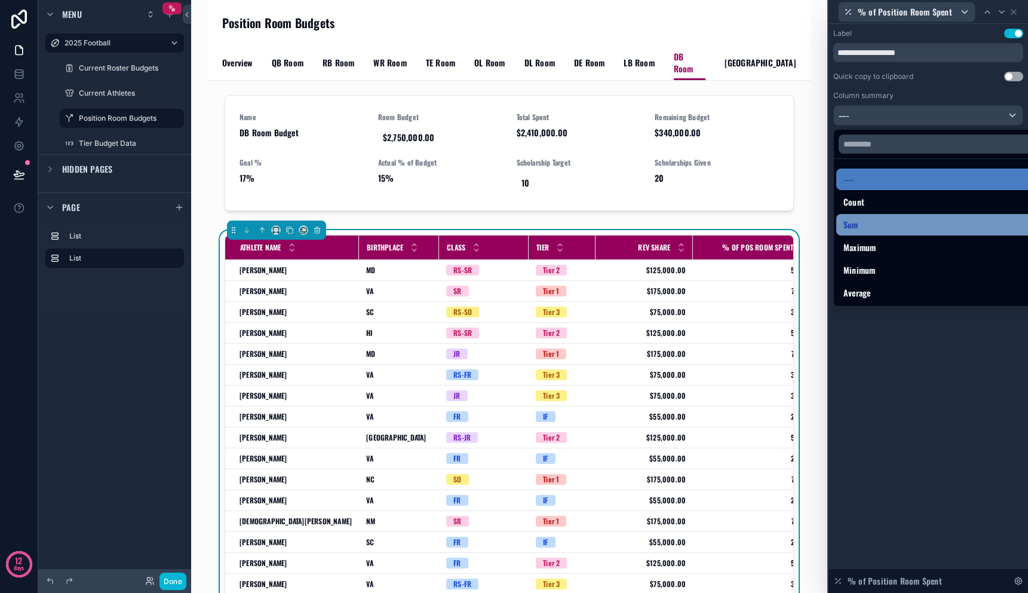
click at [910, 229] on div "Sum" at bounding box center [942, 224] width 197 height 14
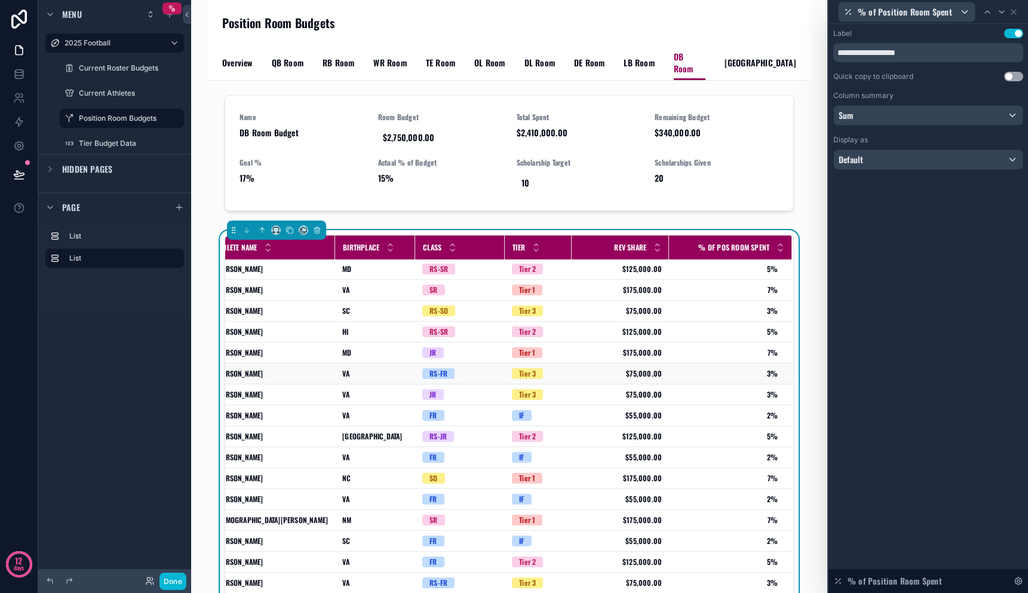
scroll to position [0, 37]
click at [725, 57] on span "[GEOGRAPHIC_DATA]" at bounding box center [761, 63] width 72 height 12
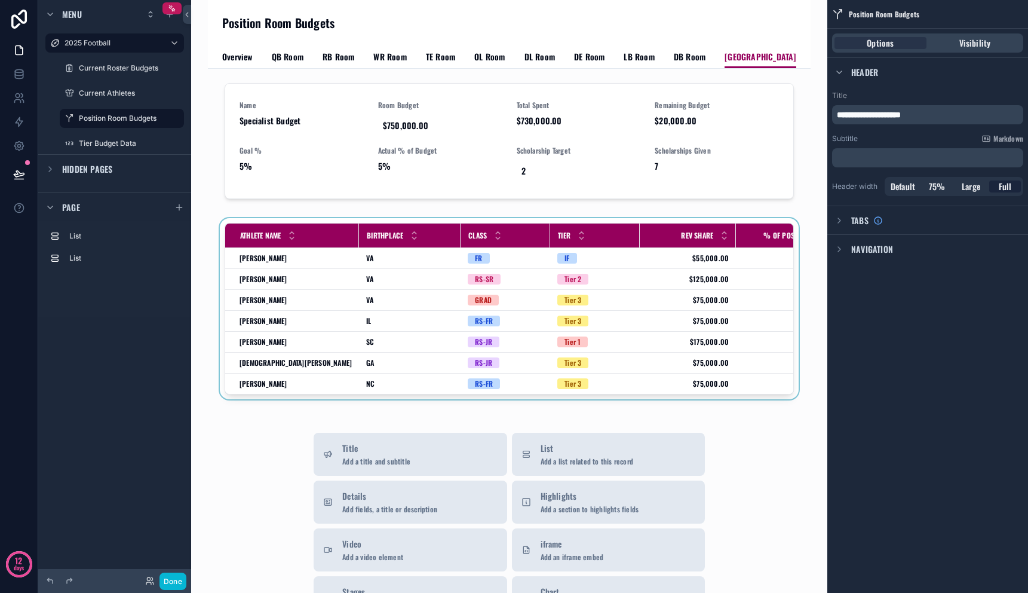
drag, startPoint x: 704, startPoint y: 398, endPoint x: 761, endPoint y: 400, distance: 56.8
click at [761, 400] on div "scrollable content" at bounding box center [509, 311] width 584 height 186
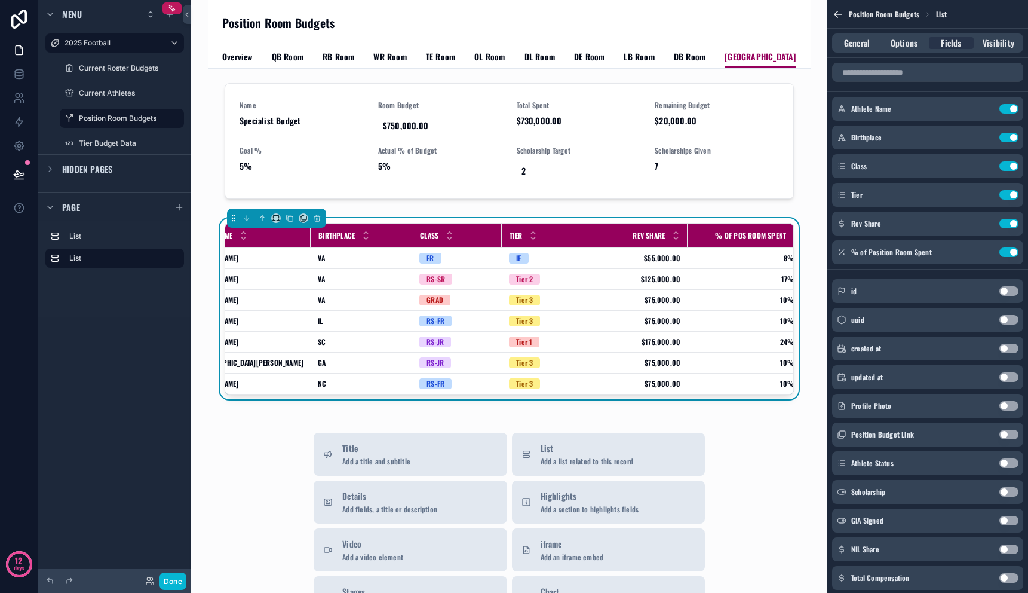
scroll to position [0, 67]
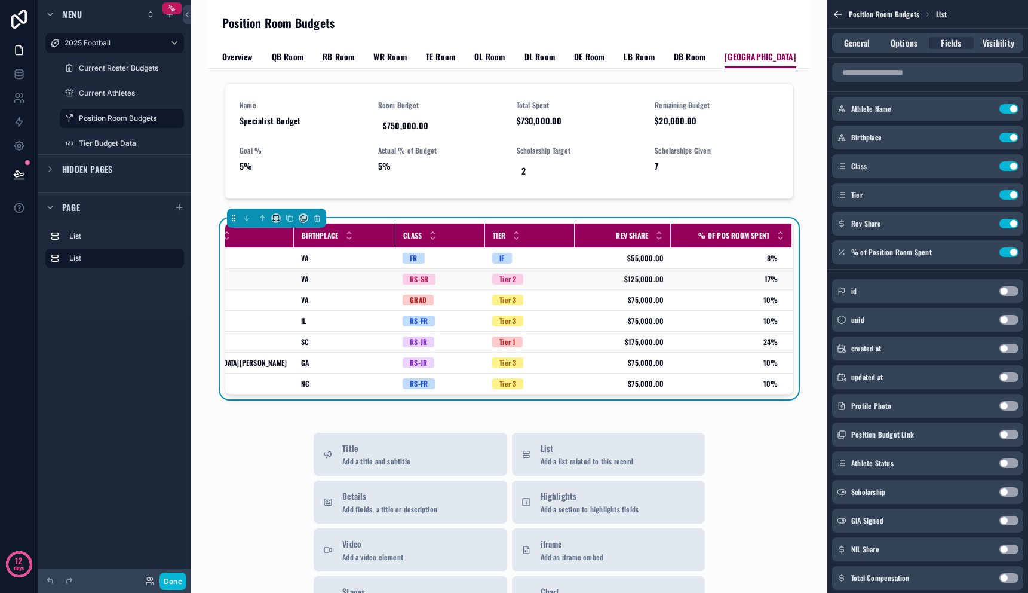
click at [646, 274] on span "$125,000.00" at bounding box center [623, 279] width 82 height 10
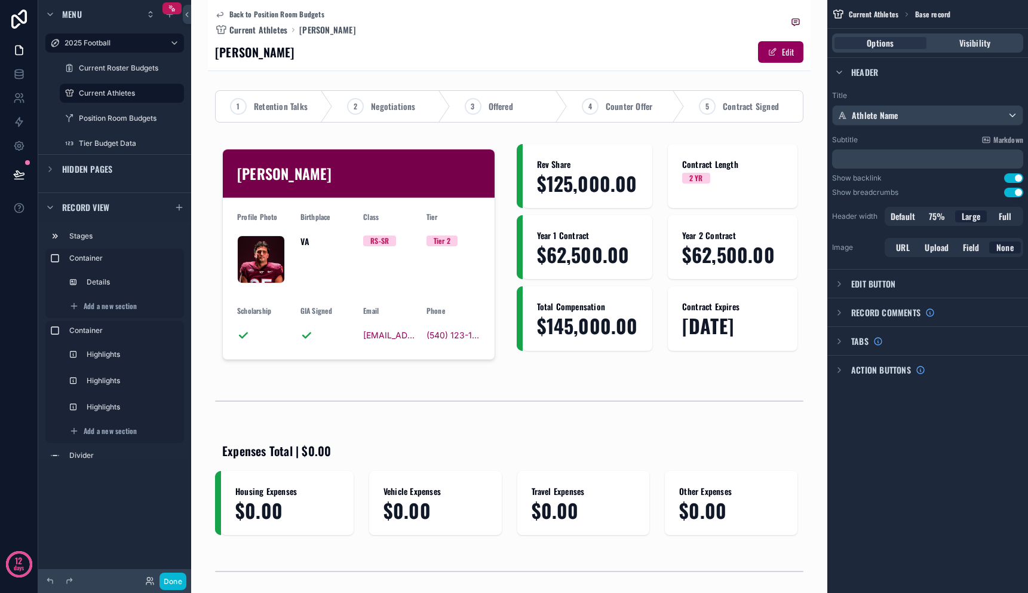
click at [219, 11] on icon "scrollable content" at bounding box center [220, 15] width 10 height 10
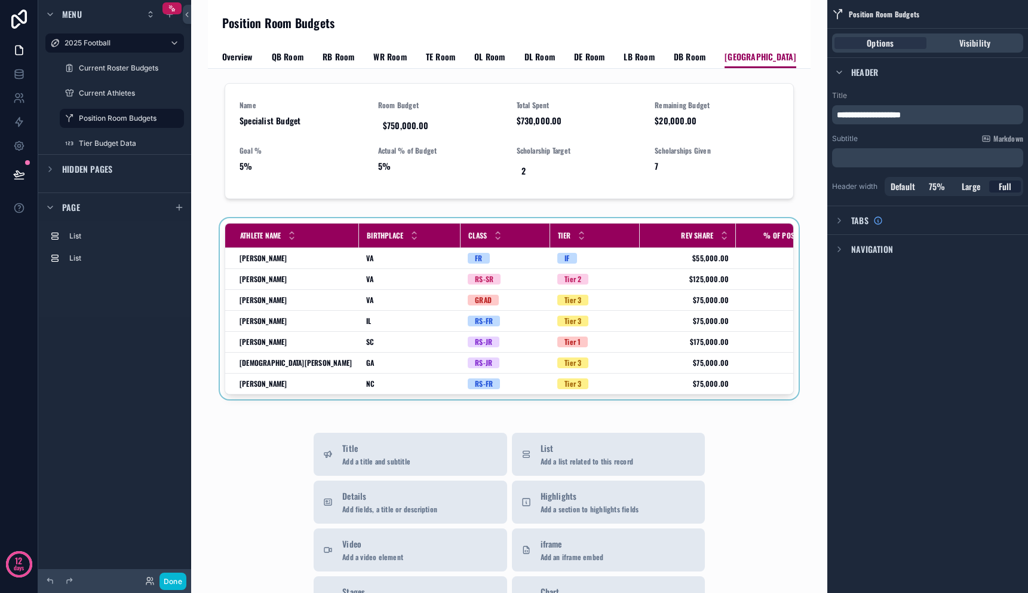
click at [683, 293] on div "scrollable content" at bounding box center [509, 311] width 584 height 186
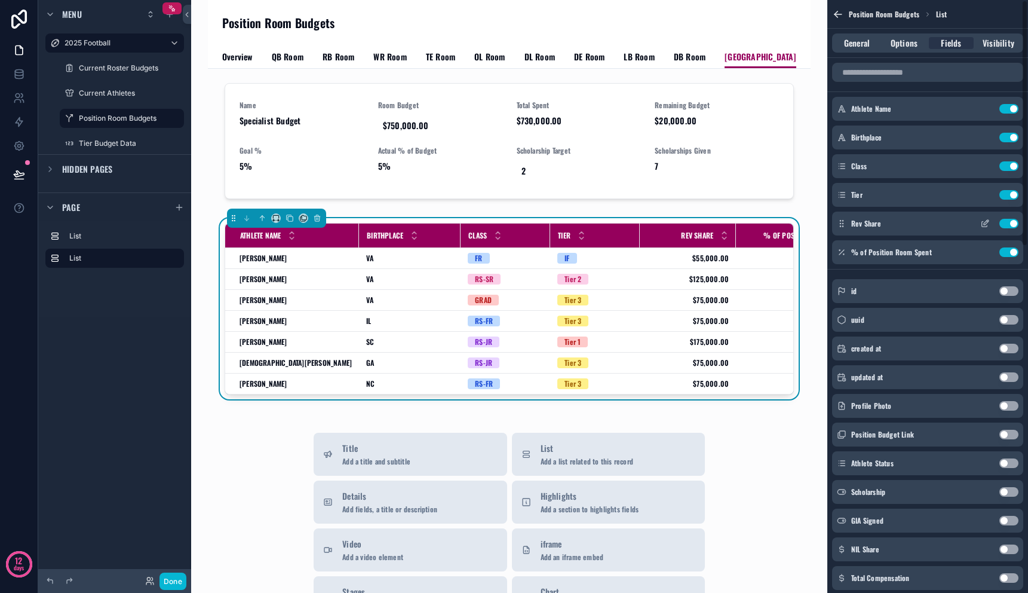
click at [986, 222] on icon "scrollable content" at bounding box center [986, 222] width 5 height 5
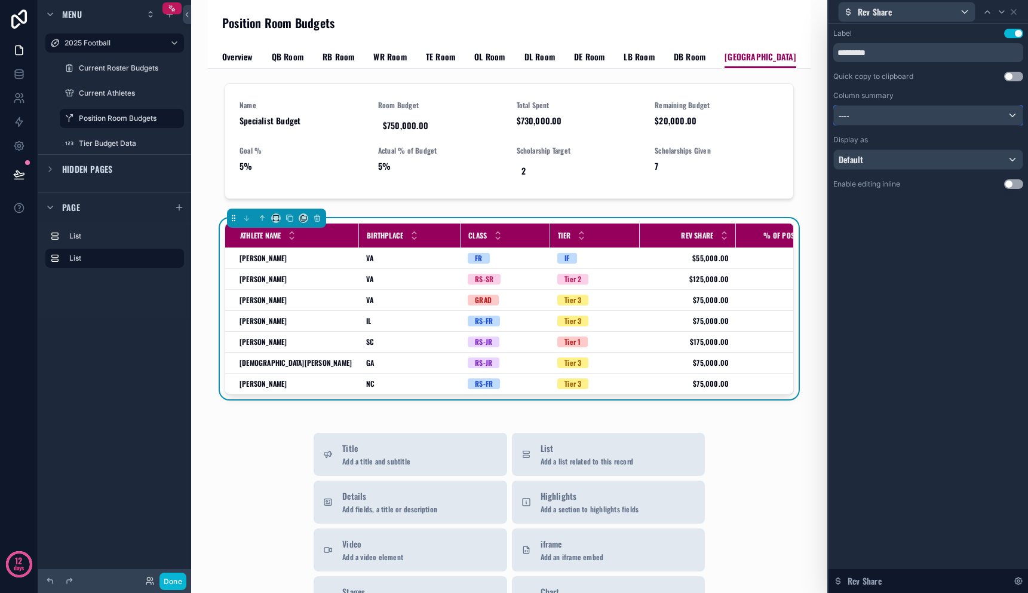
click at [899, 108] on div "----" at bounding box center [928, 115] width 189 height 19
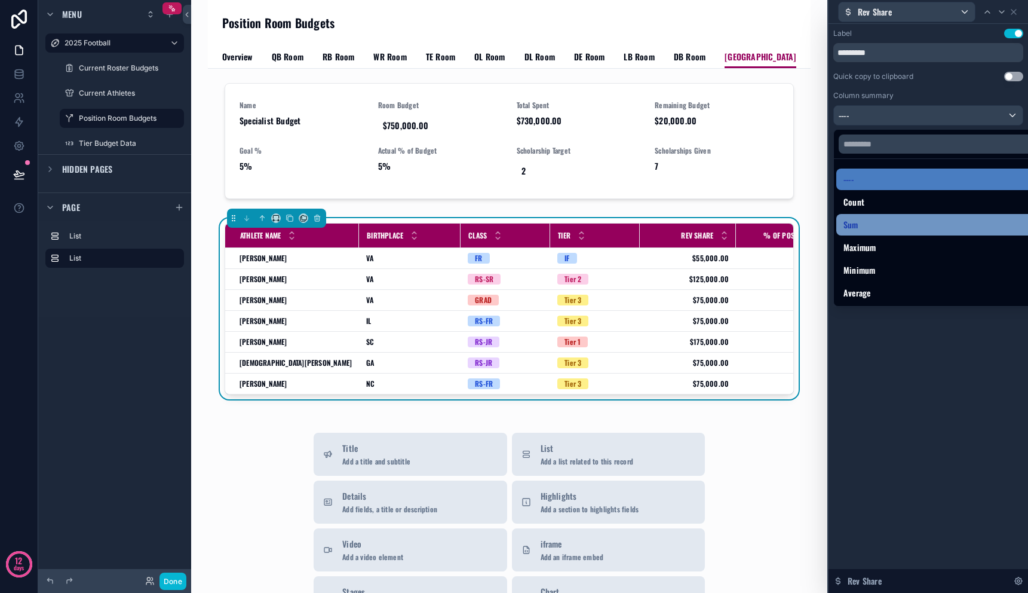
click at [899, 223] on div "Sum" at bounding box center [942, 224] width 197 height 14
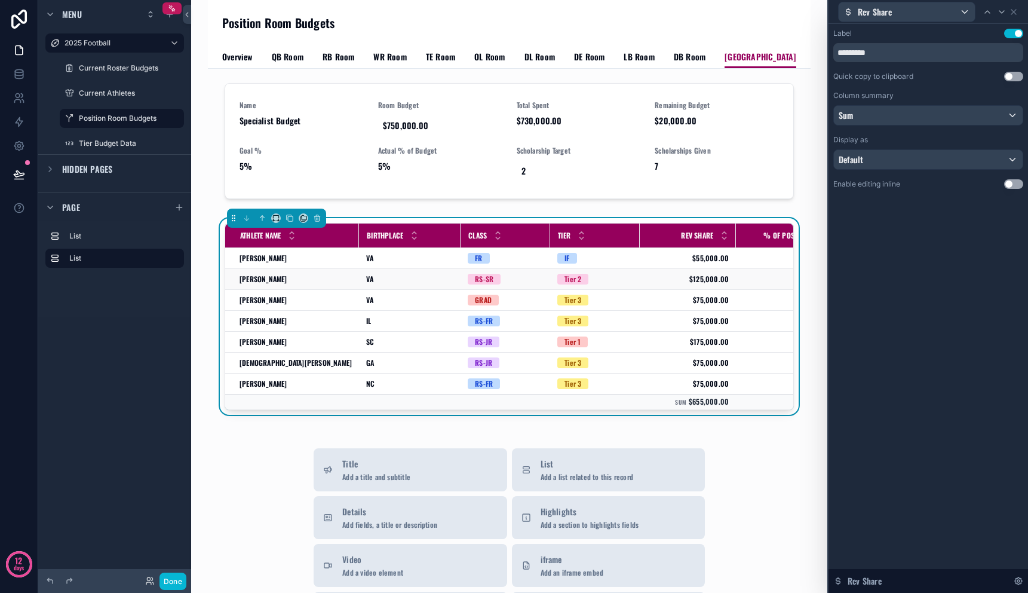
click at [764, 289] on td "17% 17%" at bounding box center [796, 279] width 121 height 21
click at [1013, 12] on icon at bounding box center [1014, 12] width 5 height 5
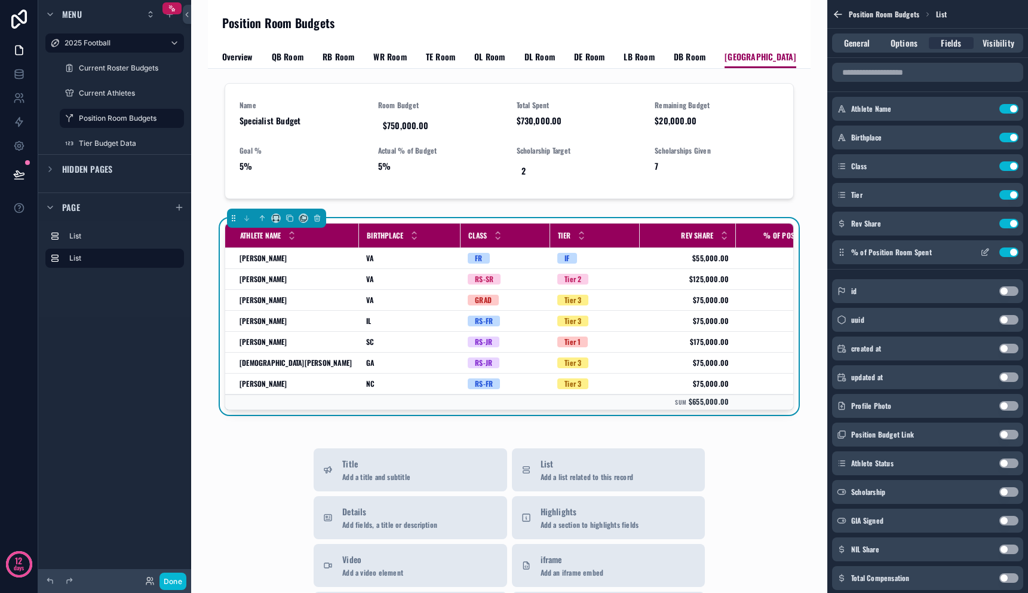
click at [986, 252] on icon "scrollable content" at bounding box center [986, 251] width 5 height 5
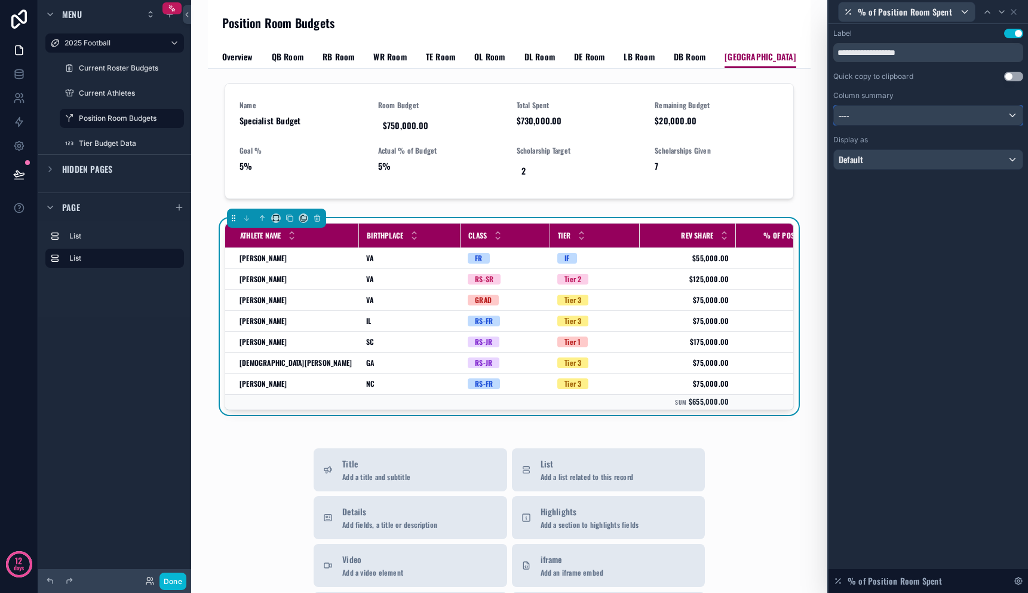
click at [890, 111] on div "----" at bounding box center [928, 115] width 189 height 19
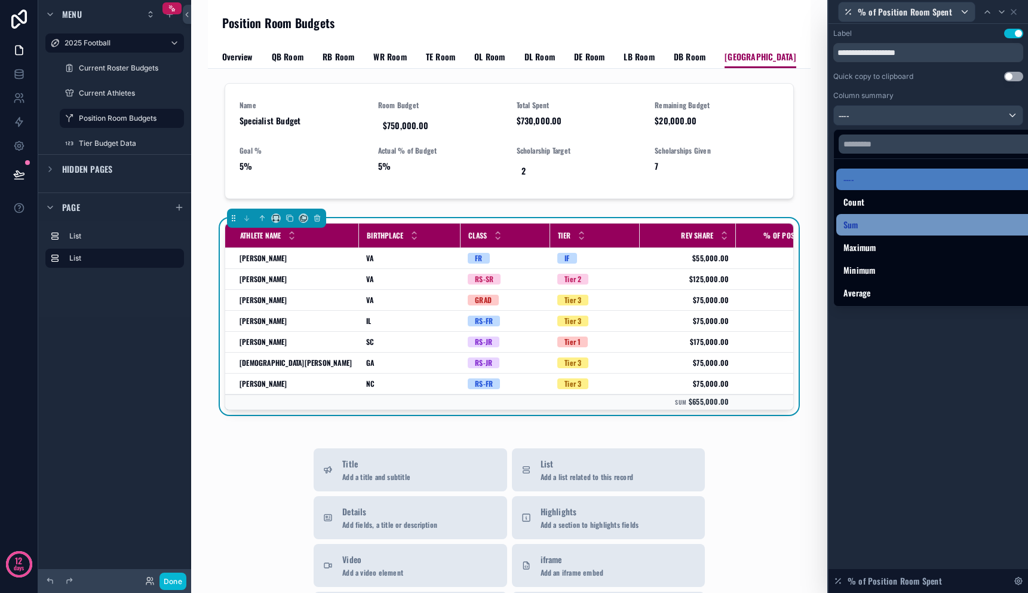
click at [883, 223] on div "Sum" at bounding box center [942, 224] width 197 height 14
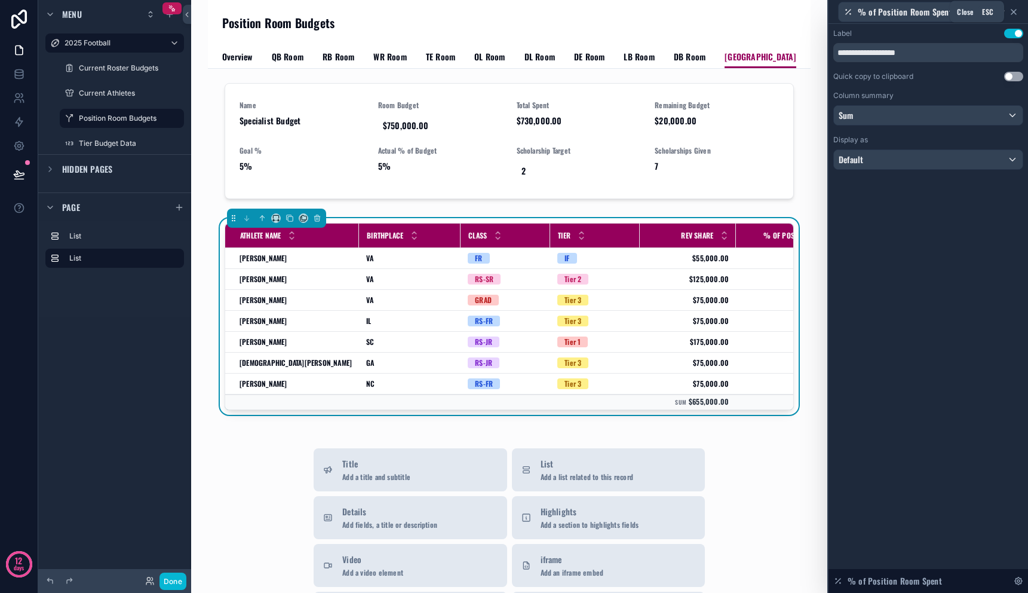
click at [1013, 13] on icon at bounding box center [1014, 12] width 10 height 10
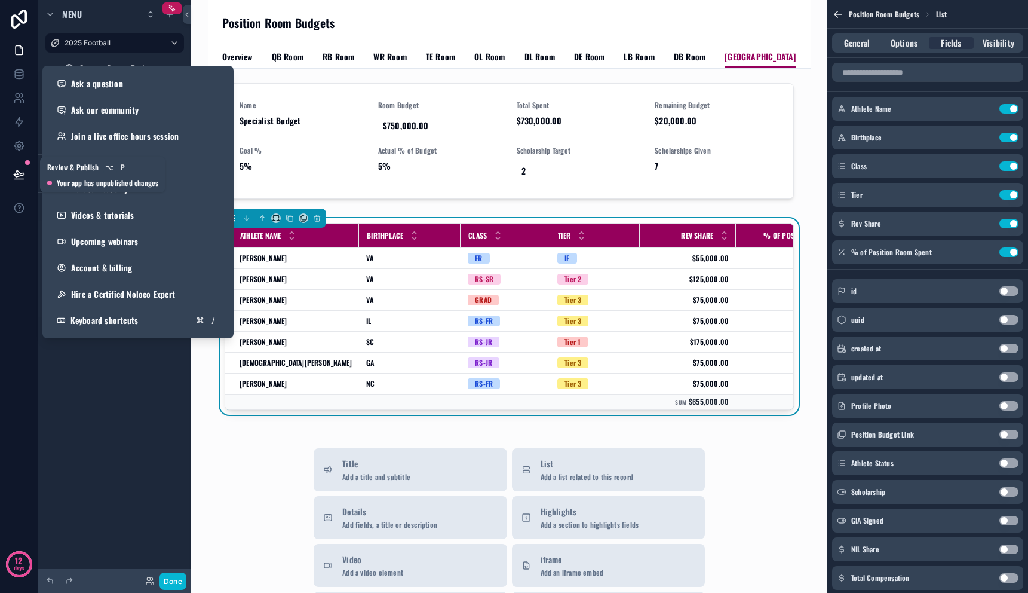
click at [15, 174] on icon at bounding box center [19, 174] width 10 height 6
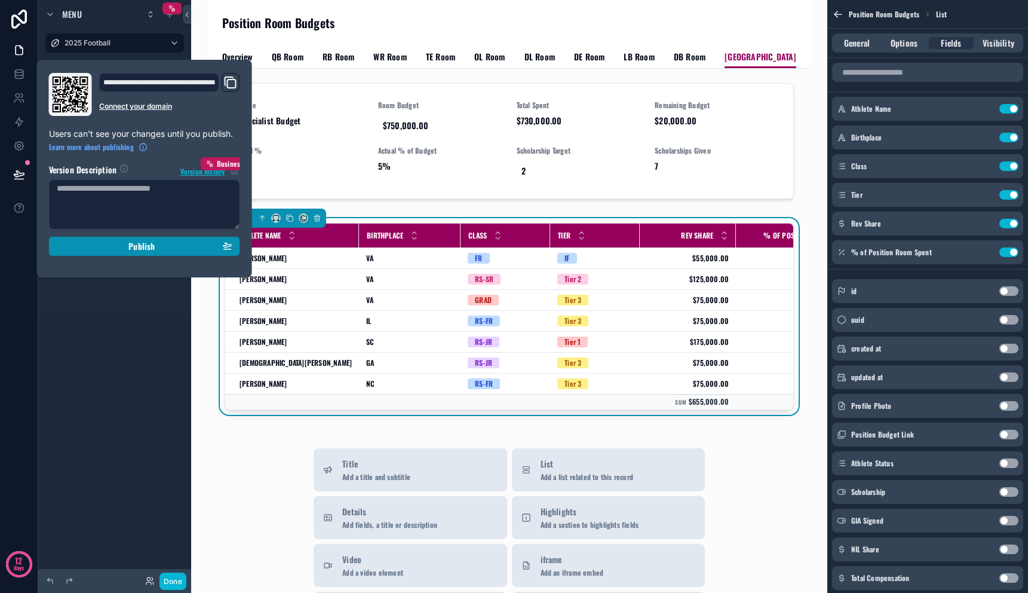
click at [73, 250] on div "Publish" at bounding box center [145, 246] width 176 height 11
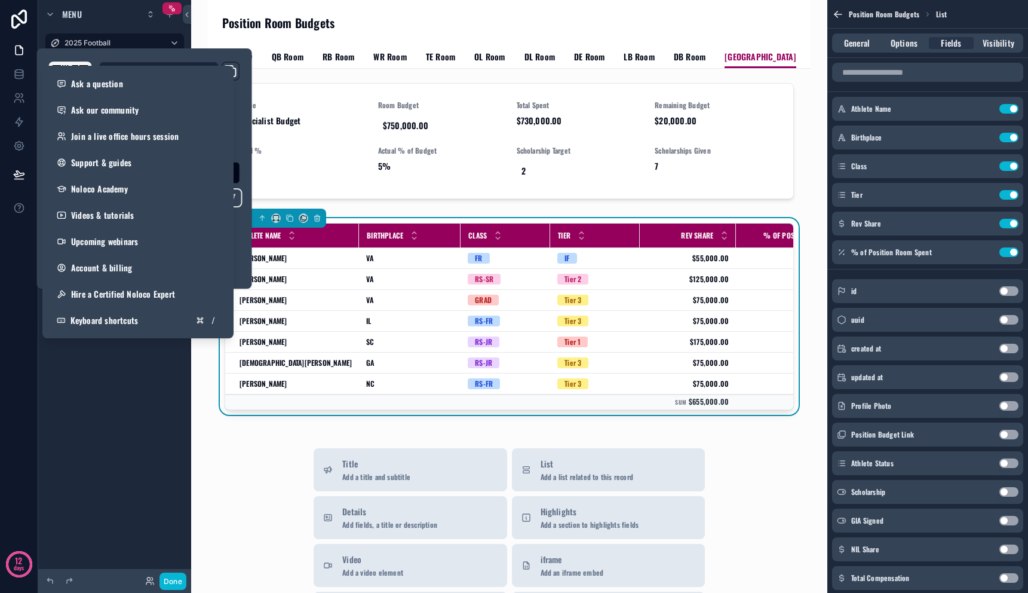
click at [40, 396] on div "Menu 2025 Football Current Roster Budgets Current Athletes Position Room Budget…" at bounding box center [114, 289] width 153 height 578
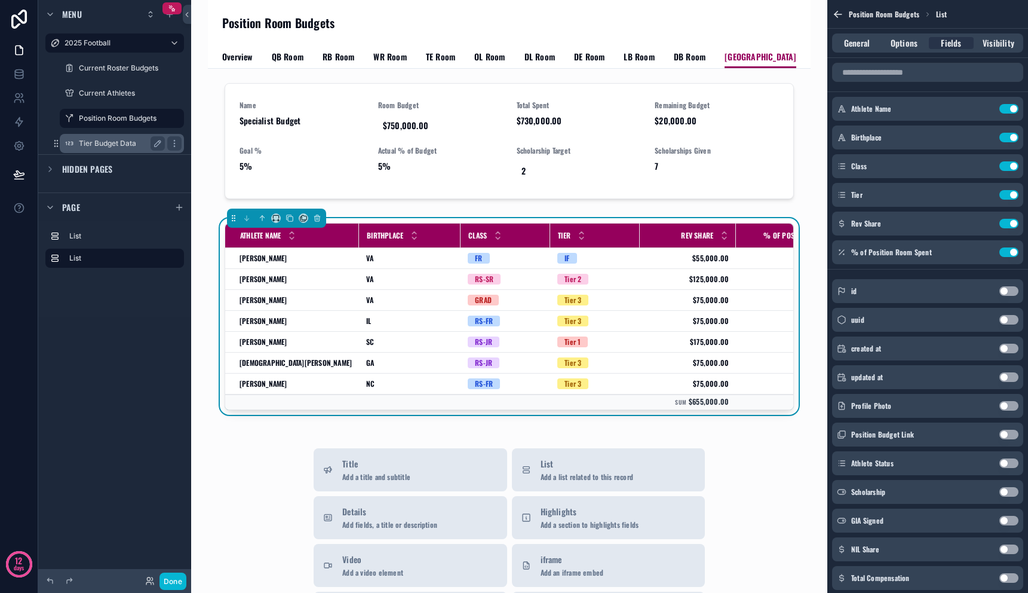
click at [91, 145] on label "Tier Budget Data" at bounding box center [119, 144] width 81 height 10
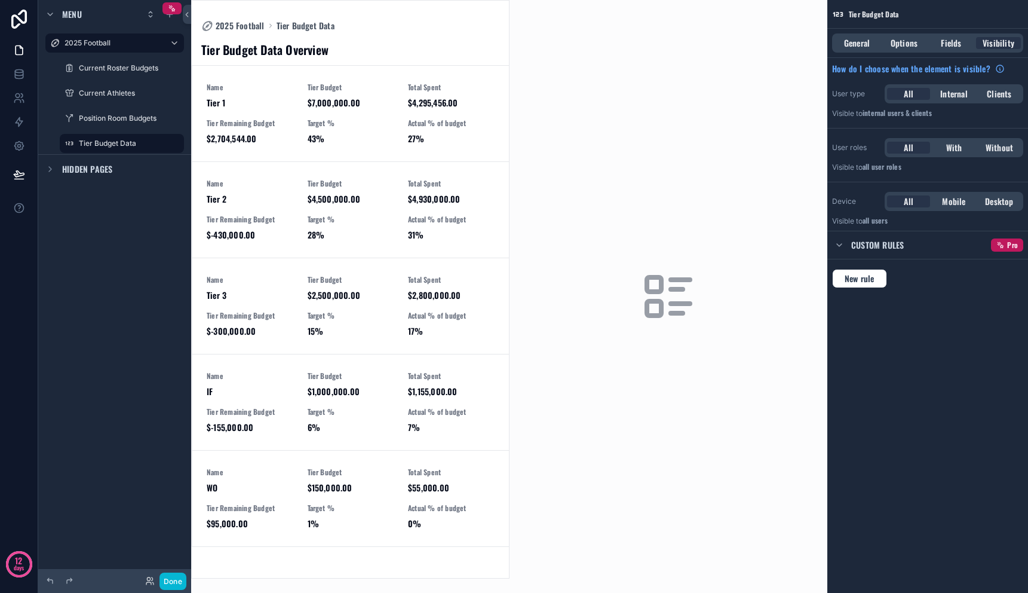
click at [301, 142] on div "scrollable content" at bounding box center [350, 289] width 317 height 577
click at [326, 118] on span "Target %" at bounding box center [351, 123] width 87 height 10
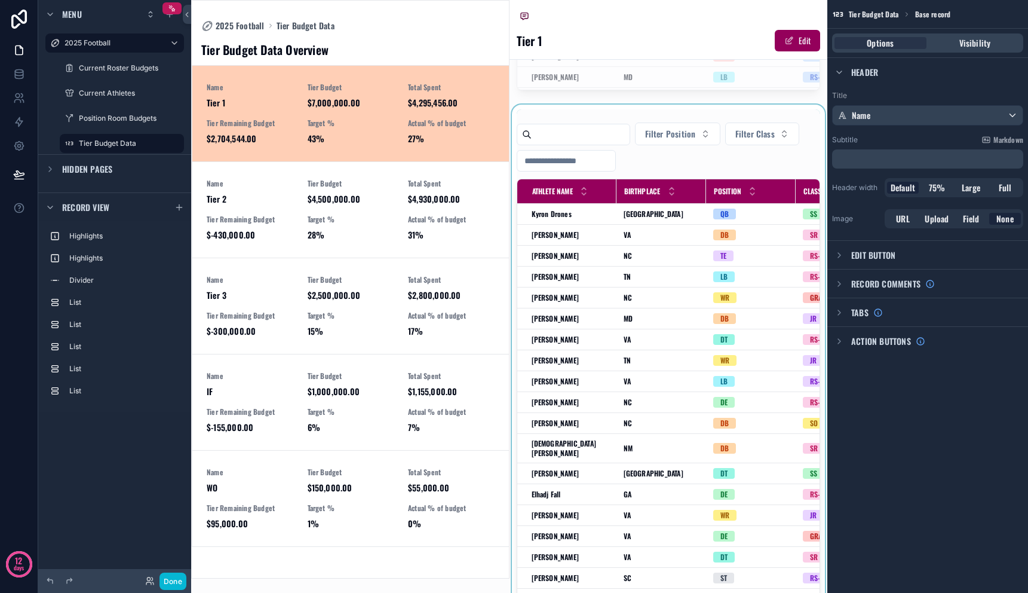
scroll to position [1372, 0]
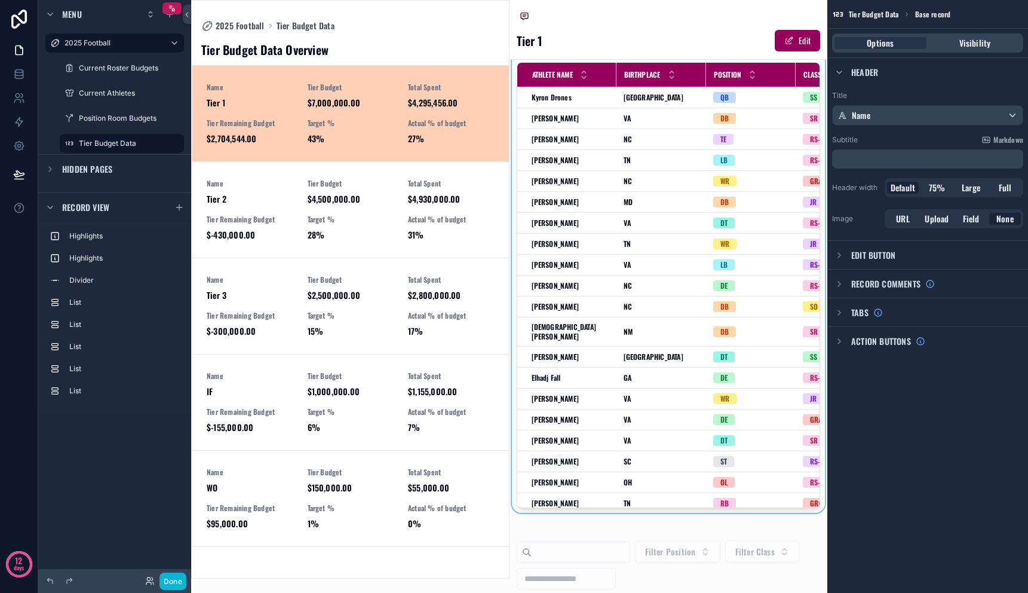
drag, startPoint x: 620, startPoint y: 521, endPoint x: 649, endPoint y: 523, distance: 29.4
click at [692, 513] on div "scrollable content" at bounding box center [669, 250] width 318 height 525
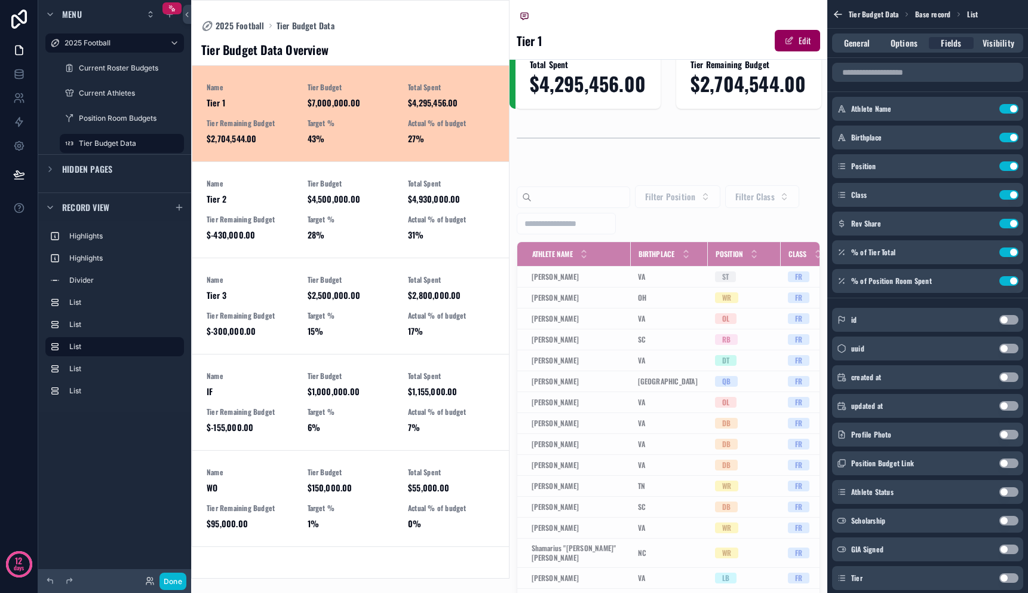
scroll to position [0, 0]
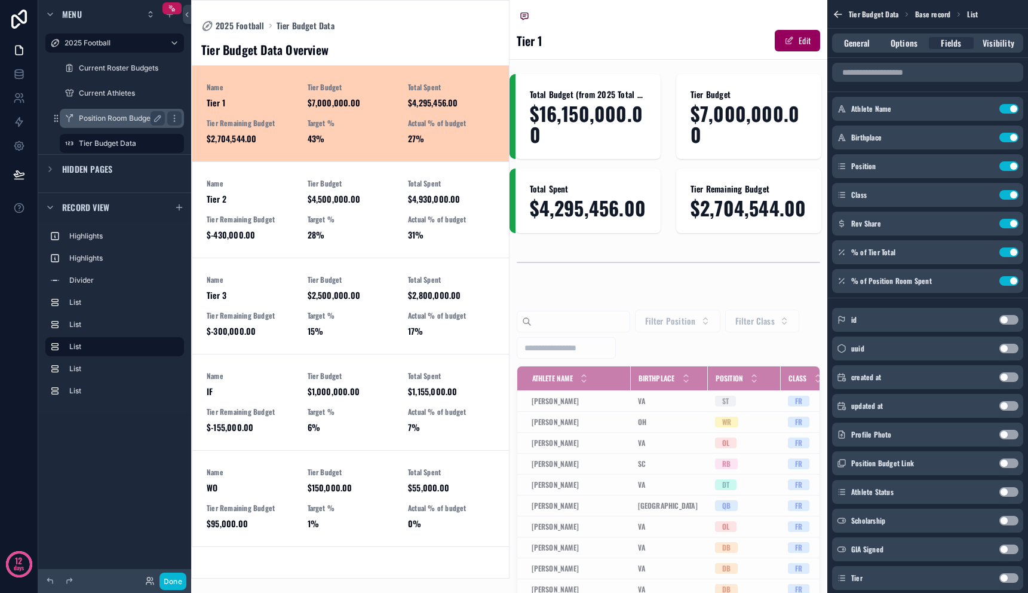
click at [99, 114] on label "Position Room Budgets" at bounding box center [119, 119] width 81 height 10
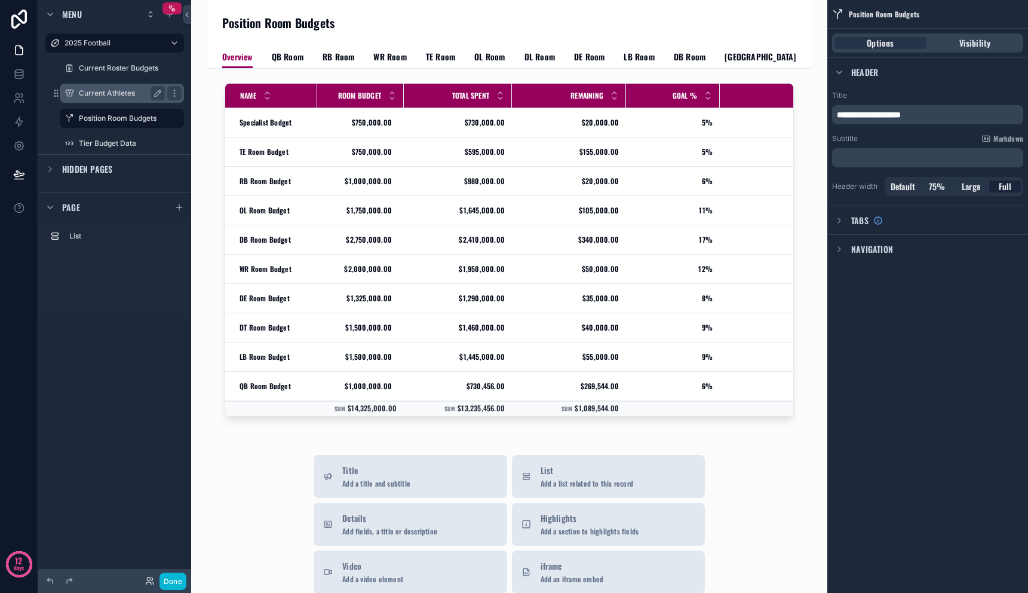
click at [99, 90] on label "Current Athletes" at bounding box center [119, 93] width 81 height 10
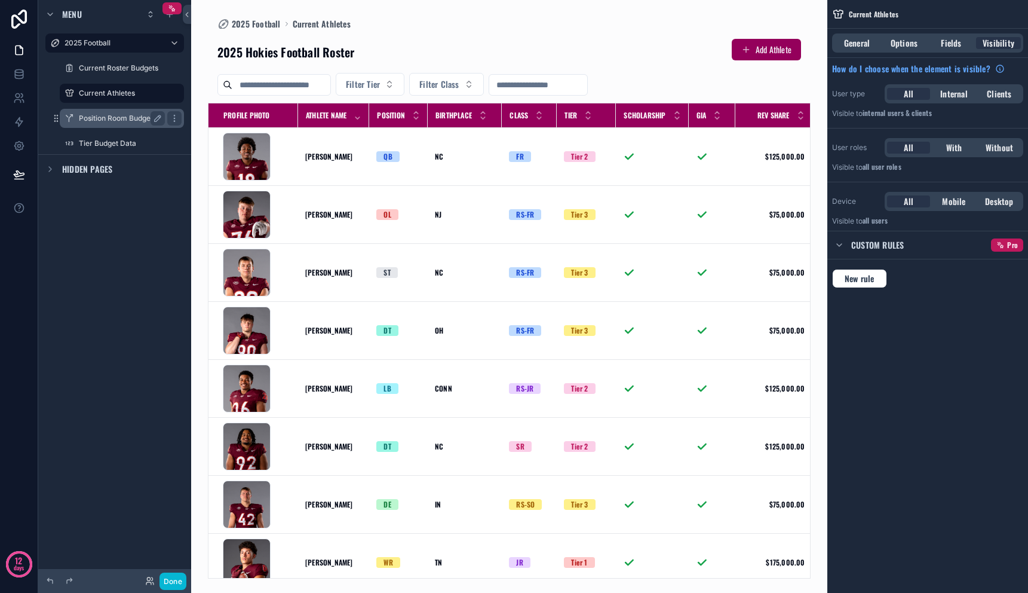
click at [99, 113] on div "Position Room Budgets" at bounding box center [122, 118] width 86 height 14
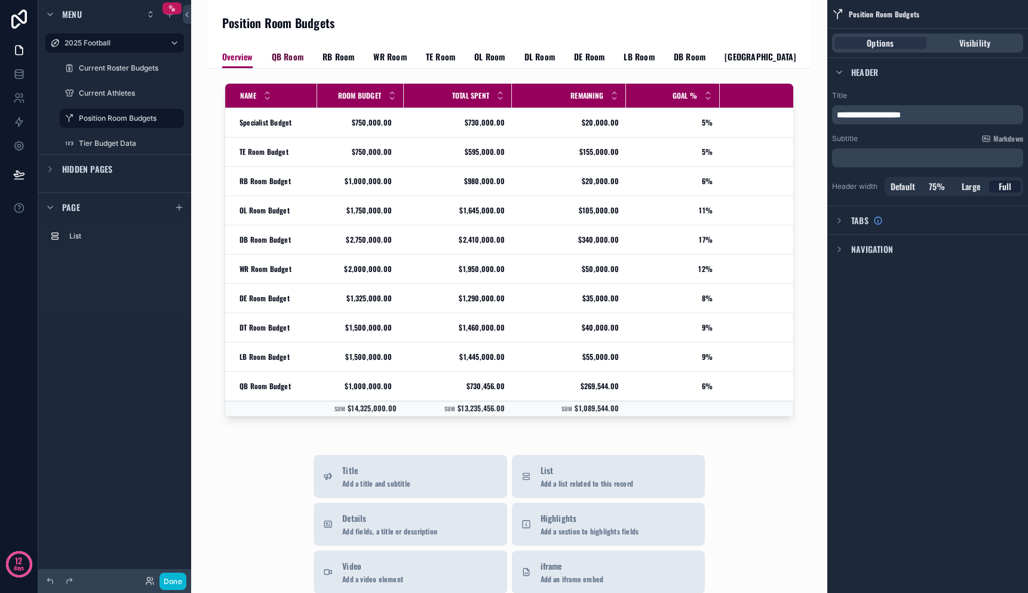
click at [284, 48] on link "QB Room" at bounding box center [288, 58] width 32 height 24
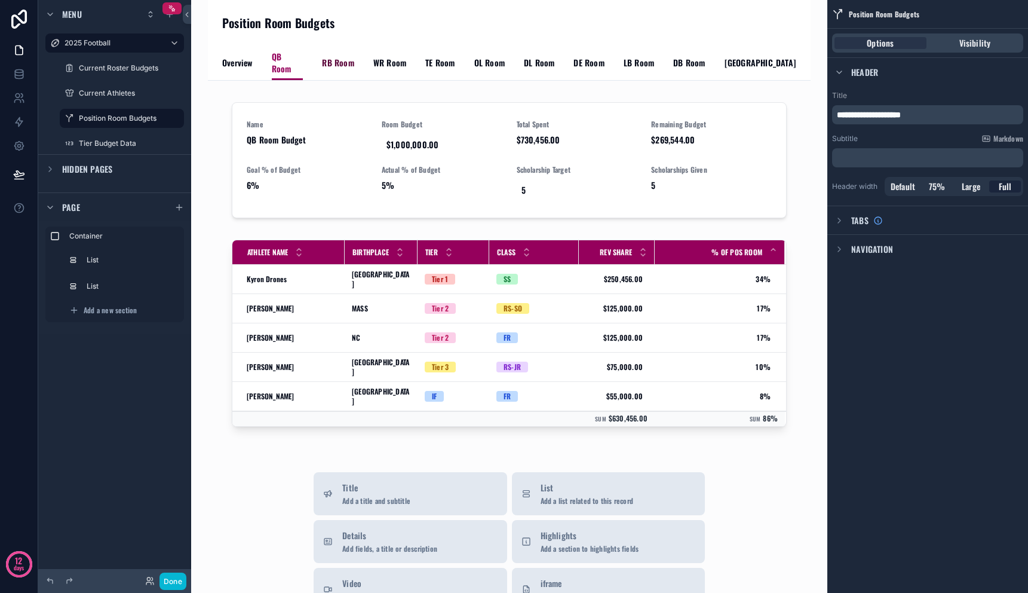
click at [347, 57] on span "RB Room" at bounding box center [338, 63] width 32 height 12
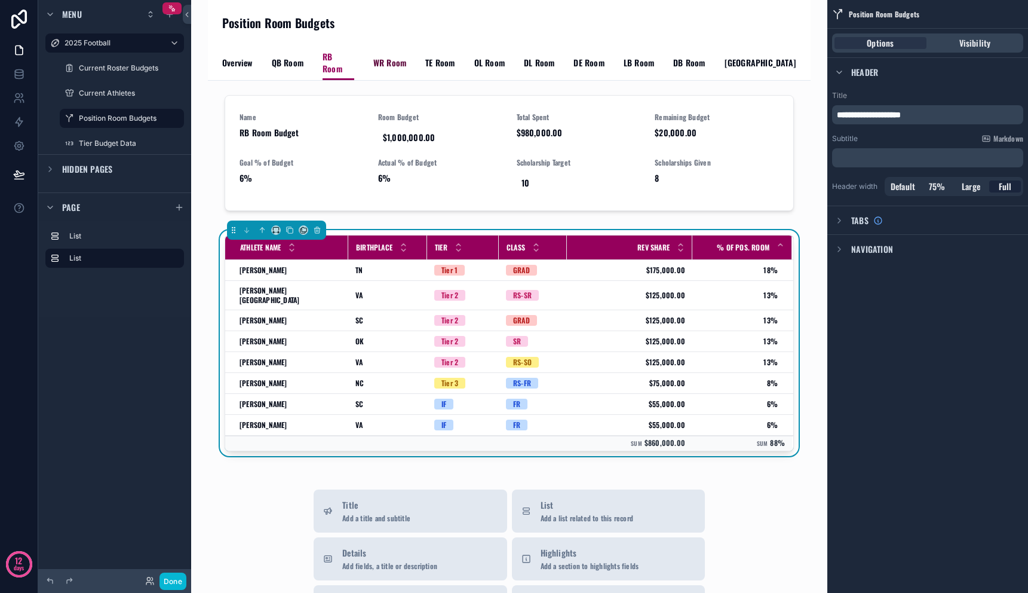
click at [387, 59] on span "WR Room" at bounding box center [389, 63] width 33 height 12
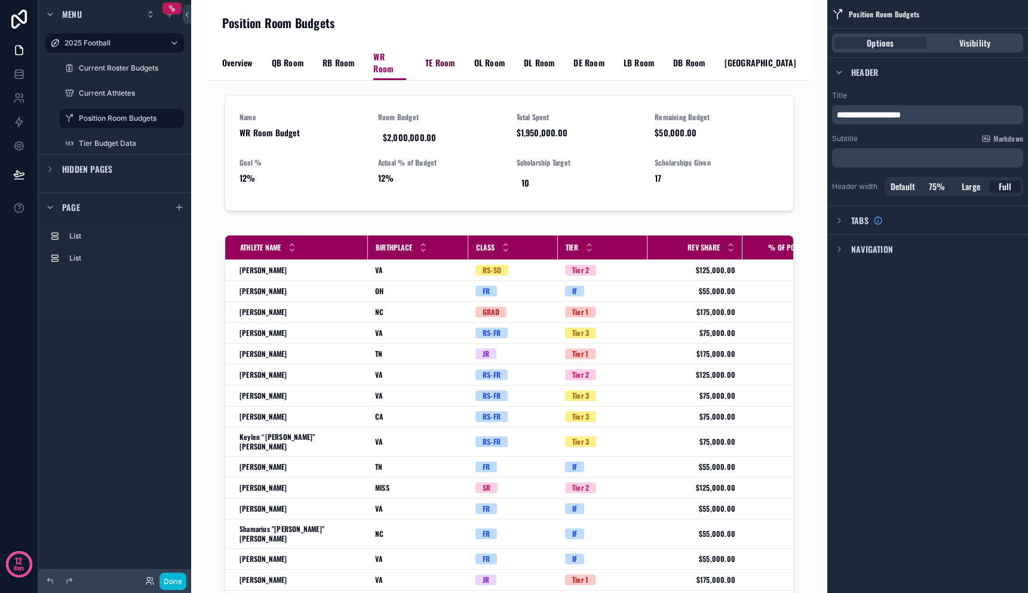
click at [426, 59] on span "TE Room" at bounding box center [439, 63] width 29 height 12
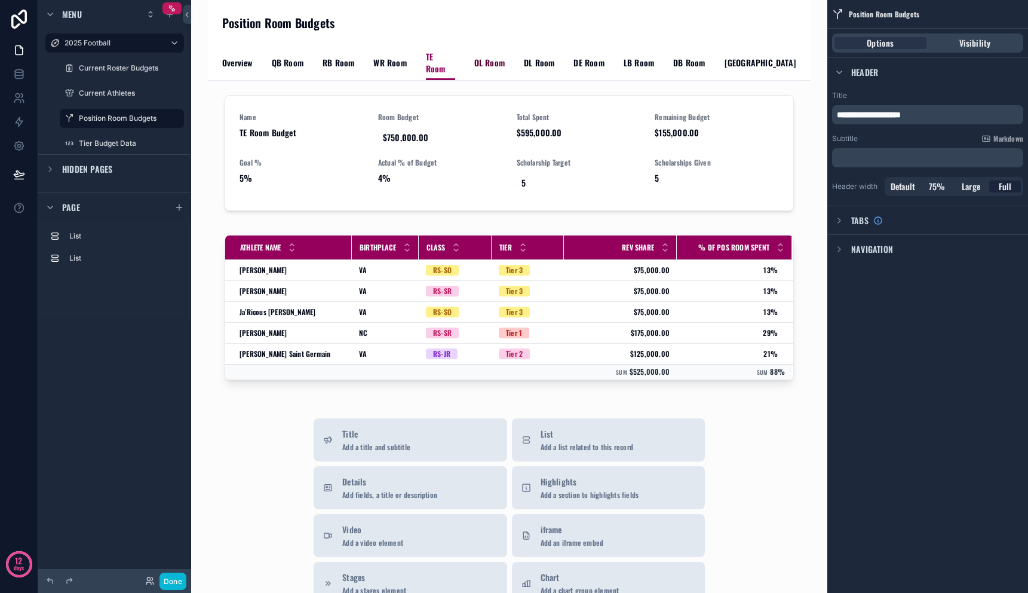
click at [478, 57] on span "OL Room" at bounding box center [489, 63] width 30 height 12
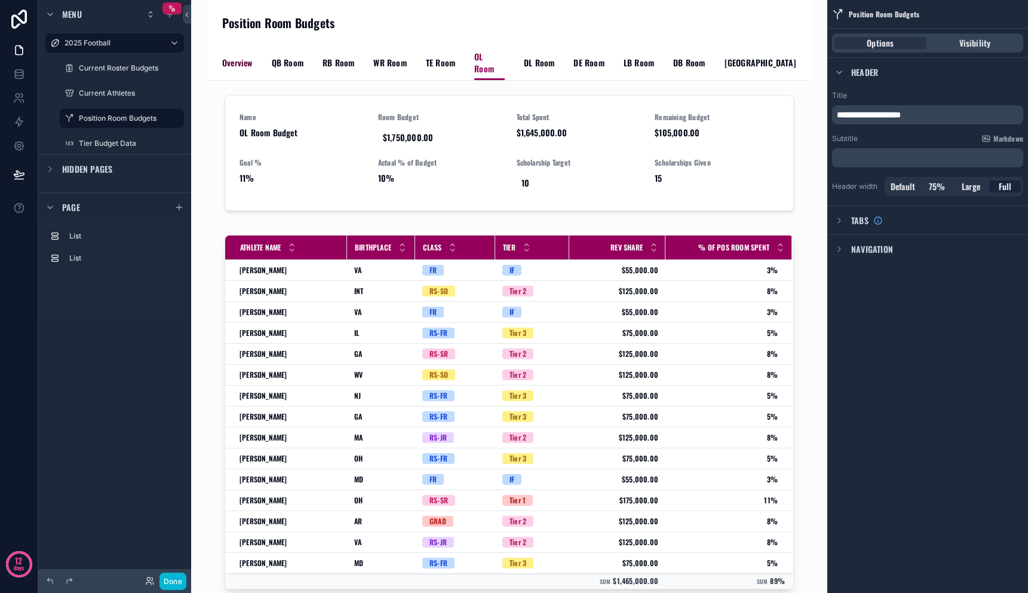
click at [228, 57] on span "Overview" at bounding box center [237, 63] width 30 height 12
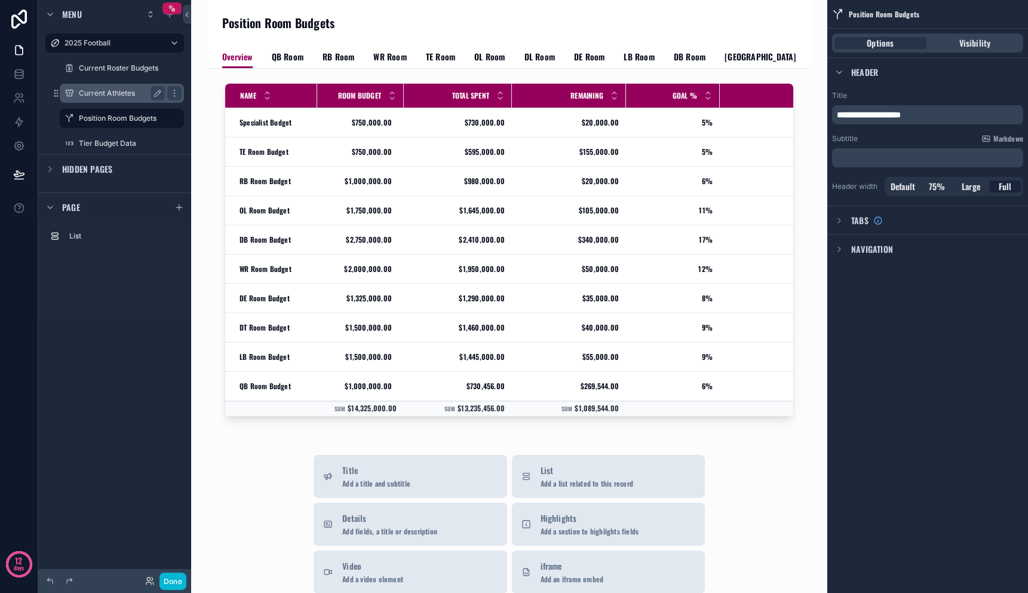
click at [138, 98] on div "Current Athletes" at bounding box center [122, 93] width 86 height 14
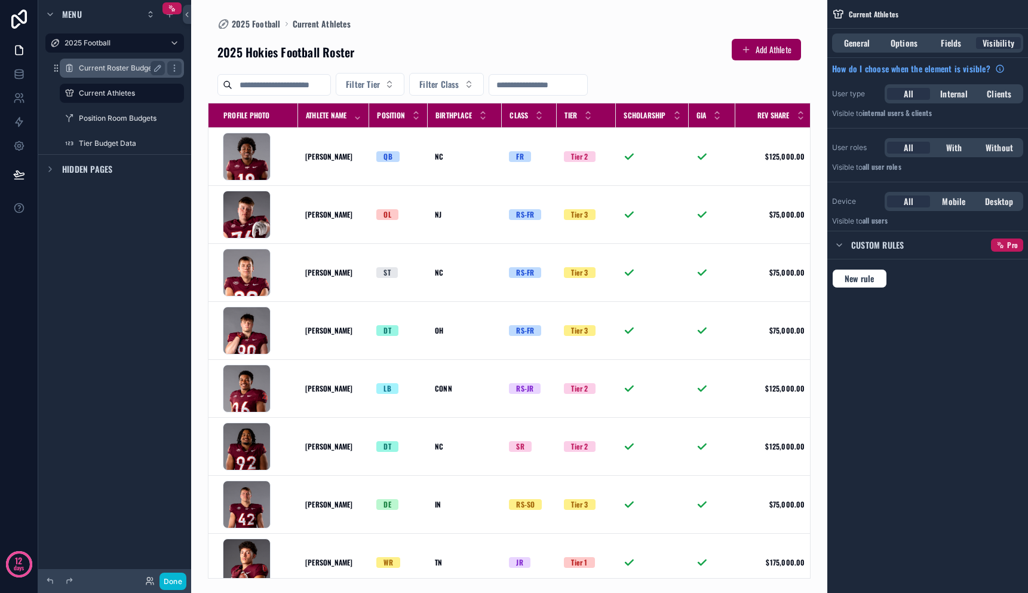
click at [125, 70] on label "Current Roster Budgets" at bounding box center [119, 68] width 81 height 10
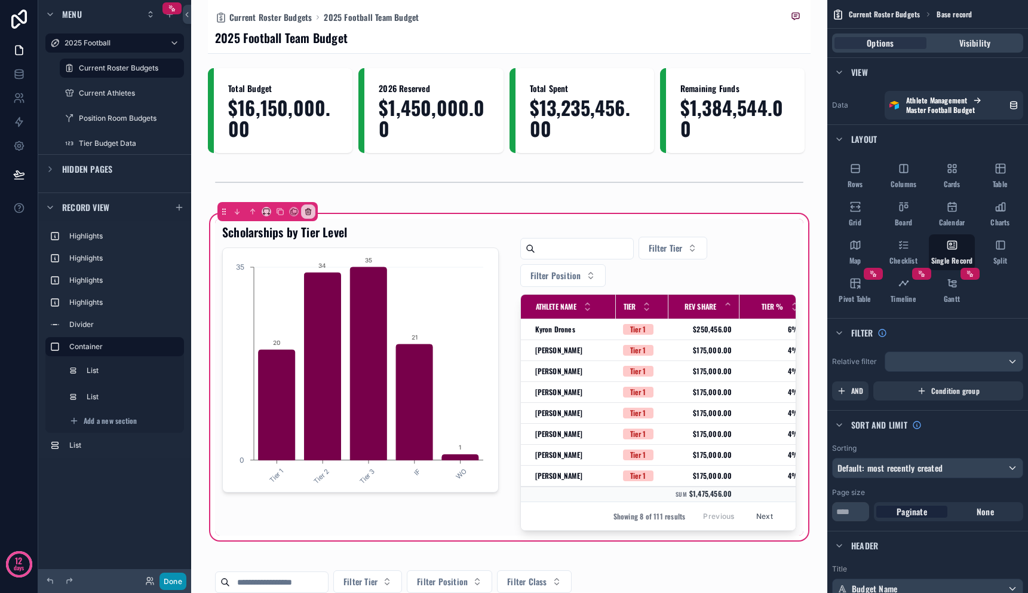
click at [176, 583] on button "Done" at bounding box center [173, 580] width 27 height 17
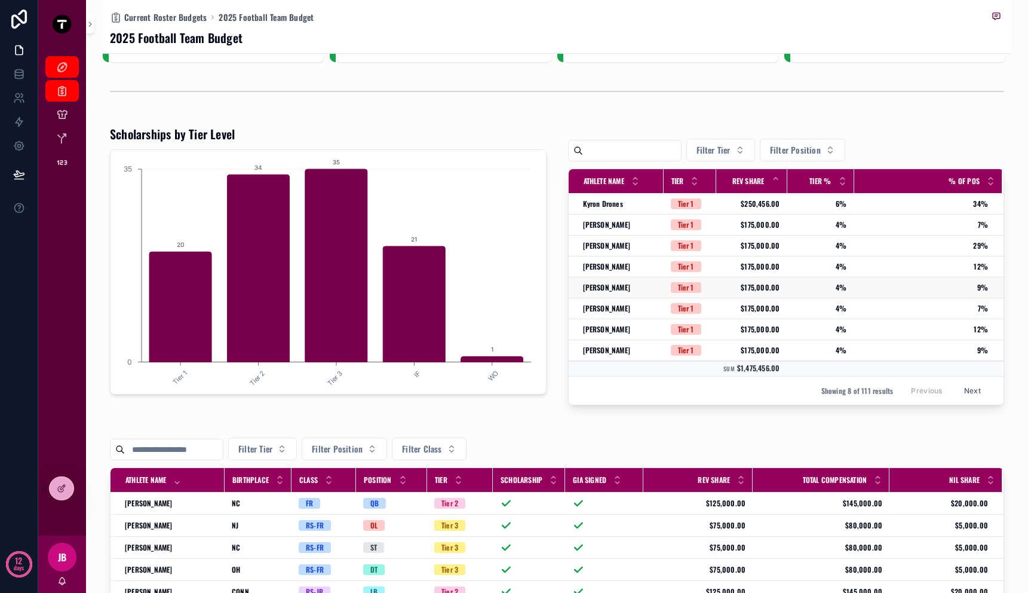
scroll to position [73, 0]
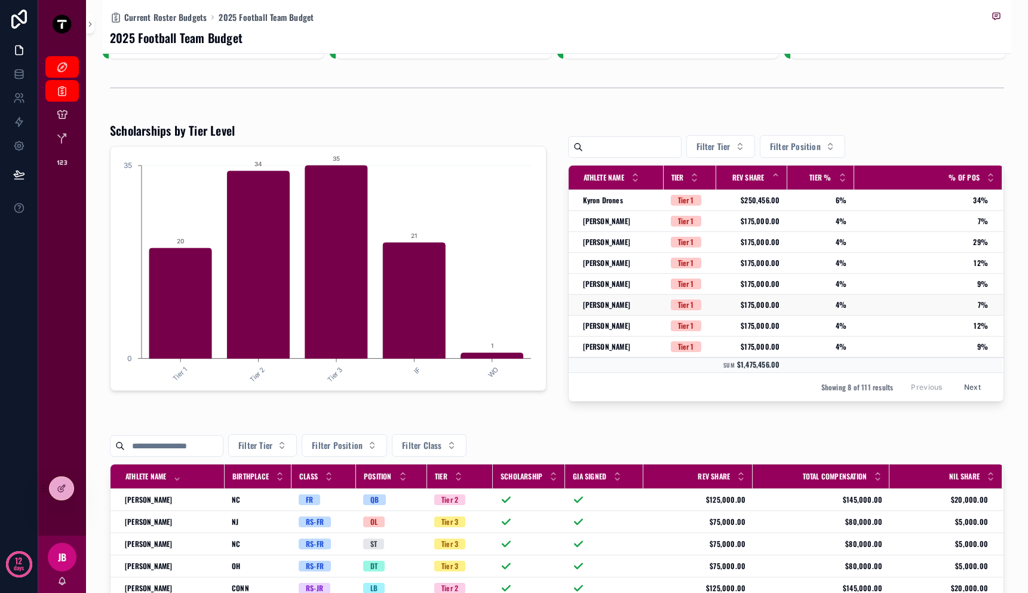
click at [922, 300] on span "7%" at bounding box center [922, 305] width 134 height 10
